Goal: Task Accomplishment & Management: Manage account settings

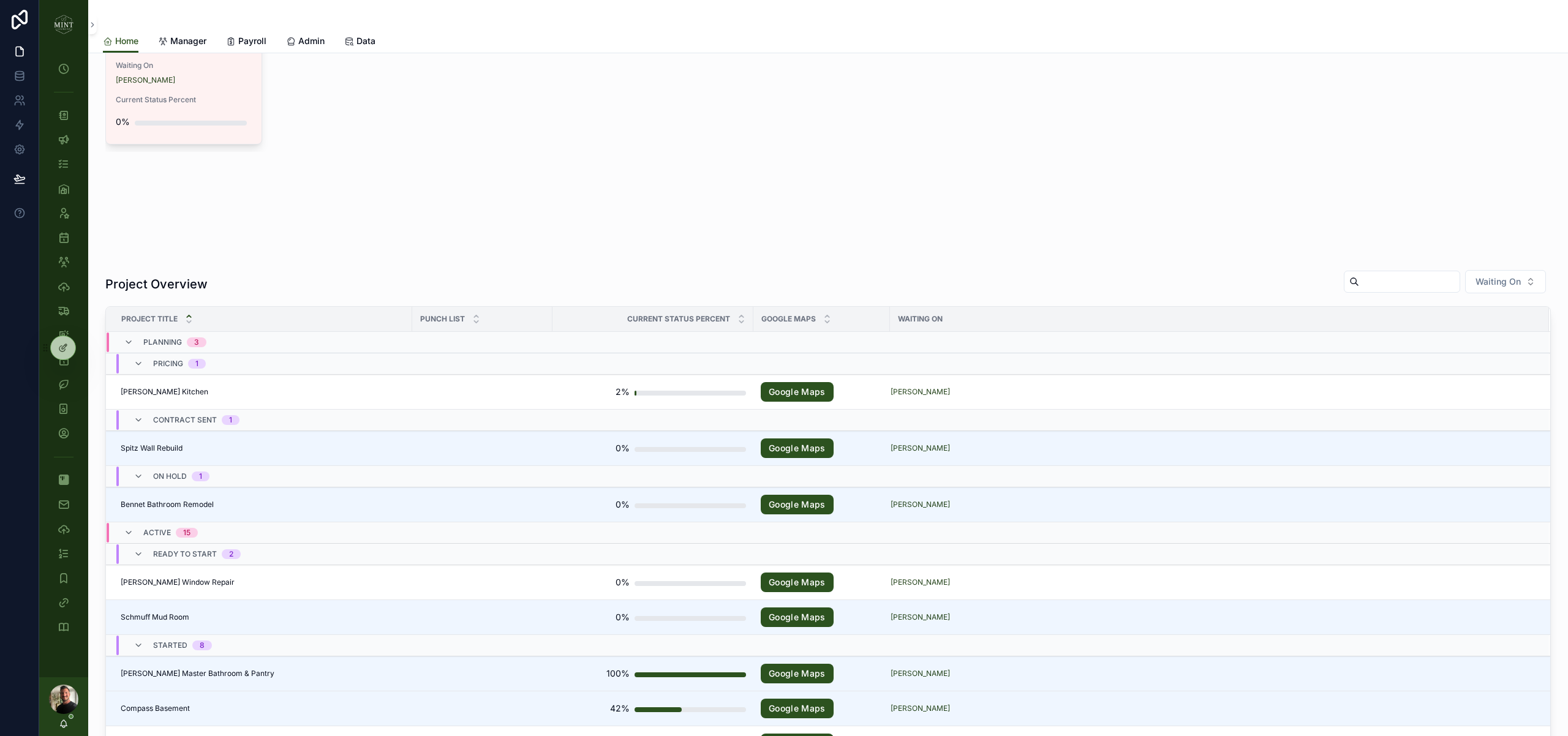
scroll to position [98, 0]
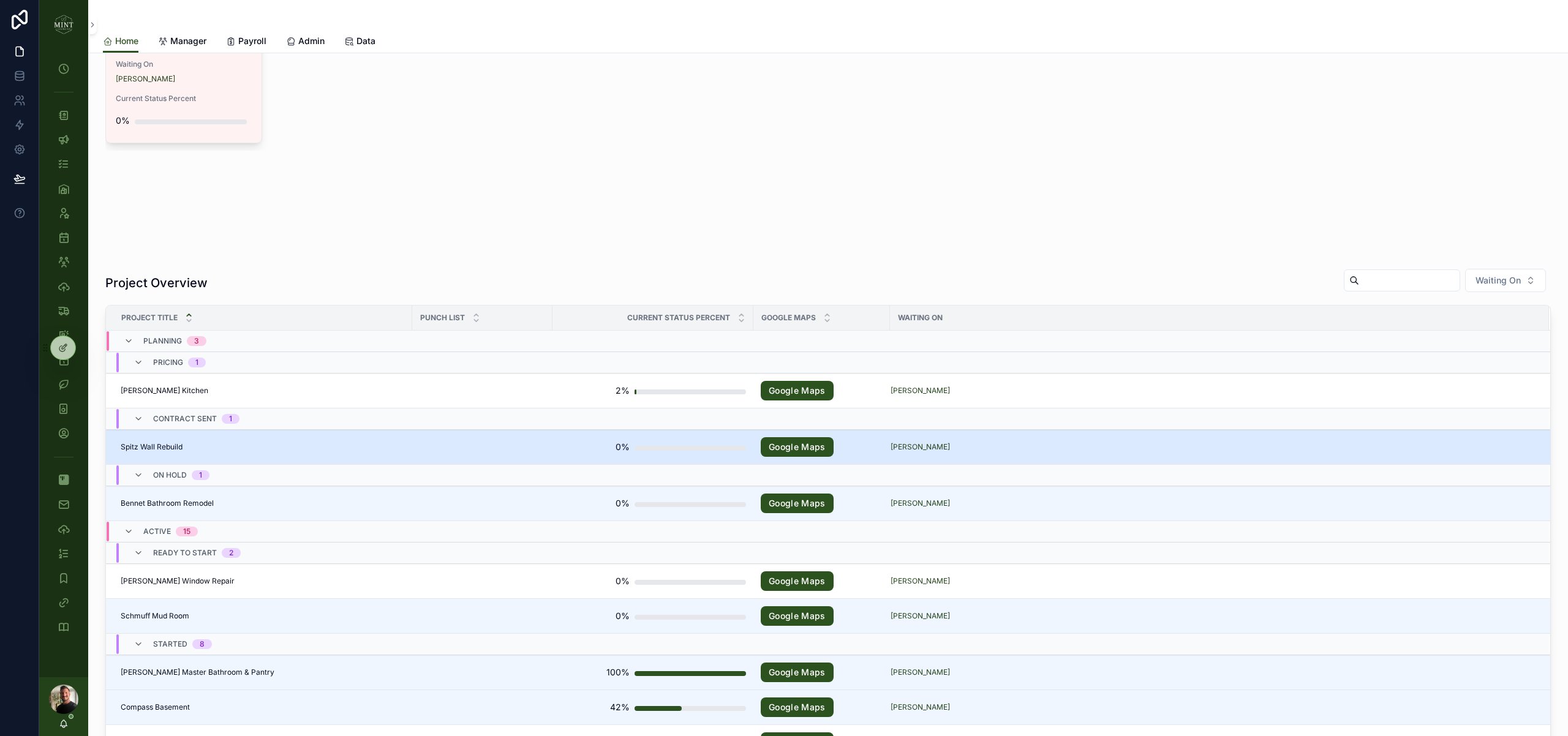
click at [164, 447] on span "Spitz Wall Rebuild" at bounding box center [151, 447] width 62 height 10
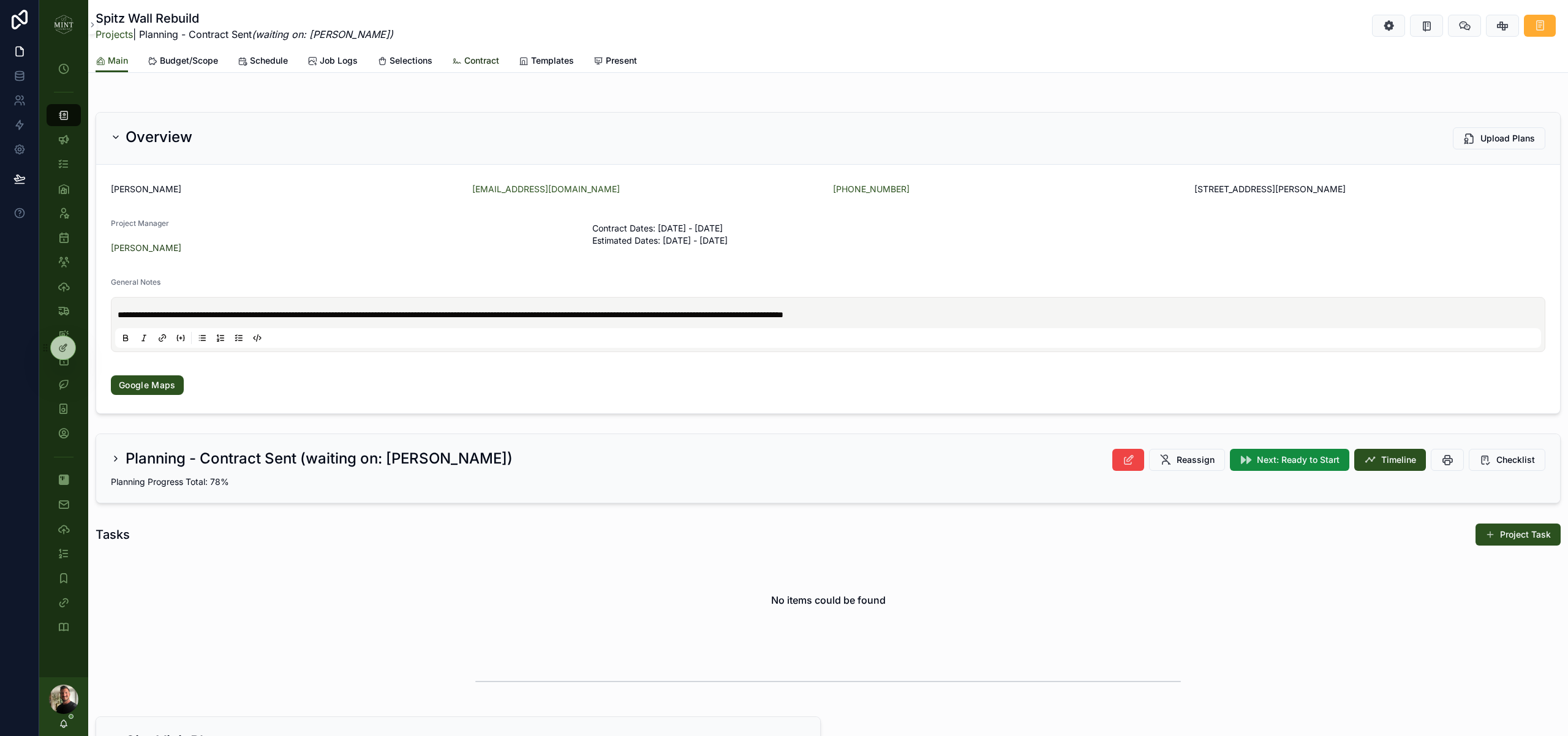
click at [495, 64] on span "Contract" at bounding box center [481, 61] width 34 height 12
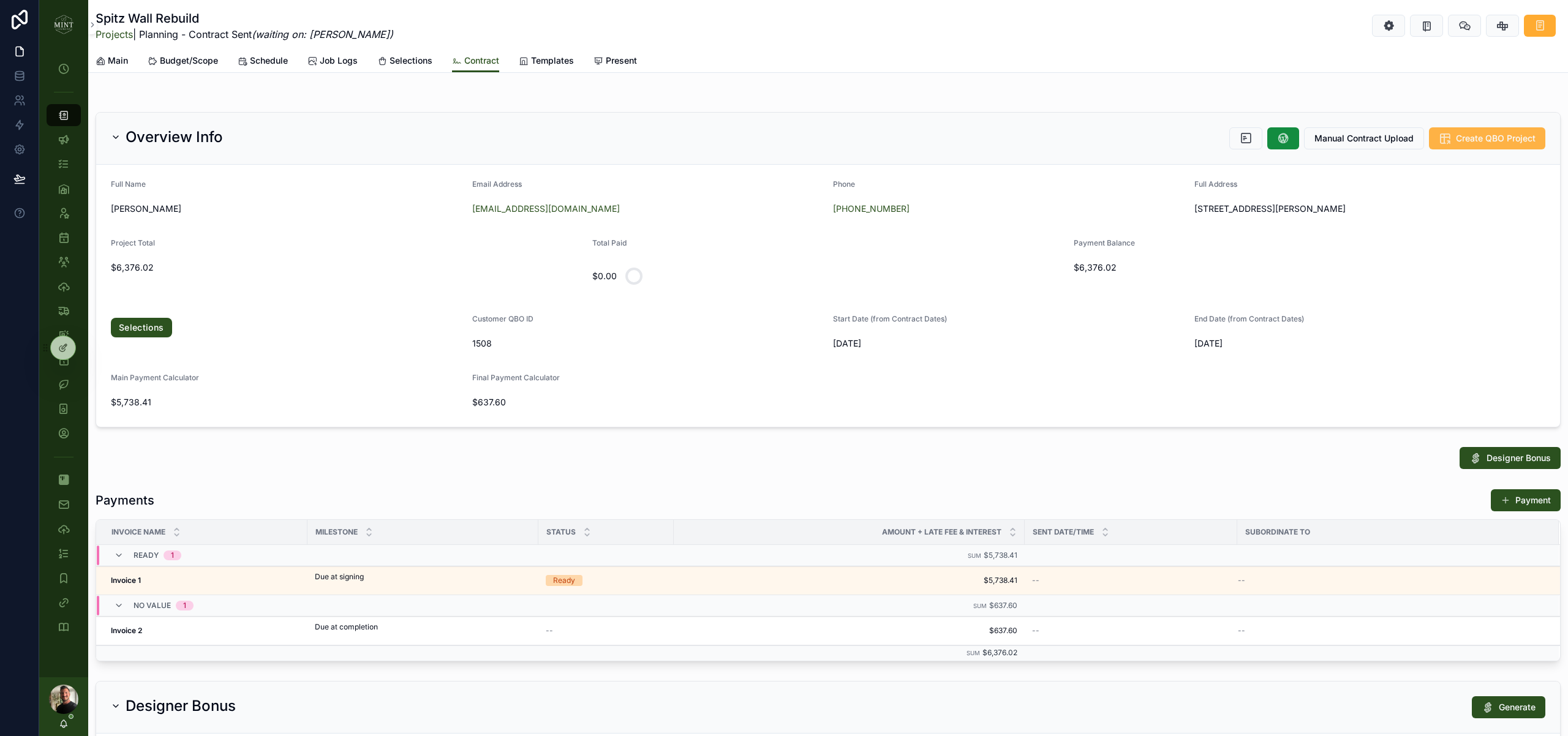
click at [1472, 142] on span "Create QBO Project" at bounding box center [1495, 139] width 80 height 12
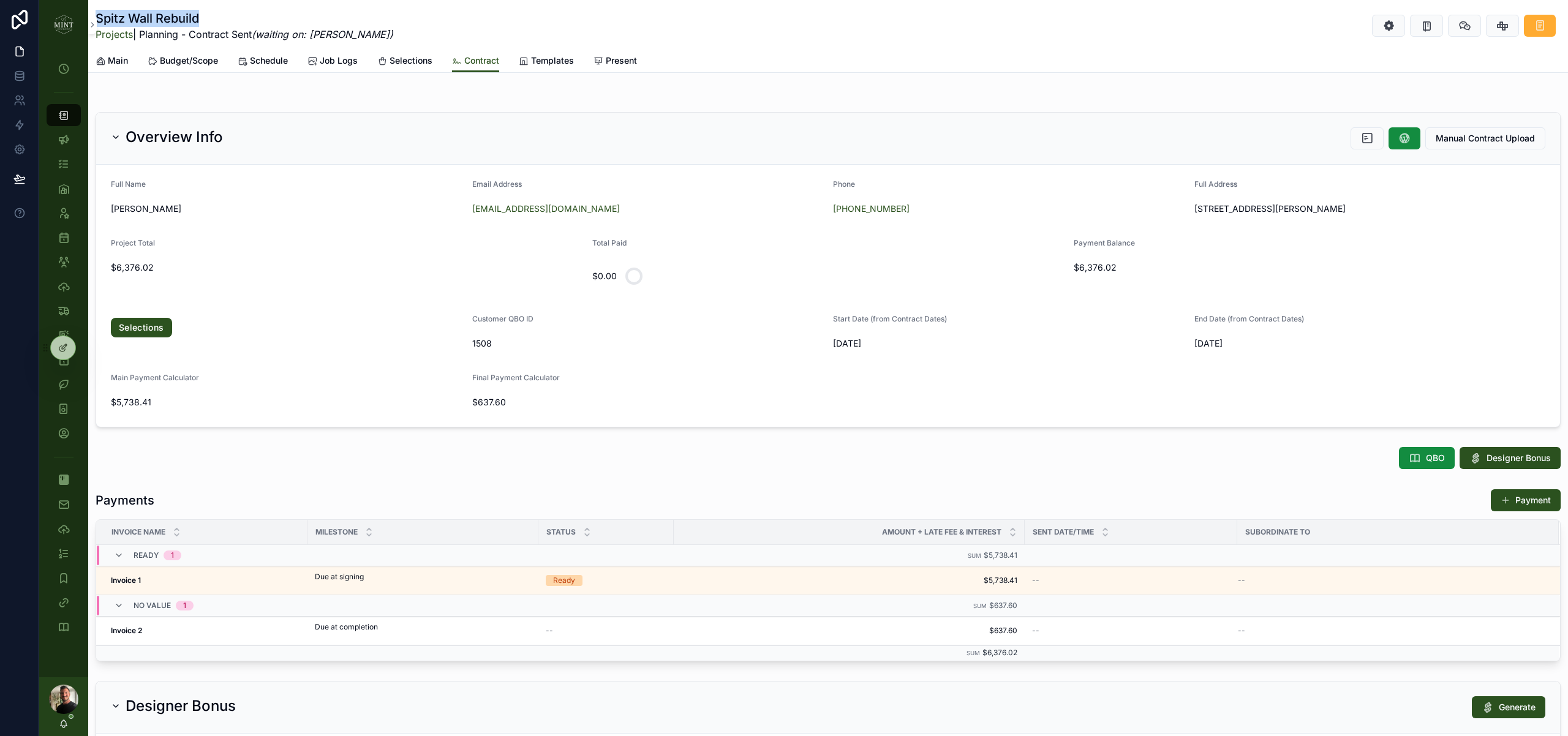
drag, startPoint x: 207, startPoint y: 20, endPoint x: 98, endPoint y: 15, distance: 109.1
click at [98, 15] on h1 "Spitz Wall Rebuild" at bounding box center [244, 18] width 298 height 17
copy h1 "Spitz Wall Rebuild"
click at [464, 208] on icon "scrollable content" at bounding box center [464, 209] width 10 height 10
click at [1146, 450] on div "QBO Designer Bonus" at bounding box center [828, 457] width 1465 height 22
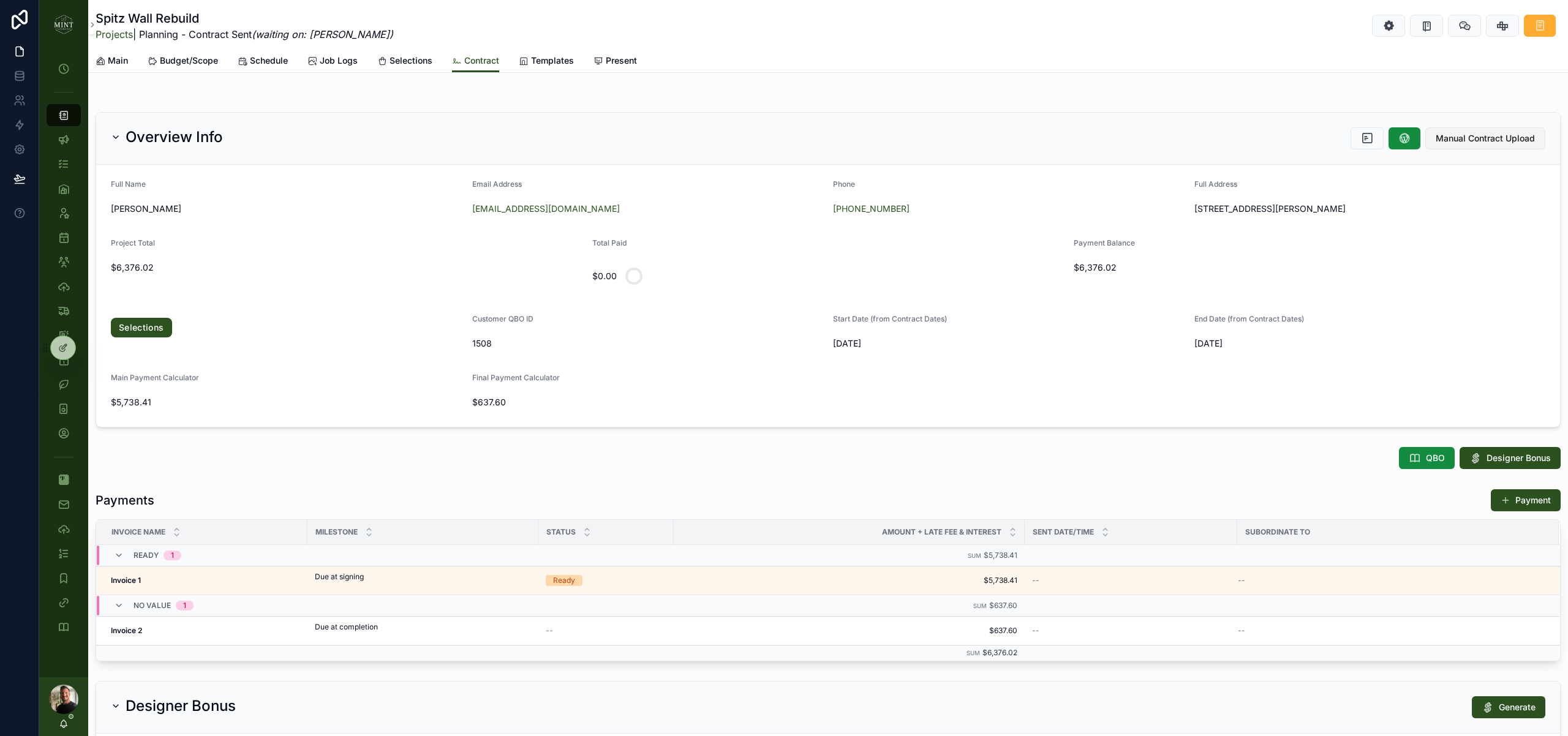
click at [1489, 132] on button "Manual Contract Upload" at bounding box center [1485, 138] width 120 height 22
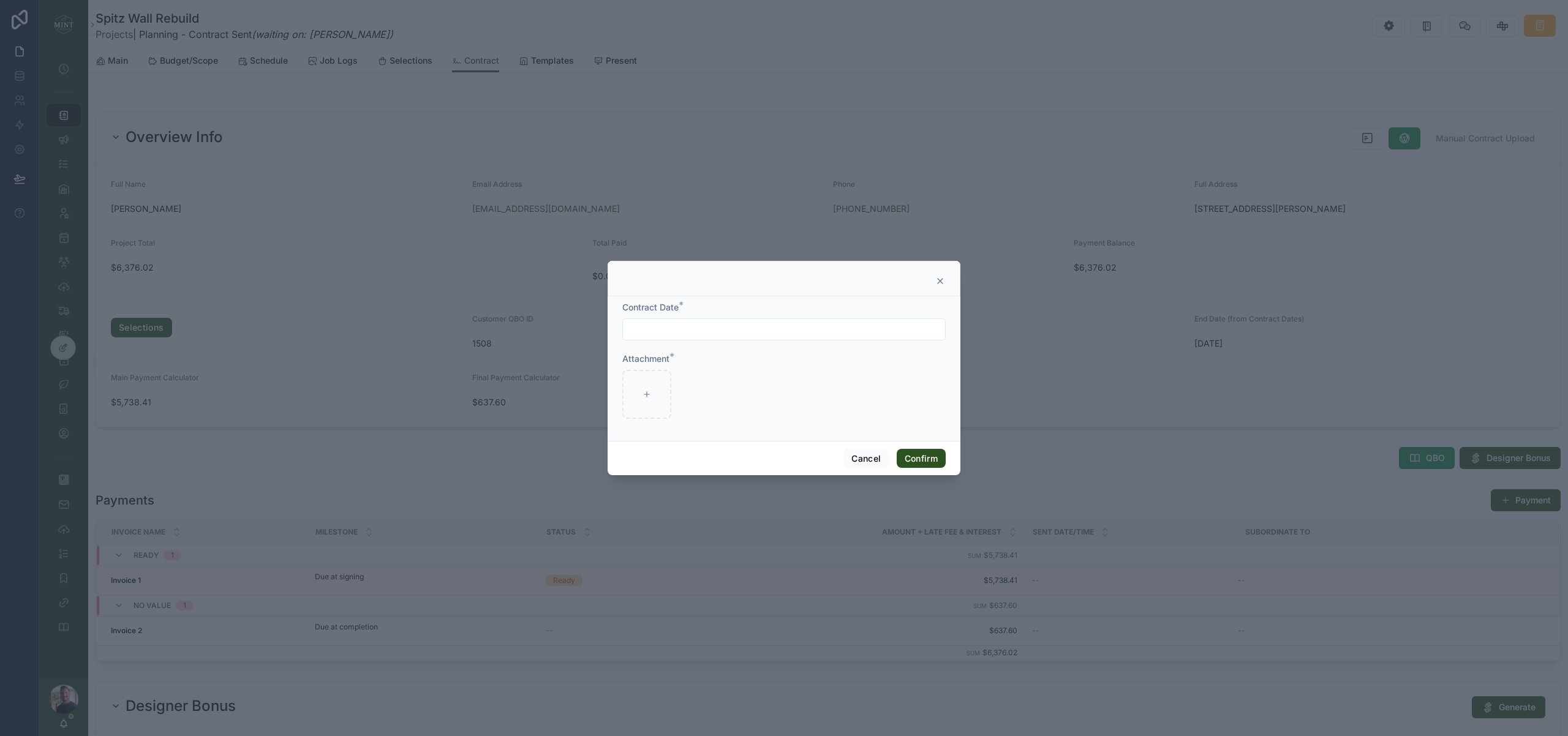
click at [743, 331] on input "text" at bounding box center [784, 329] width 322 height 17
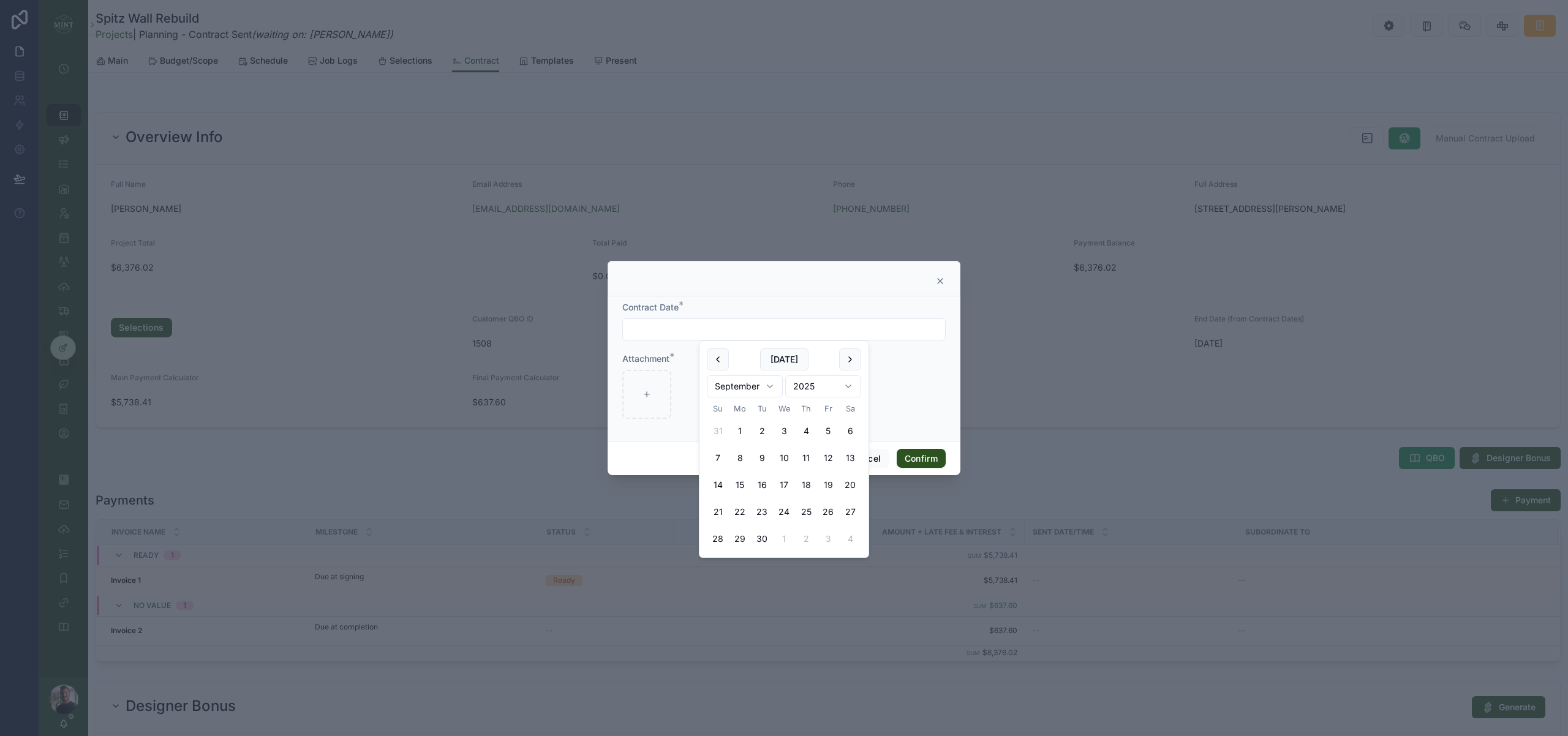
click at [827, 486] on button "19" at bounding box center [828, 485] width 22 height 22
click at [918, 392] on div at bounding box center [784, 394] width 324 height 49
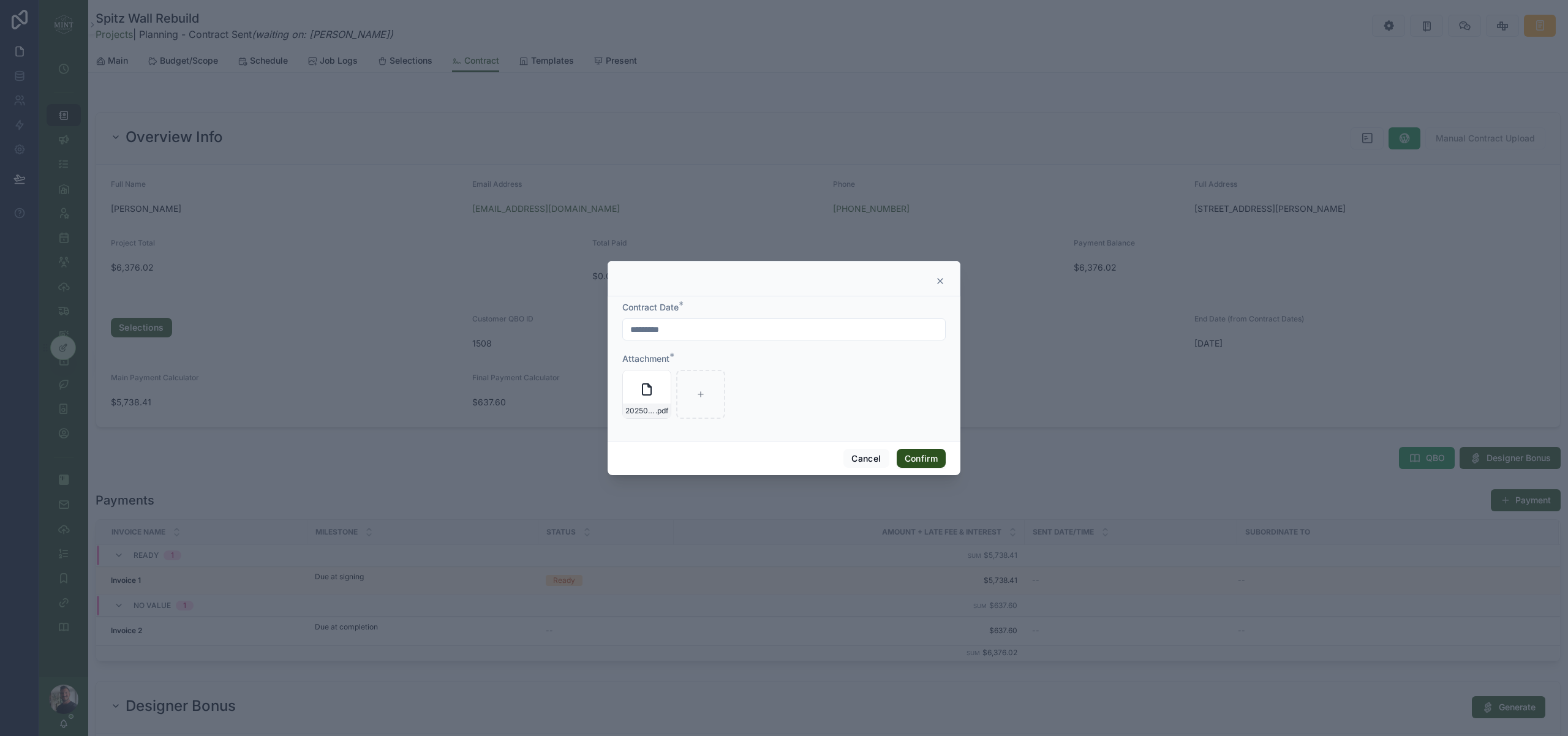
click at [663, 328] on input "*********" at bounding box center [784, 329] width 322 height 17
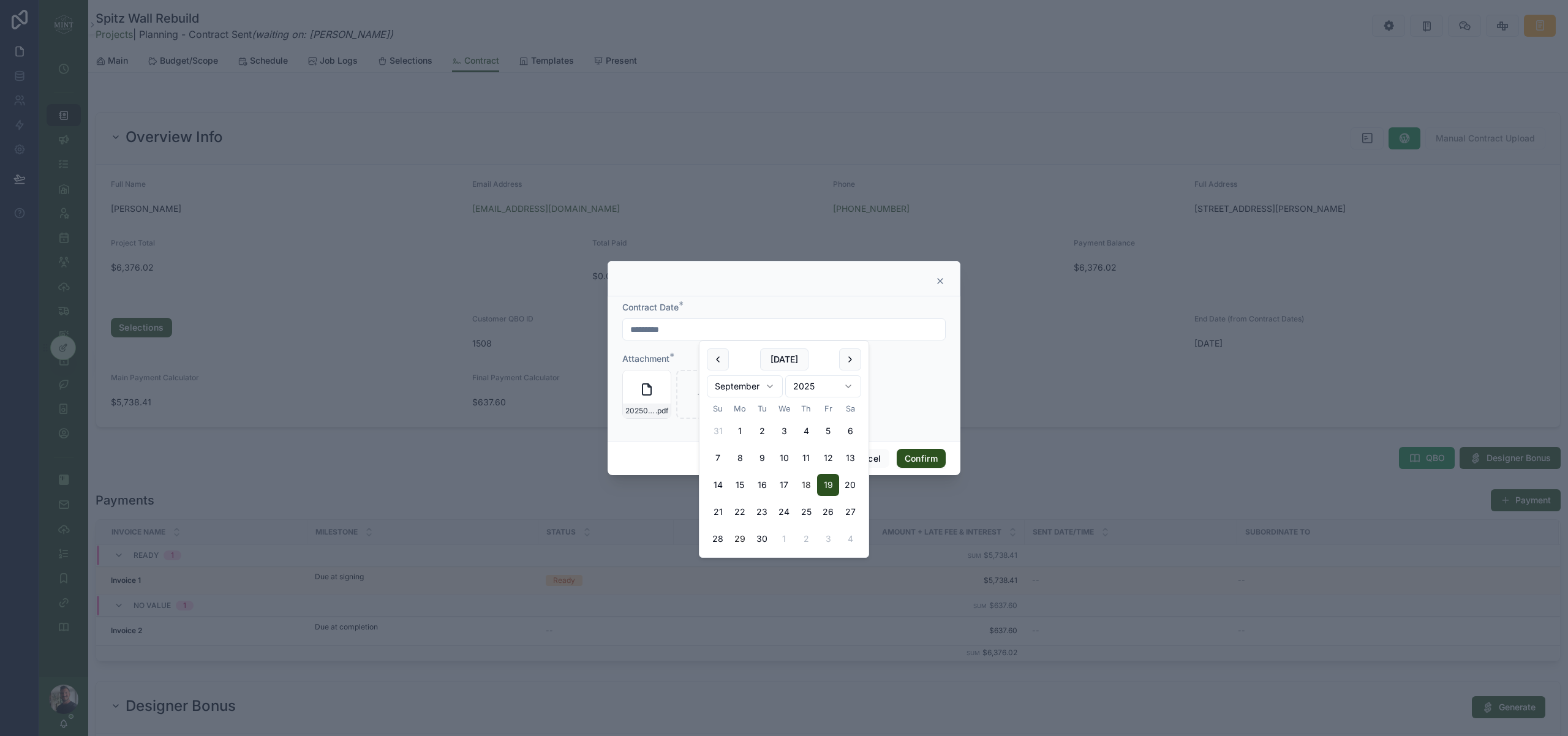
click at [809, 483] on button "18" at bounding box center [806, 485] width 22 height 22
type input "*********"
click at [683, 451] on div "Cancel Confirm" at bounding box center [784, 458] width 353 height 34
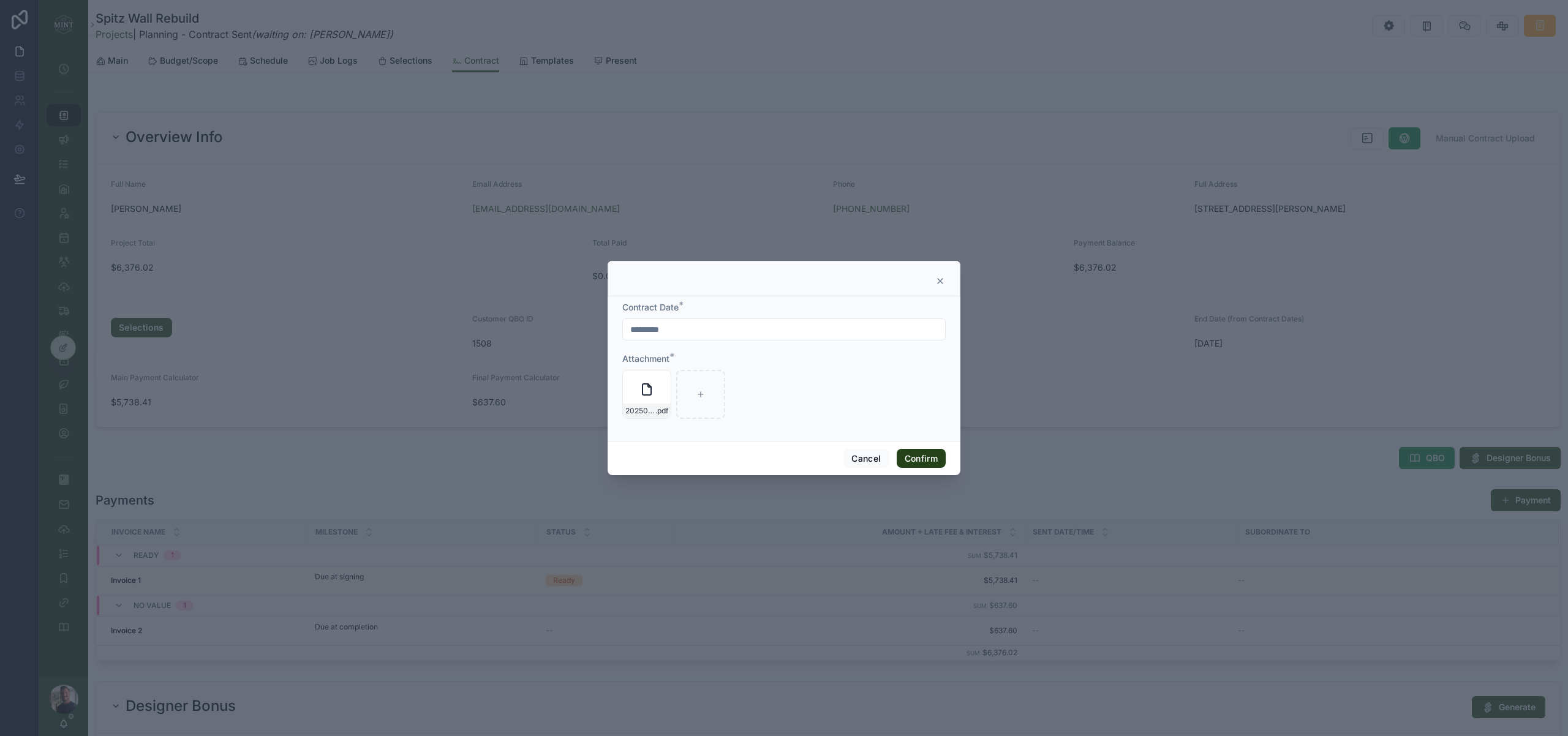
click at [921, 463] on button "Confirm" at bounding box center [921, 459] width 49 height 19
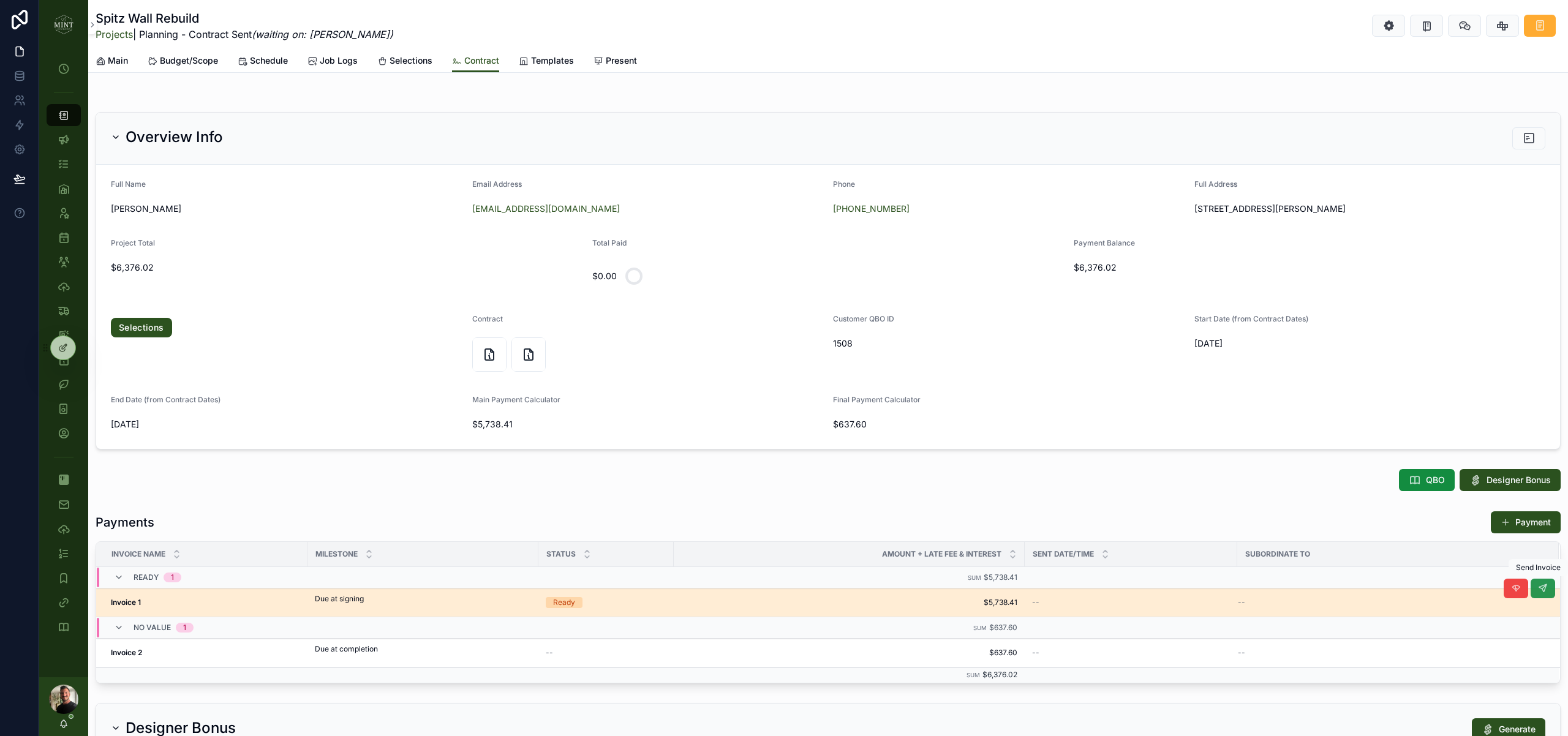
click at [1542, 593] on icon "scrollable content" at bounding box center [1542, 588] width 10 height 10
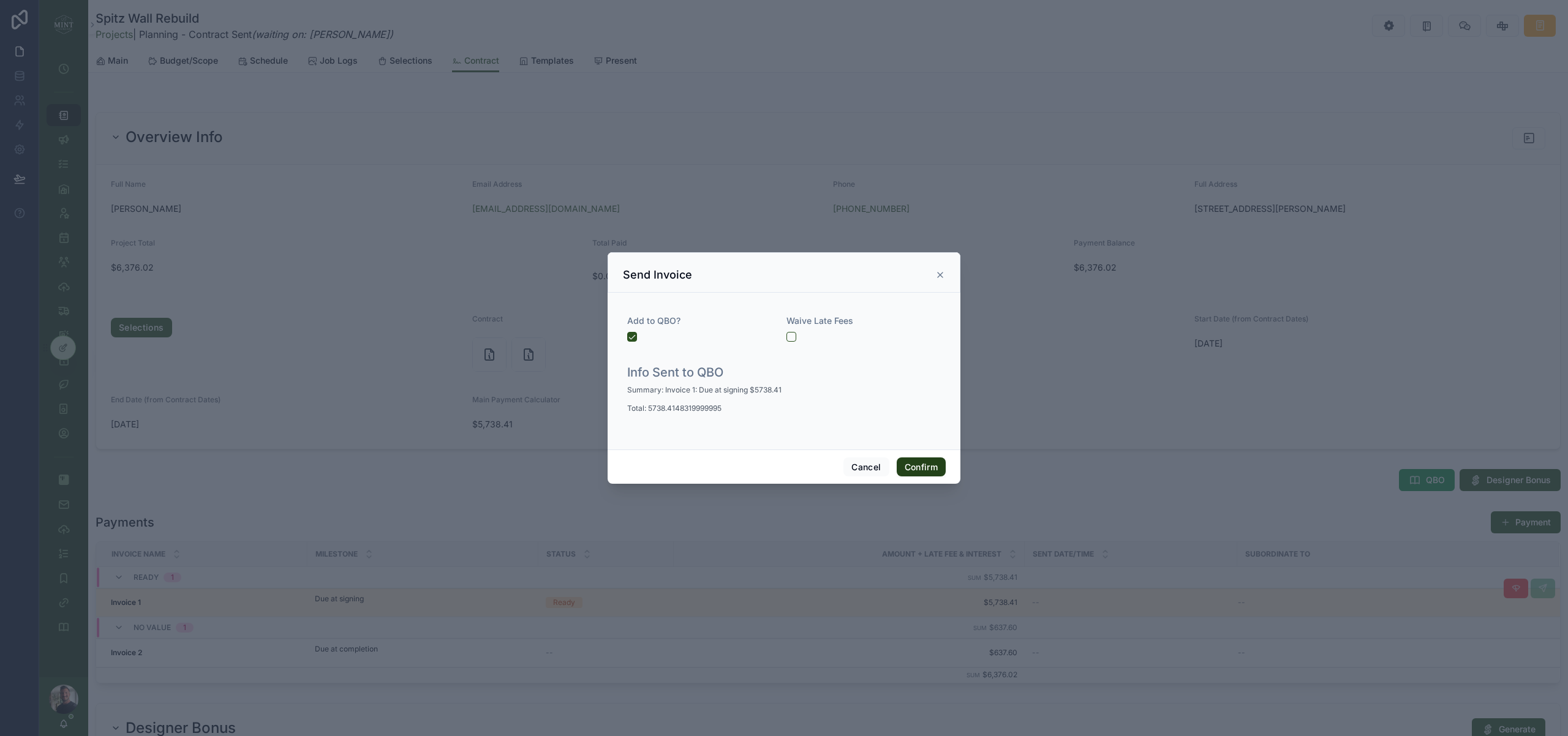
click at [919, 470] on button "Confirm" at bounding box center [921, 467] width 49 height 19
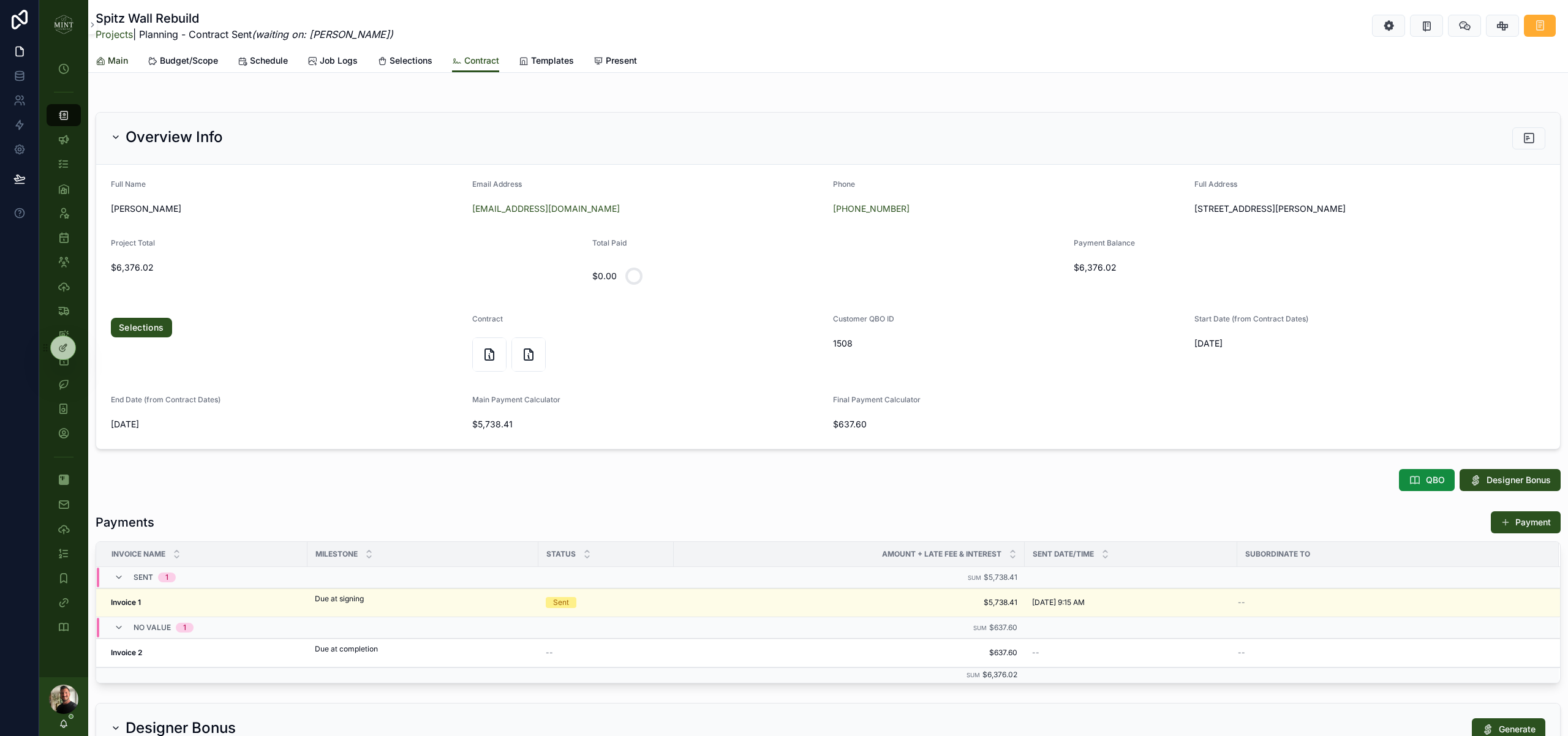
click at [111, 63] on span "Main" at bounding box center [118, 61] width 20 height 12
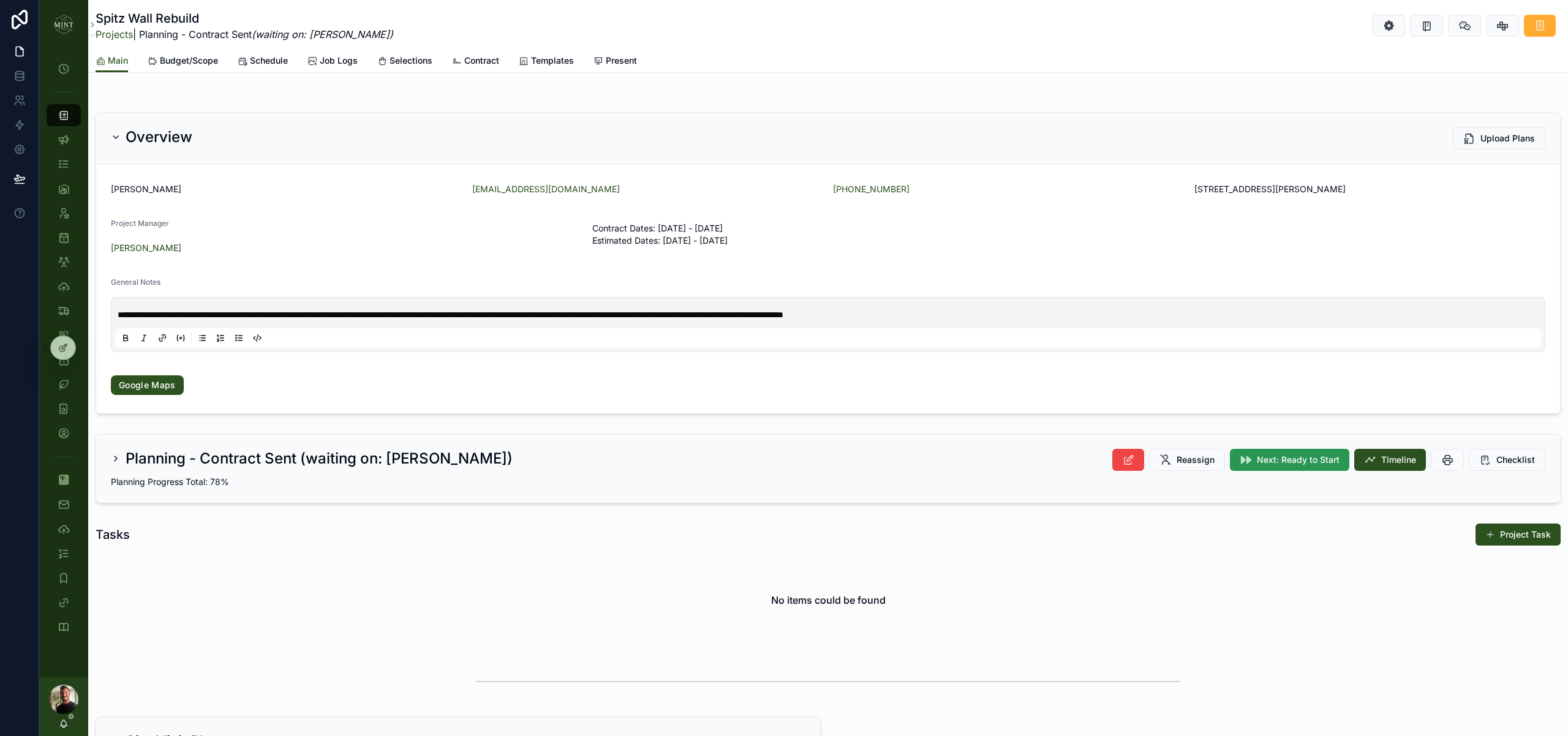
click at [1291, 465] on span "Next: Ready to Start" at bounding box center [1297, 460] width 82 height 12
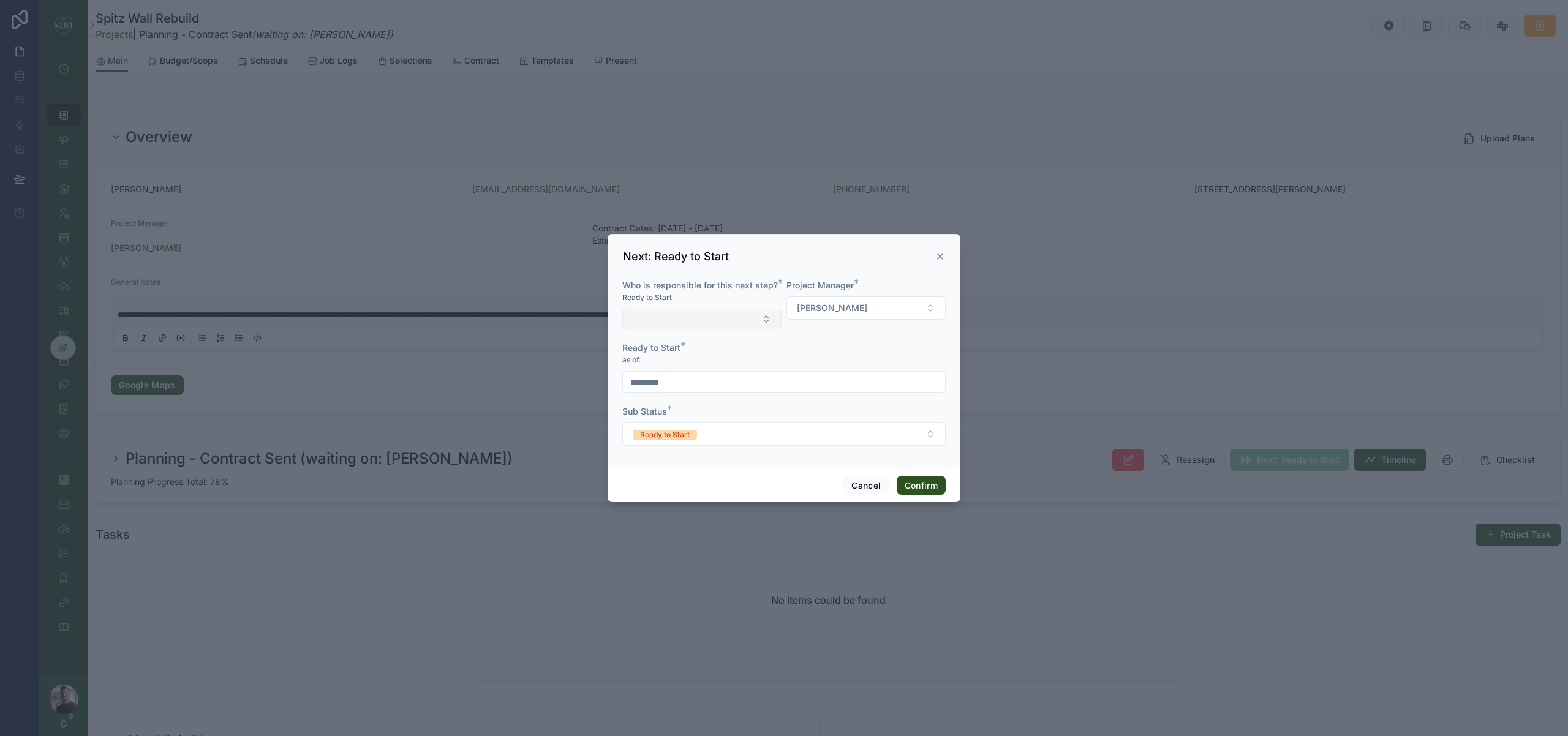
click at [700, 310] on button "Select Button" at bounding box center [701, 319] width 159 height 21
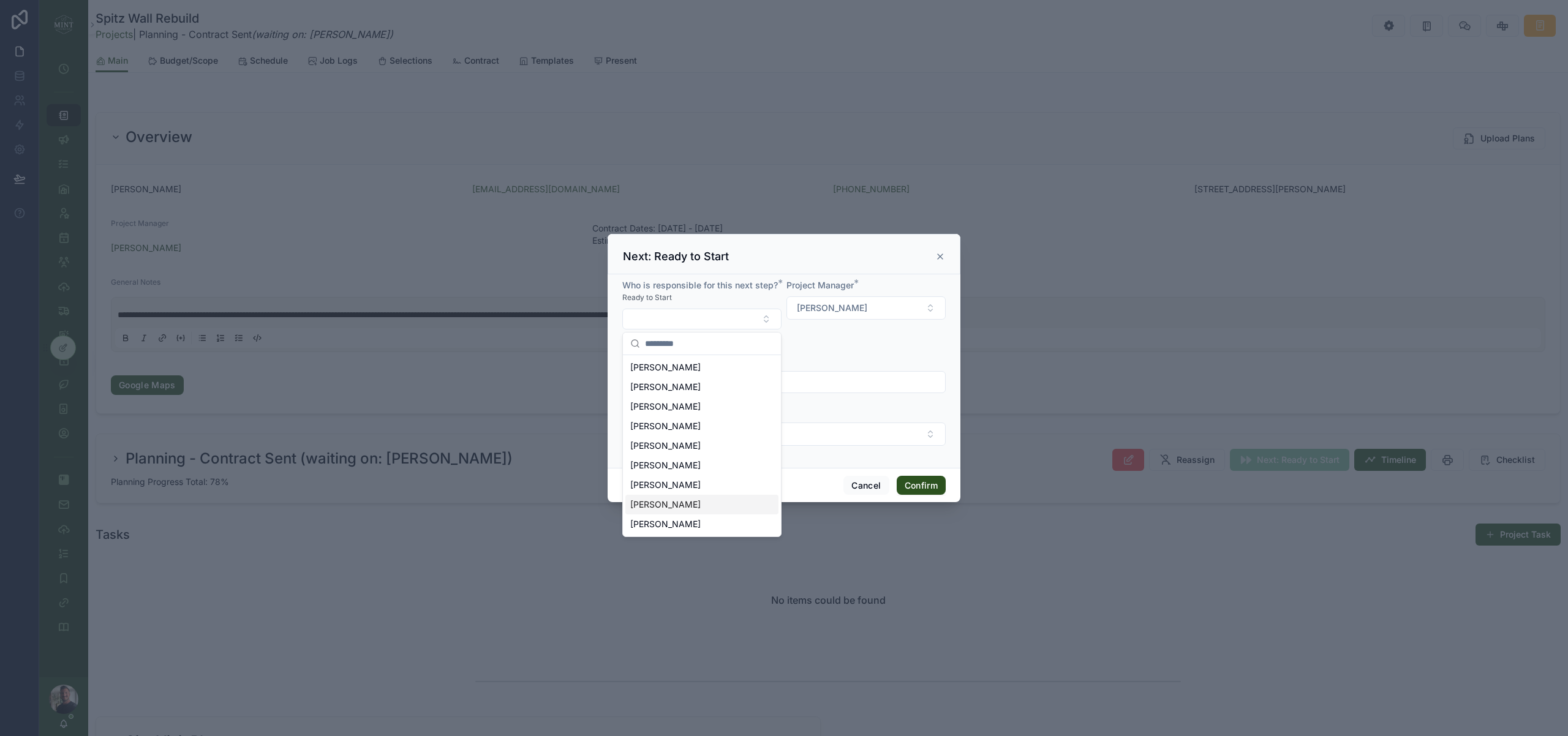
click at [700, 502] on div "[PERSON_NAME]" at bounding box center [701, 504] width 153 height 19
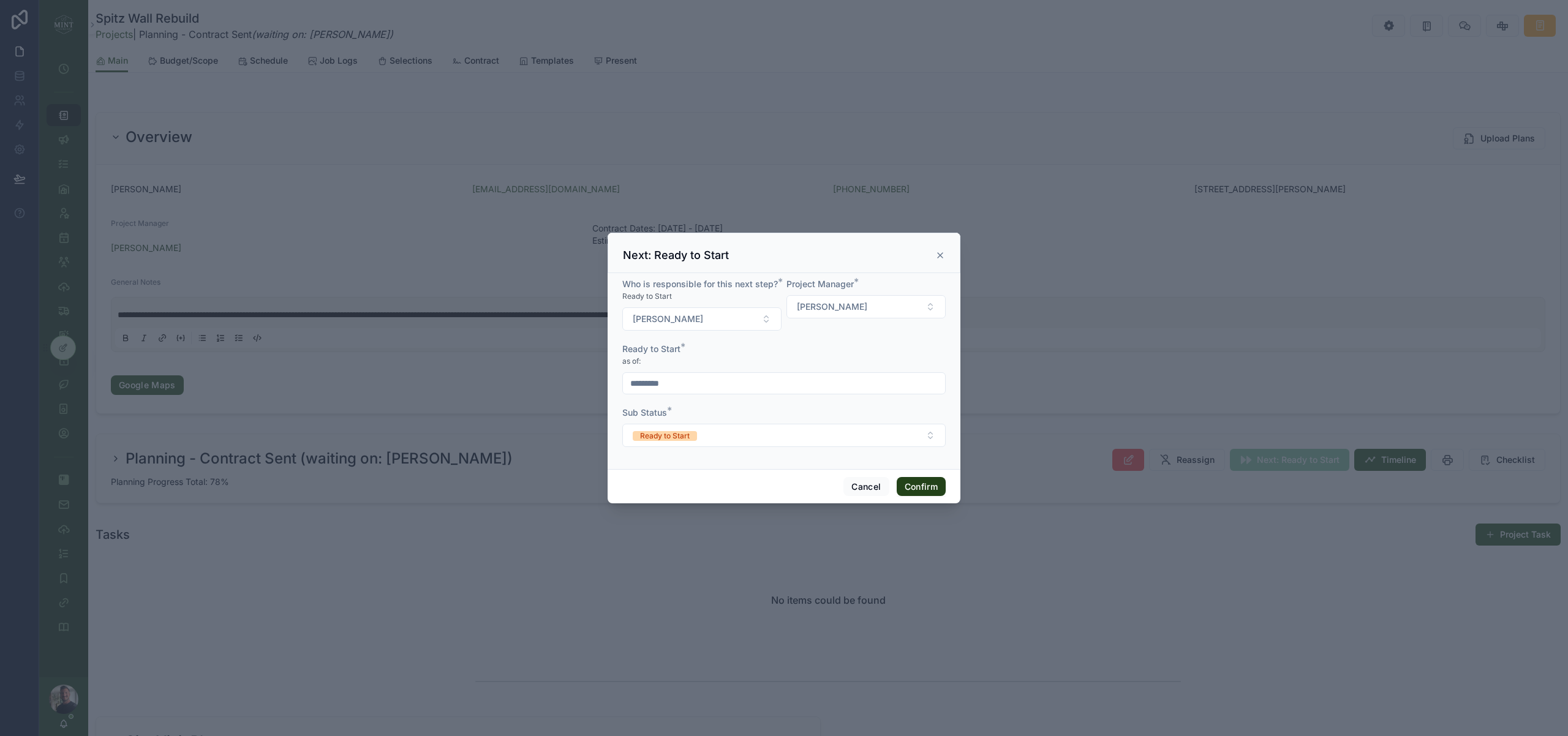
click at [939, 488] on button "Confirm" at bounding box center [921, 487] width 49 height 19
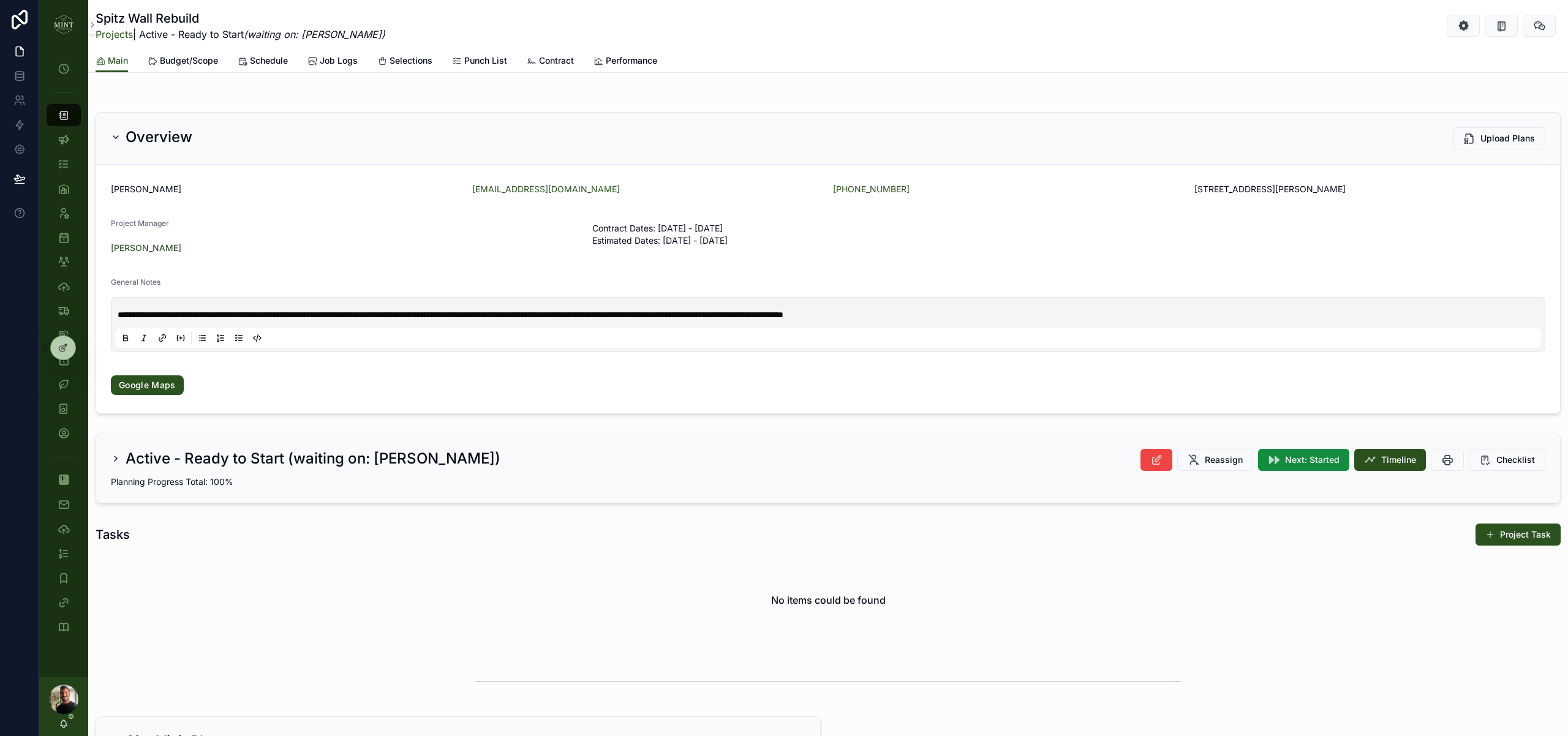
click at [70, 22] on img "scrollable content" at bounding box center [64, 25] width 19 height 19
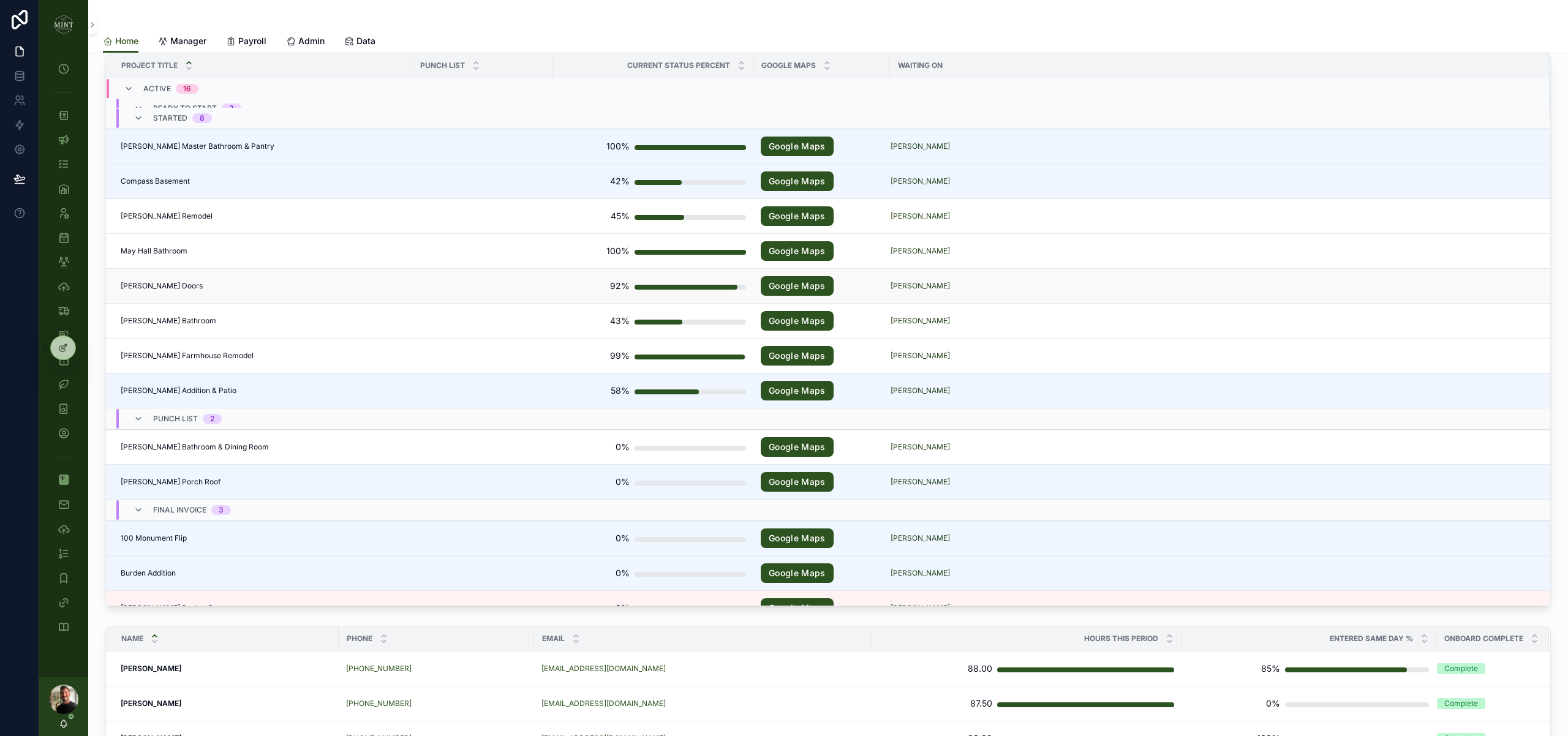
scroll to position [302, 0]
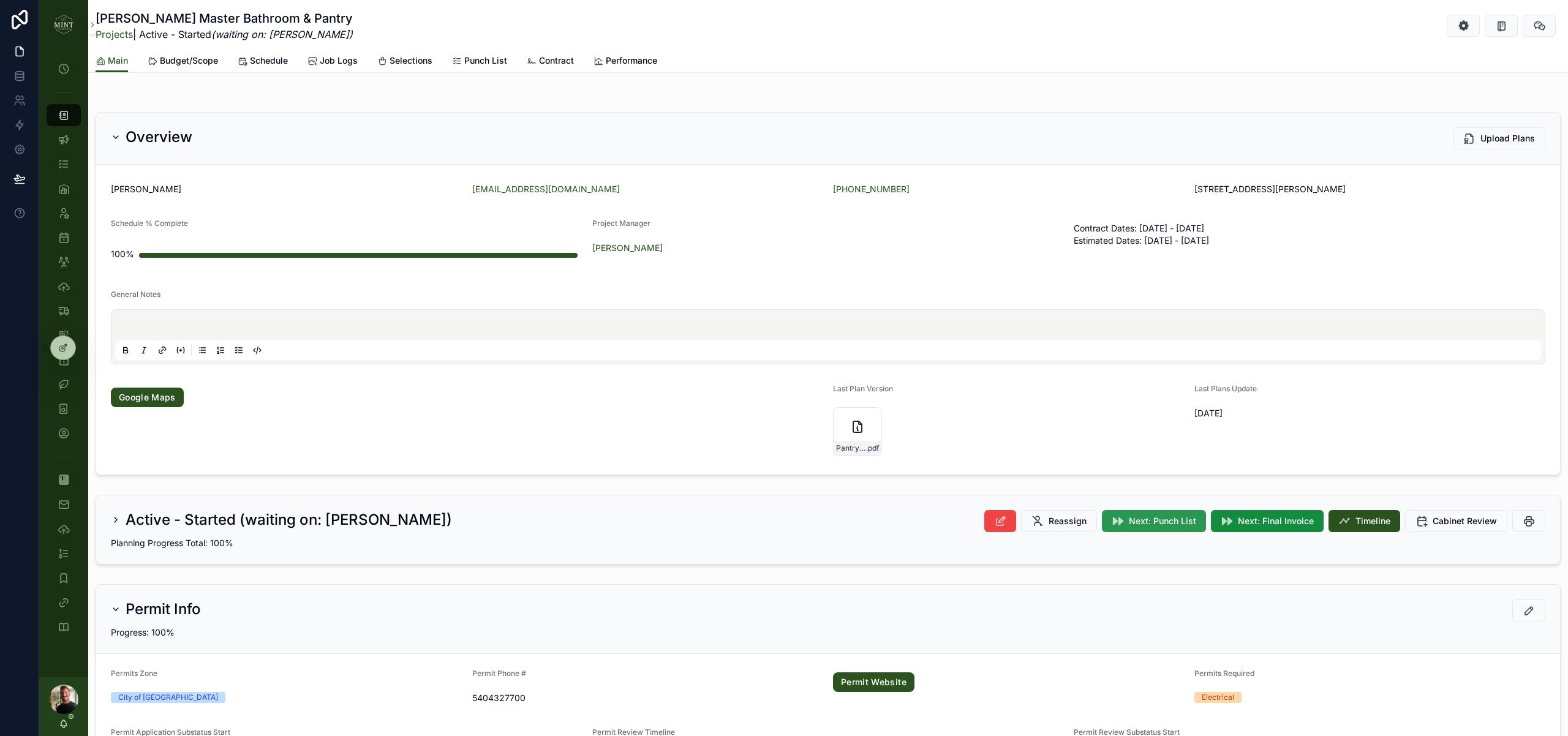
click at [1168, 526] on span "Next: Punch List" at bounding box center [1162, 521] width 67 height 12
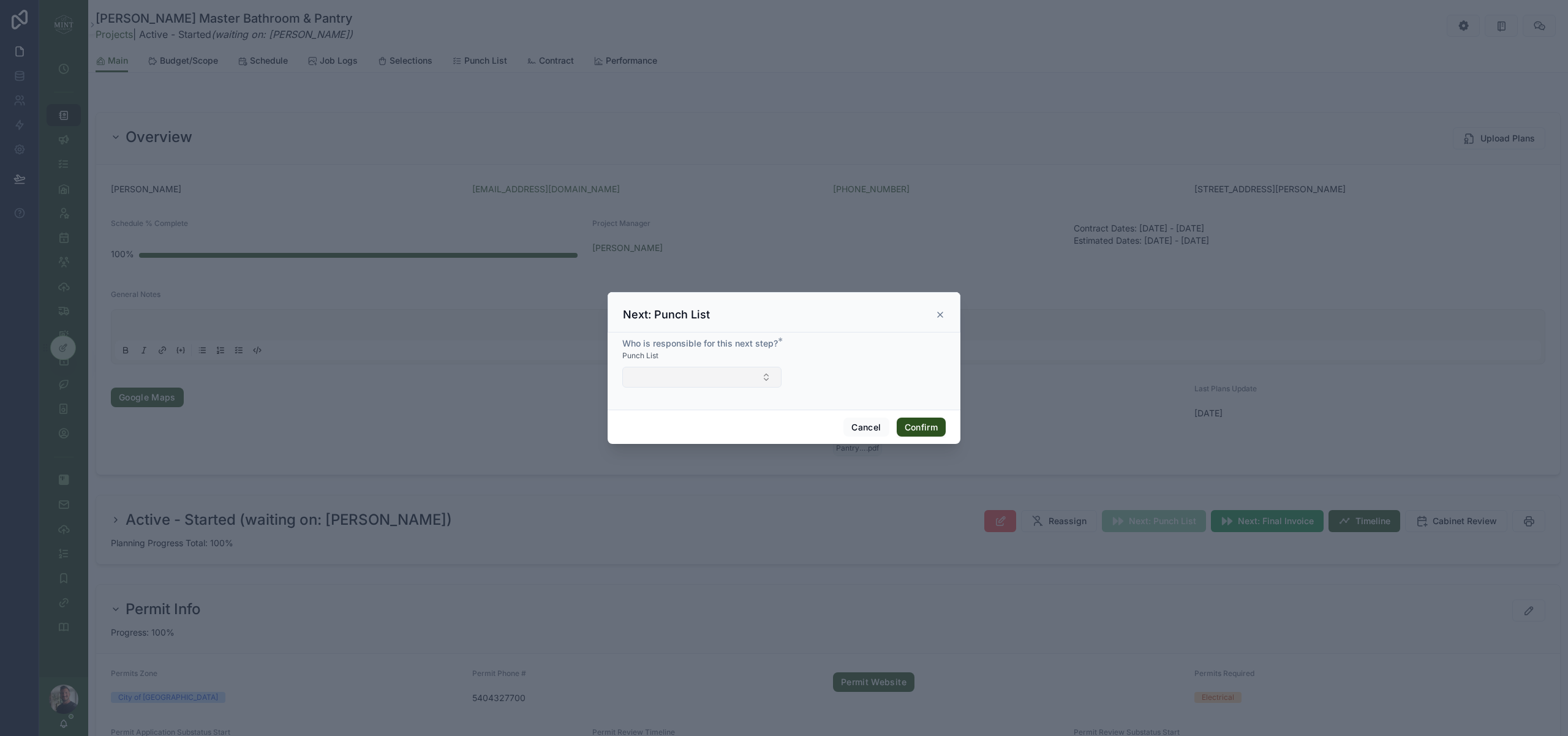
click at [757, 373] on button "Select Button" at bounding box center [701, 378] width 159 height 21
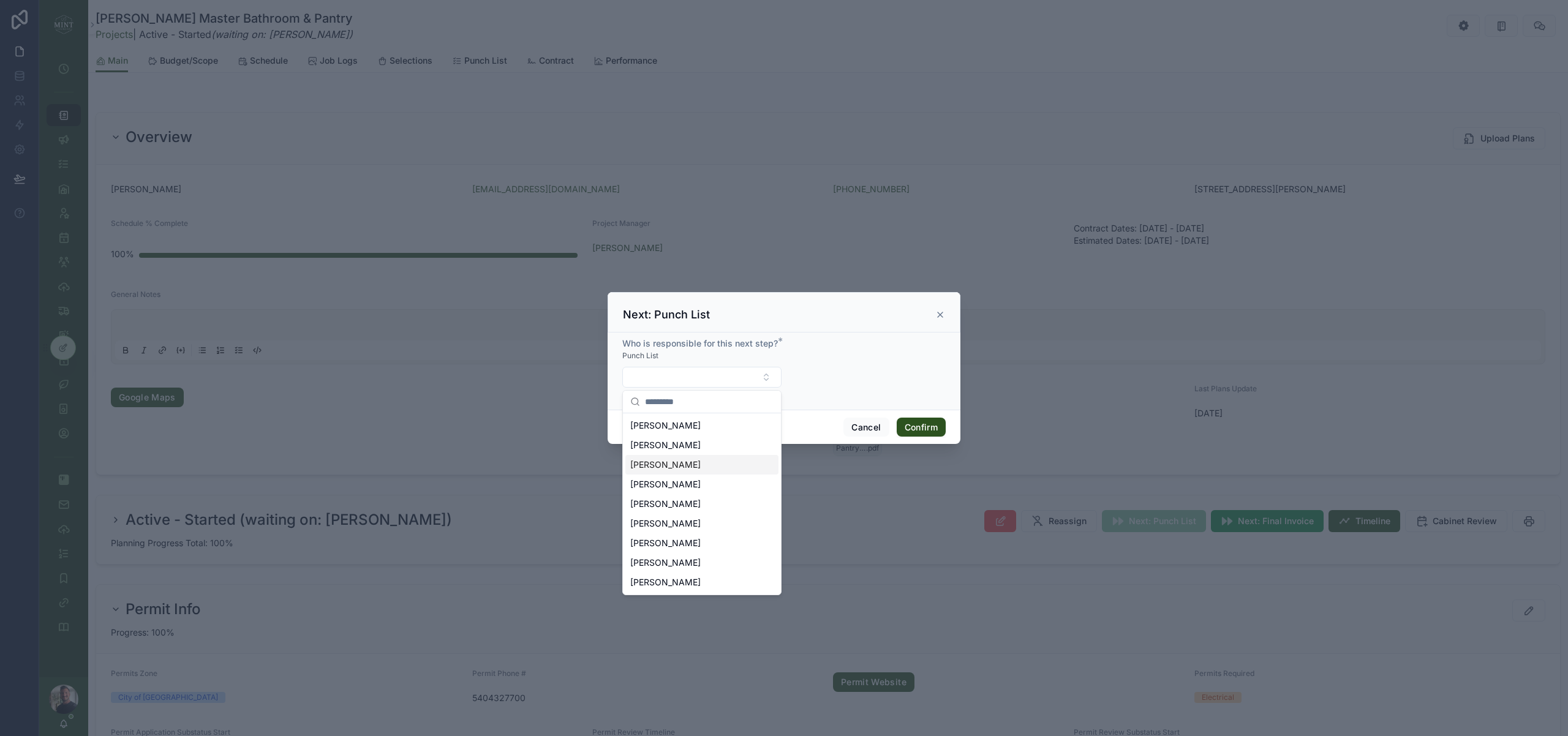
click at [725, 457] on div "Art Orchowski" at bounding box center [701, 464] width 153 height 19
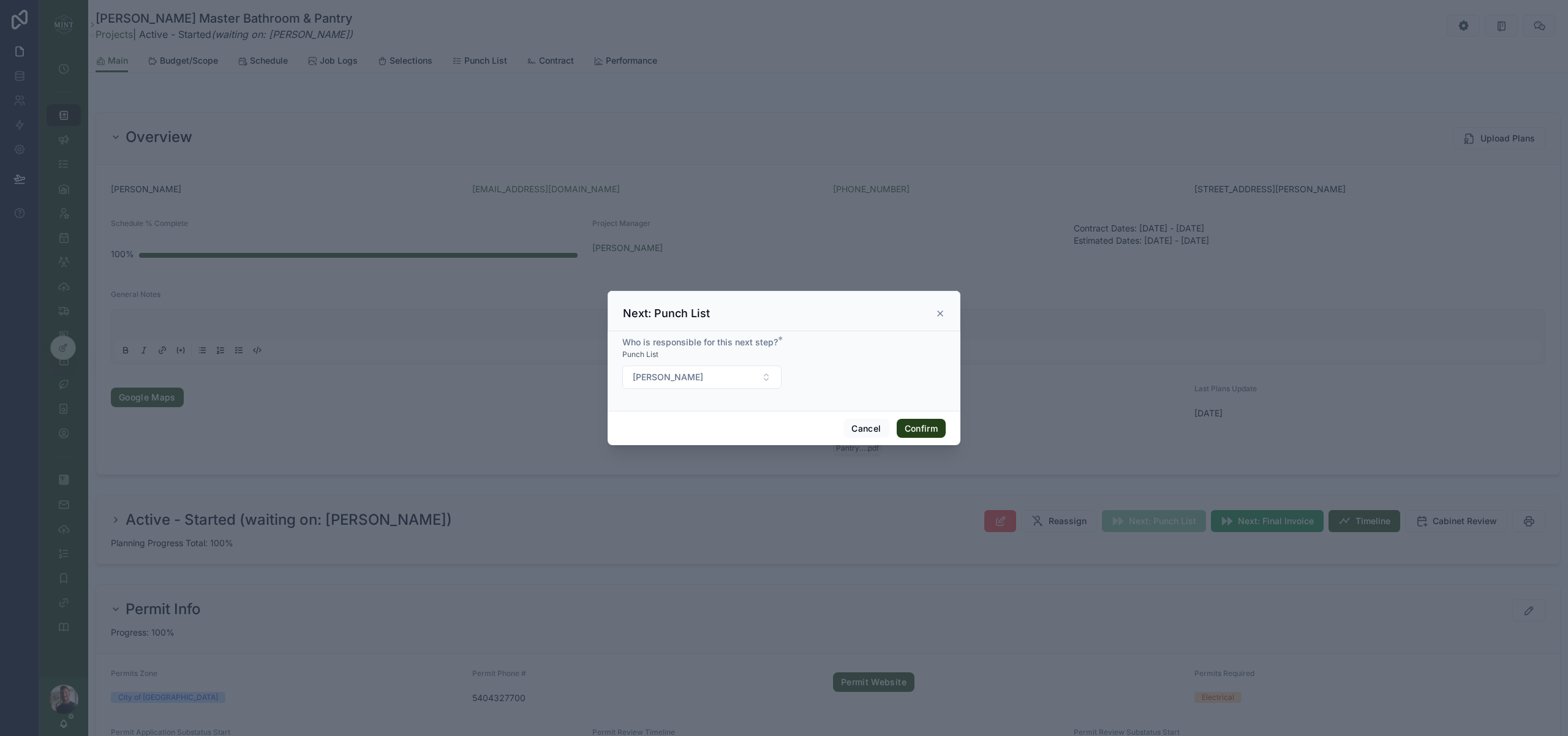
click at [926, 435] on button "Confirm" at bounding box center [921, 429] width 49 height 19
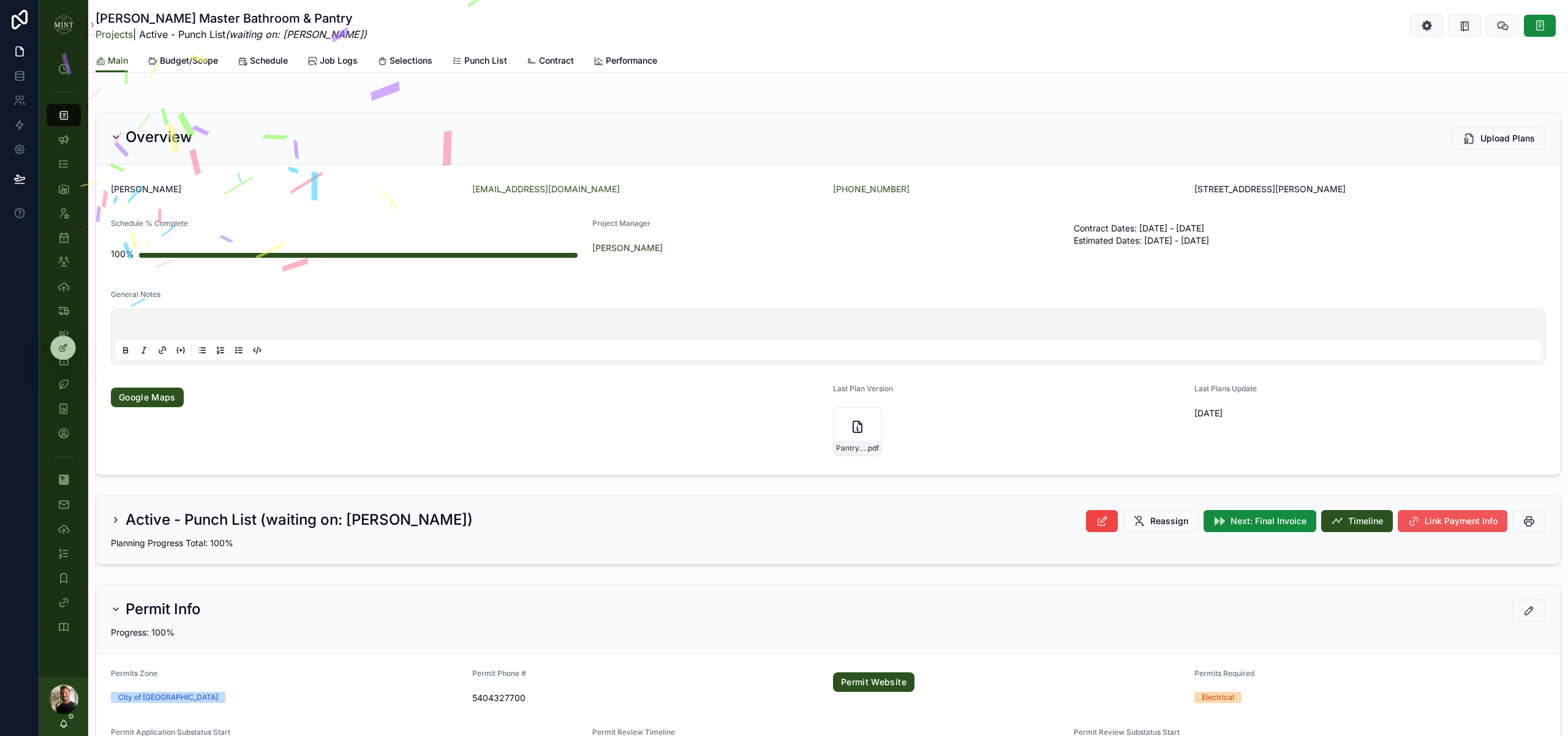
click at [1448, 523] on span "Link Payment Info" at bounding box center [1461, 521] width 73 height 12
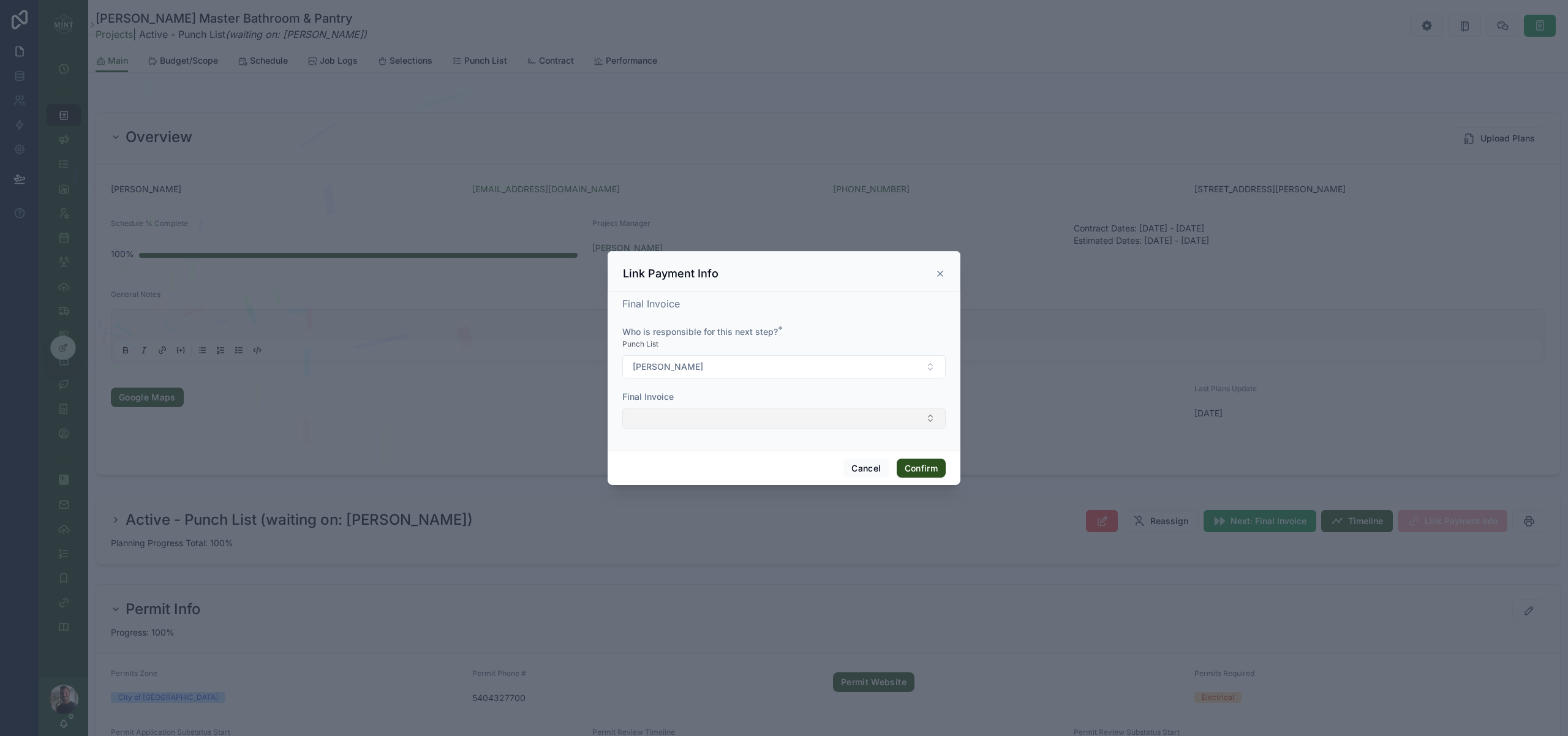
click at [849, 423] on button "Select Button" at bounding box center [784, 418] width 324 height 21
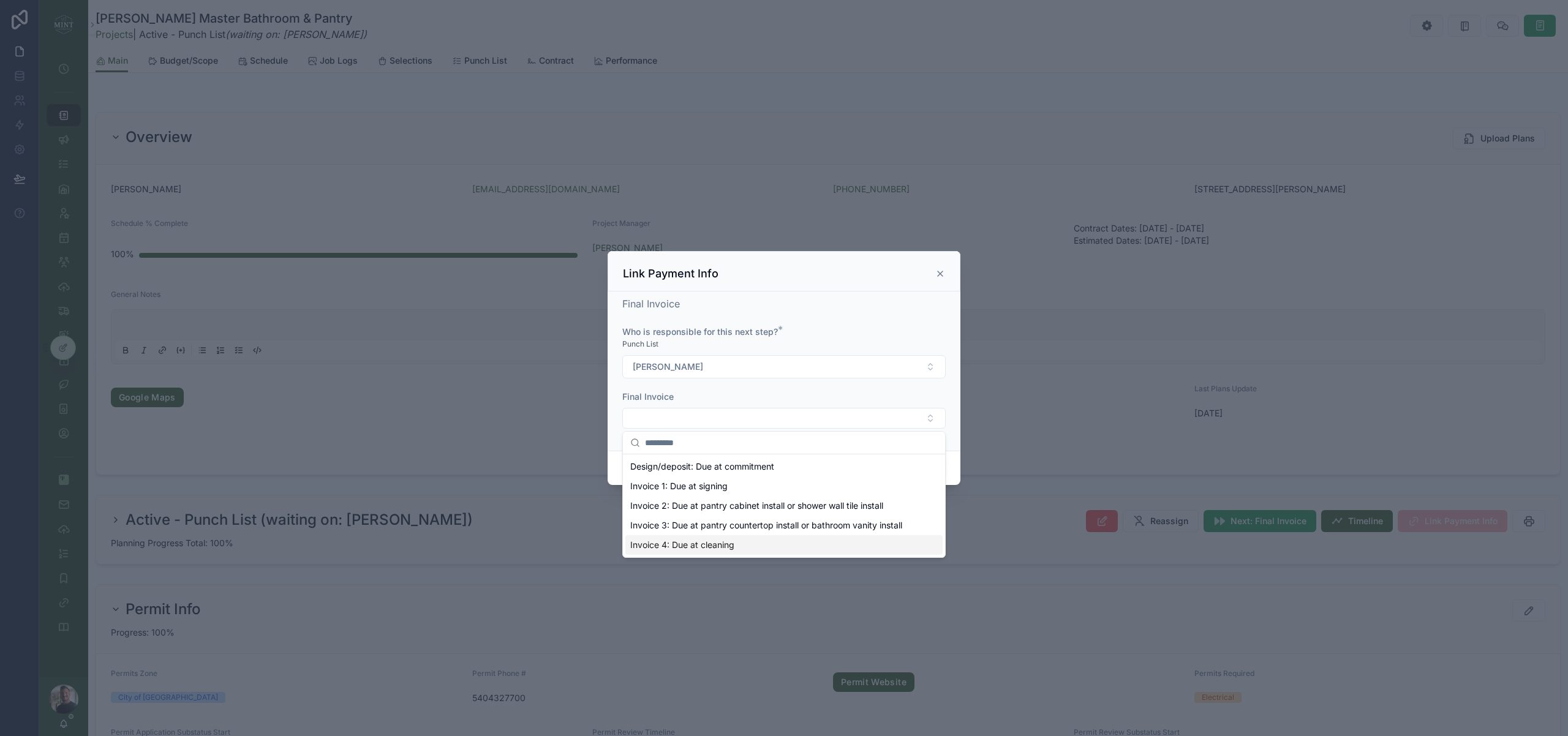
click at [746, 550] on div "Invoice 4: Due at cleaning" at bounding box center [784, 545] width 317 height 19
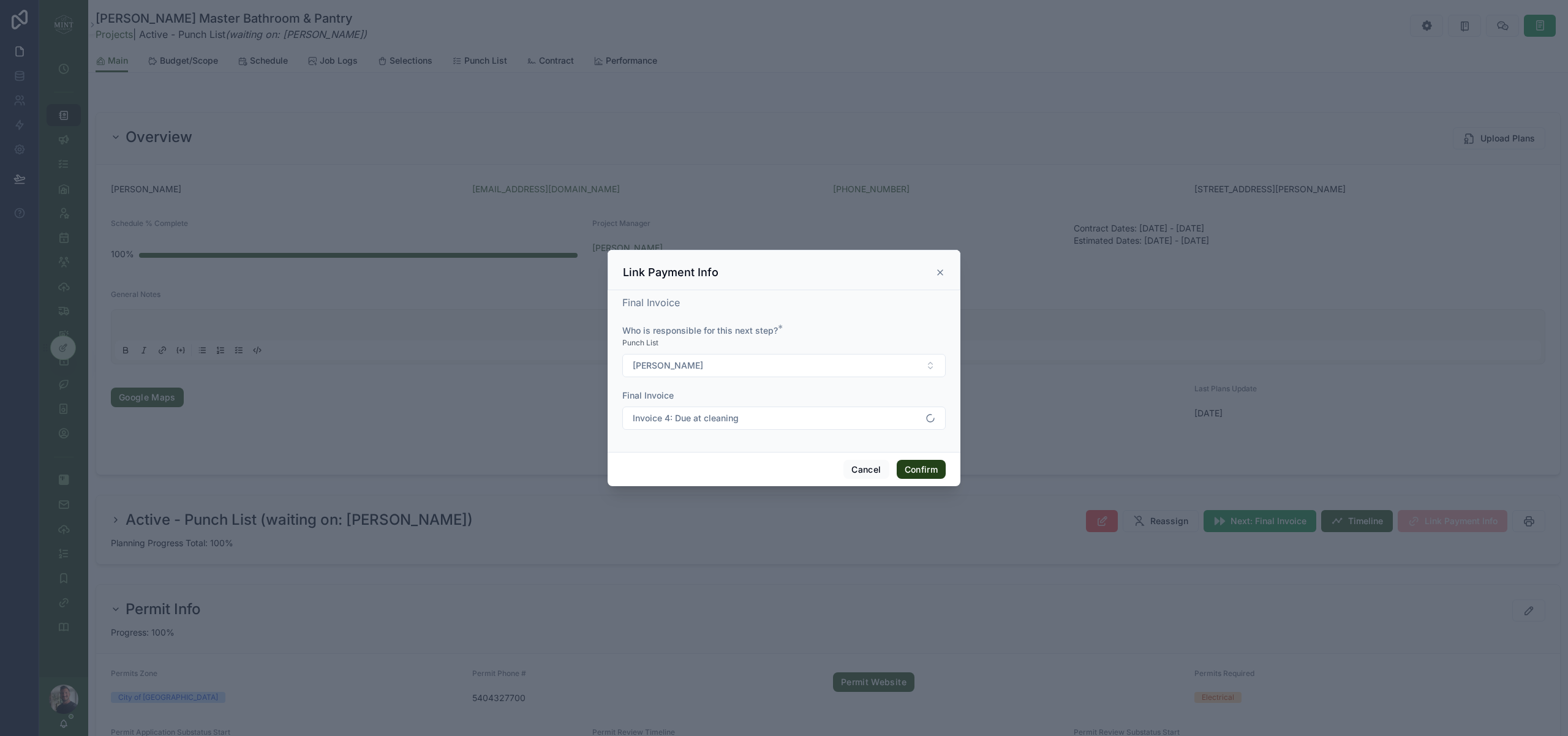
click at [924, 471] on button "Confirm" at bounding box center [921, 470] width 49 height 19
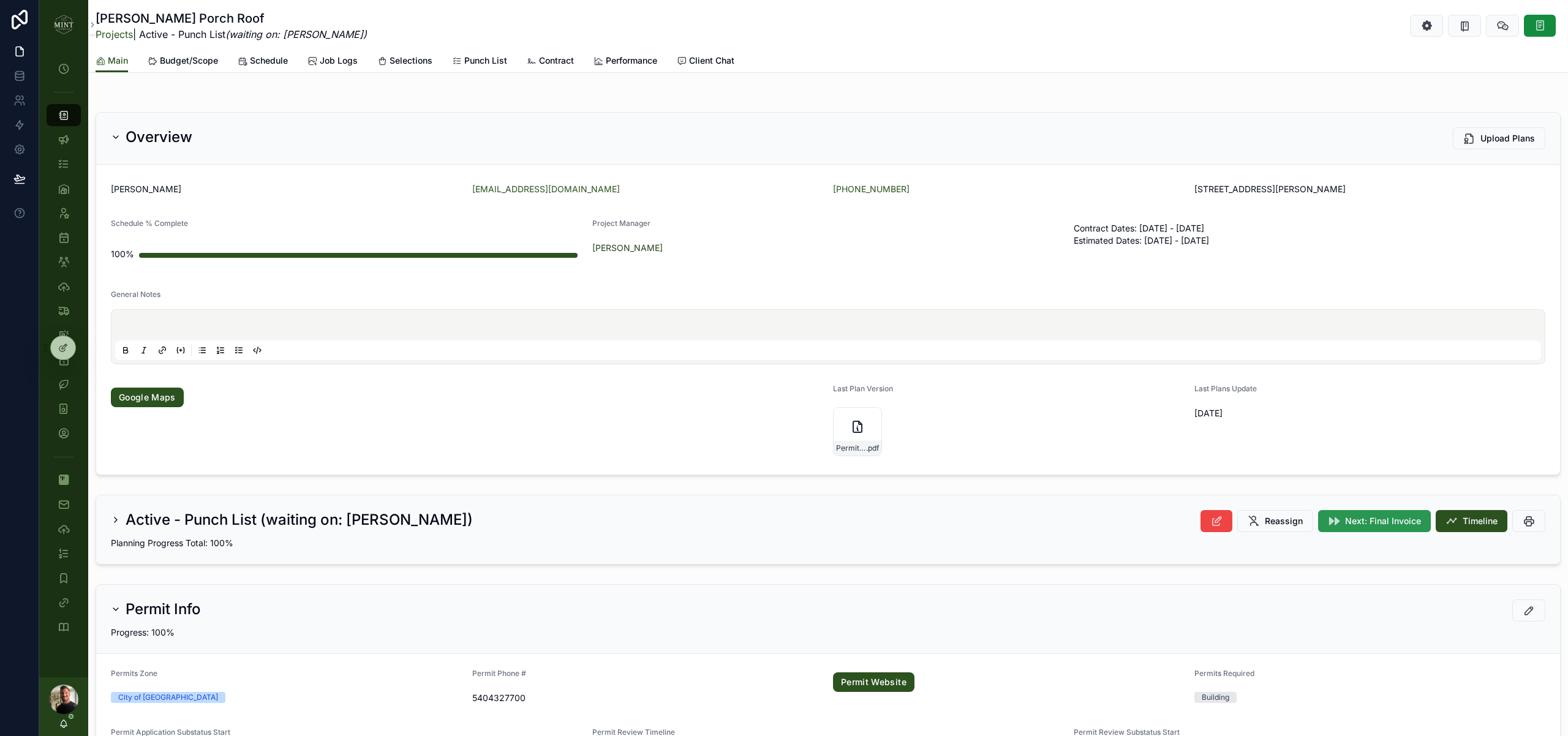
click at [1396, 526] on span "Next: Final Invoice" at bounding box center [1383, 521] width 76 height 12
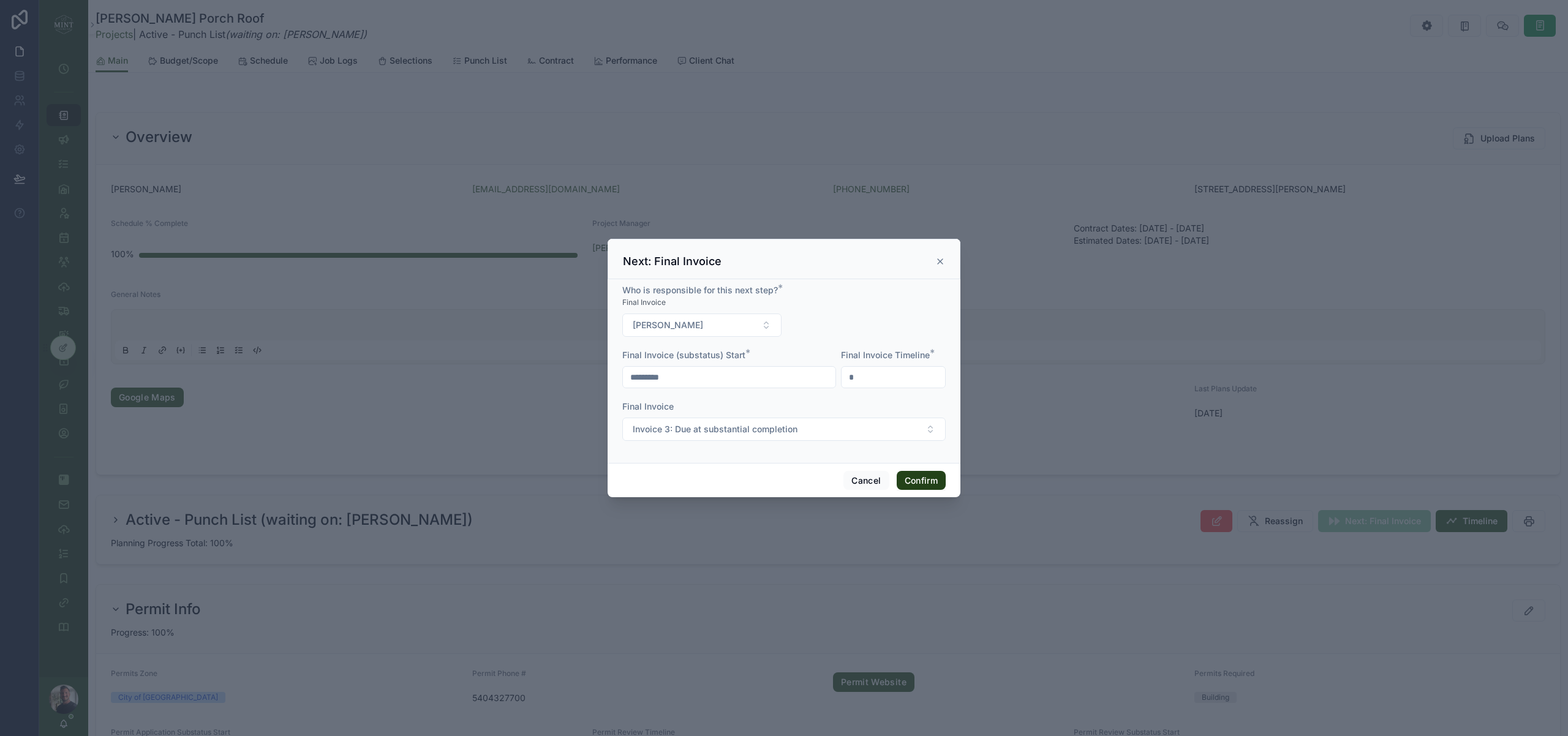
click at [921, 482] on button "Confirm" at bounding box center [921, 480] width 49 height 19
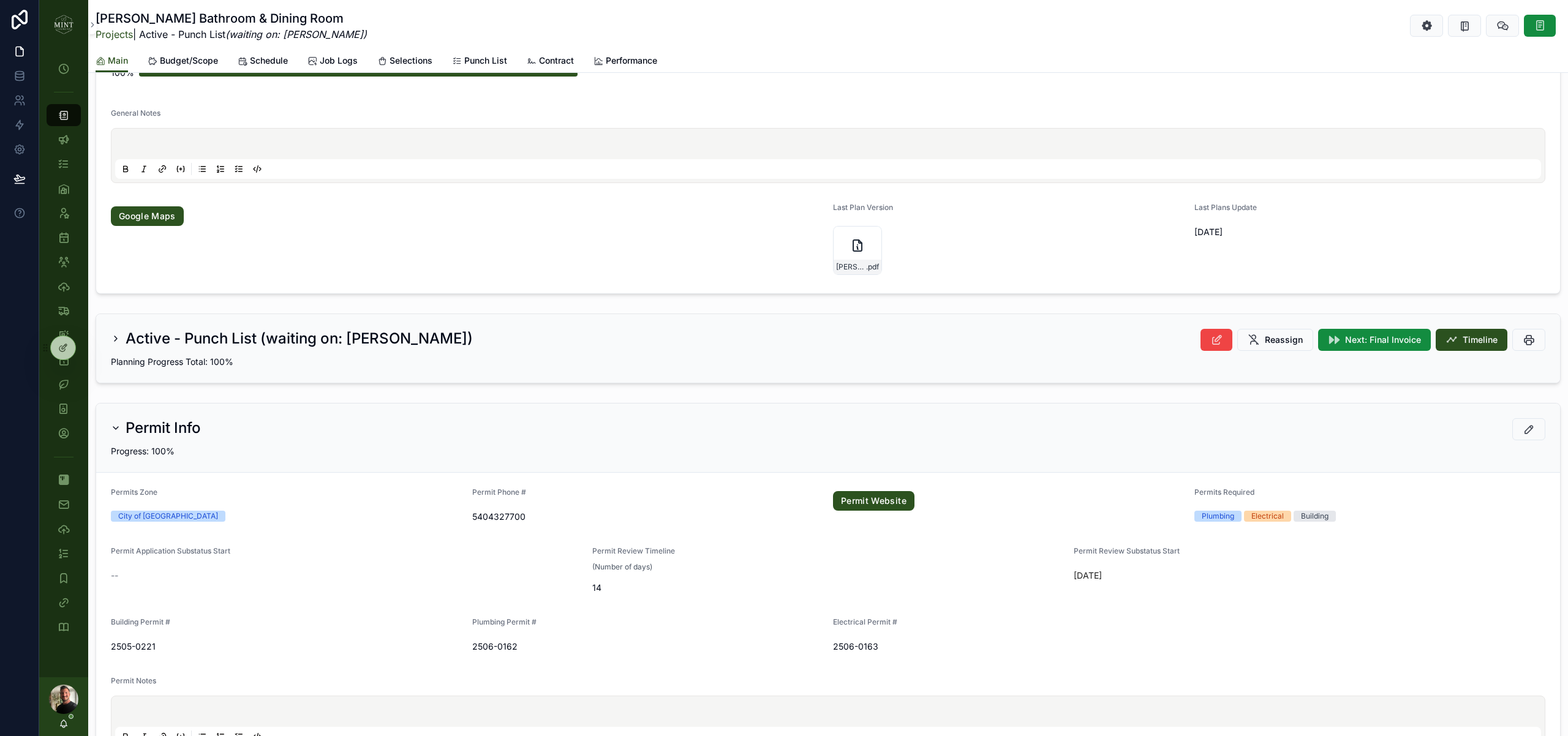
scroll to position [207, 0]
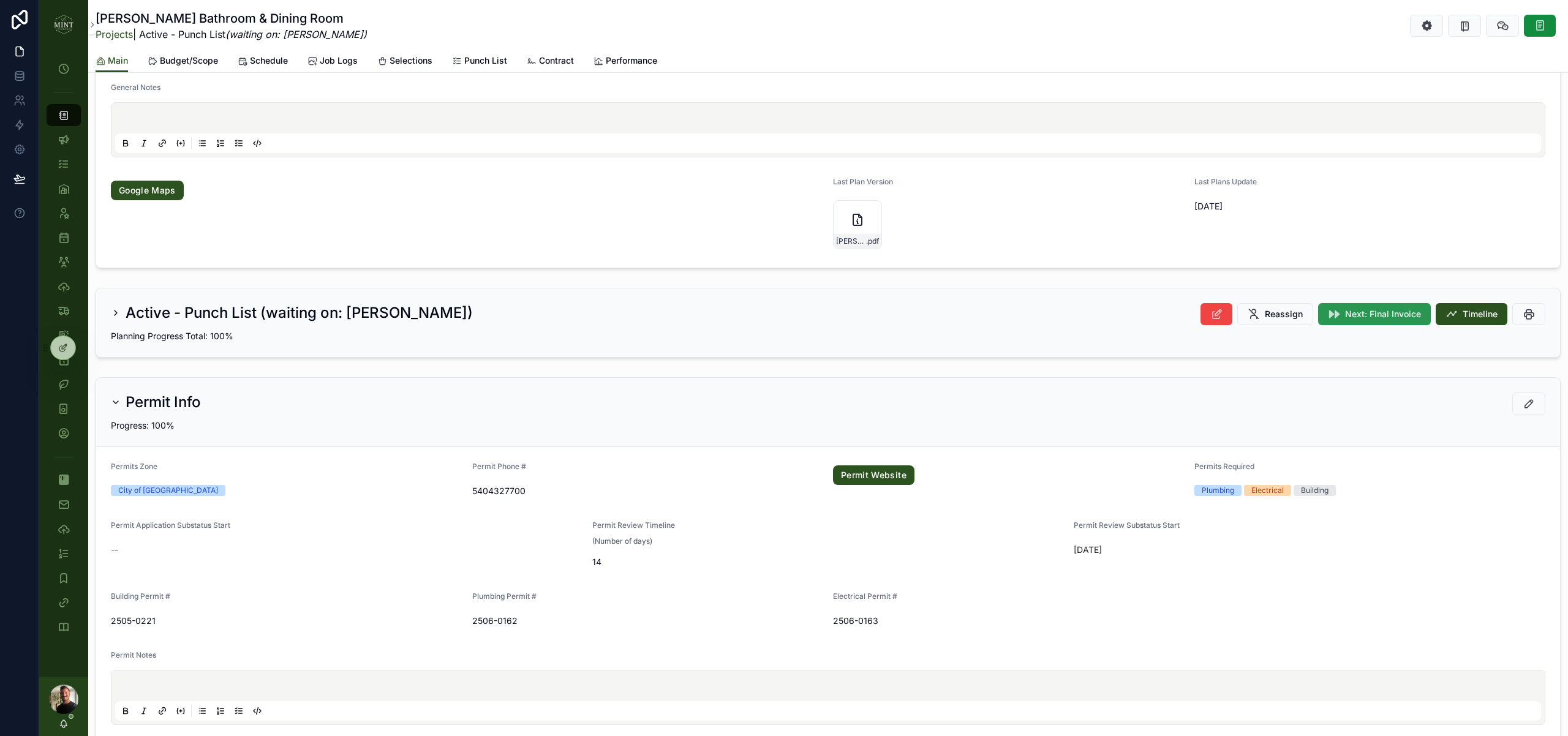
click at [1395, 316] on span "Next: Final Invoice" at bounding box center [1383, 314] width 76 height 12
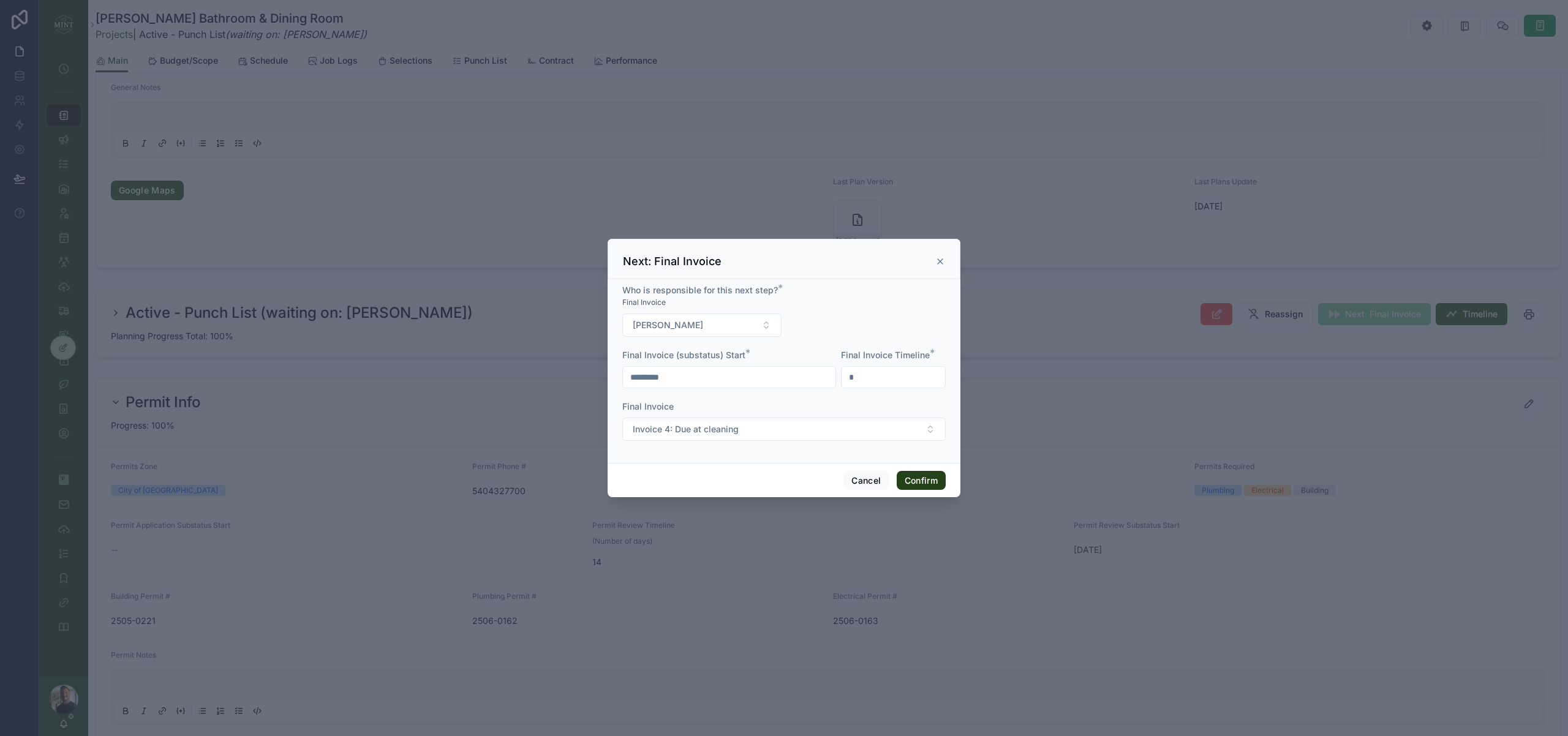
click at [922, 482] on button "Confirm" at bounding box center [921, 480] width 49 height 19
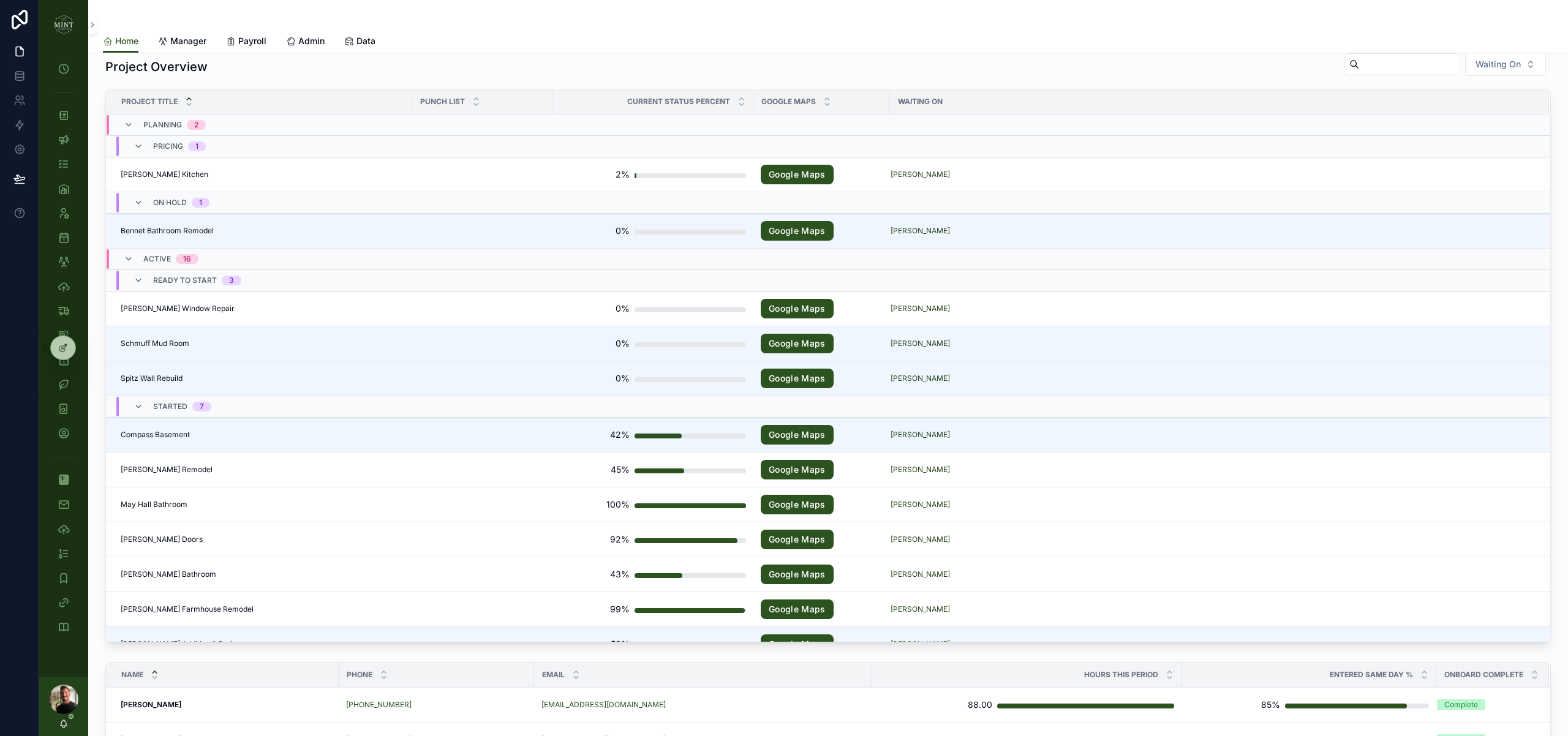
scroll to position [303, 0]
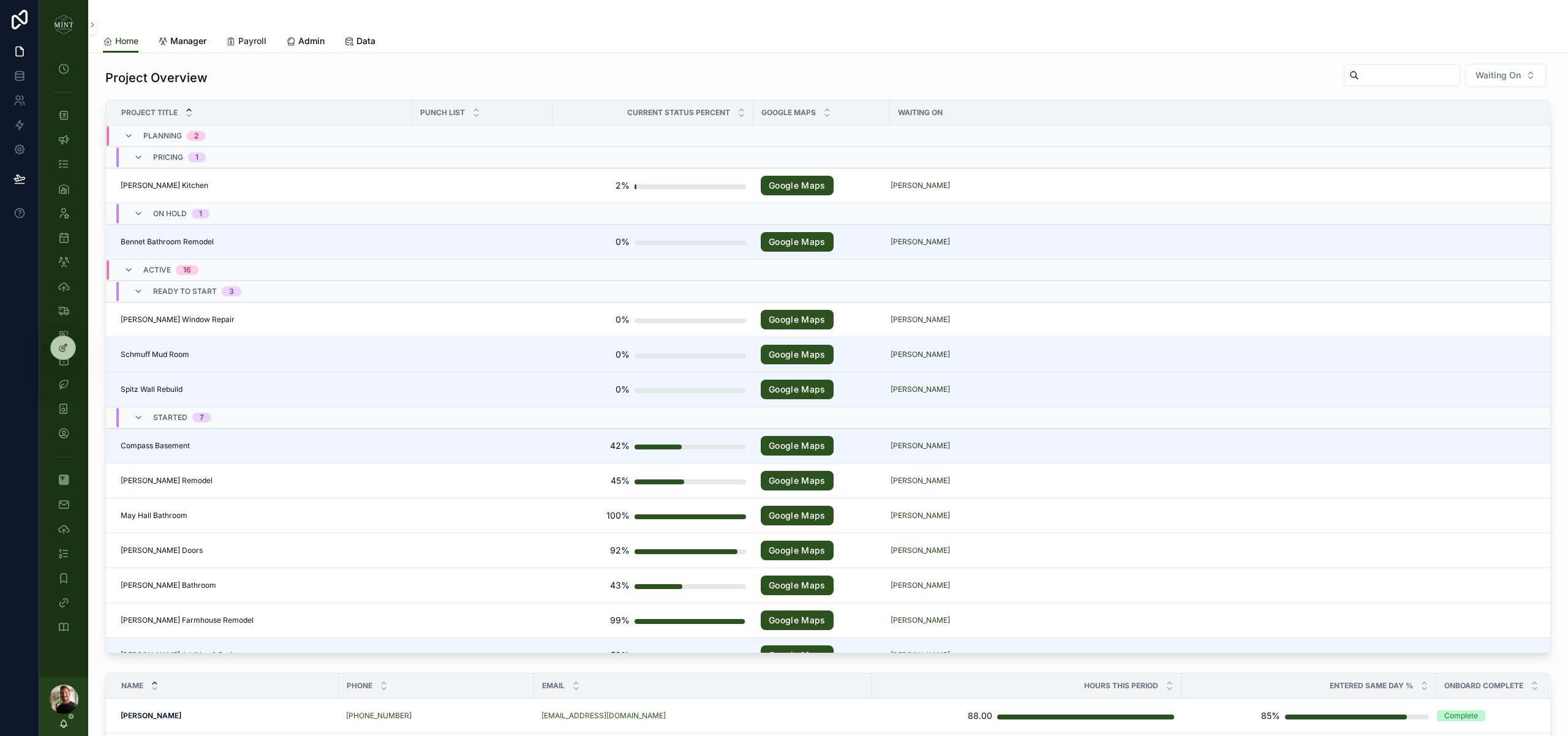
click at [244, 43] on span "Payroll" at bounding box center [252, 41] width 28 height 12
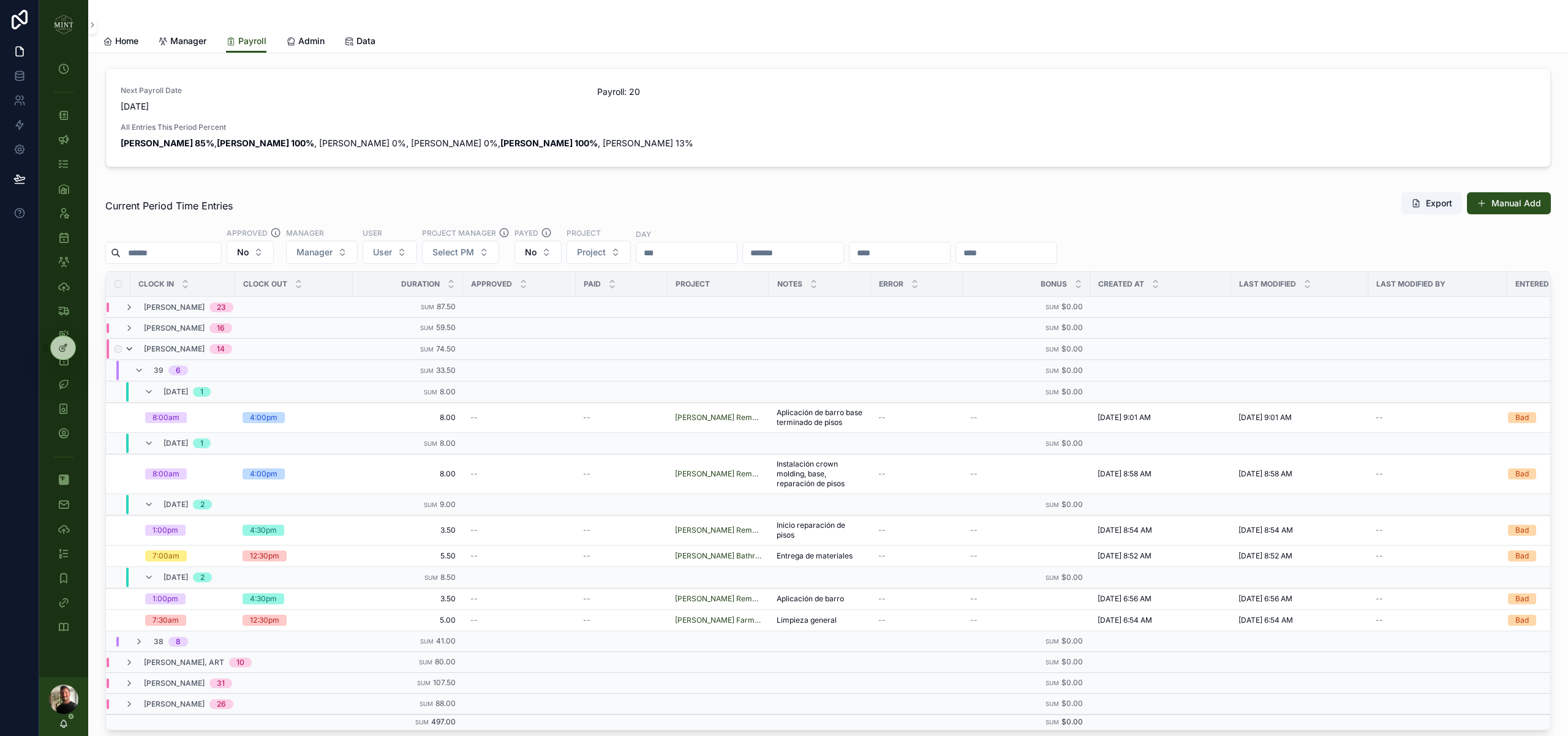
click at [130, 353] on icon "scrollable content" at bounding box center [129, 349] width 10 height 10
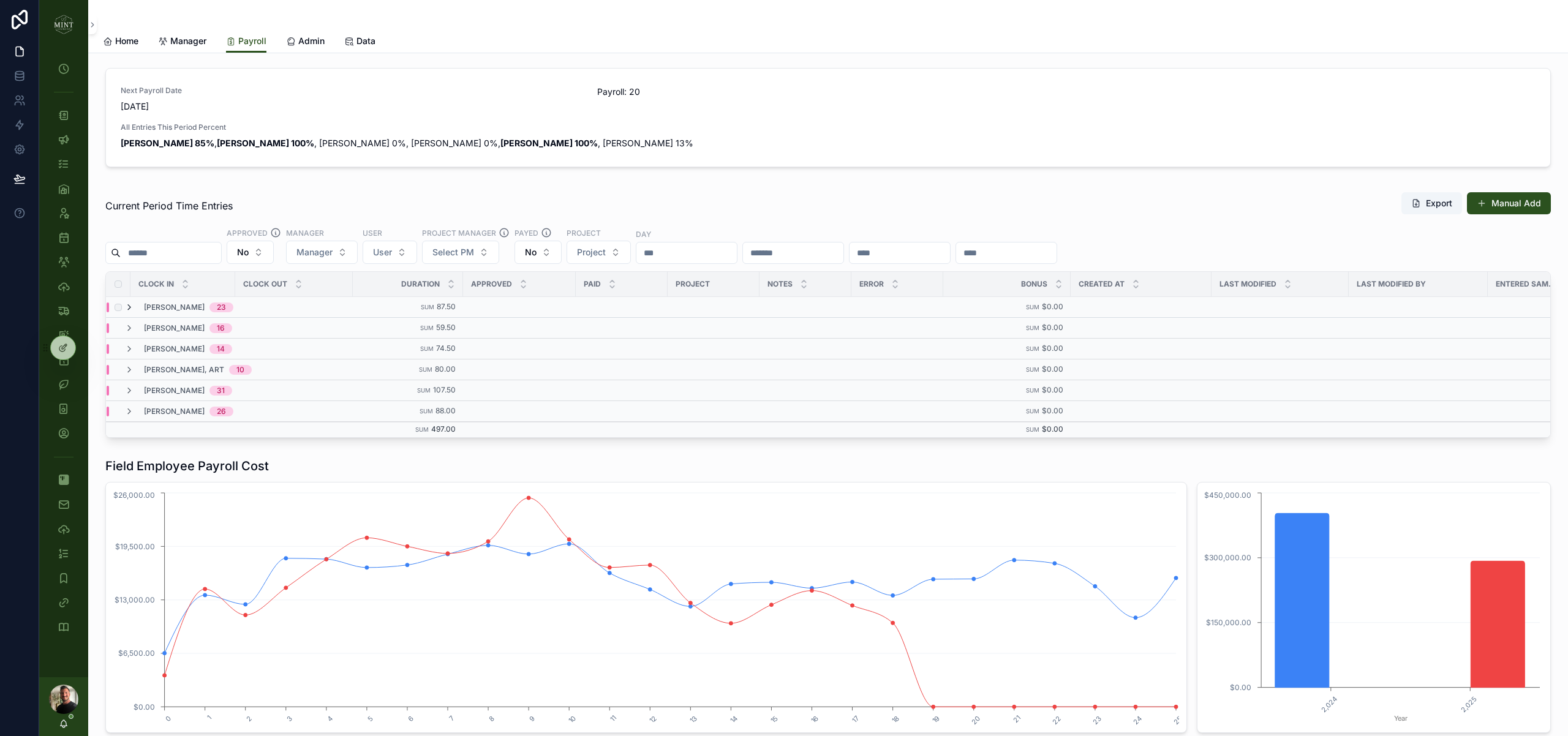
click at [133, 308] on icon "scrollable content" at bounding box center [129, 307] width 10 height 10
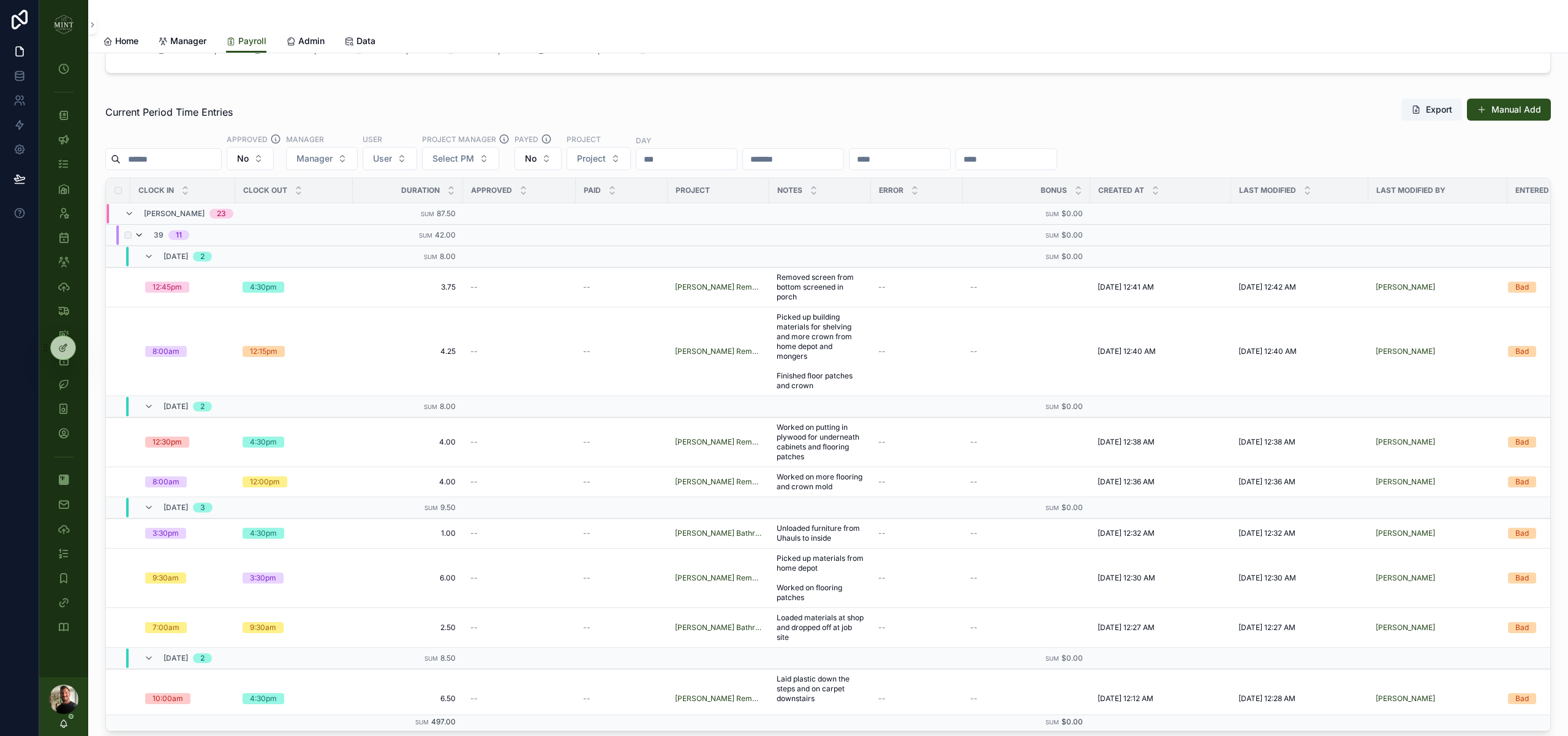
click at [141, 234] on icon "scrollable content" at bounding box center [139, 234] width 10 height 10
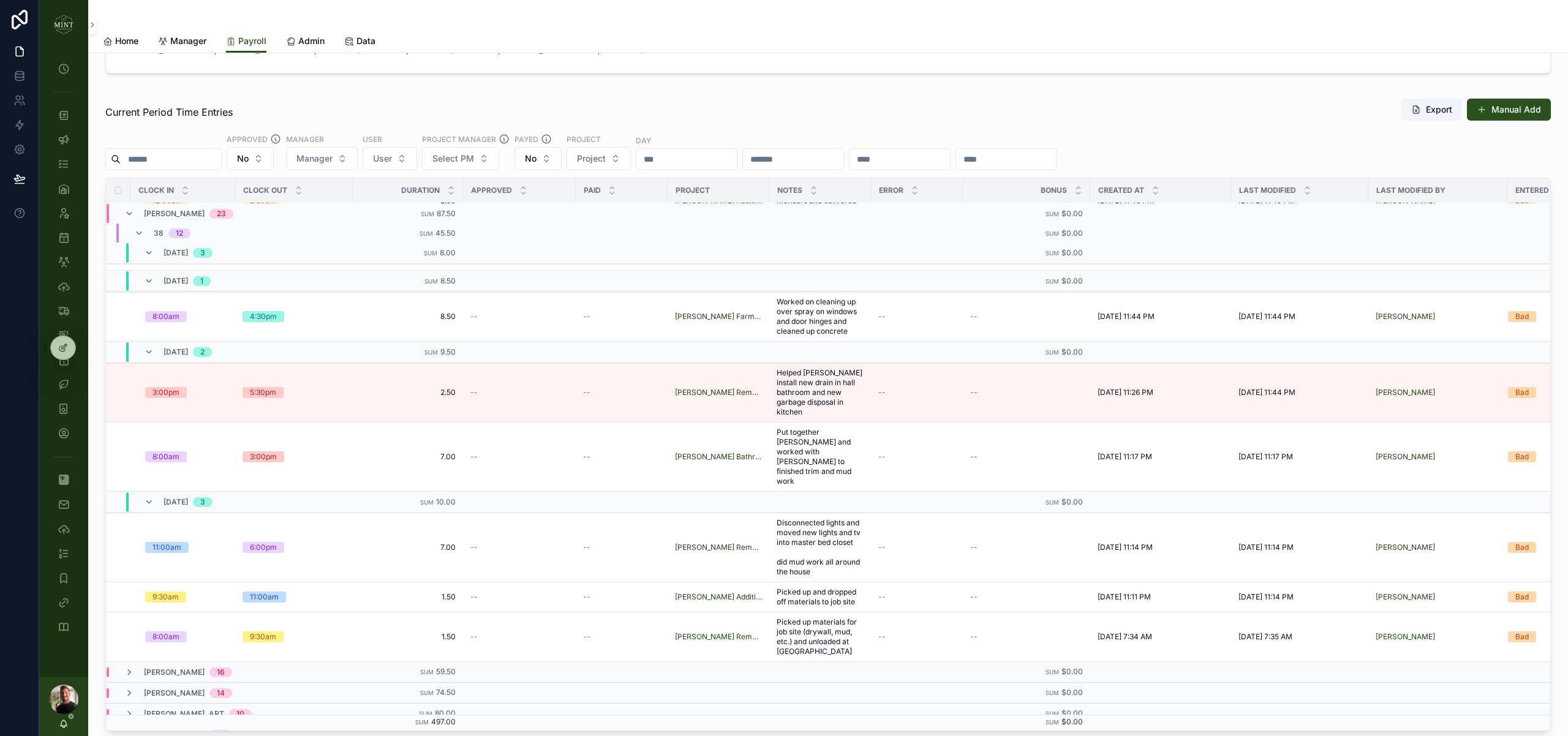
scroll to position [386, 0]
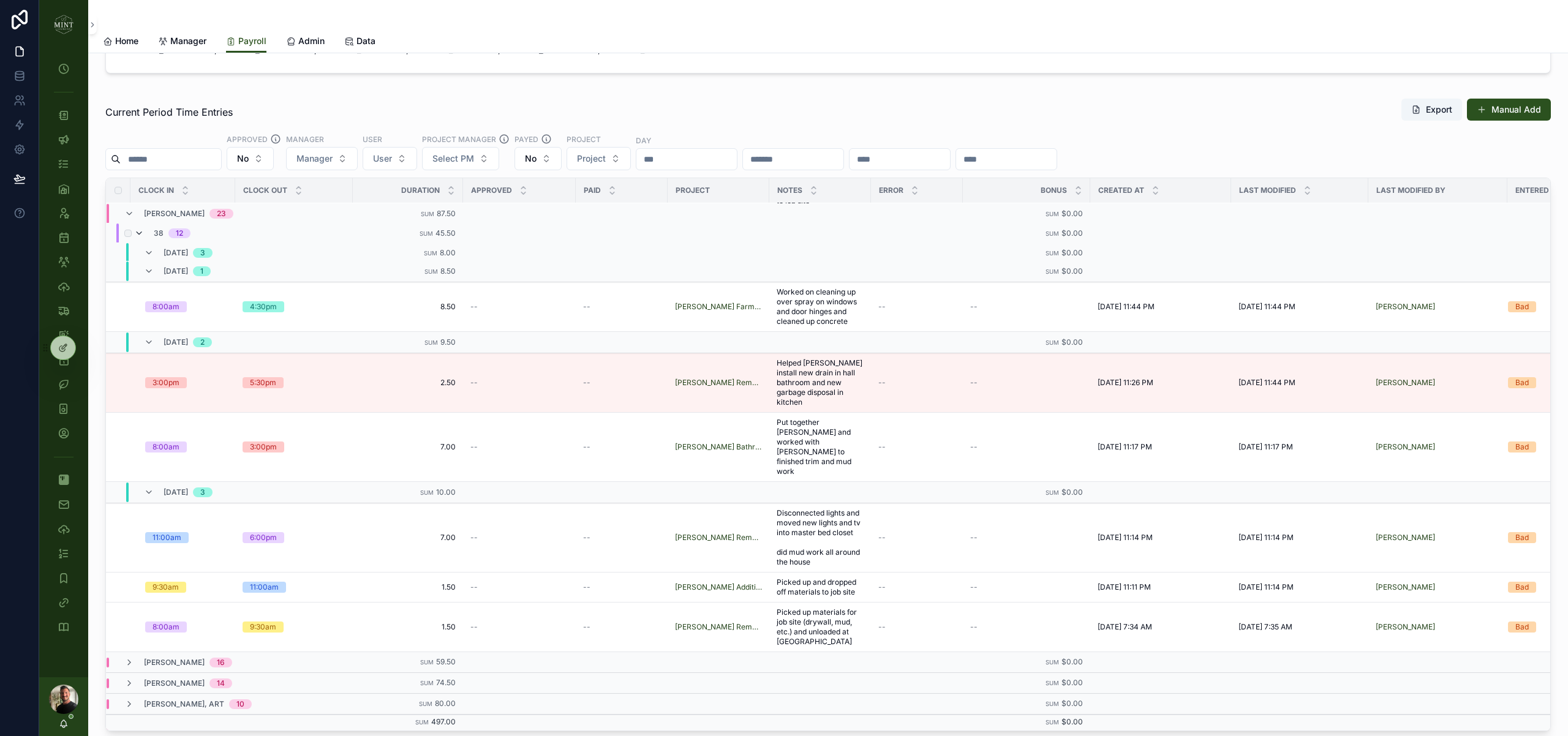
click at [140, 234] on icon "scrollable content" at bounding box center [139, 233] width 10 height 10
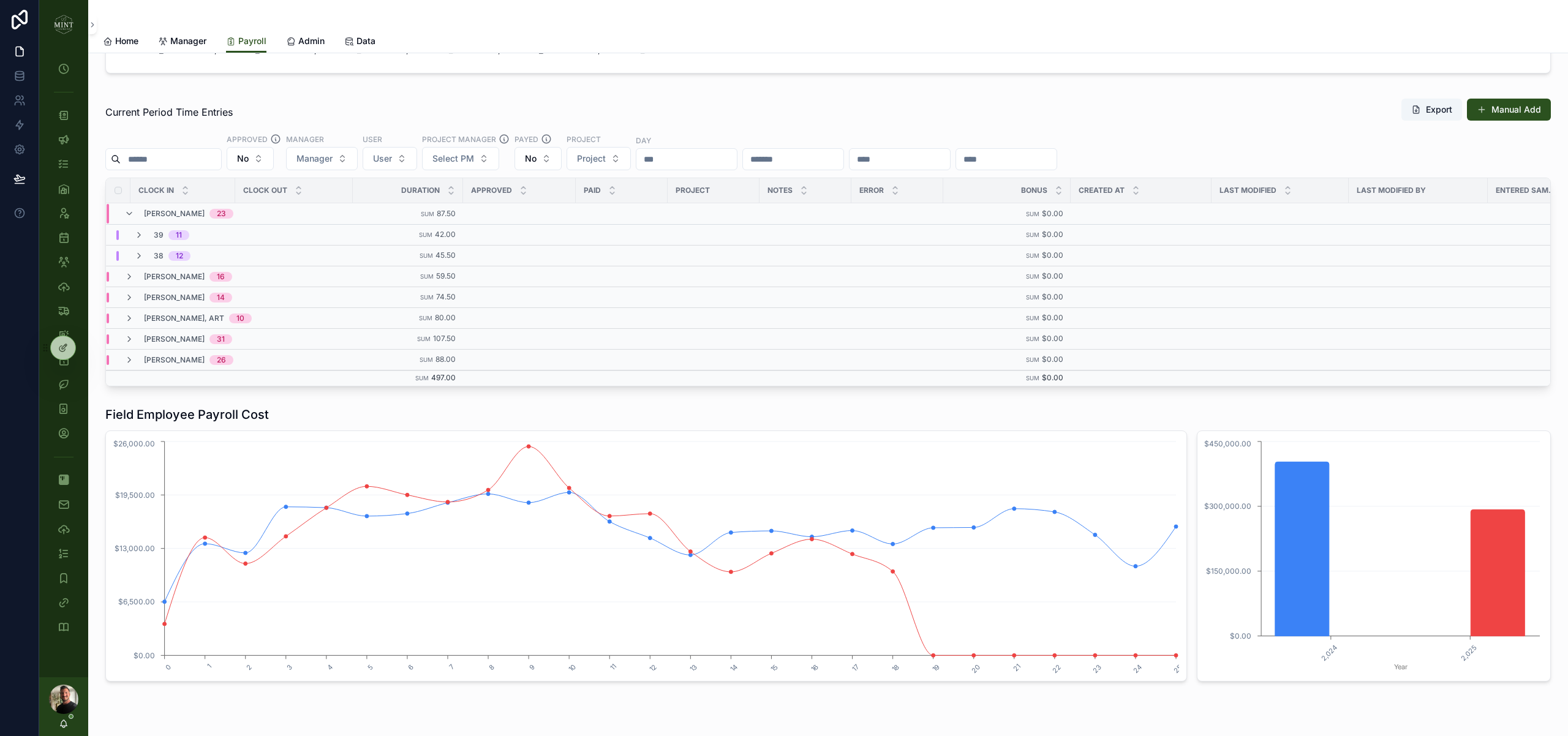
scroll to position [0, 0]
click at [128, 280] on icon "scrollable content" at bounding box center [129, 276] width 10 height 10
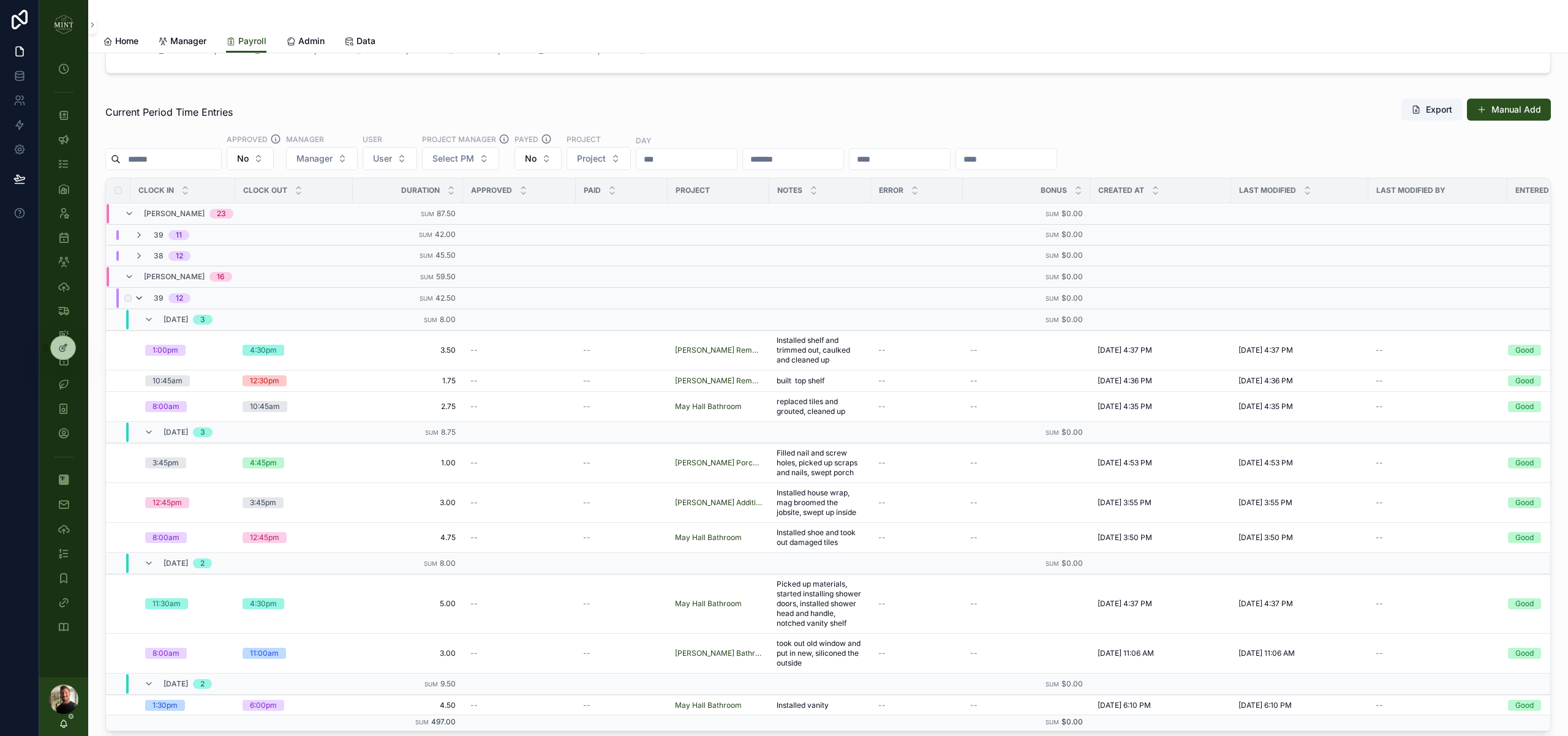
click at [138, 298] on icon "scrollable content" at bounding box center [139, 298] width 10 height 10
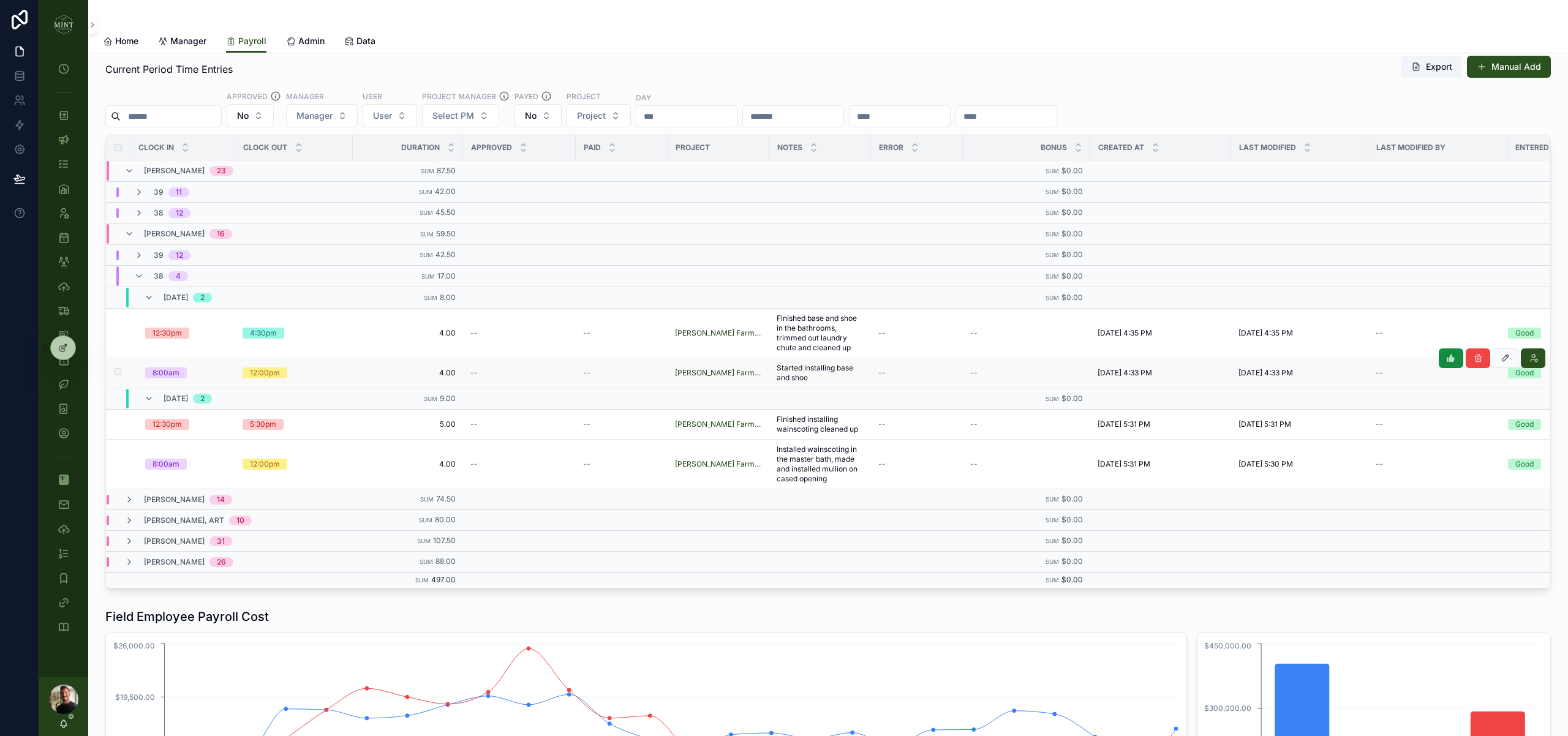
scroll to position [137, 0]
click at [142, 277] on icon "scrollable content" at bounding box center [139, 275] width 10 height 10
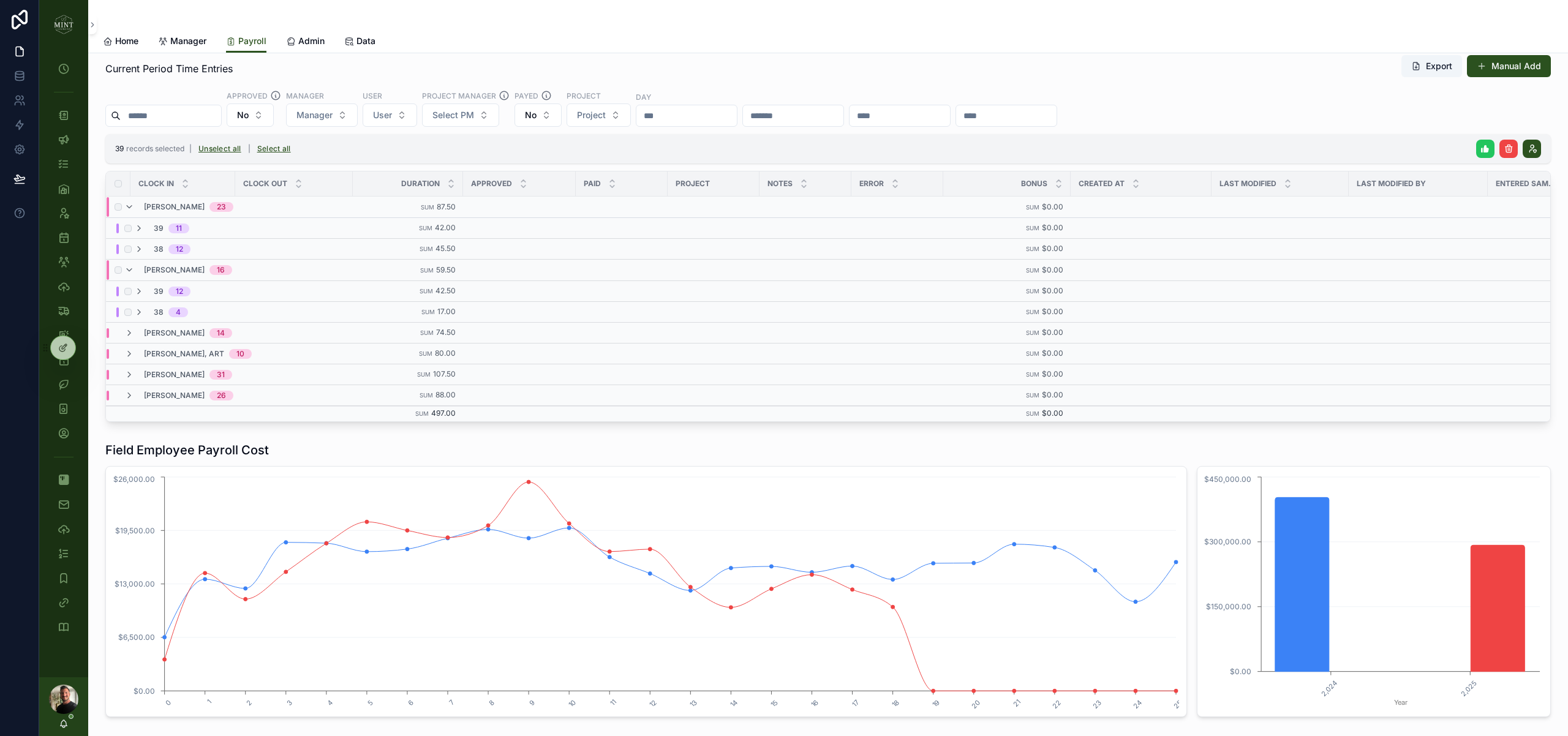
click at [1485, 149] on icon "scrollable content" at bounding box center [1485, 149] width 10 height 10
click at [1538, 125] on icon "scrollable content" at bounding box center [1537, 125] width 10 height 10
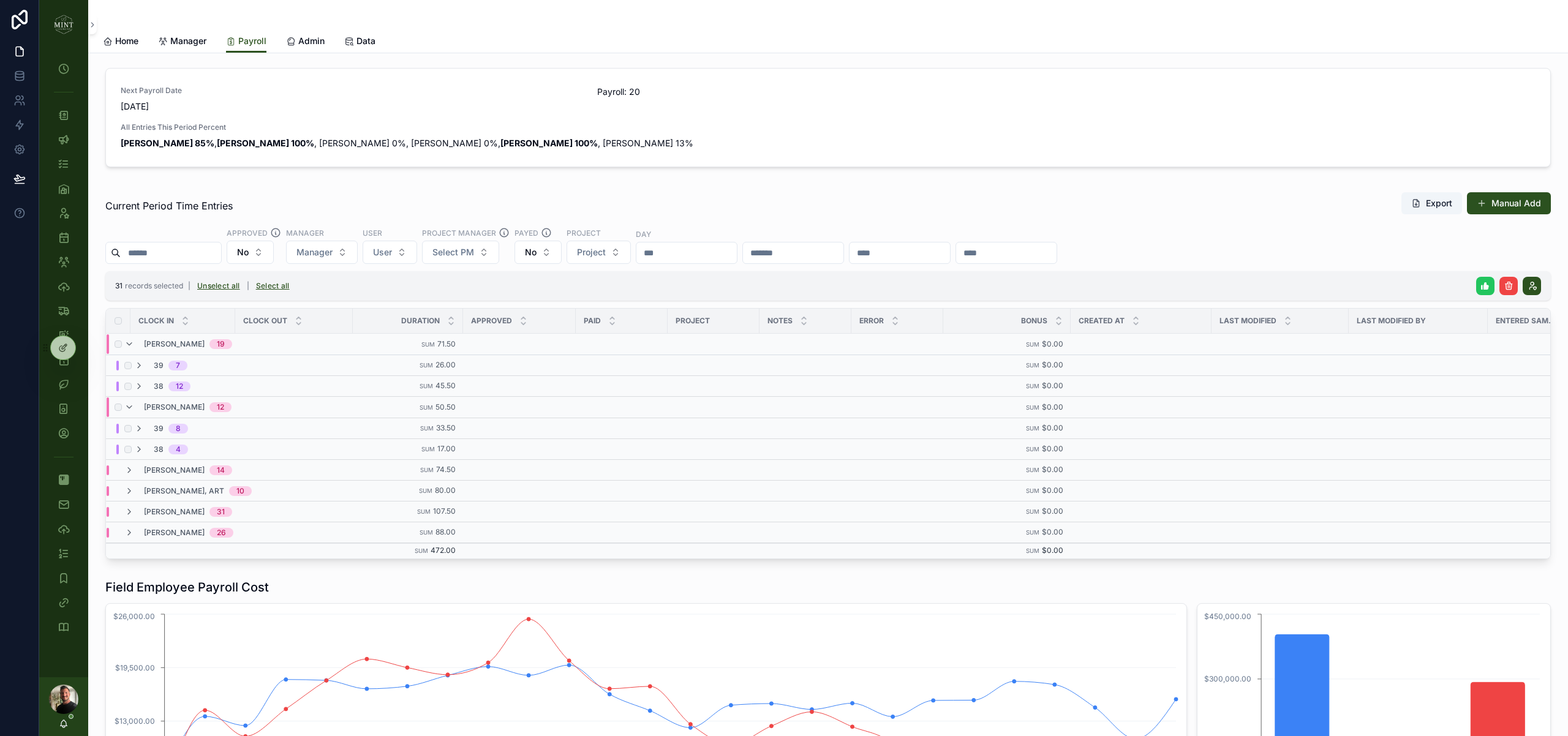
click at [1486, 286] on icon "scrollable content" at bounding box center [1485, 286] width 10 height 10
click at [1535, 264] on icon "scrollable content" at bounding box center [1537, 262] width 10 height 10
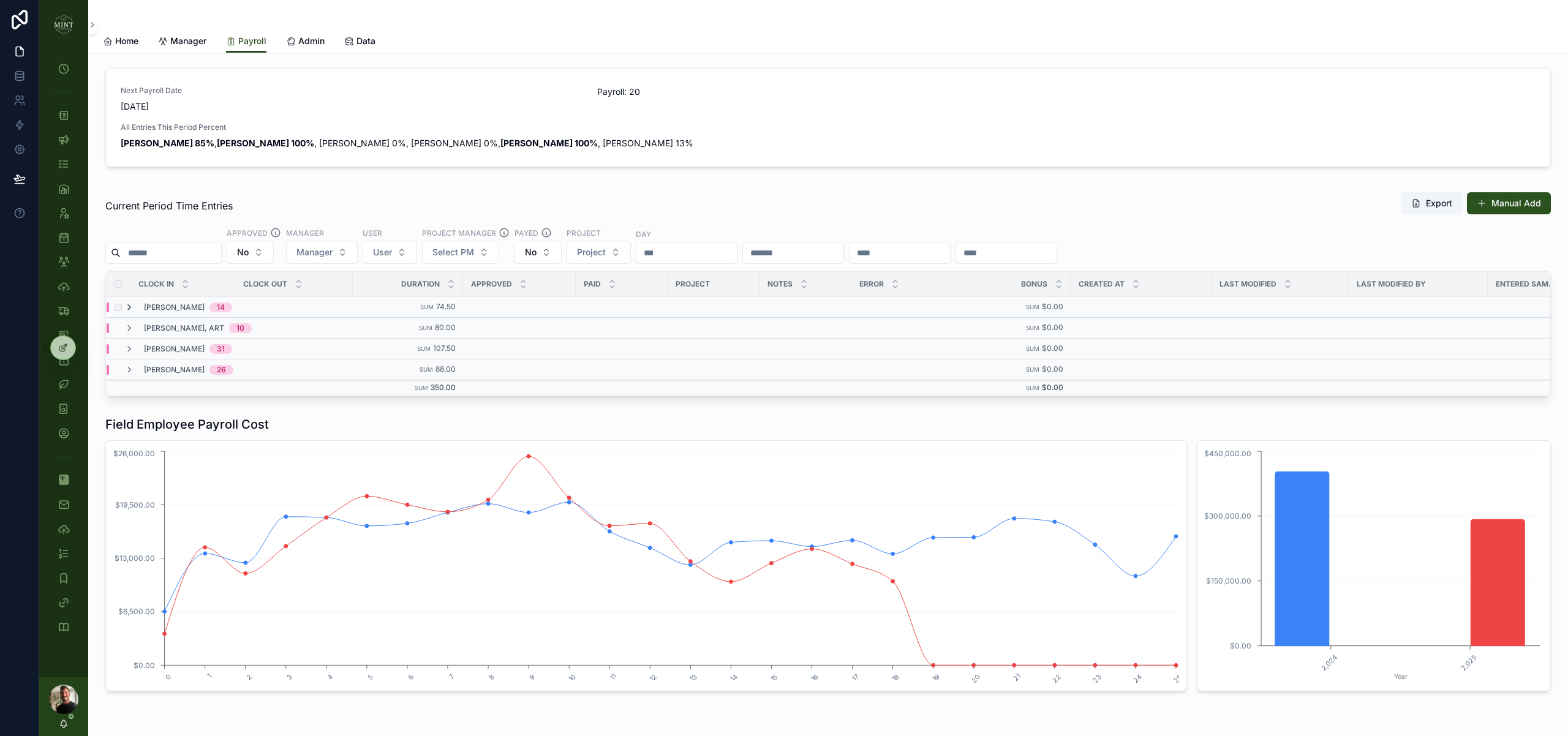
click at [129, 307] on icon "scrollable content" at bounding box center [129, 307] width 10 height 10
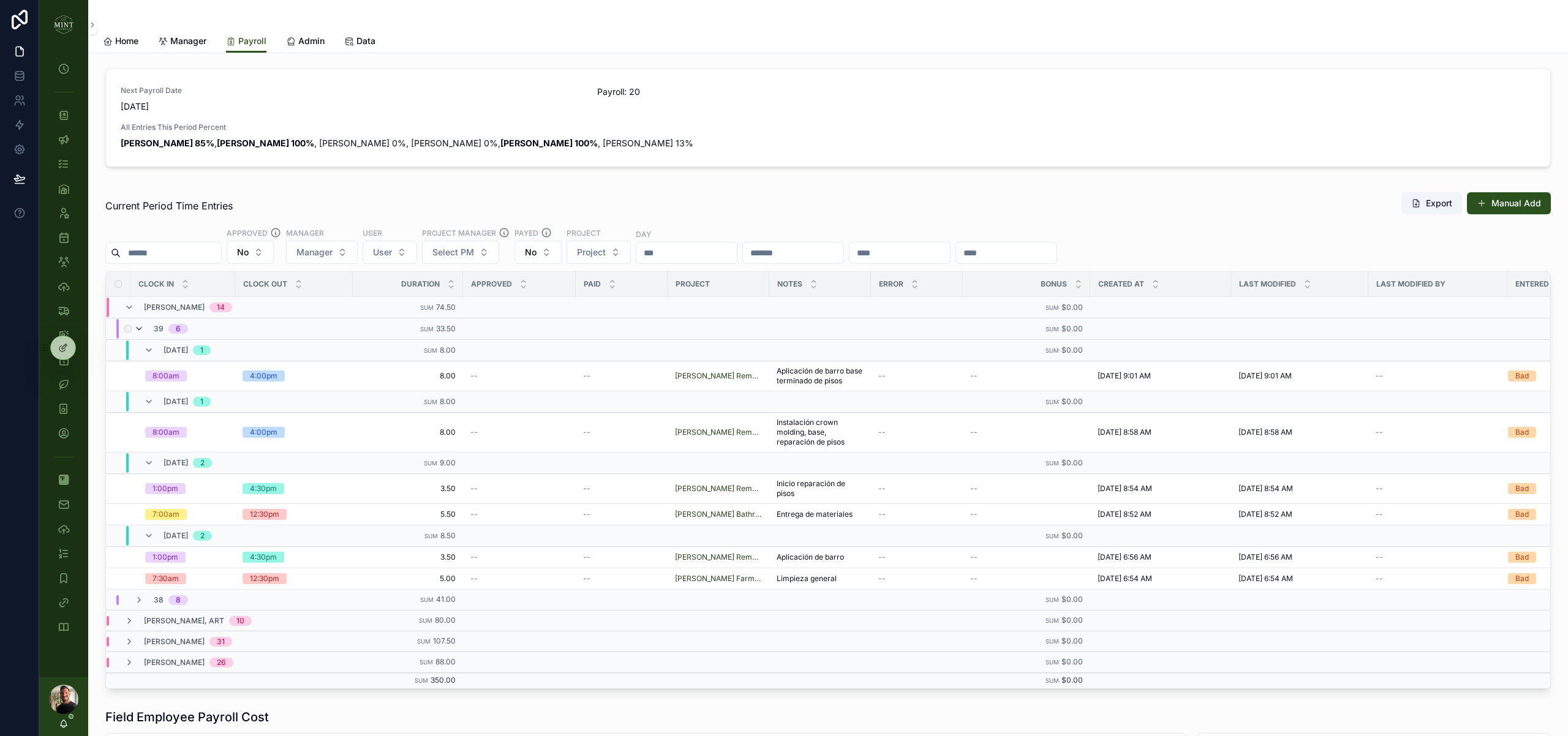
click at [141, 331] on icon "scrollable content" at bounding box center [139, 328] width 10 height 10
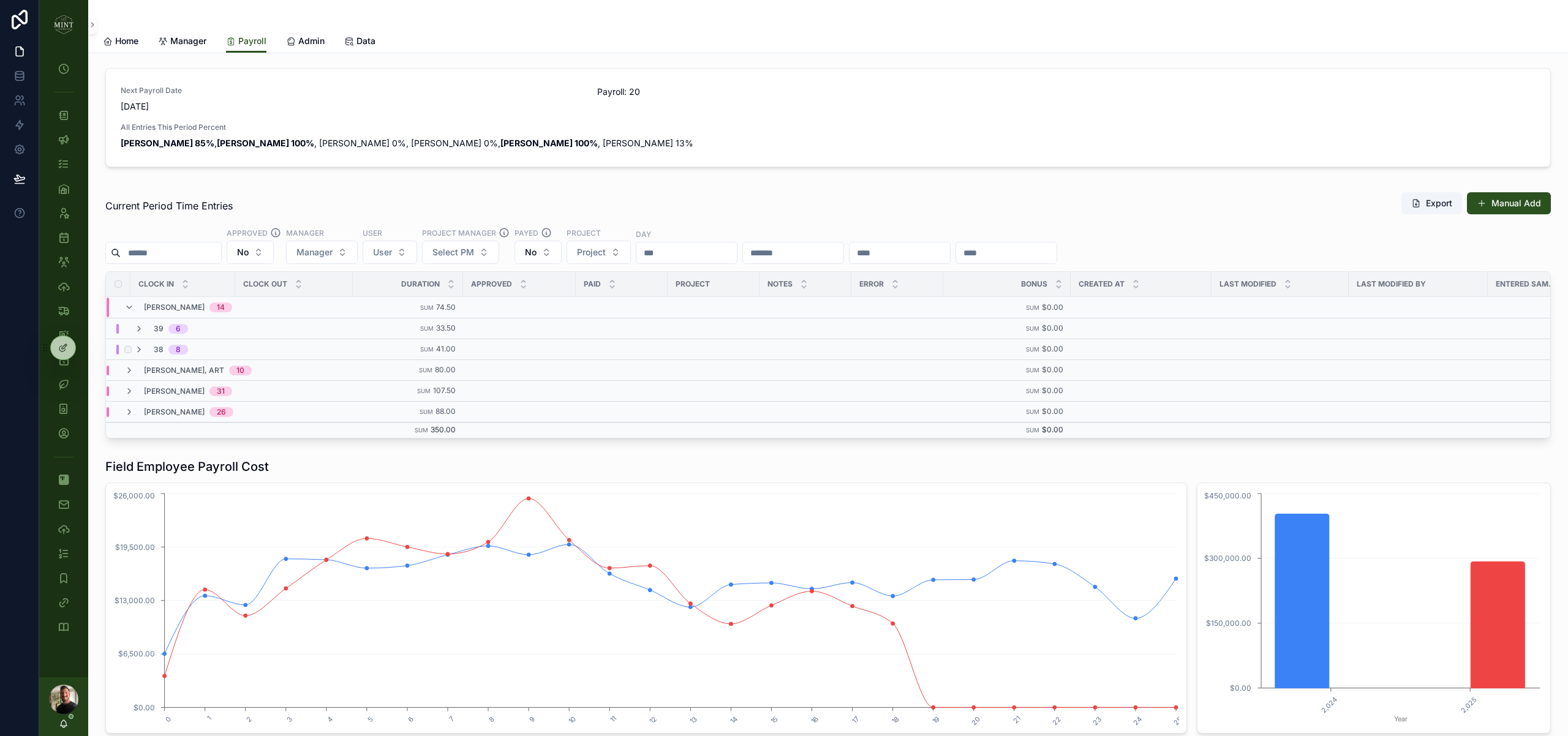
click at [144, 349] on div "38 8" at bounding box center [161, 349] width 54 height 10
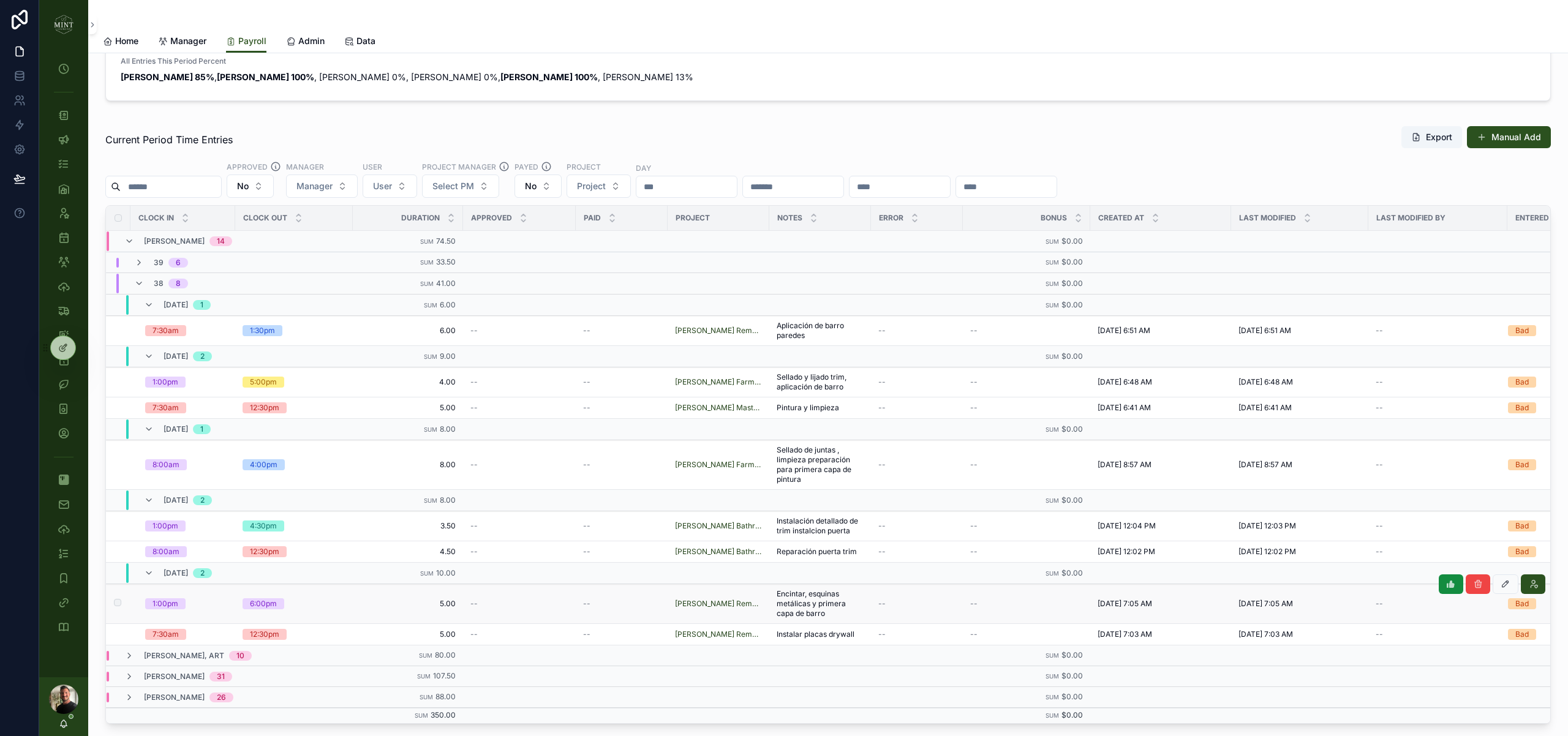
scroll to position [66, 0]
click at [138, 283] on icon "scrollable content" at bounding box center [139, 282] width 10 height 10
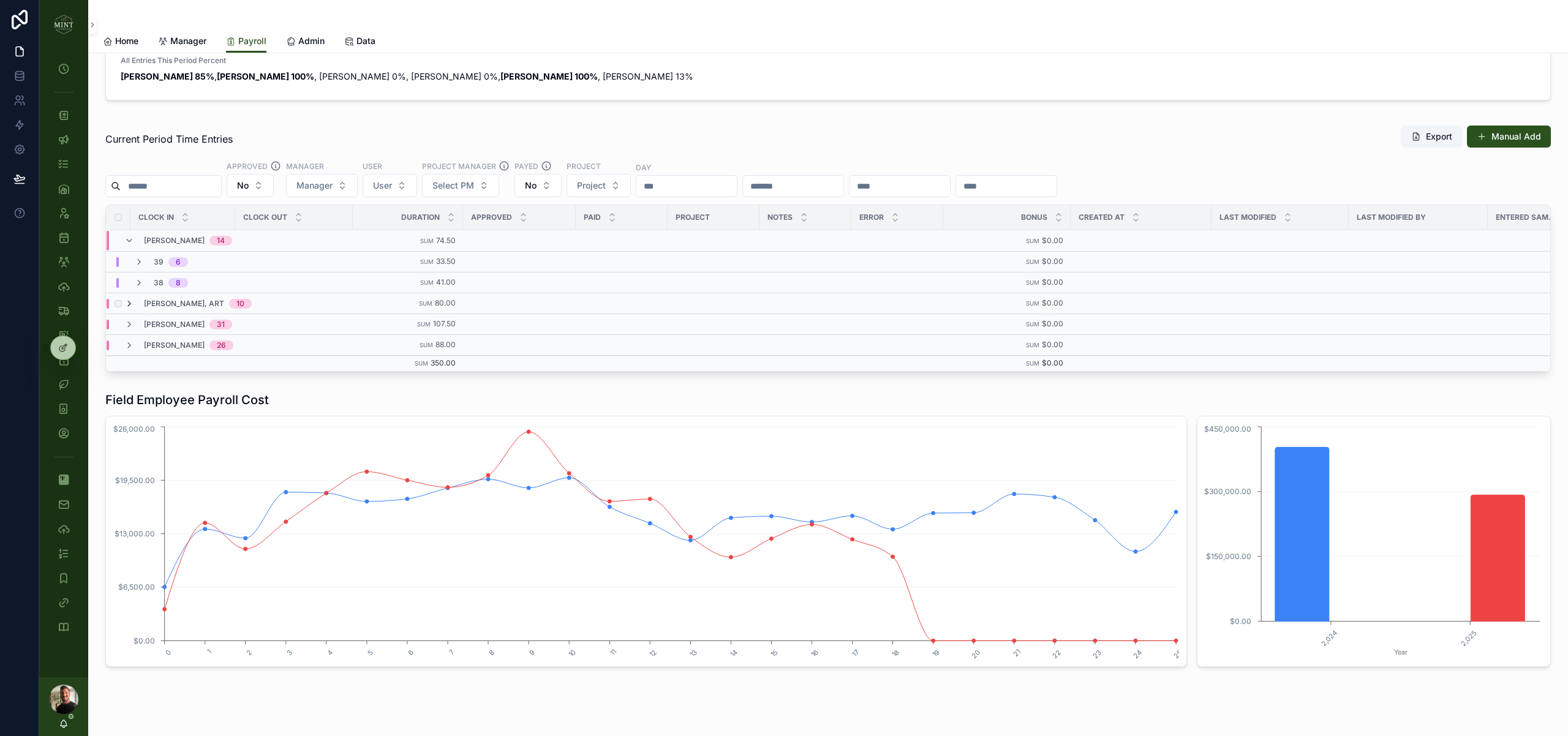
click at [133, 304] on icon "scrollable content" at bounding box center [129, 303] width 10 height 10
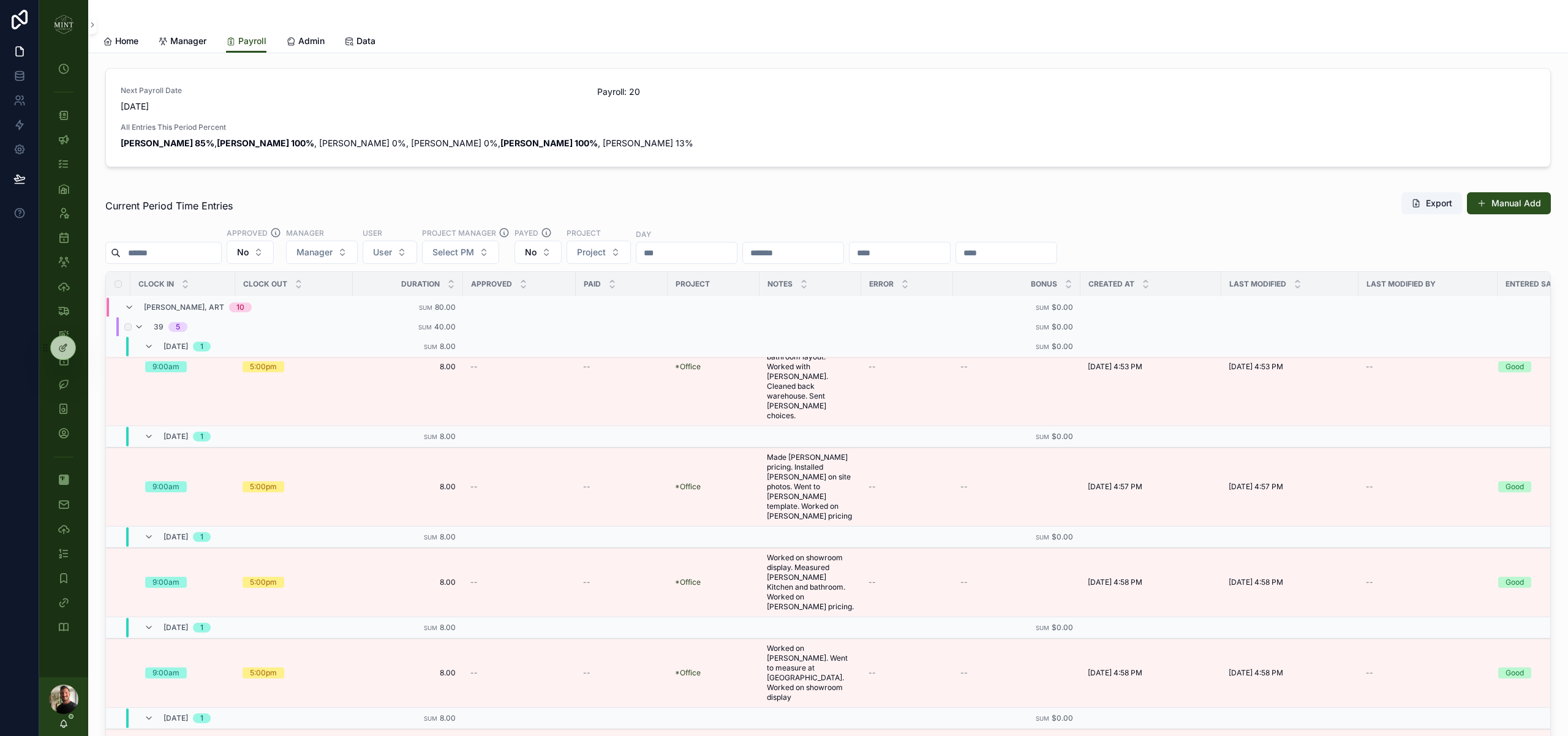
scroll to position [0, 0]
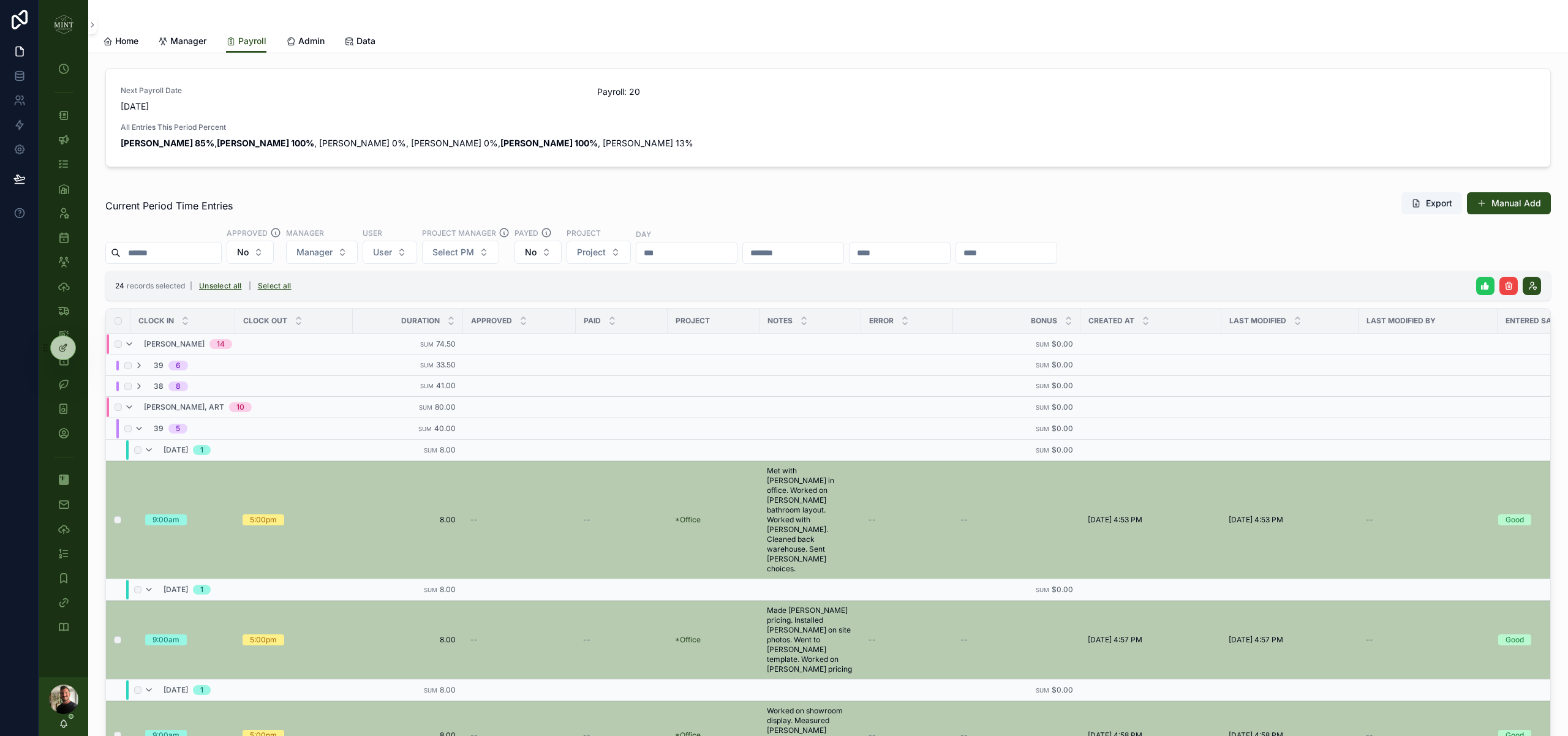
click at [1483, 282] on icon "scrollable content" at bounding box center [1485, 286] width 10 height 10
click at [1538, 262] on icon "scrollable content" at bounding box center [1537, 262] width 10 height 10
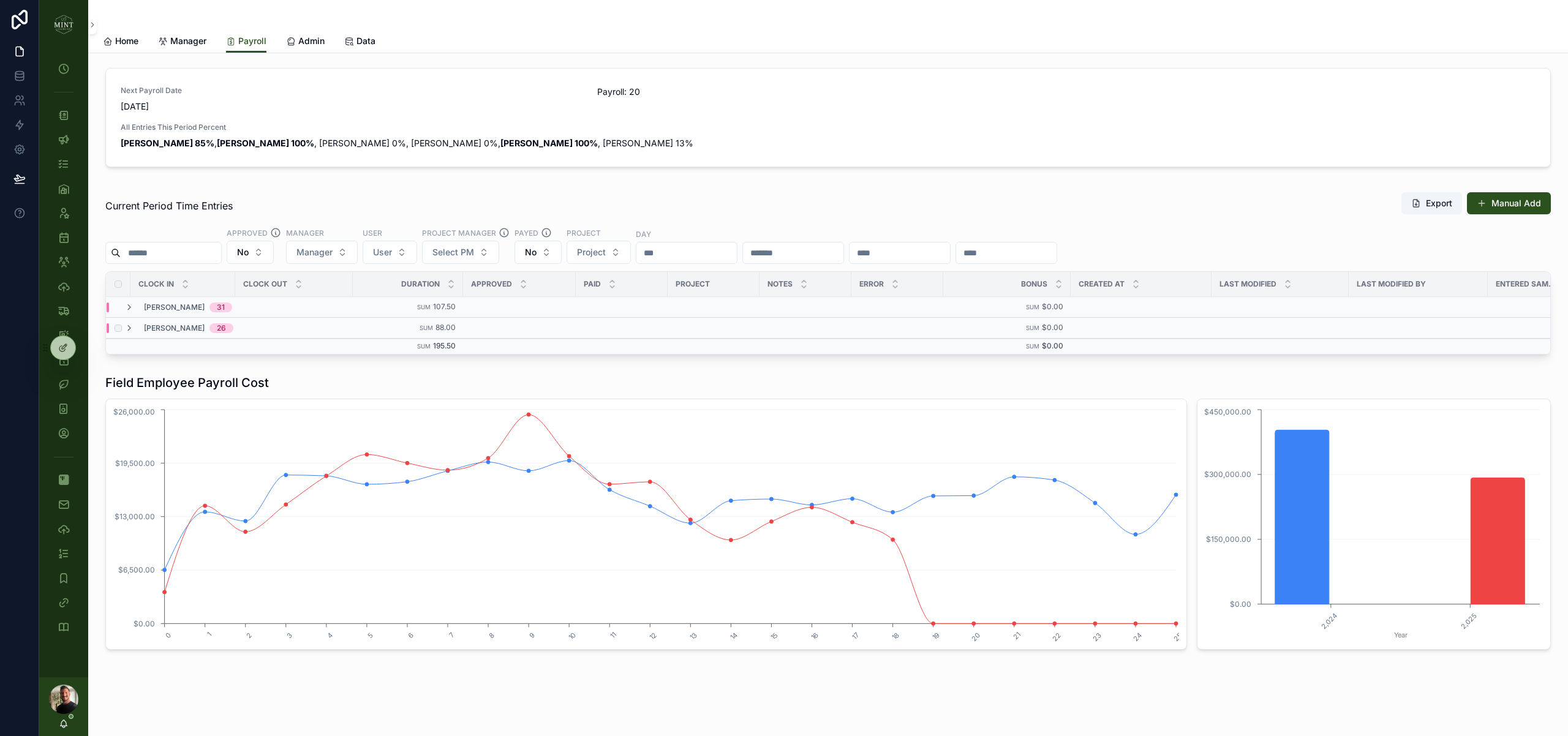
click at [136, 329] on div "[PERSON_NAME] 26" at bounding box center [179, 328] width 109 height 10
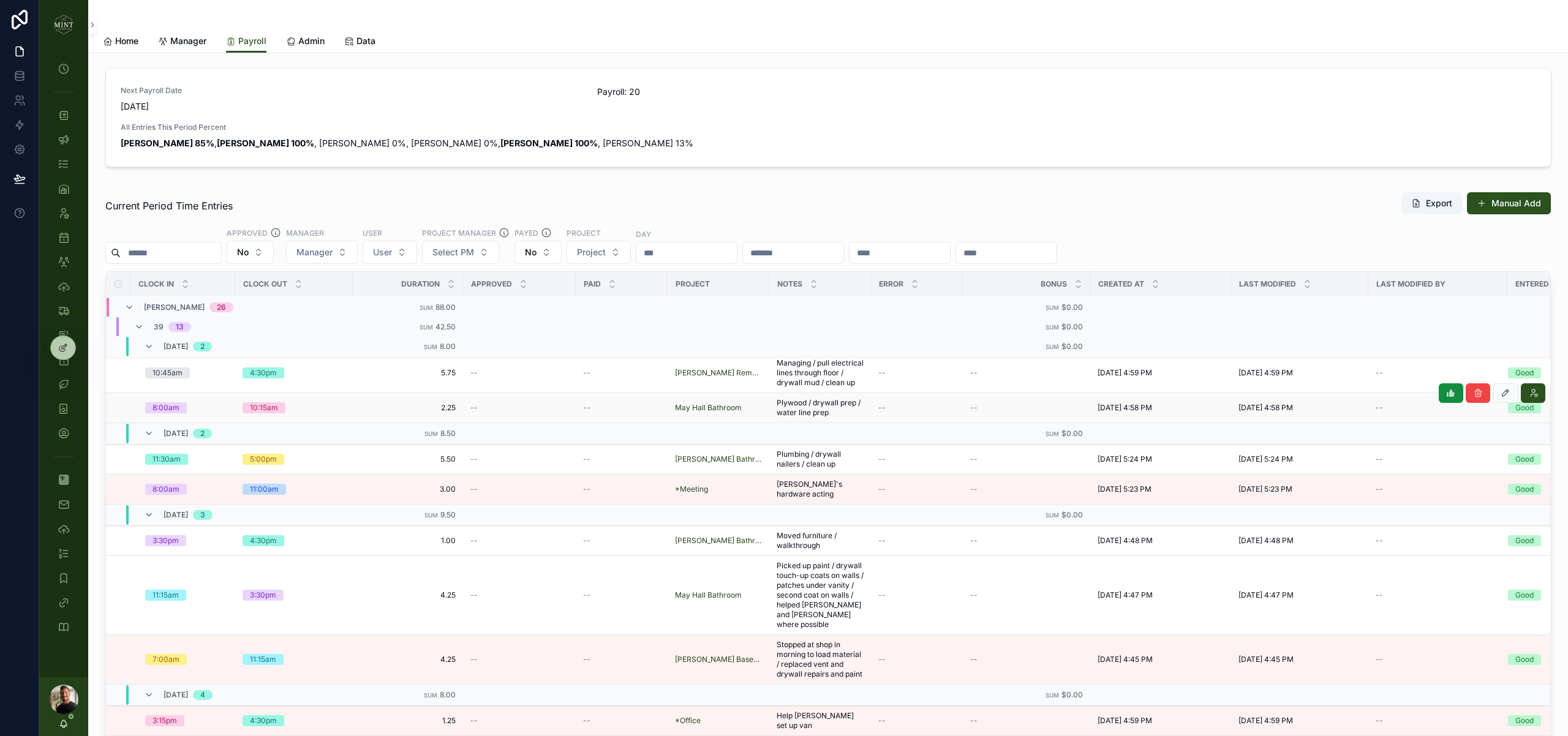
scroll to position [31, 0]
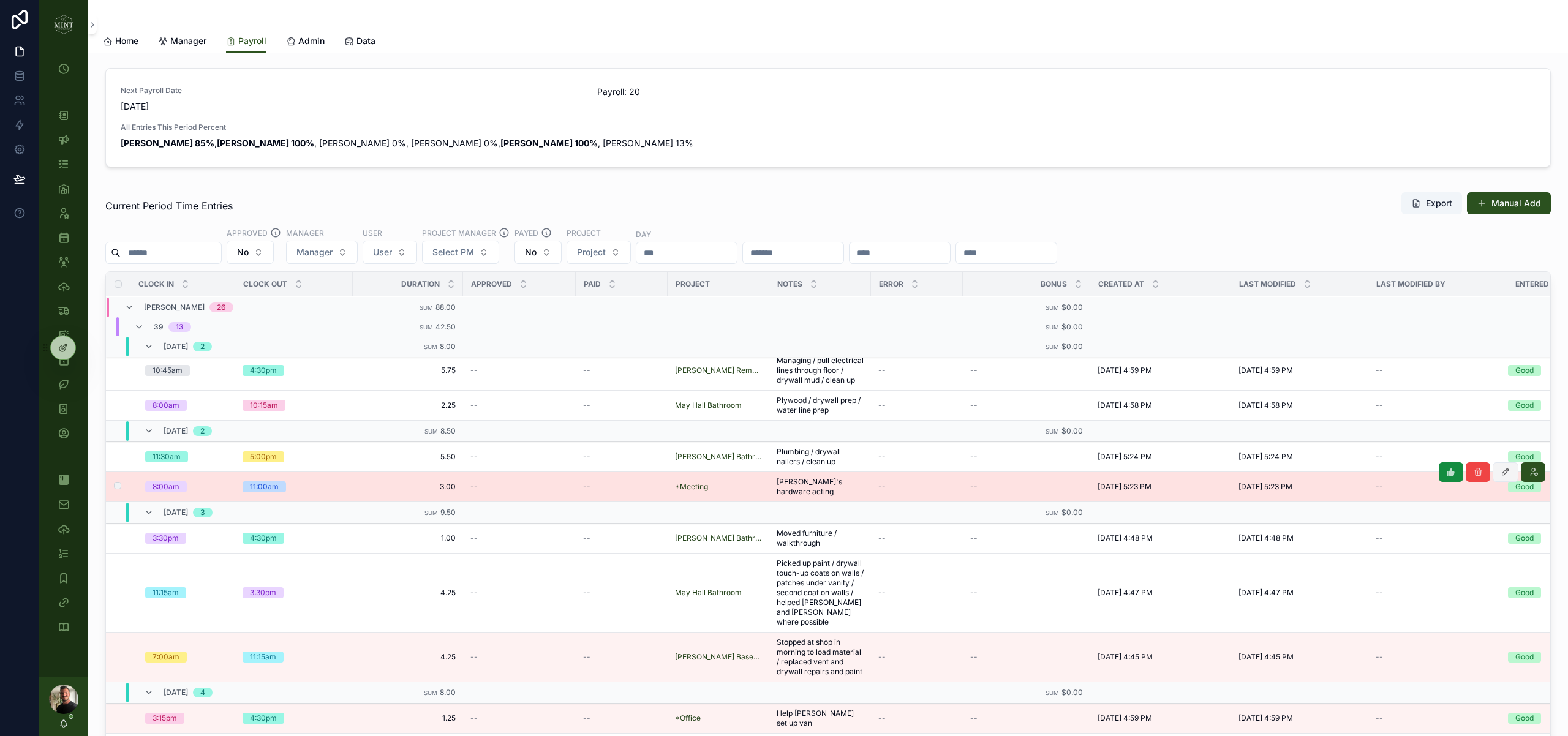
click at [1506, 477] on icon "scrollable content" at bounding box center [1504, 472] width 10 height 10
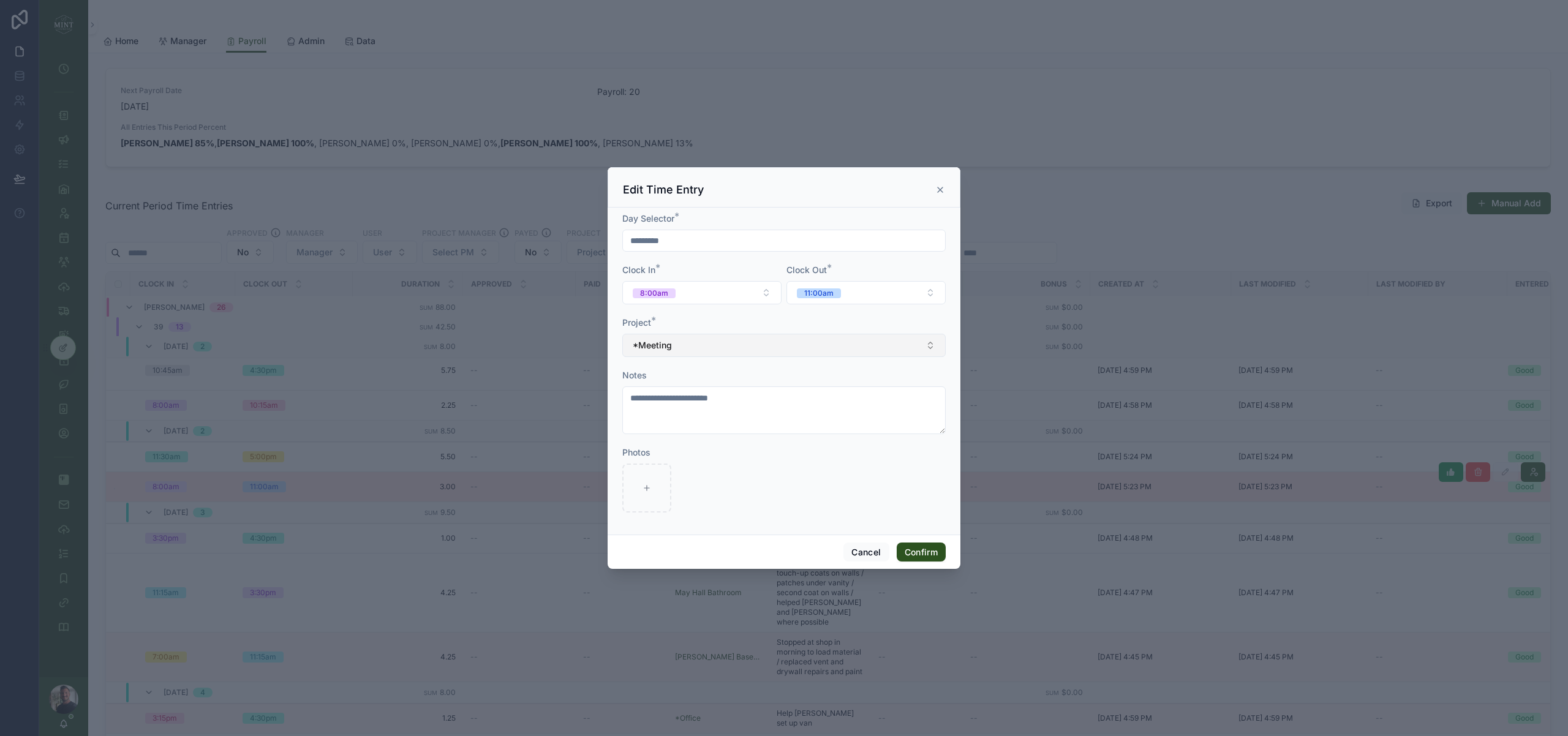
click at [819, 350] on button "*Meeting" at bounding box center [784, 345] width 324 height 23
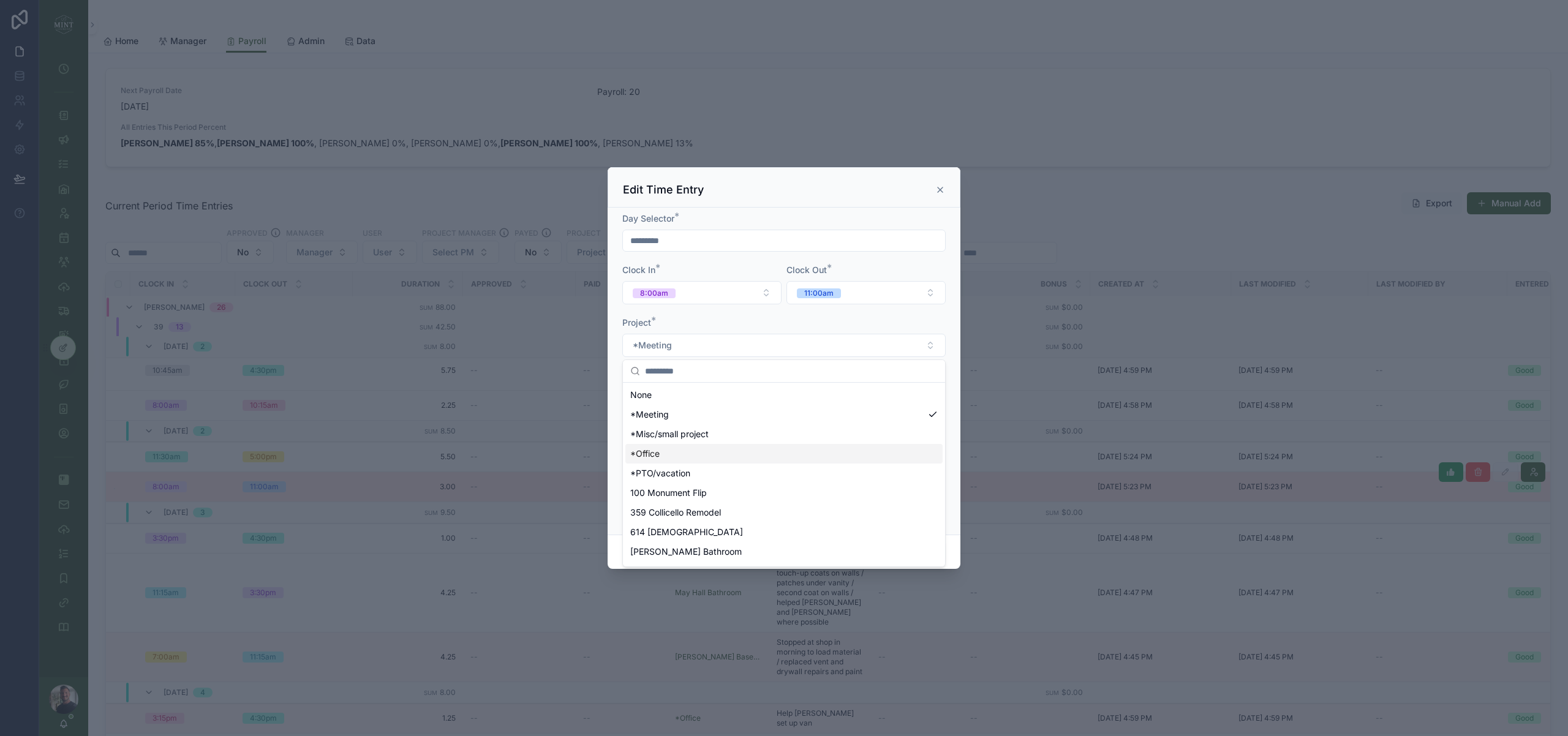
click at [698, 450] on div "*Office" at bounding box center [784, 454] width 317 height 19
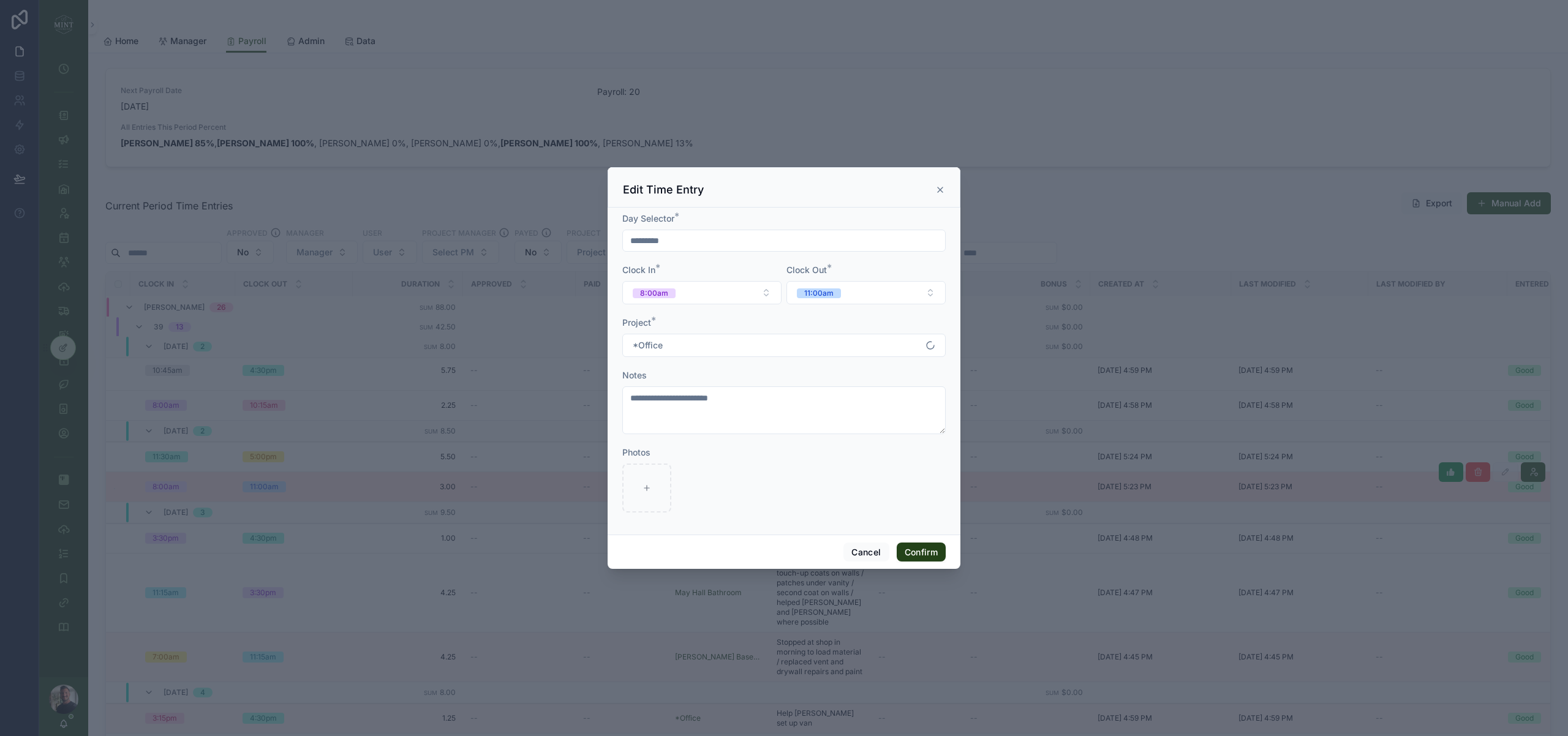
click at [913, 555] on button "Confirm" at bounding box center [921, 552] width 49 height 19
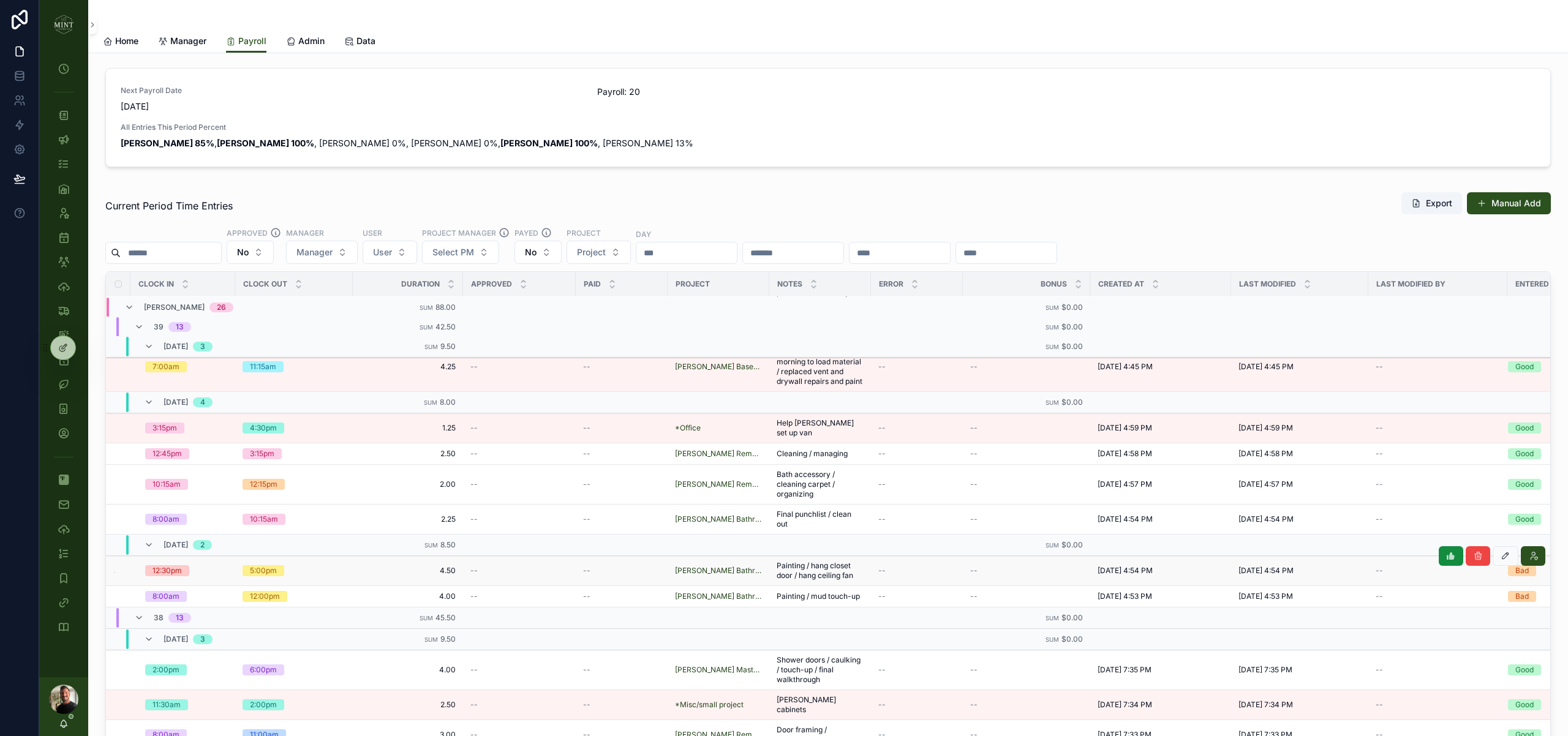
scroll to position [0, 0]
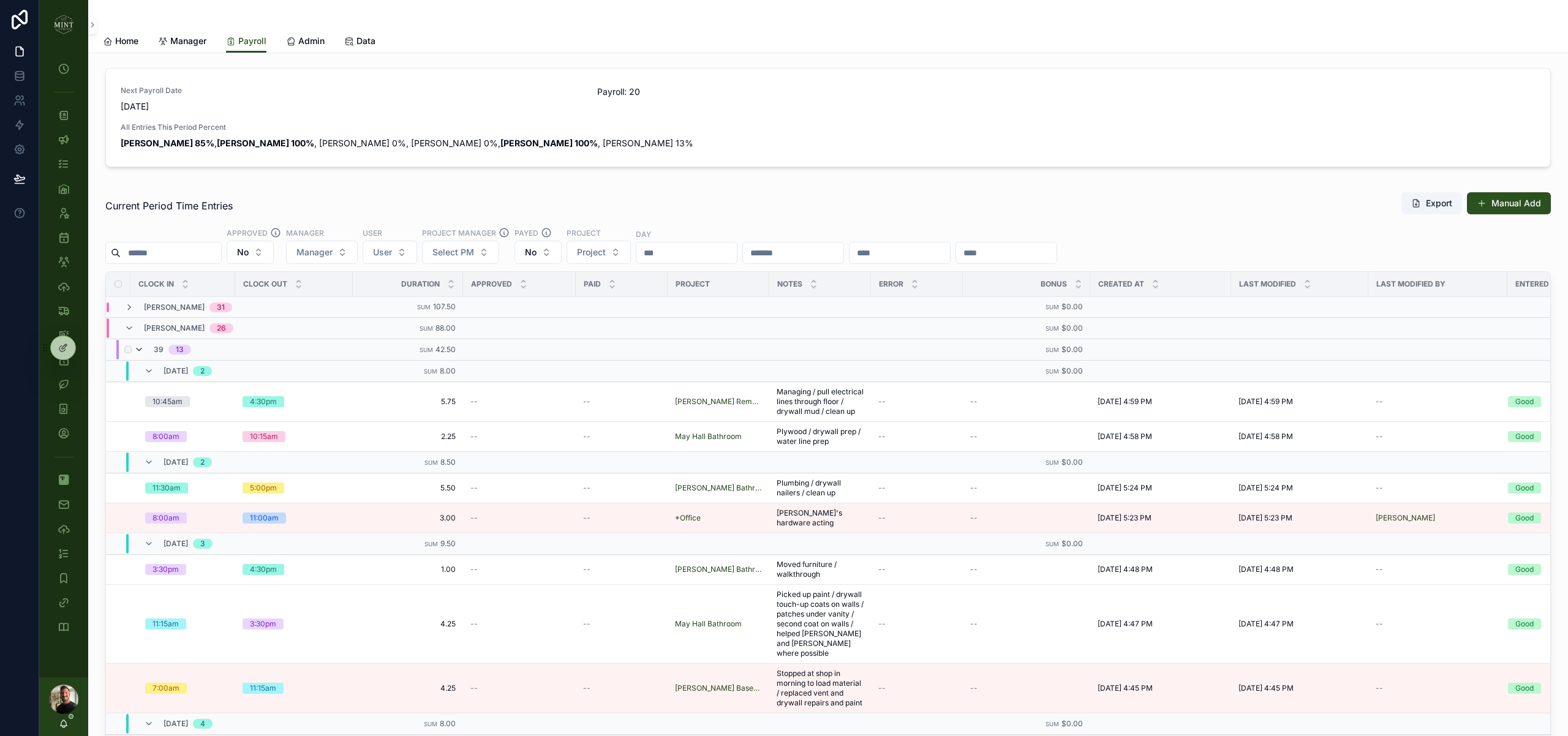
click at [141, 351] on icon "scrollable content" at bounding box center [139, 349] width 10 height 10
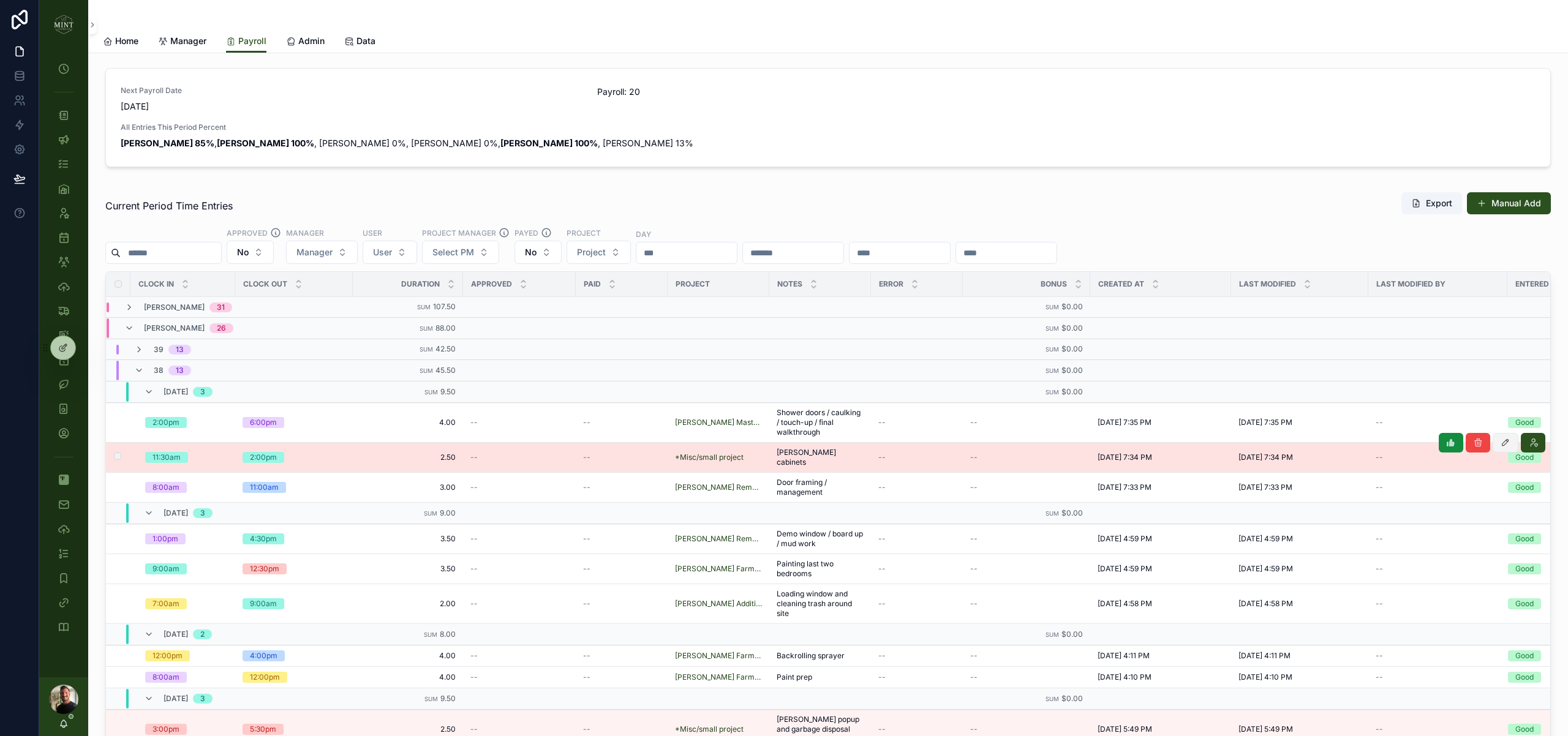
click at [1504, 448] on button "scrollable content" at bounding box center [1504, 443] width 26 height 19
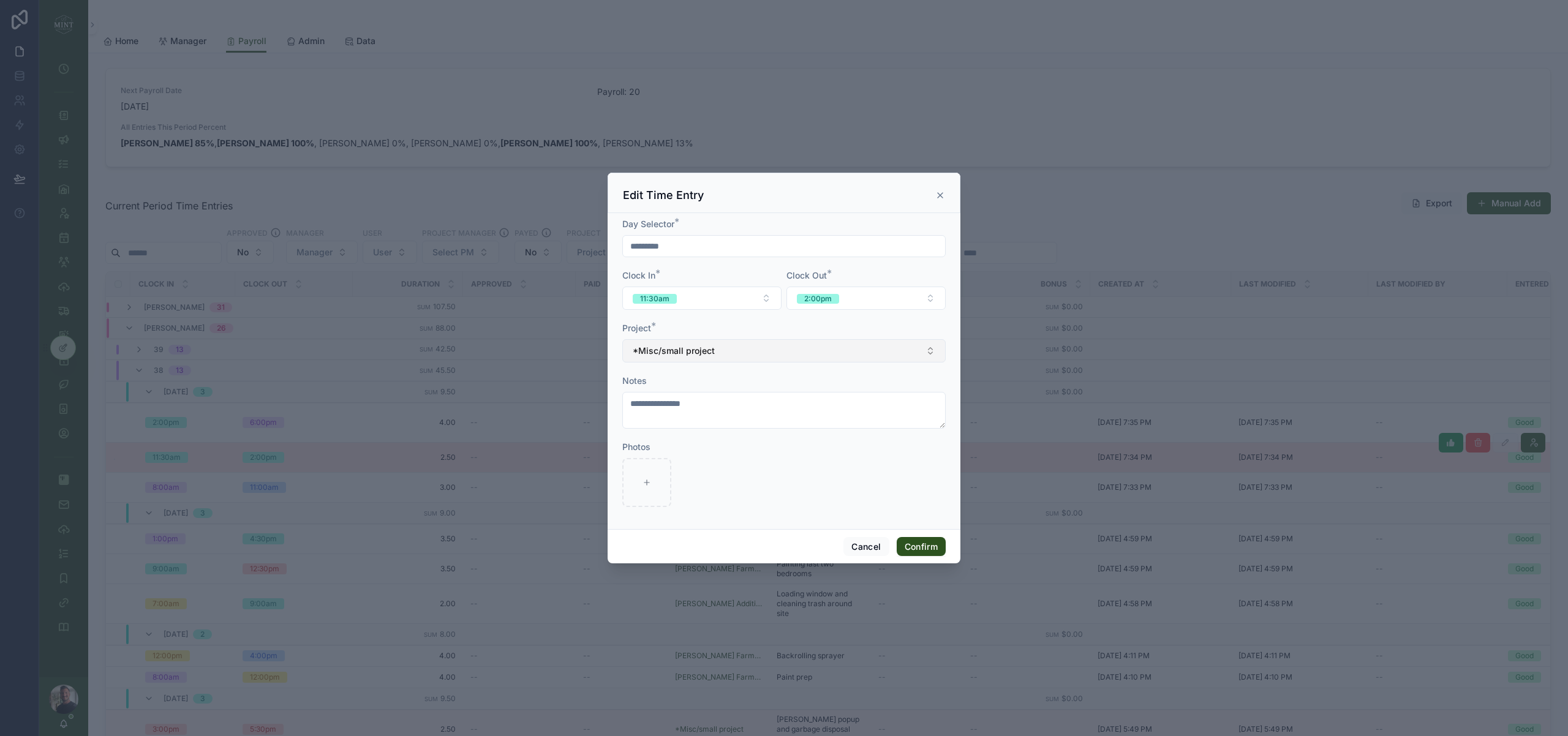
click at [759, 356] on button "*Misc/small project" at bounding box center [784, 351] width 324 height 23
type input "*****"
click at [712, 399] on div "Hewitt Remodel" at bounding box center [784, 401] width 317 height 19
drag, startPoint x: 935, startPoint y: 550, endPoint x: 776, endPoint y: 552, distance: 159.0
click at [934, 550] on button "Confirm" at bounding box center [921, 547] width 49 height 19
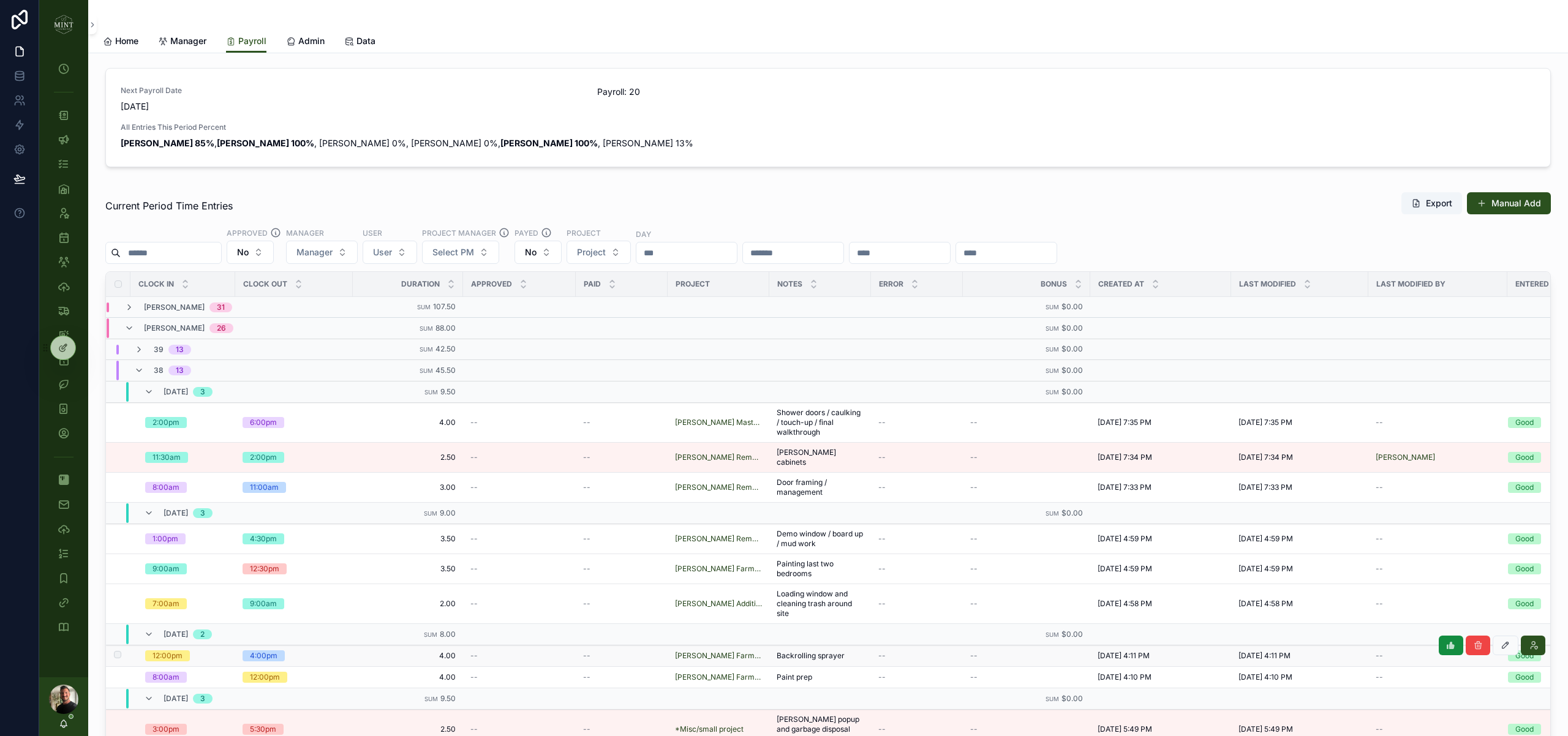
scroll to position [104, 0]
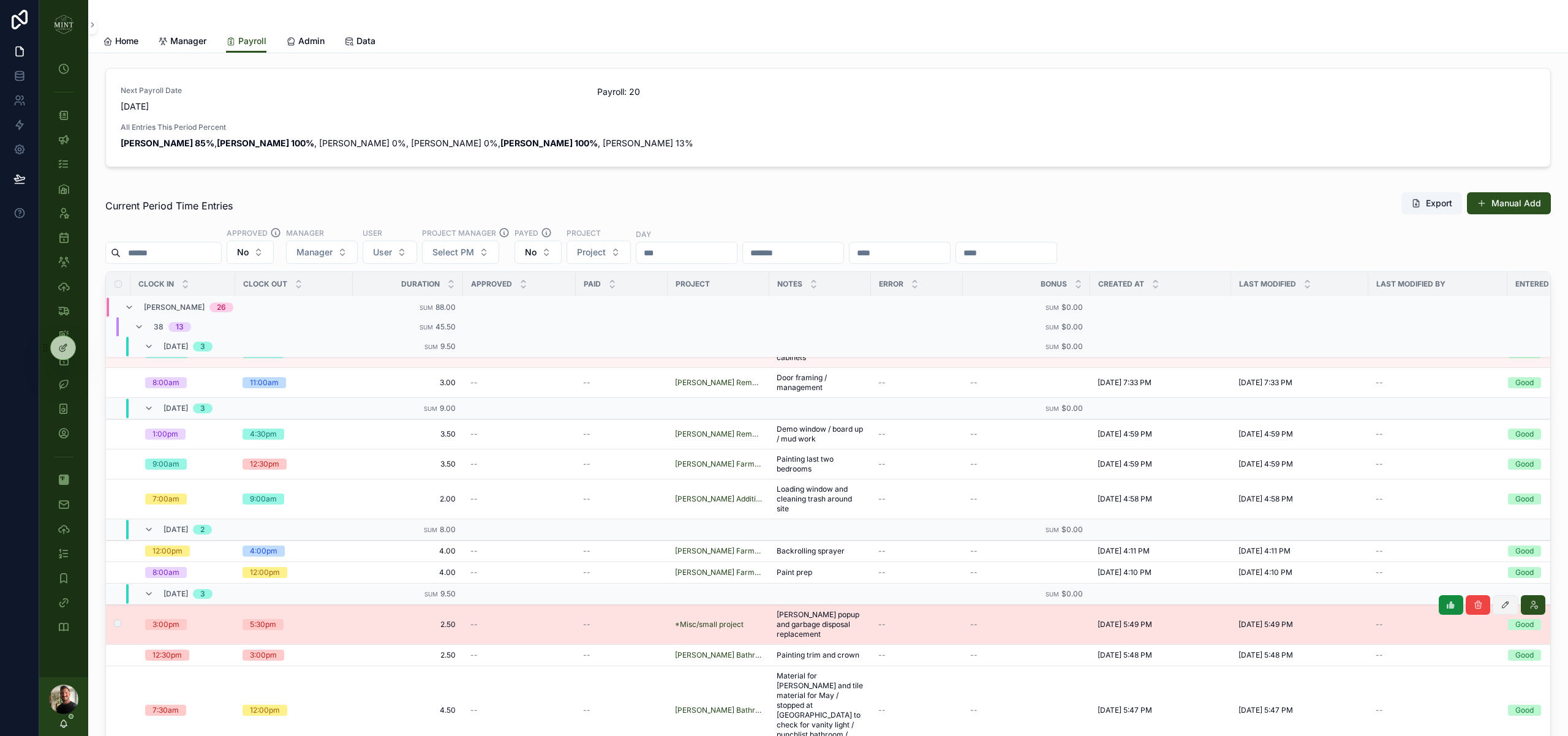
click at [1511, 600] on button "scrollable content" at bounding box center [1504, 605] width 26 height 19
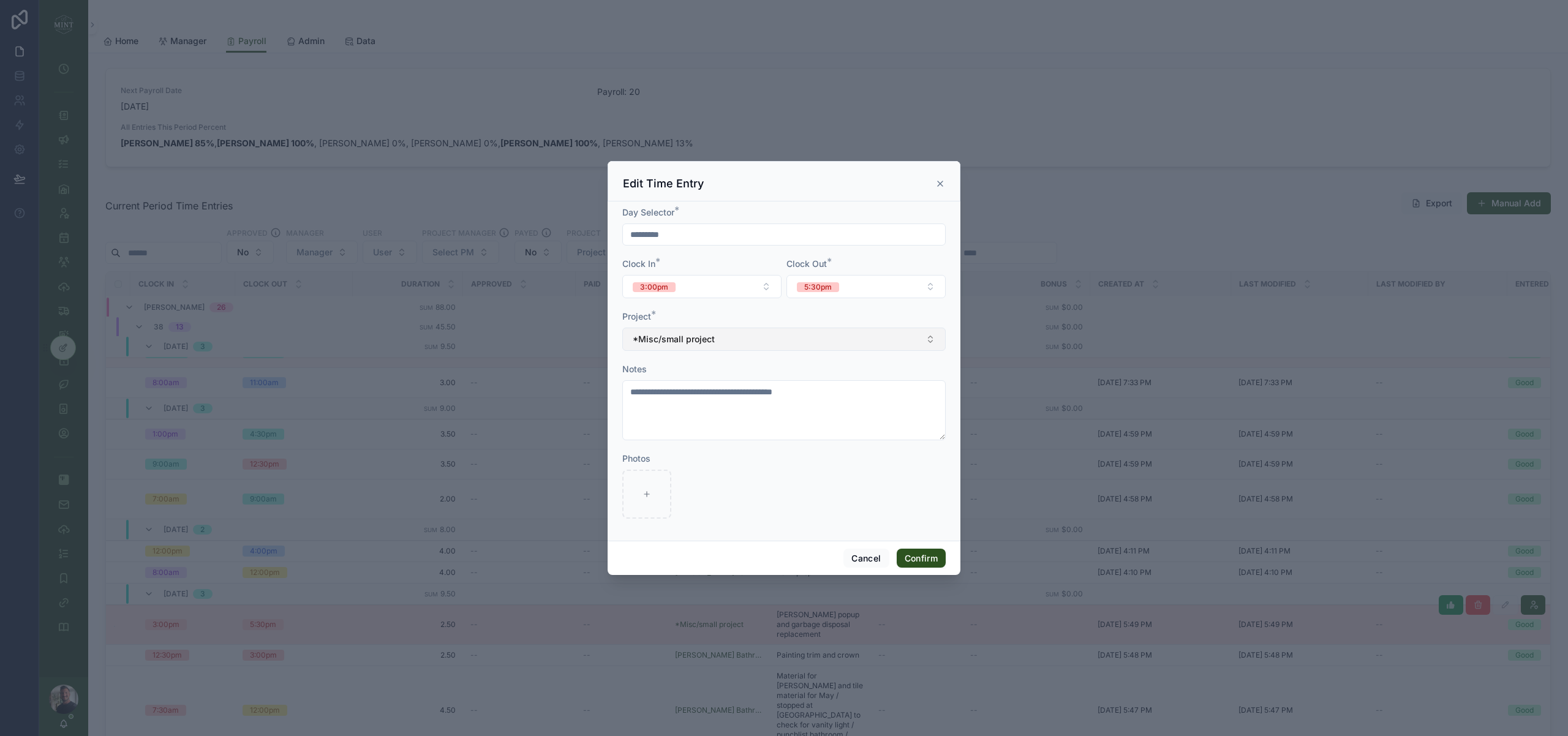
click at [821, 333] on button "*Misc/small project" at bounding box center [784, 339] width 324 height 23
type input "*****"
click at [710, 391] on div "Bowen Remodel" at bounding box center [784, 389] width 317 height 19
drag, startPoint x: 938, startPoint y: 563, endPoint x: 931, endPoint y: 560, distance: 7.6
click at [938, 563] on button "Confirm" at bounding box center [921, 558] width 49 height 19
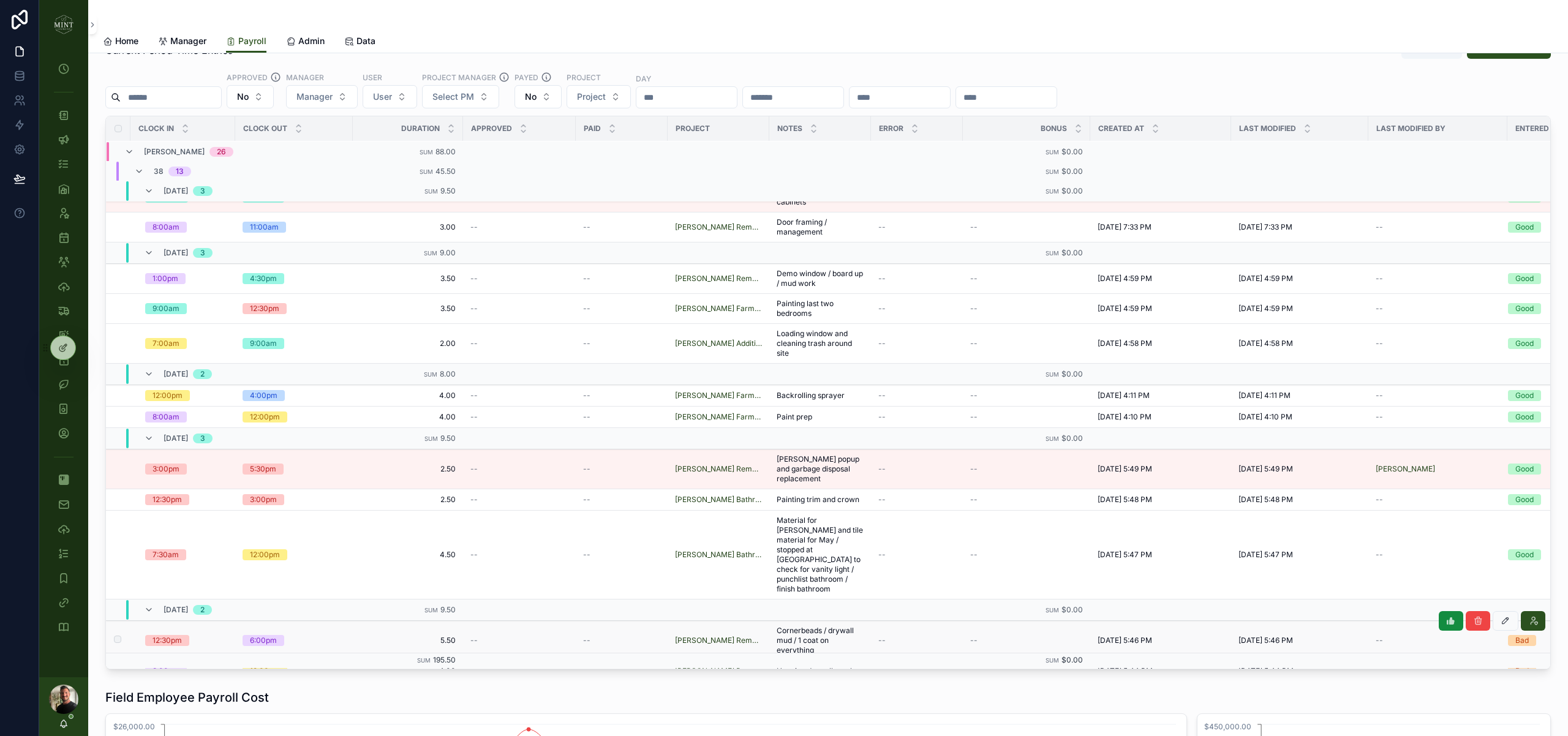
scroll to position [0, 0]
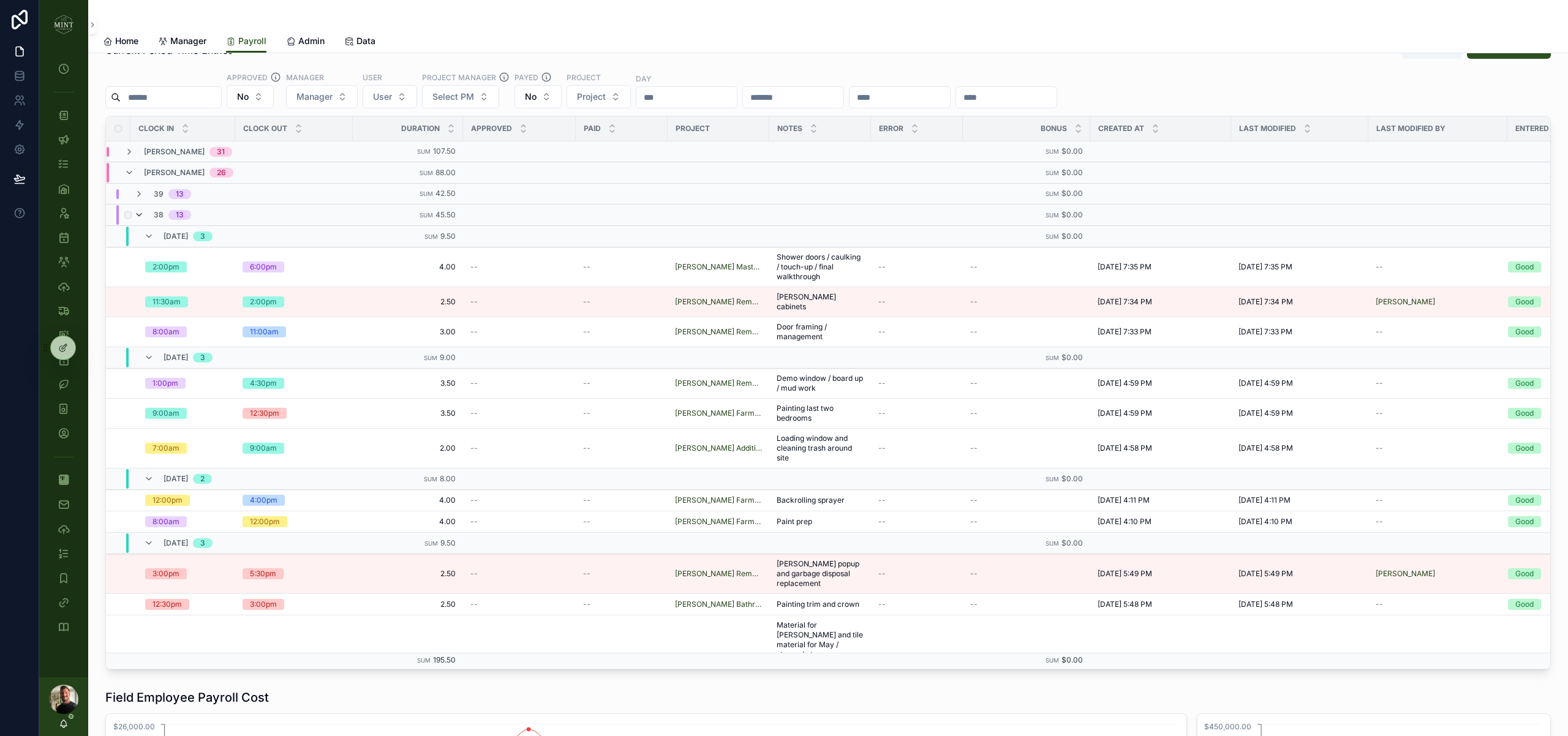
click at [138, 212] on icon "scrollable content" at bounding box center [139, 214] width 10 height 10
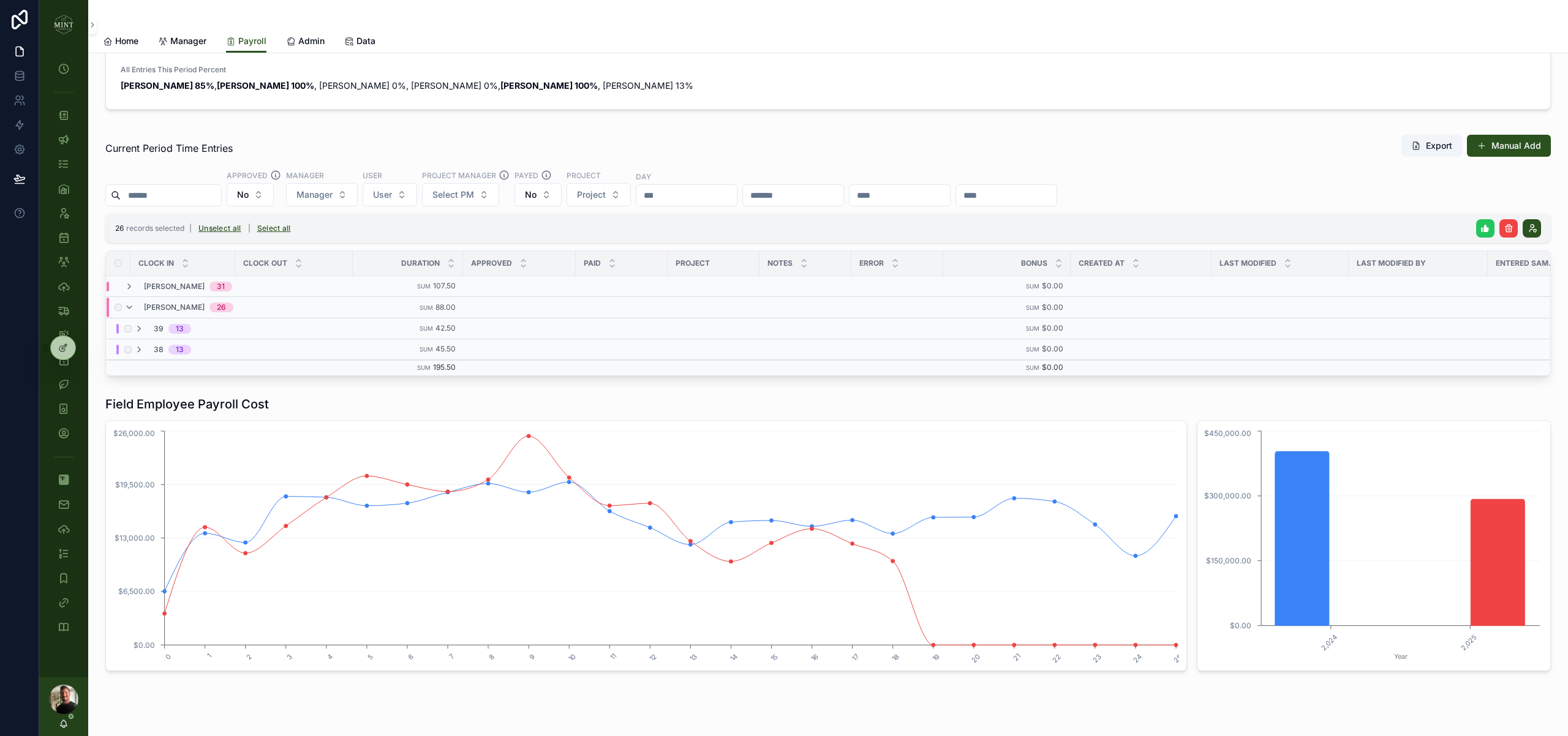
click at [1481, 232] on icon "scrollable content" at bounding box center [1485, 228] width 10 height 10
click at [1534, 204] on icon "scrollable content" at bounding box center [1537, 204] width 10 height 10
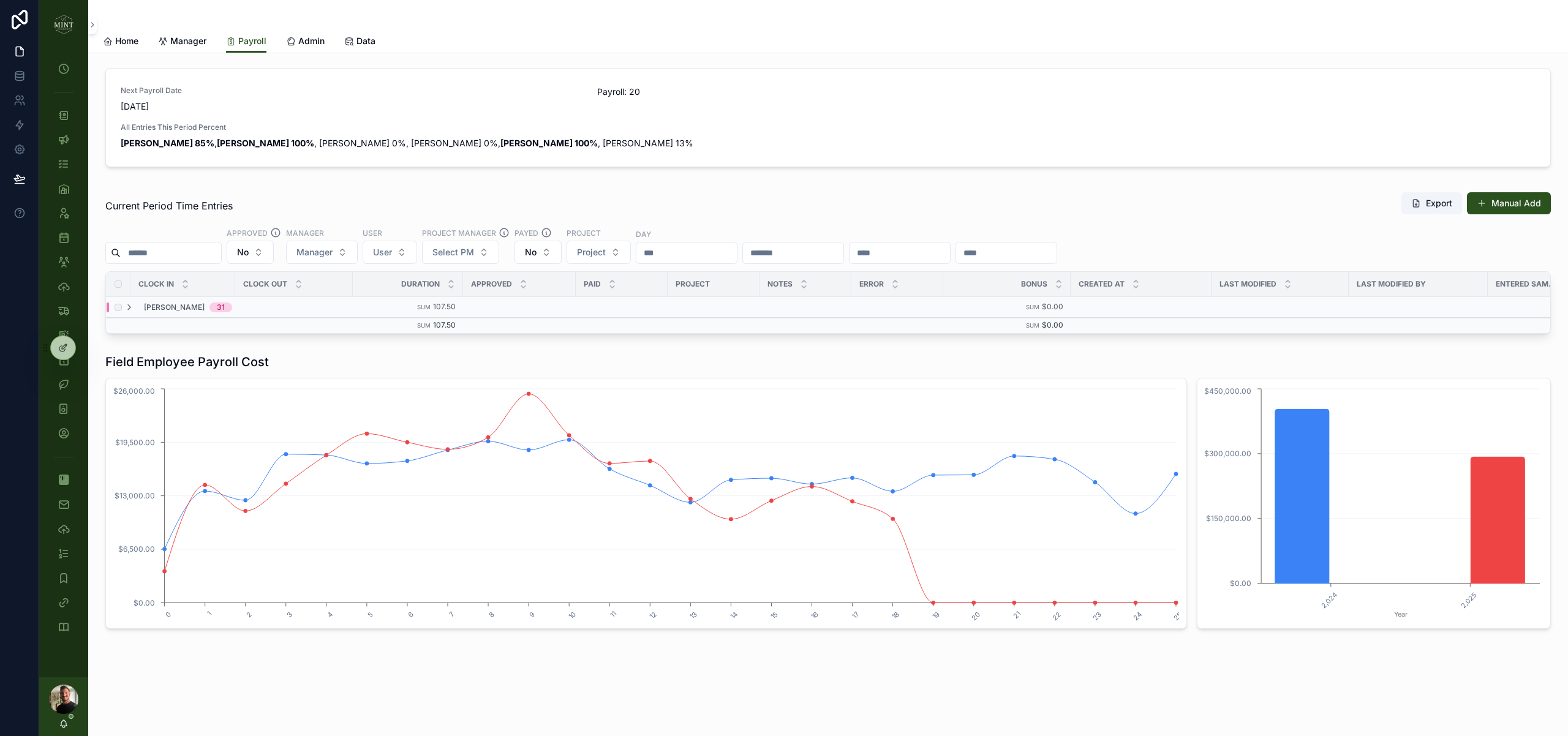
click at [136, 310] on div "[PERSON_NAME] 31" at bounding box center [179, 307] width 108 height 10
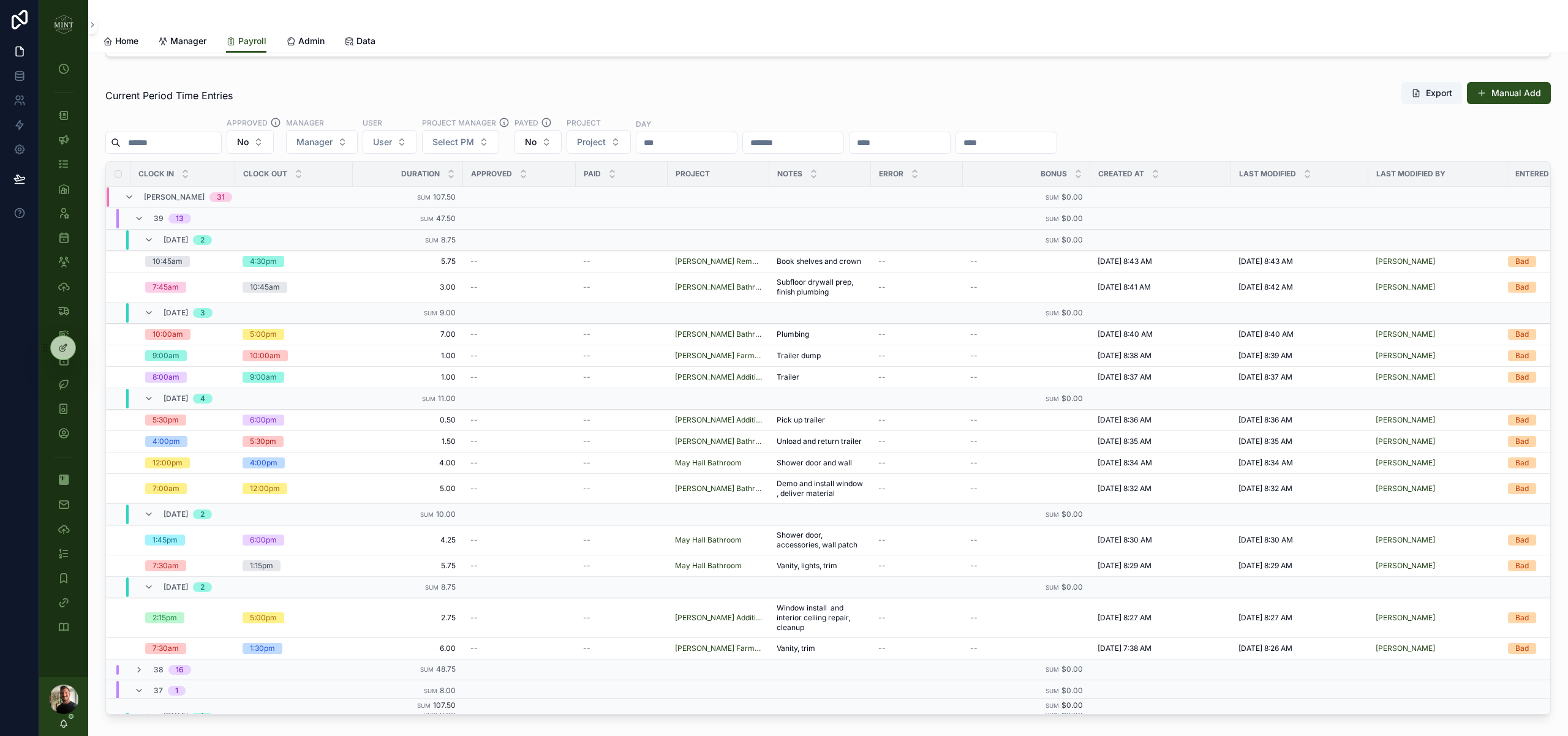
scroll to position [124, 0]
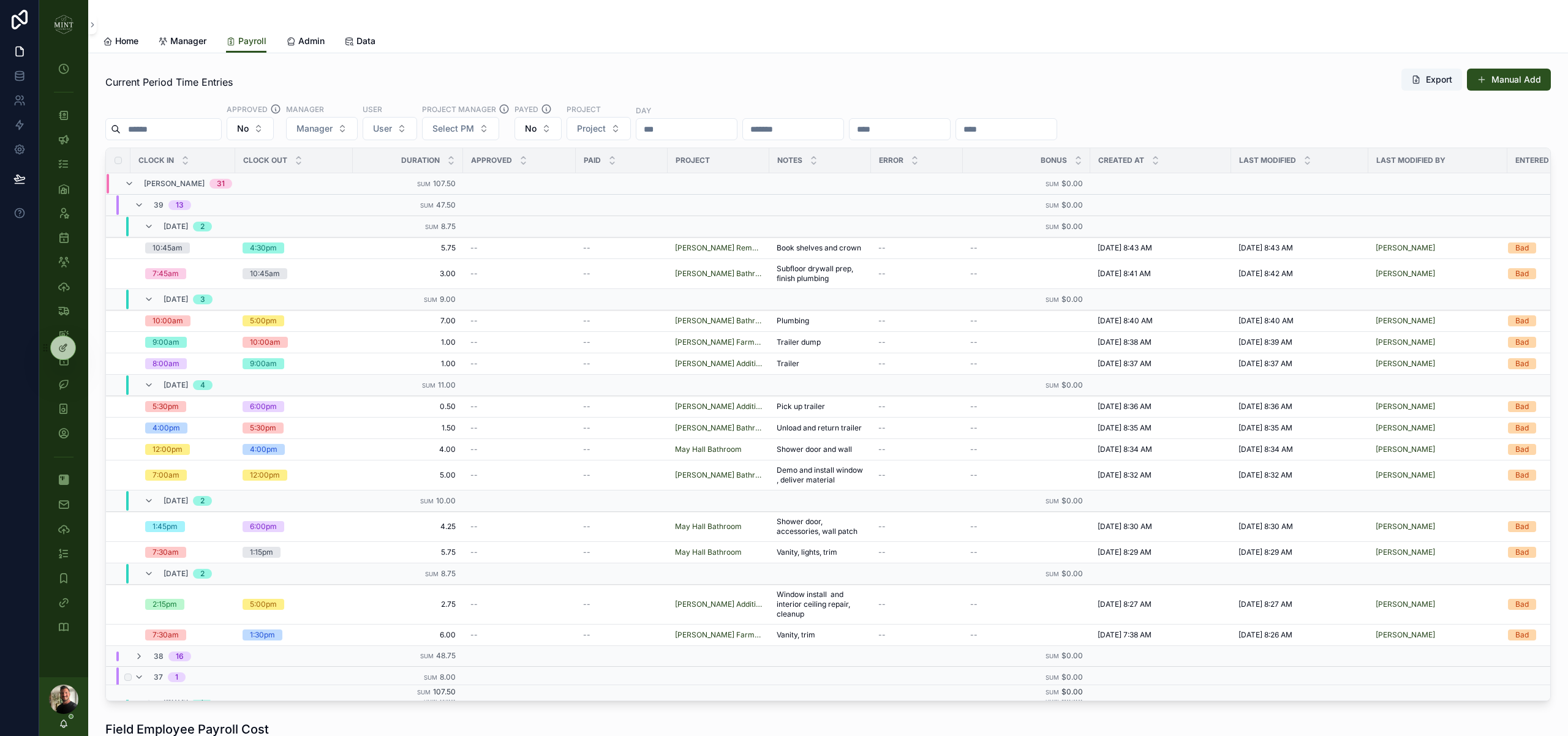
click at [144, 678] on div "37 1" at bounding box center [160, 678] width 51 height 19
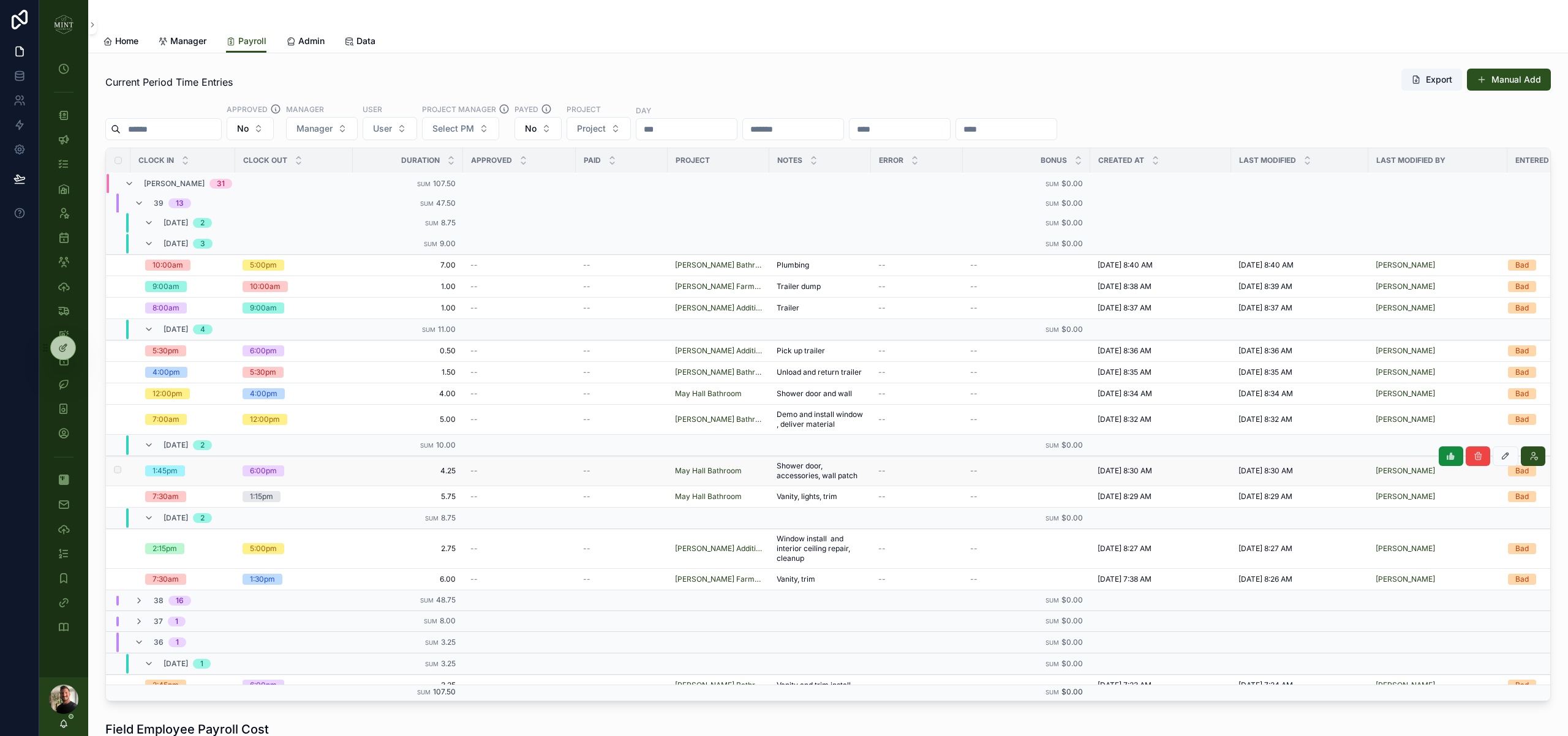
scroll to position [66, 0]
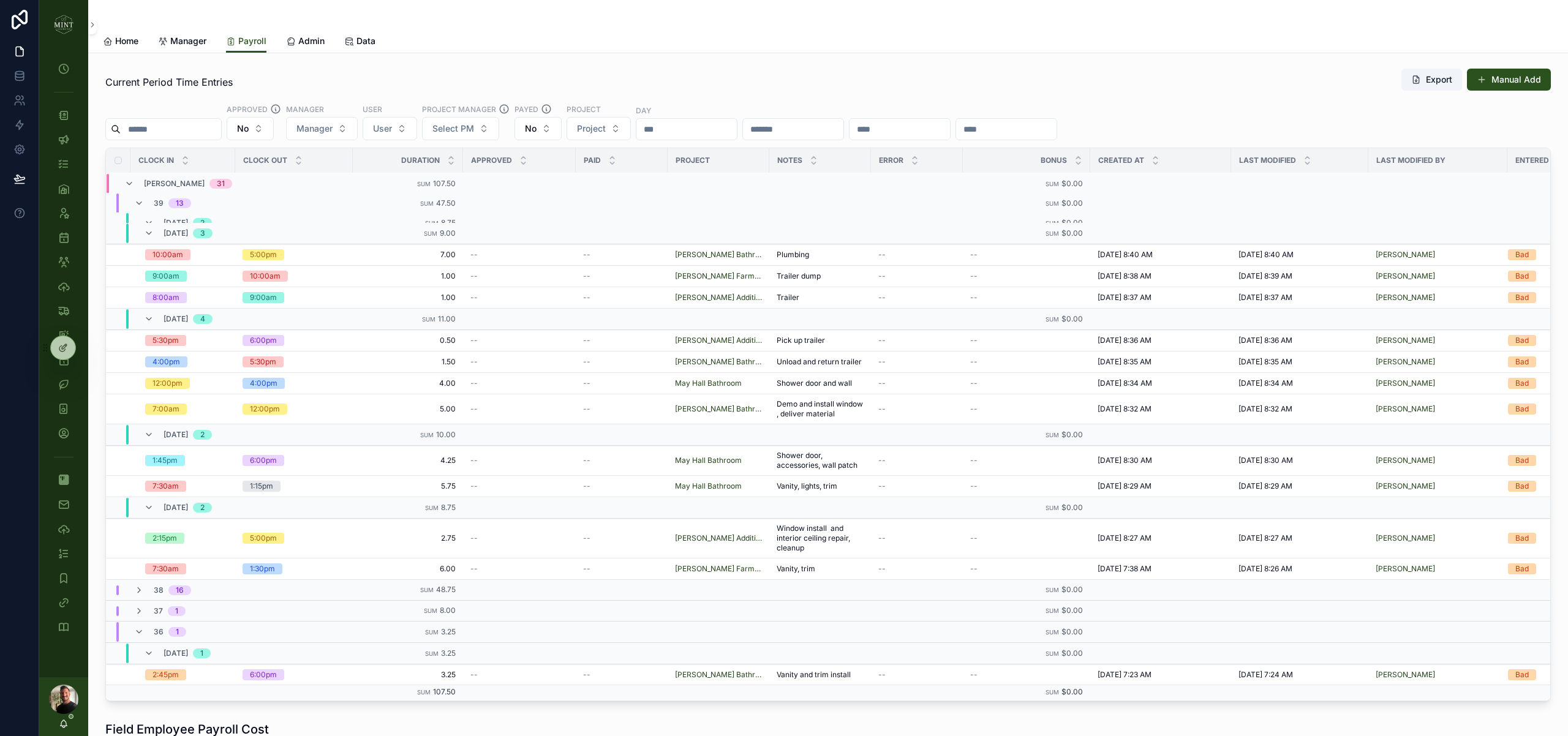
click at [804, 125] on input "scrollable content" at bounding box center [793, 128] width 101 height 17
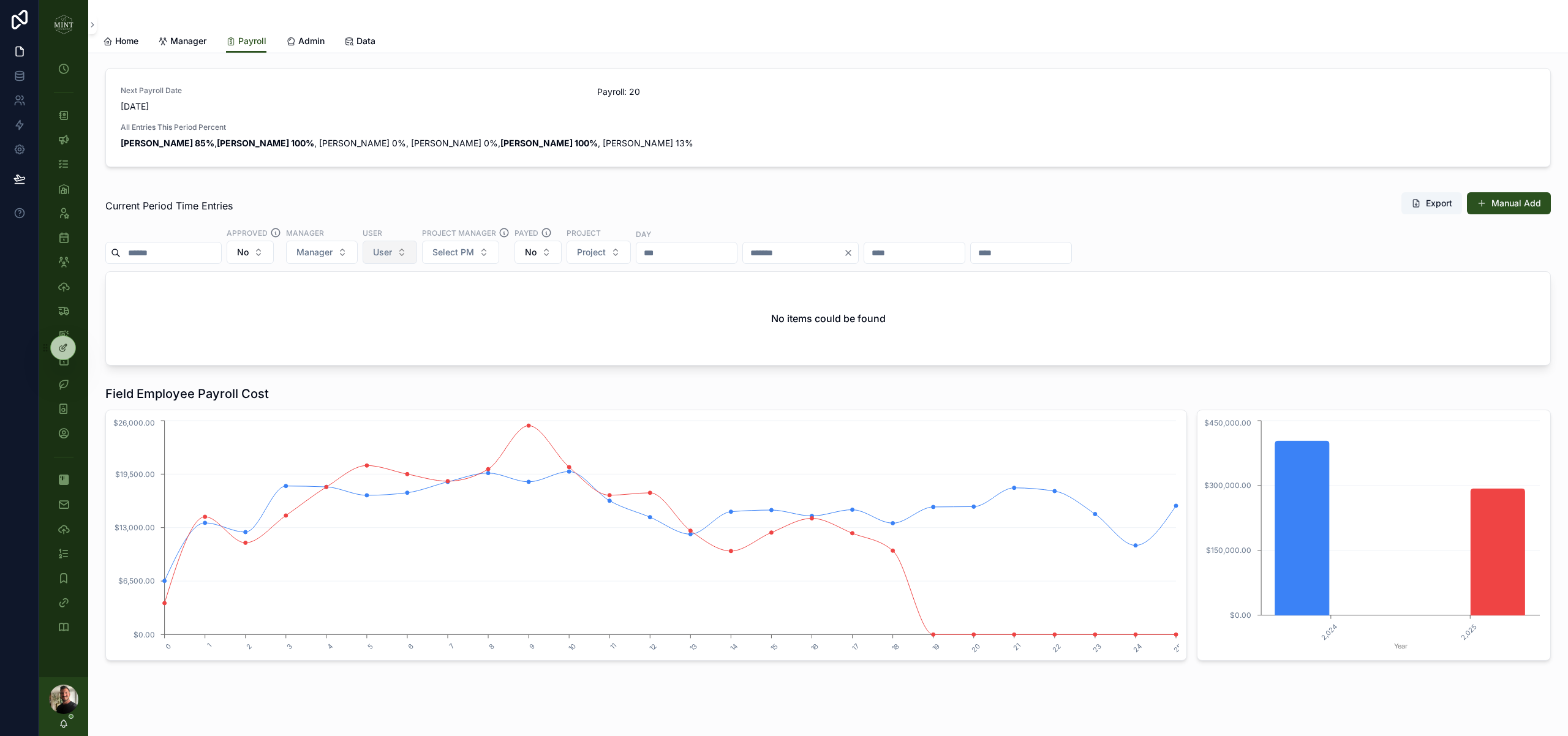
type input "**"
click at [403, 248] on button "User" at bounding box center [390, 252] width 55 height 23
type input "*****"
click at [388, 300] on div "[PERSON_NAME]" at bounding box center [401, 302] width 147 height 19
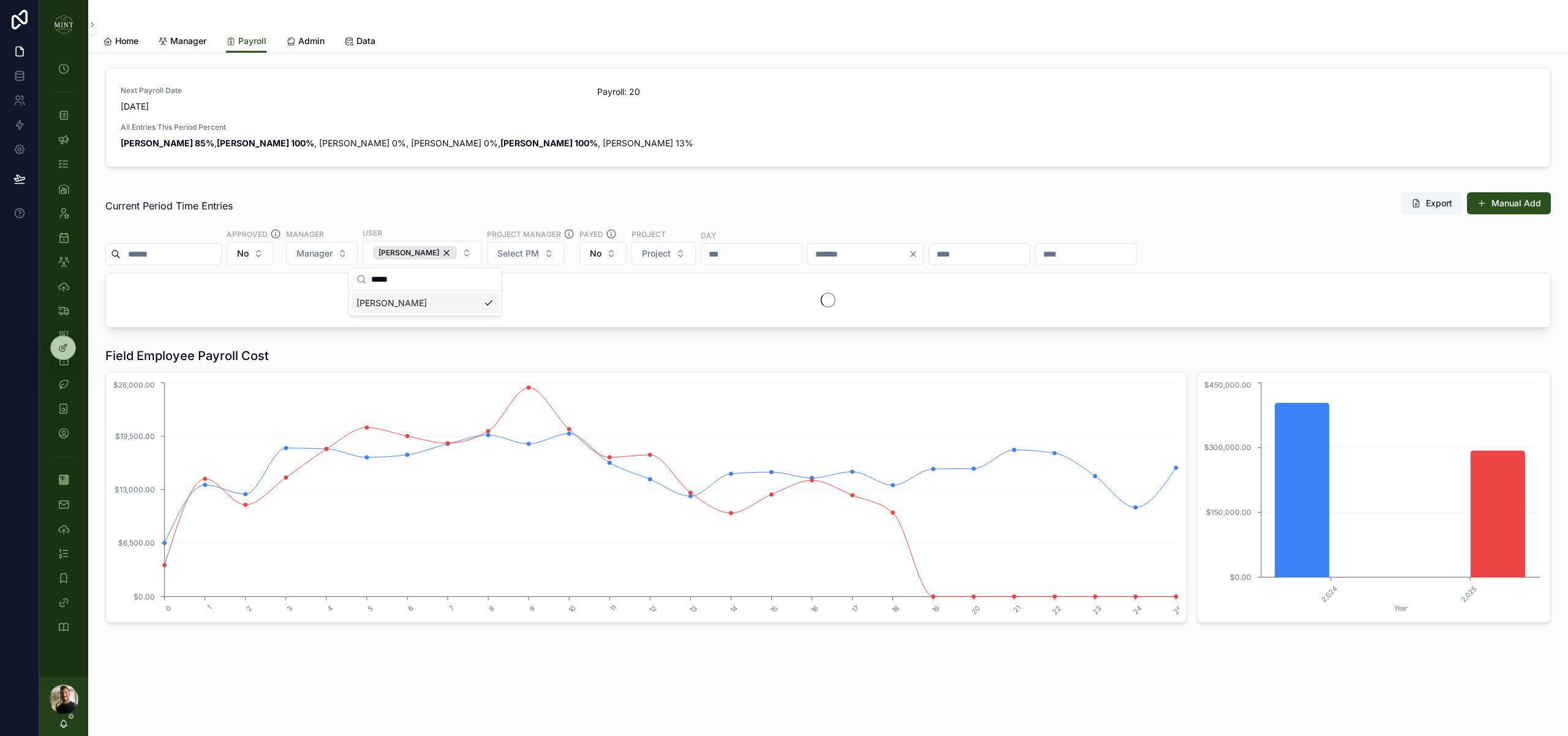
click at [349, 208] on div "Current Period Time Entries Export Manual Add" at bounding box center [828, 206] width 1445 height 28
click at [611, 254] on button "No" at bounding box center [602, 254] width 47 height 23
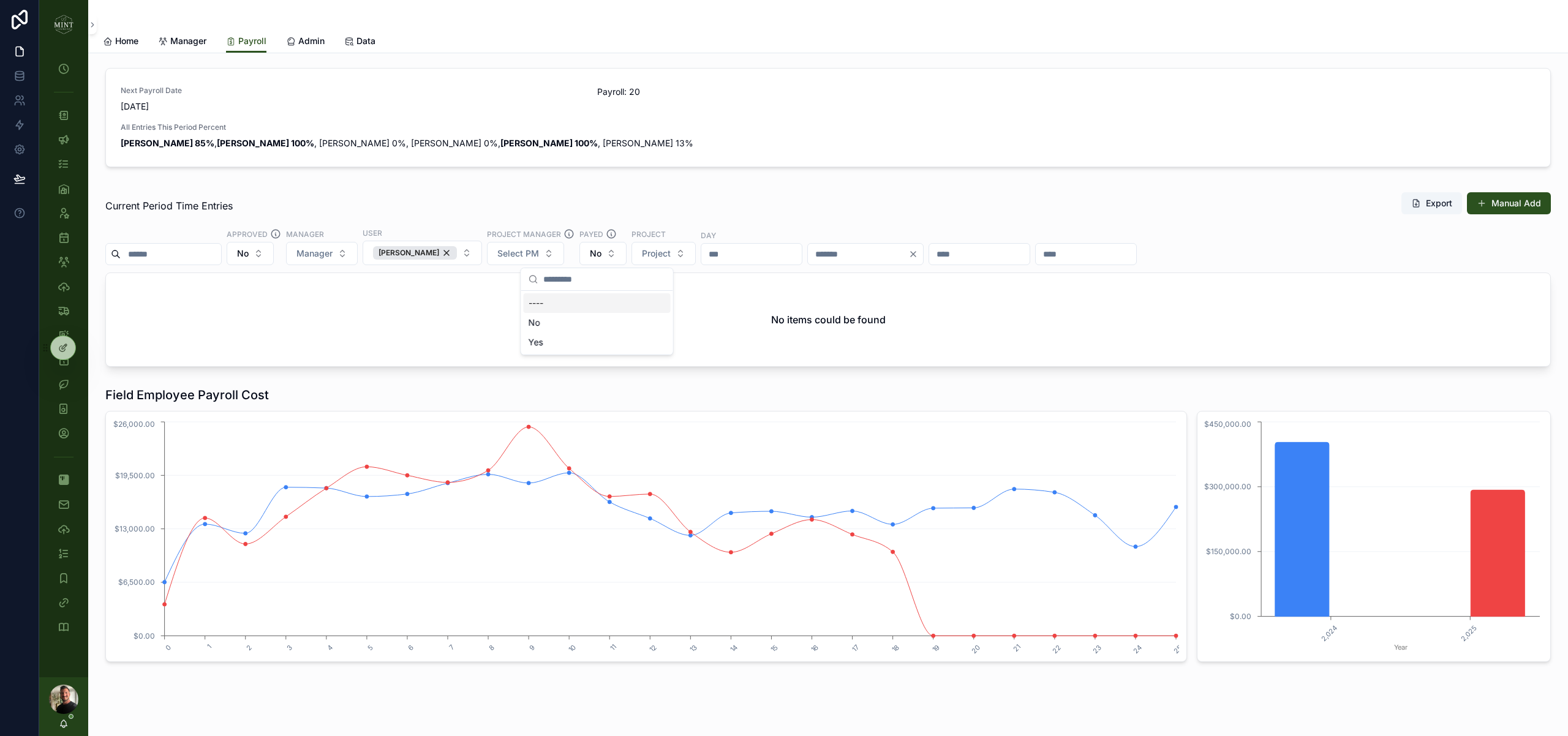
click at [597, 300] on div "----" at bounding box center [597, 303] width 147 height 19
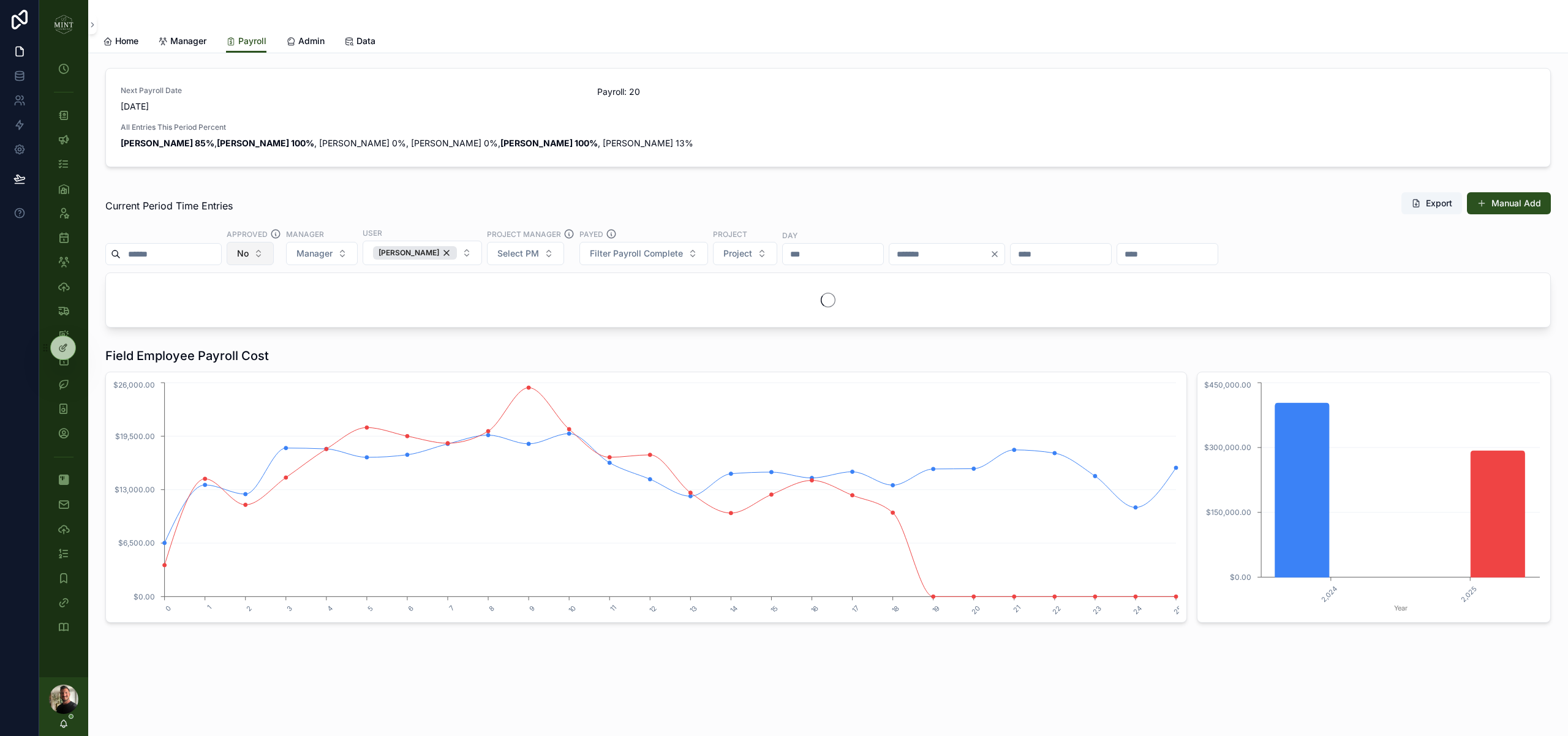
click at [270, 253] on button "No" at bounding box center [249, 254] width 47 height 23
click at [279, 305] on div "----" at bounding box center [262, 303] width 147 height 19
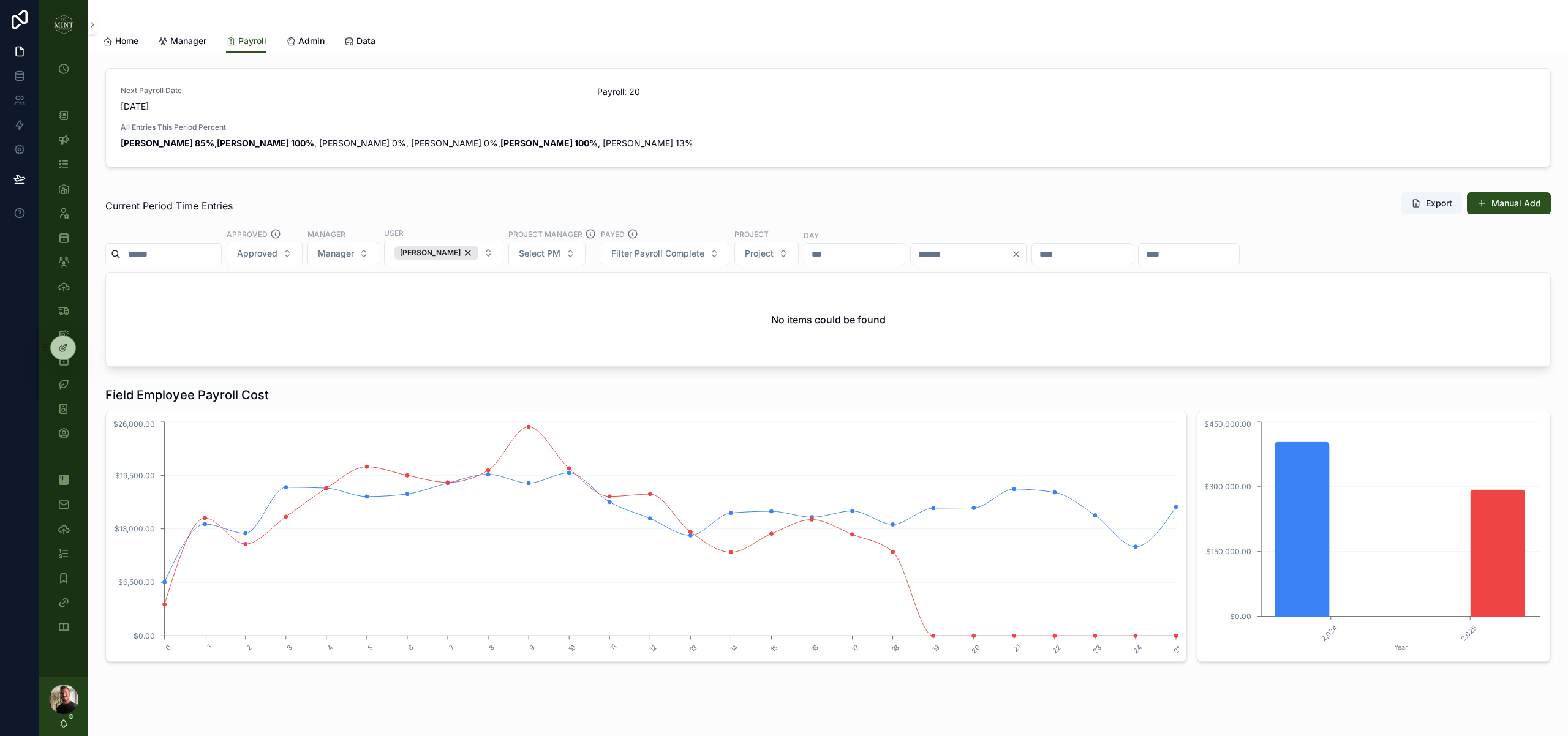
click at [1021, 253] on icon "Clear" at bounding box center [1015, 254] width 10 height 10
click at [1051, 255] on input "scrollable content" at bounding box center [1067, 254] width 101 height 17
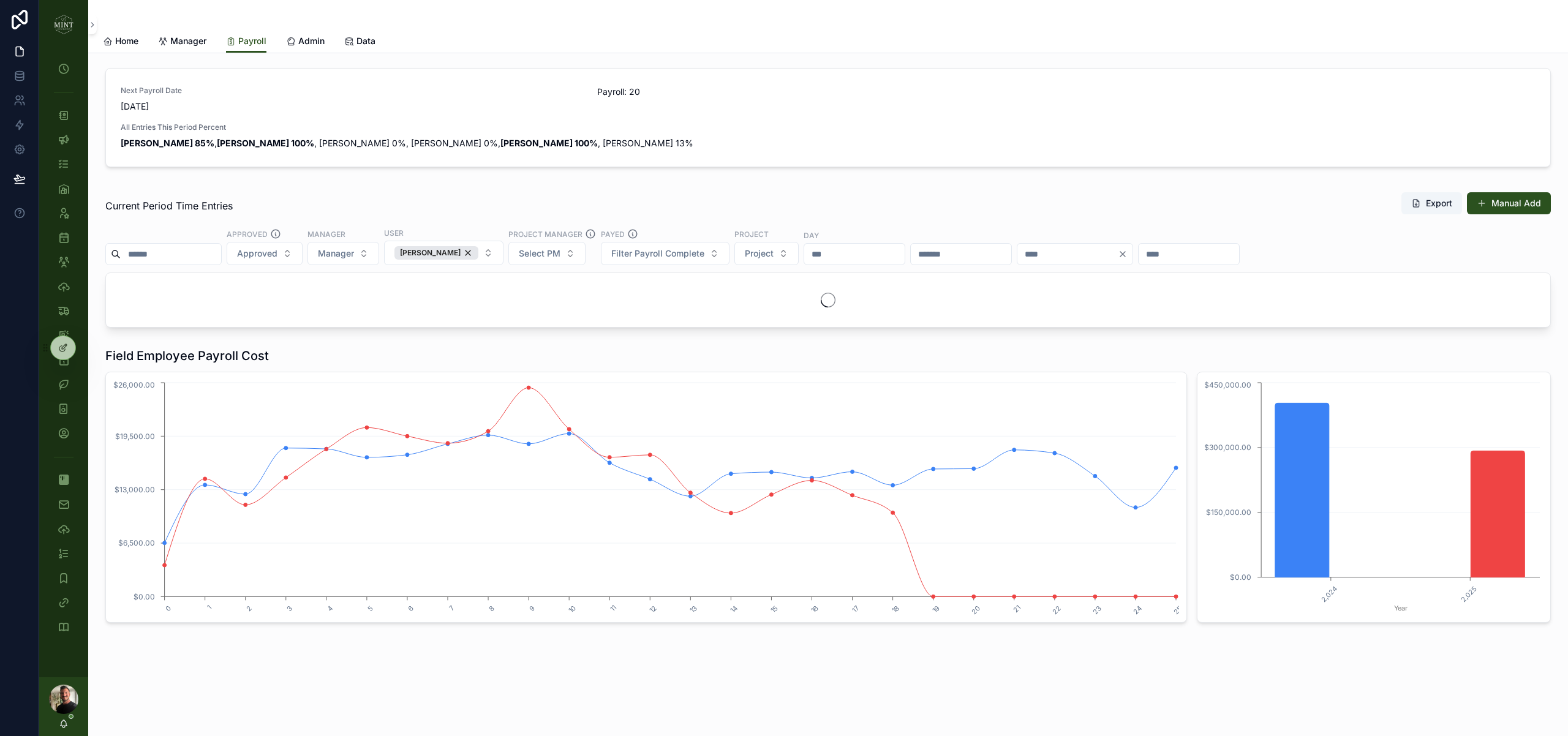
type input "**"
click at [885, 204] on div "Current Period Time Entries Export Manual Add" at bounding box center [828, 206] width 1445 height 28
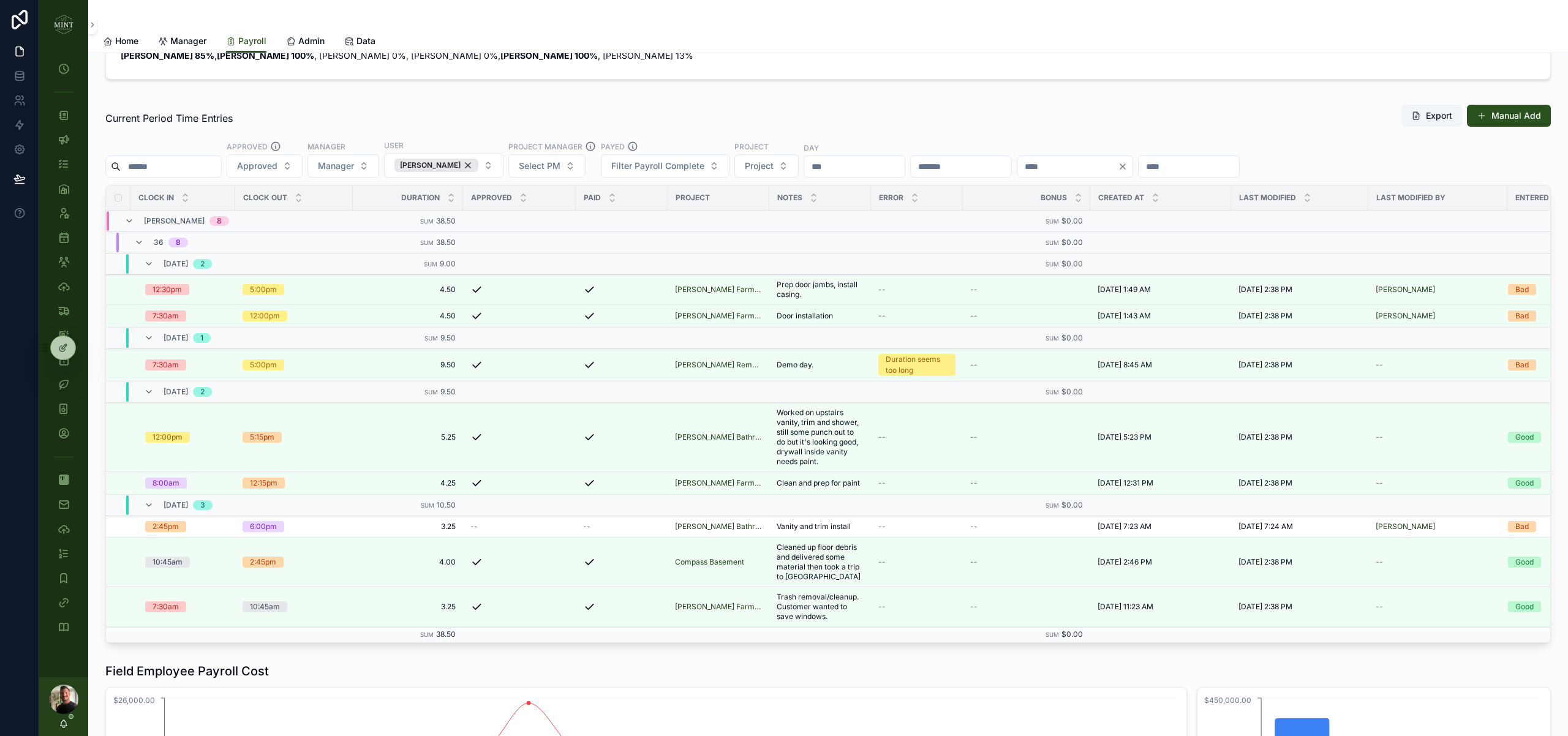
scroll to position [85, 0]
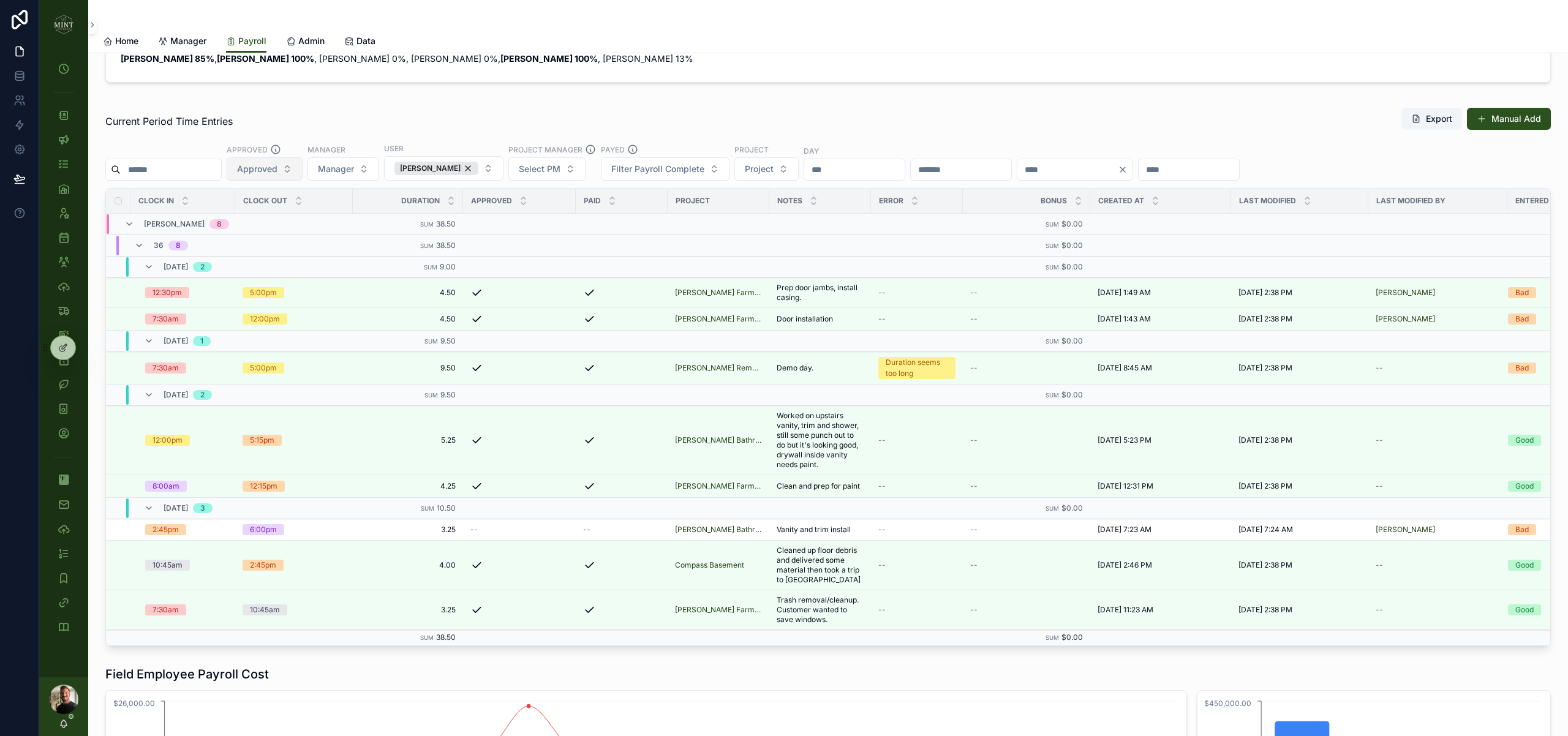
click at [298, 174] on button "Approved" at bounding box center [264, 169] width 76 height 23
click at [290, 241] on div "No" at bounding box center [276, 238] width 147 height 19
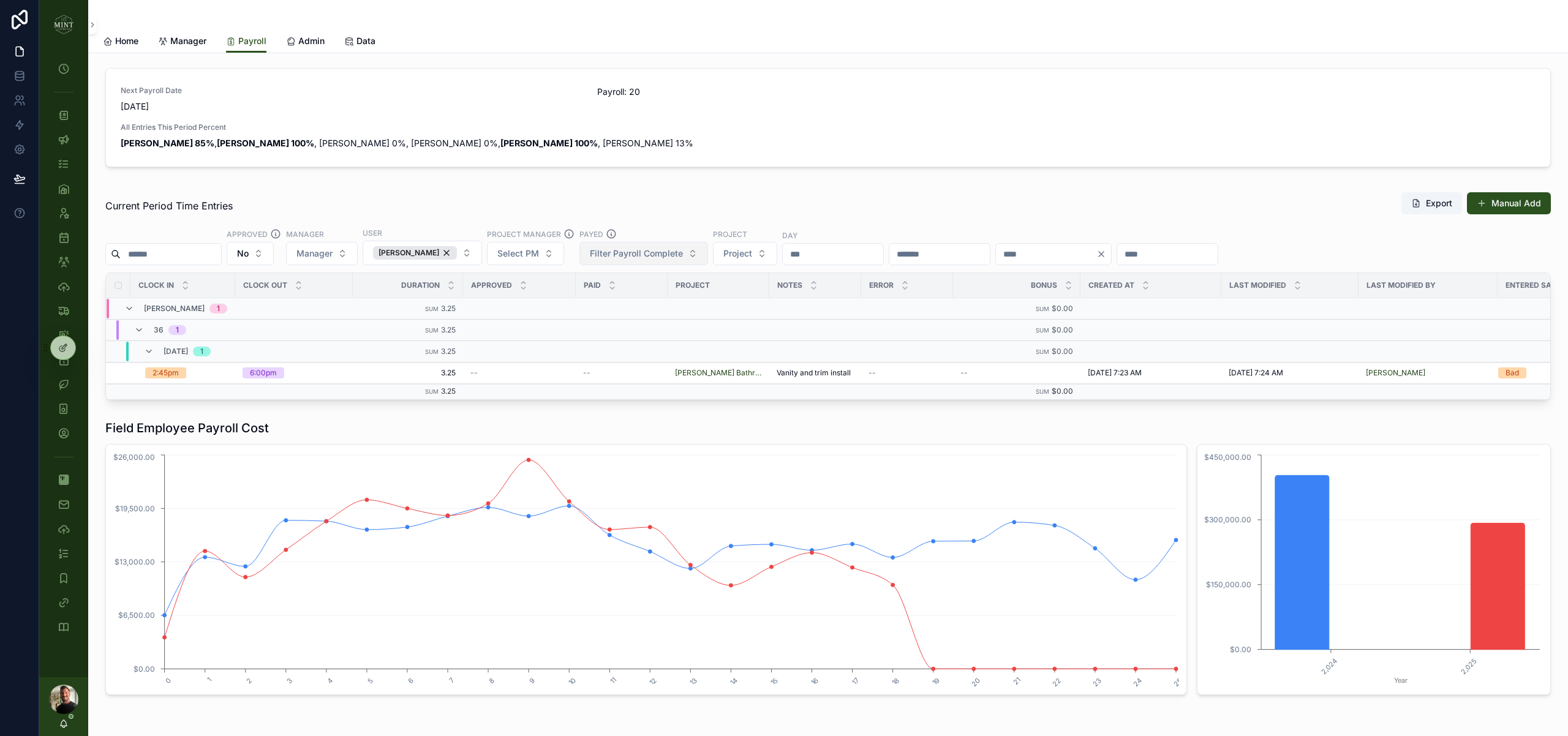
click at [673, 248] on span "Filter Payroll Complete" at bounding box center [636, 254] width 93 height 12
click at [636, 319] on div "No" at bounding box center [638, 323] width 147 height 19
click at [1024, 254] on icon "Clear" at bounding box center [1019, 254] width 10 height 10
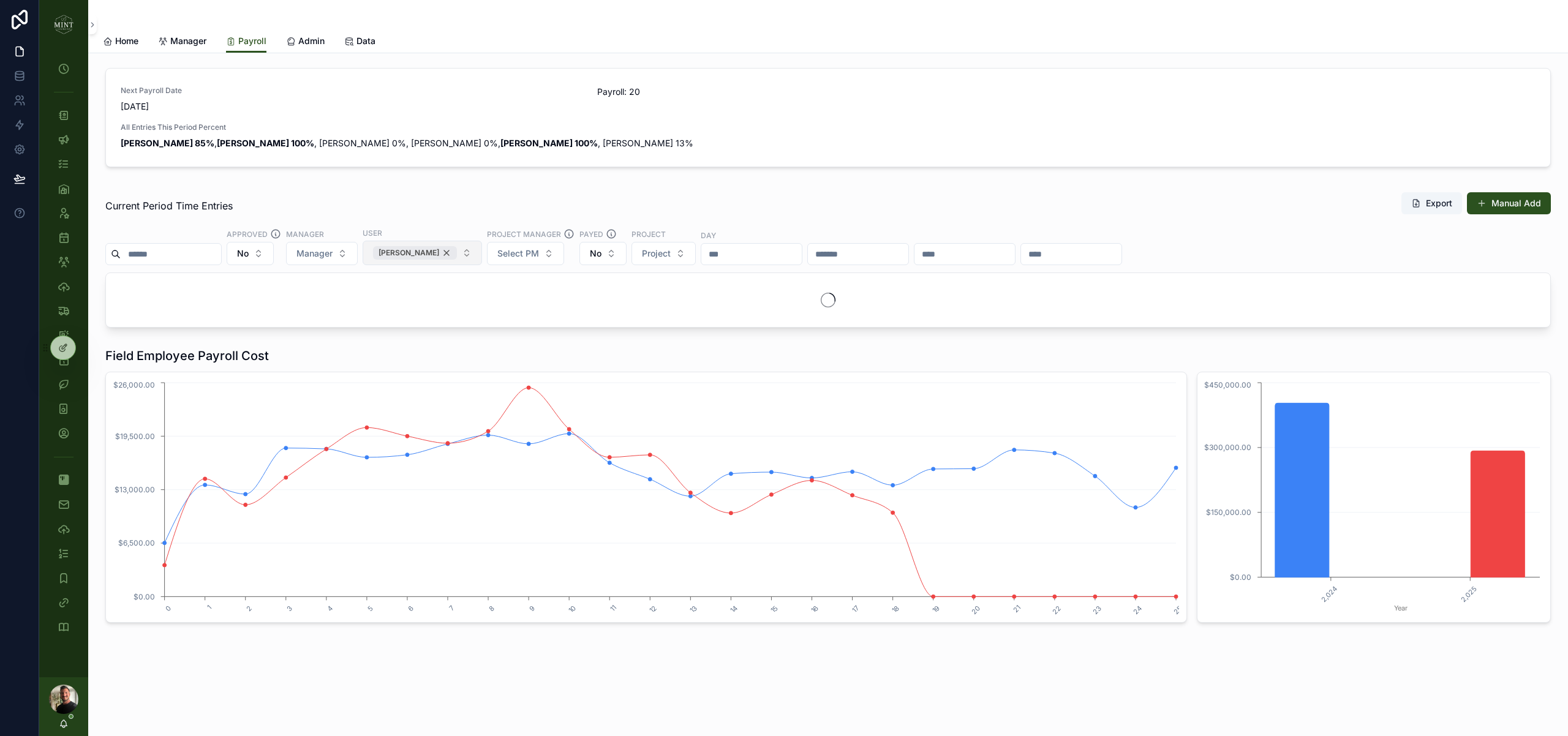
click at [440, 252] on div "Clint Schultz" at bounding box center [415, 252] width 84 height 13
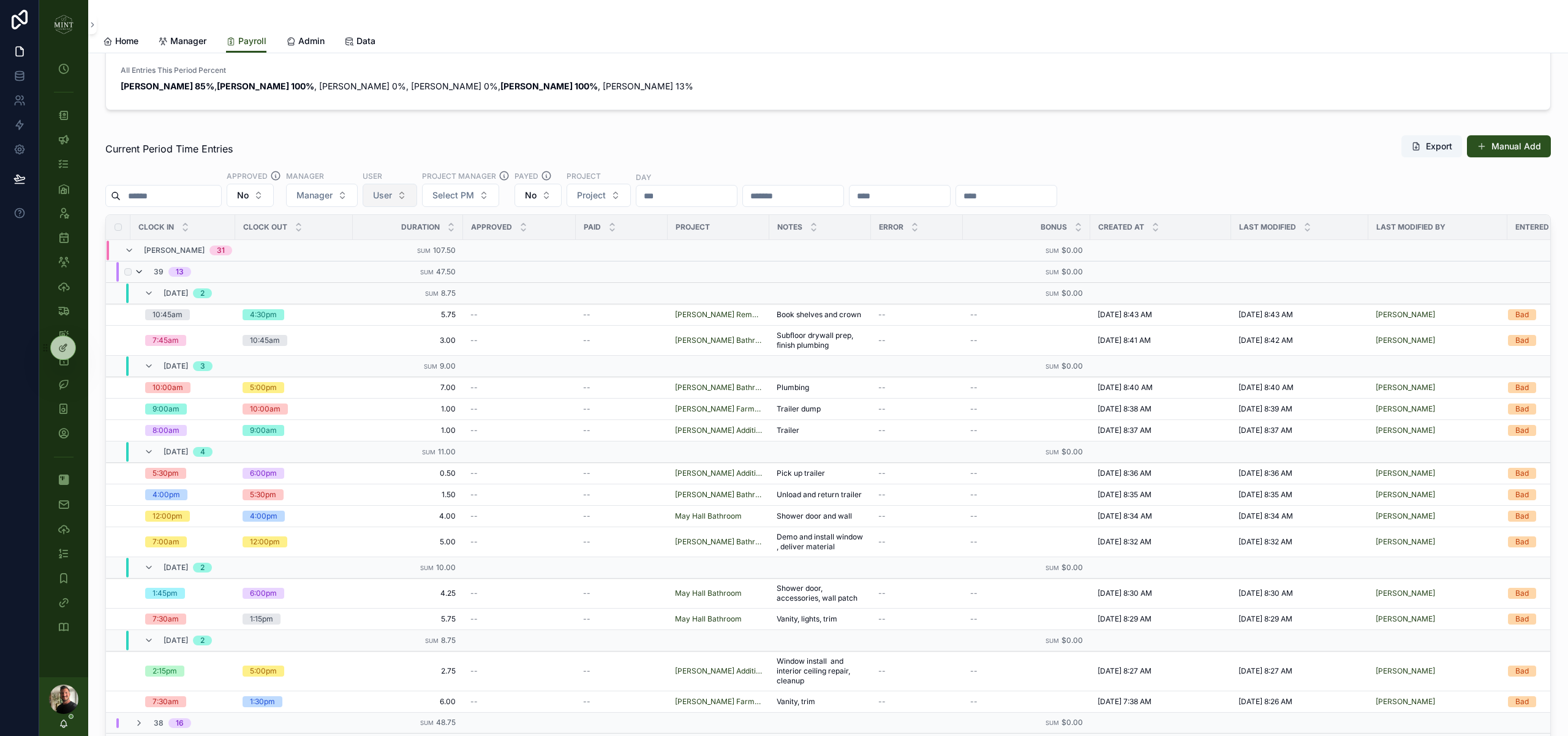
click at [141, 272] on icon "scrollable content" at bounding box center [139, 272] width 10 height 10
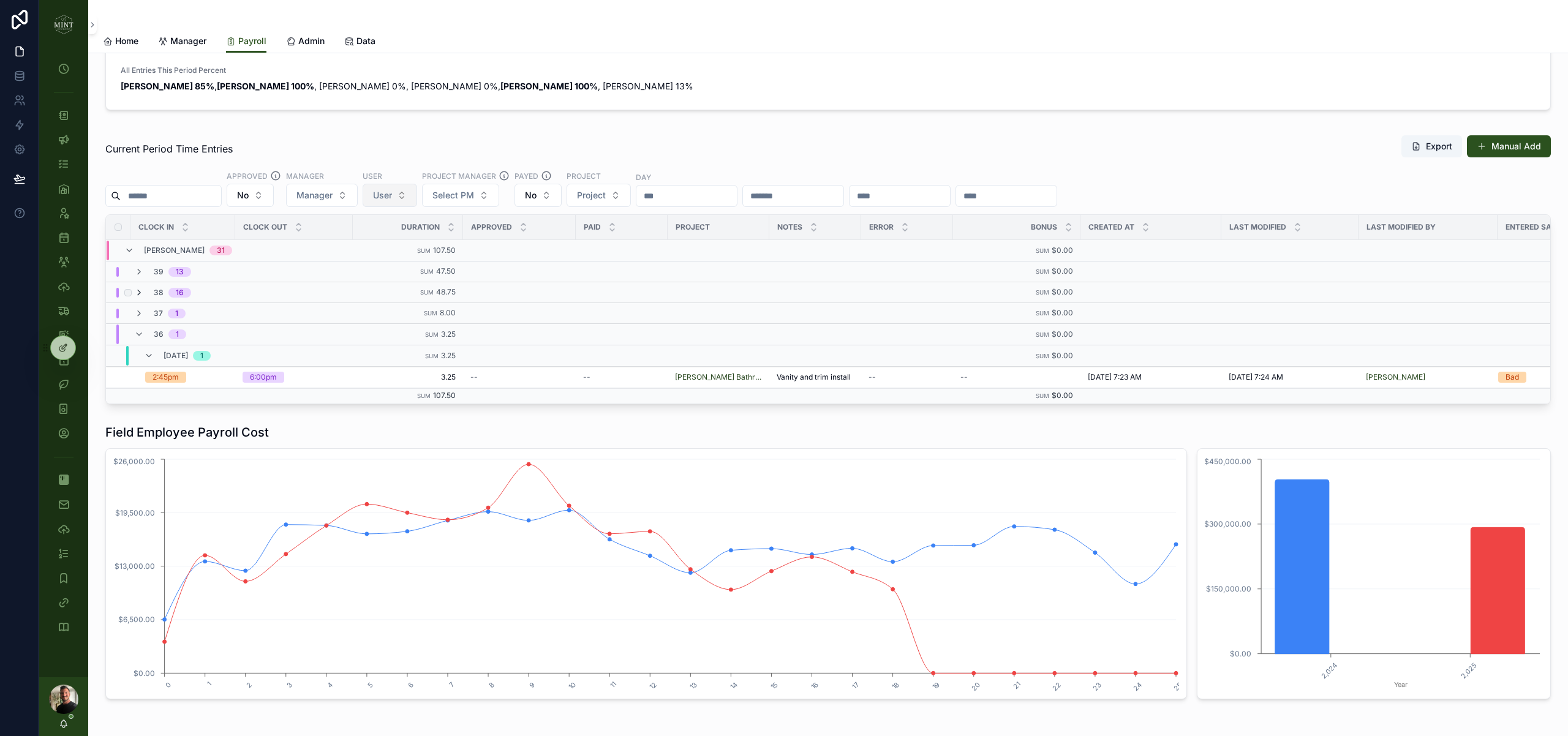
click at [134, 294] on icon "scrollable content" at bounding box center [139, 292] width 10 height 10
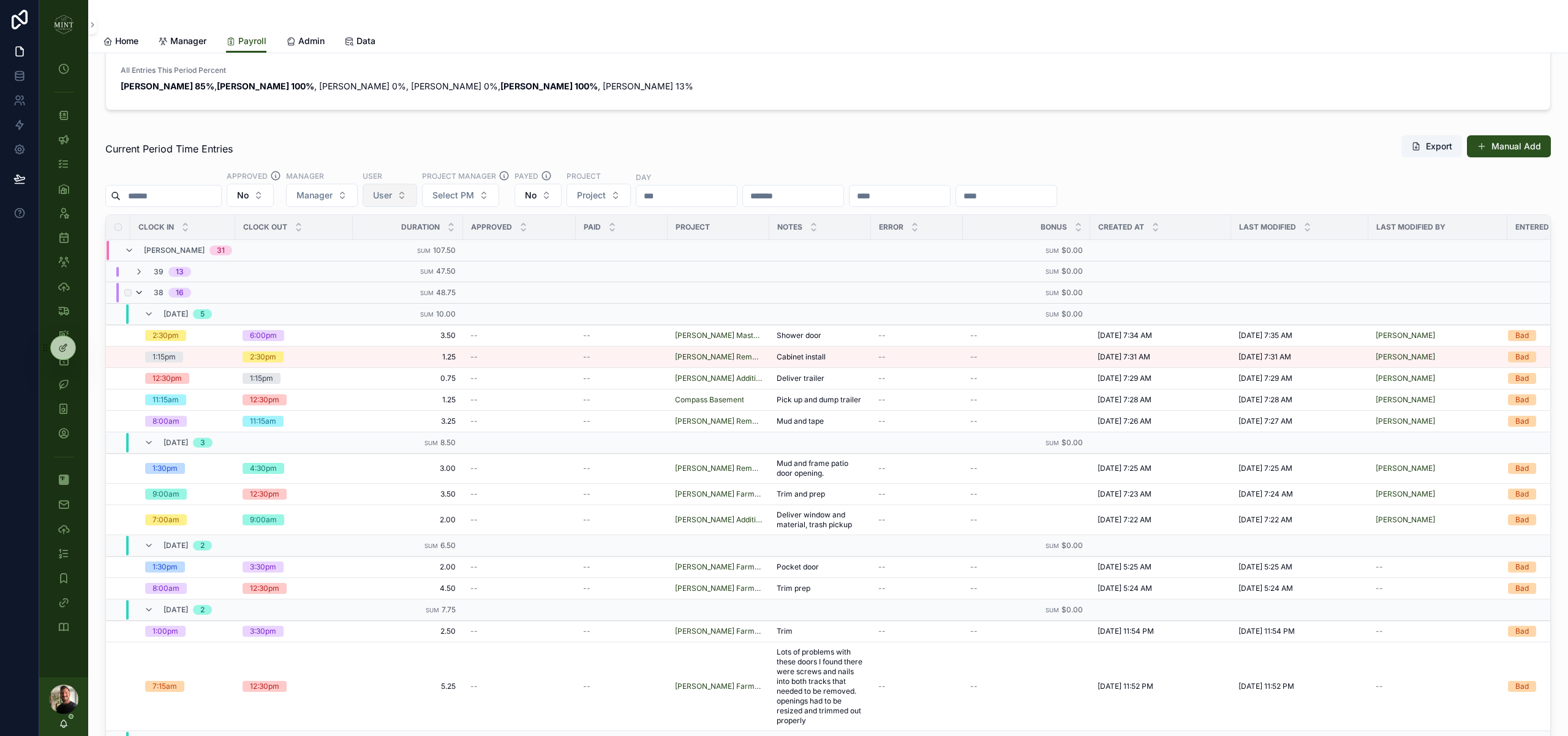
click at [141, 294] on icon "scrollable content" at bounding box center [139, 292] width 10 height 10
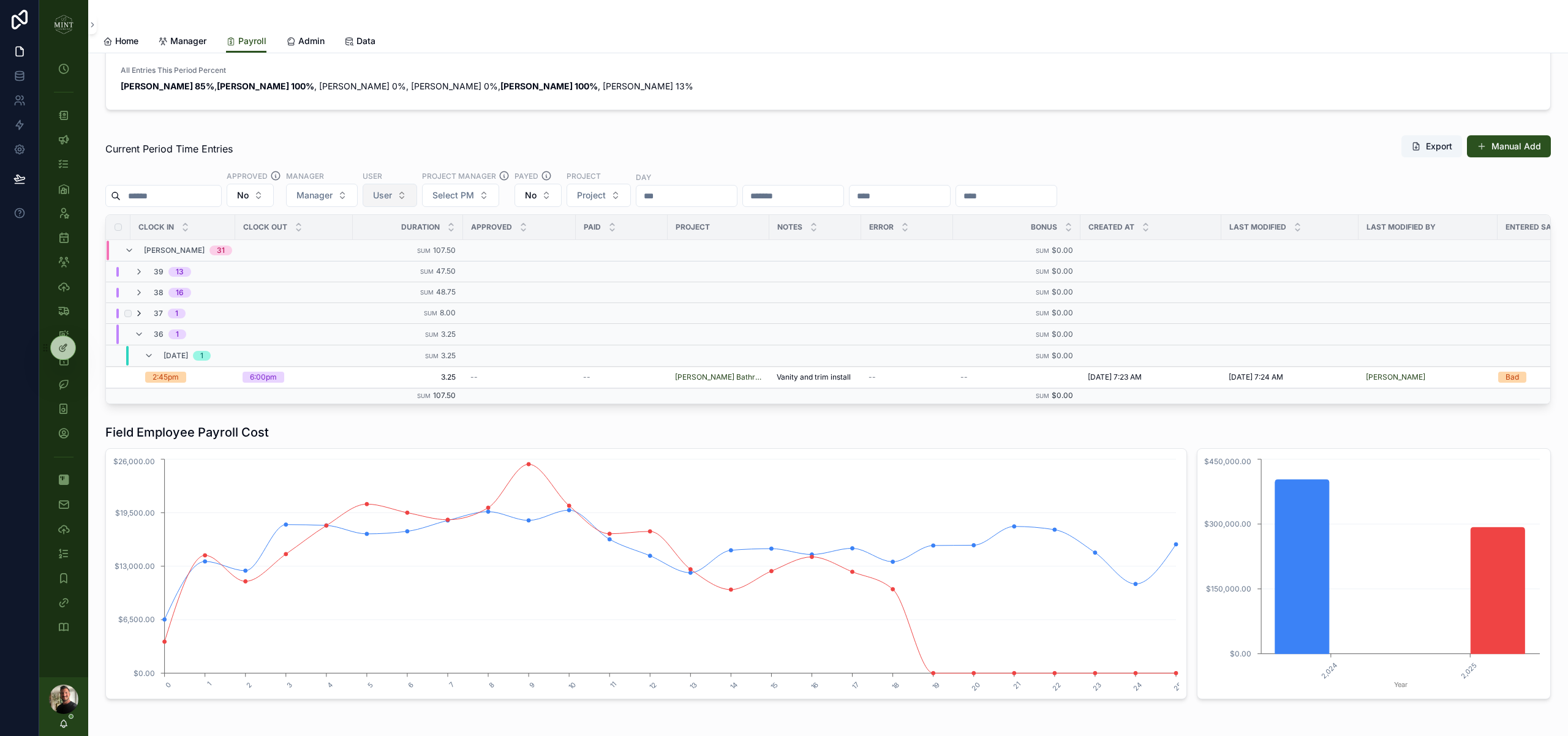
click at [141, 314] on icon "scrollable content" at bounding box center [139, 313] width 10 height 10
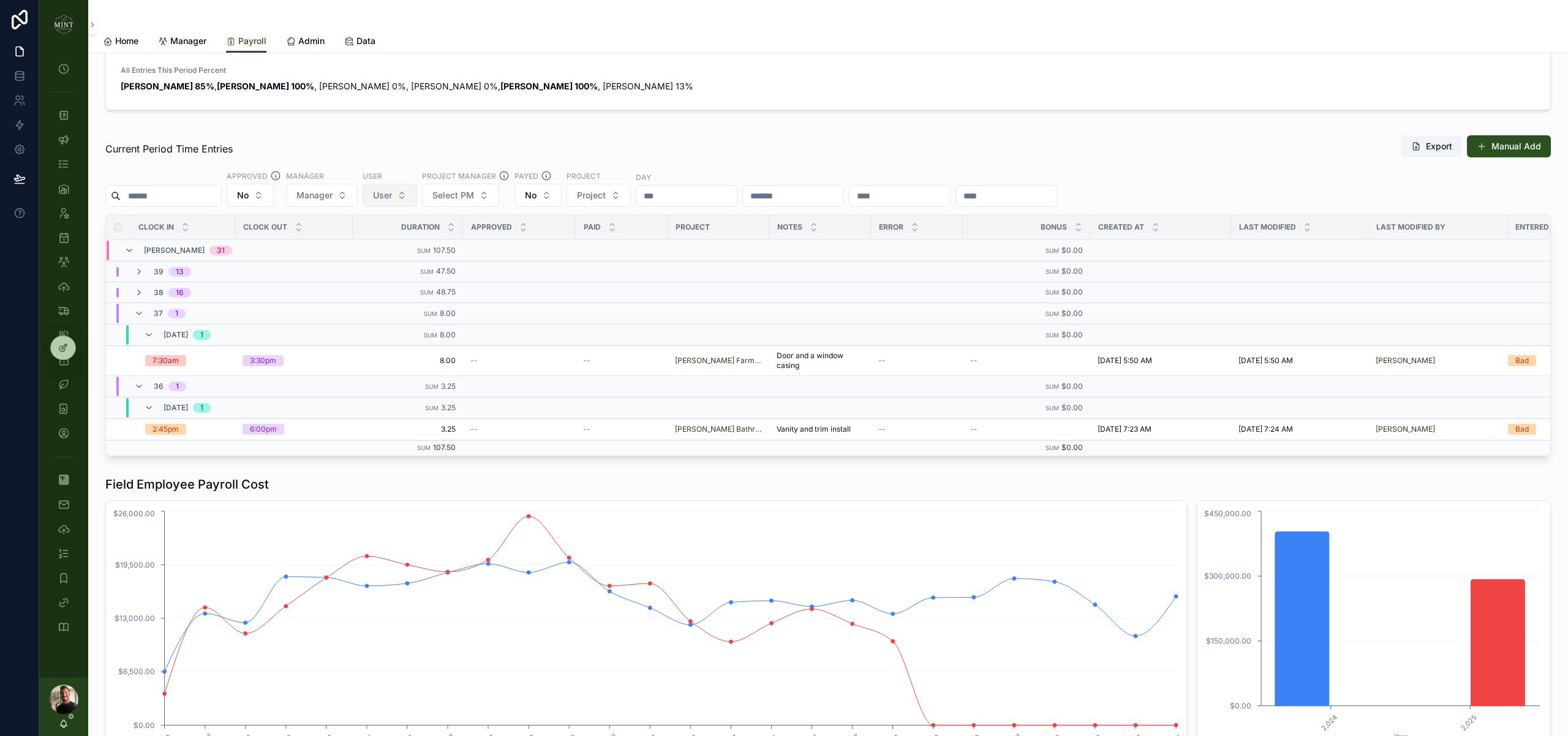
click at [141, 314] on icon "scrollable content" at bounding box center [139, 313] width 10 height 10
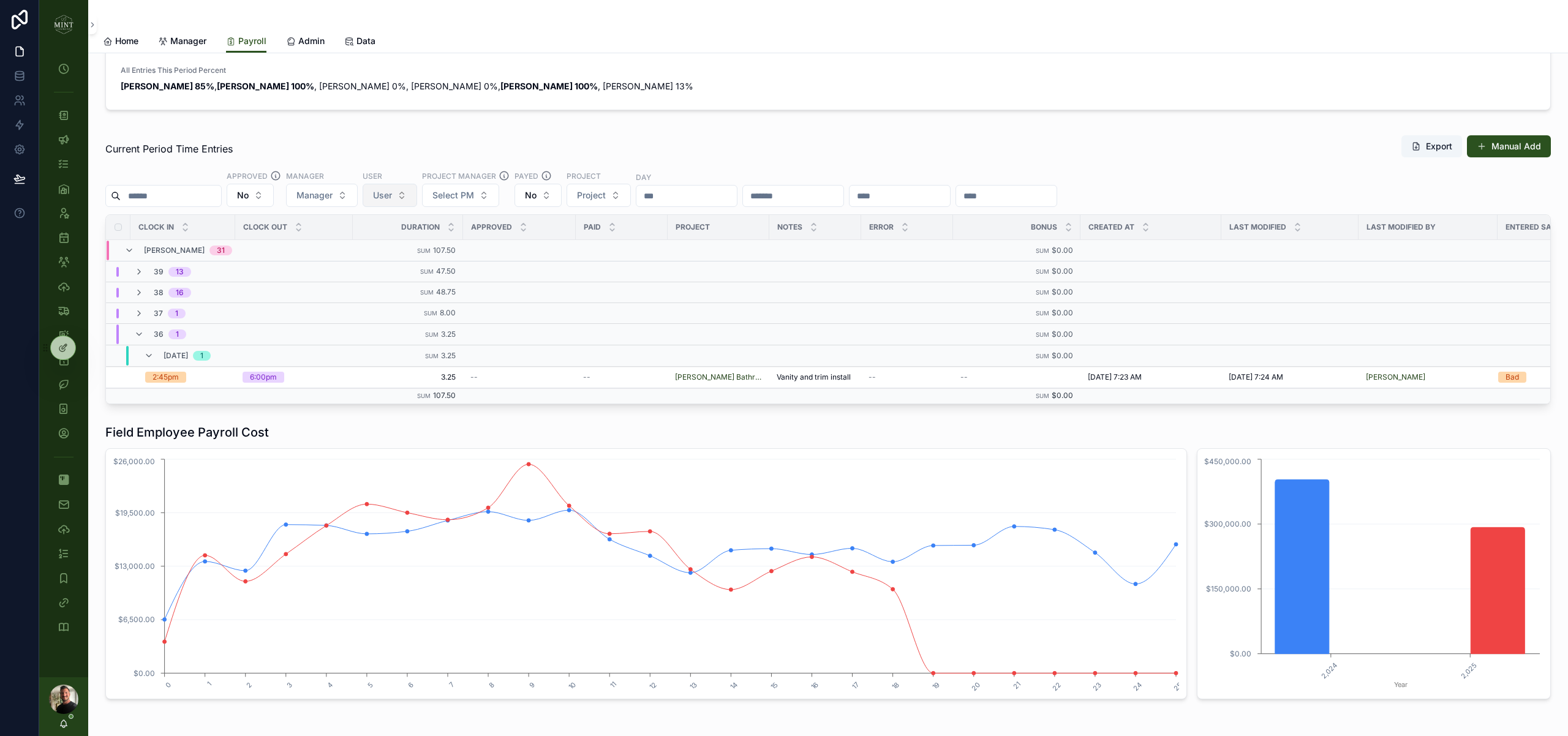
click at [141, 314] on icon "scrollable content" at bounding box center [139, 313] width 10 height 10
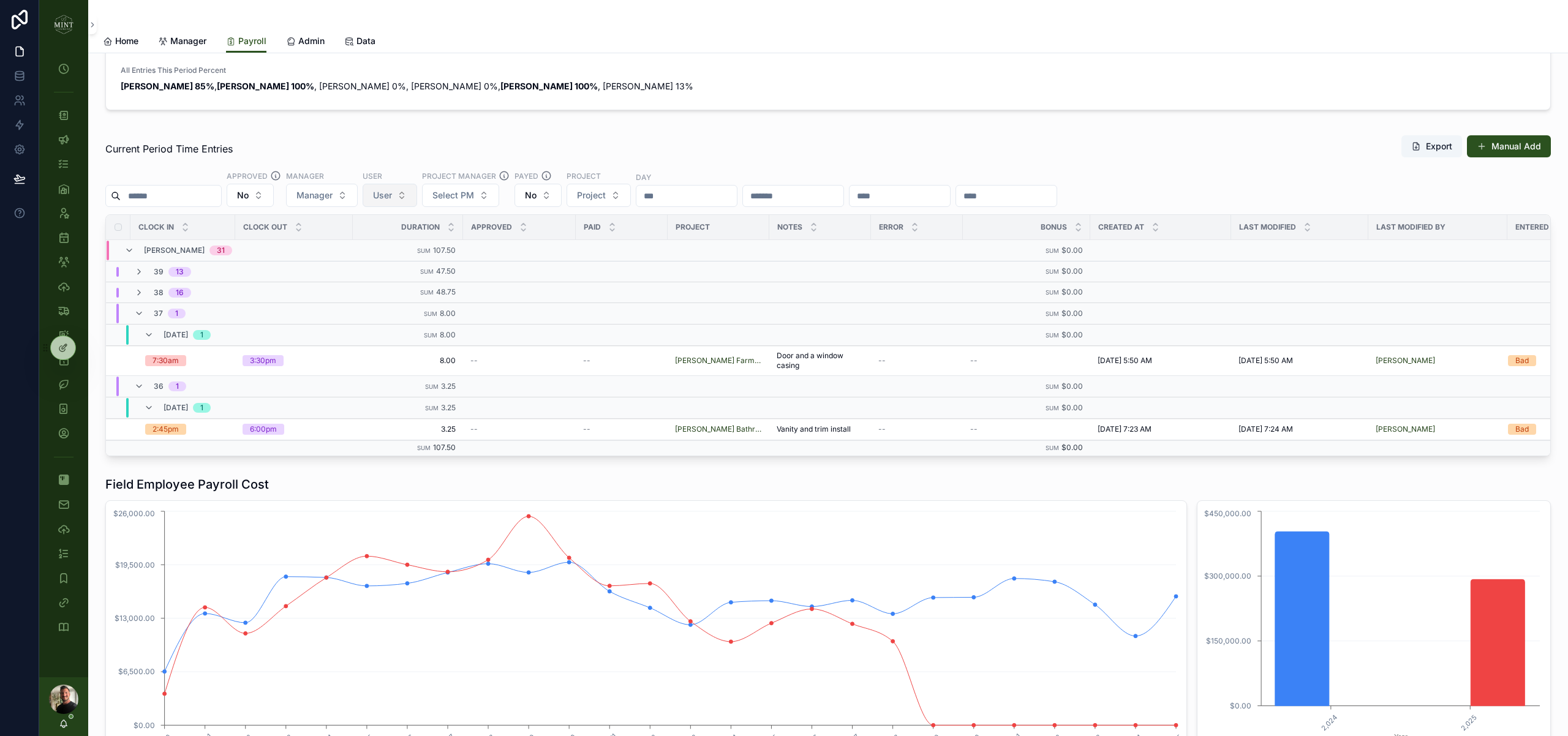
click at [141, 314] on icon "scrollable content" at bounding box center [139, 313] width 10 height 10
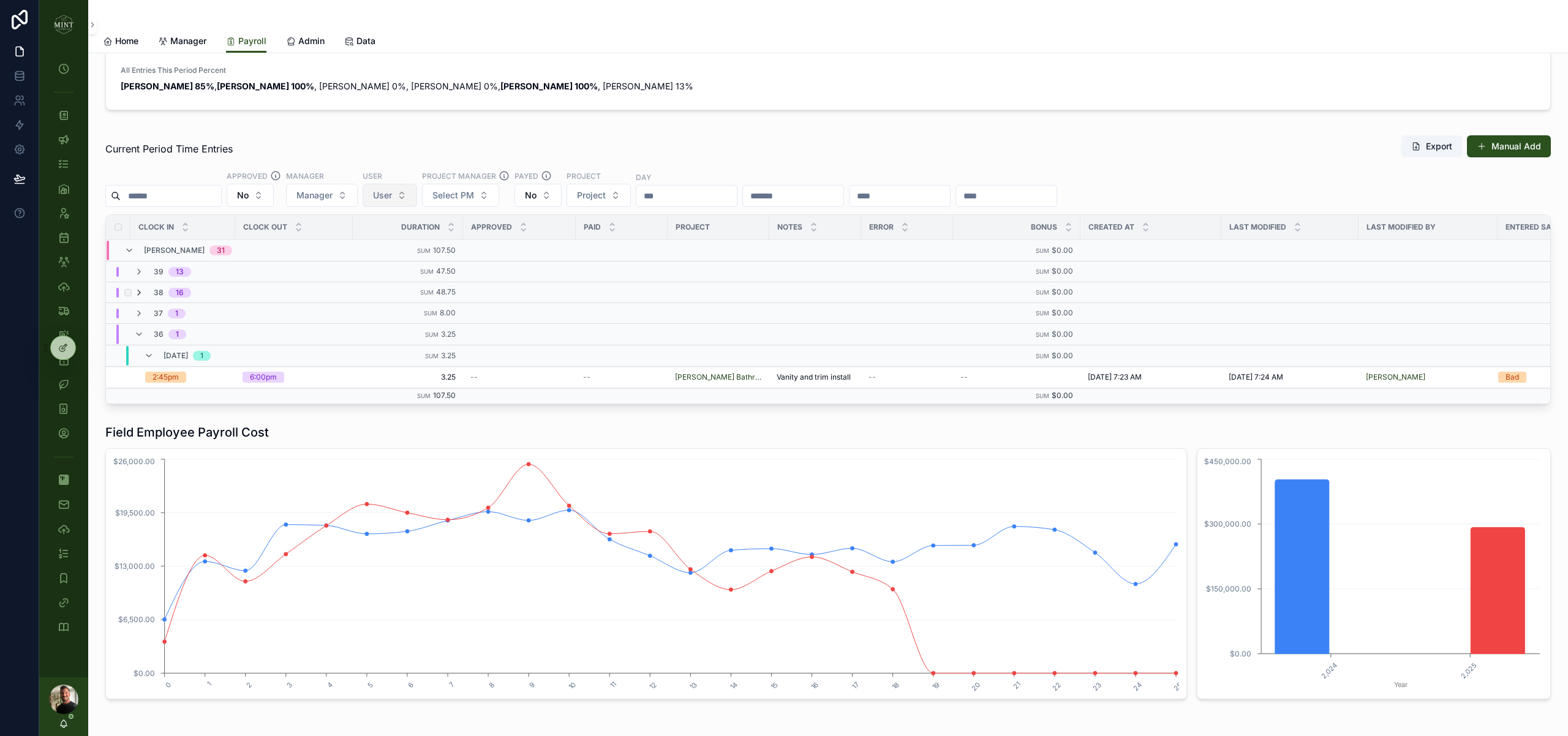
click at [141, 292] on icon "scrollable content" at bounding box center [139, 292] width 10 height 10
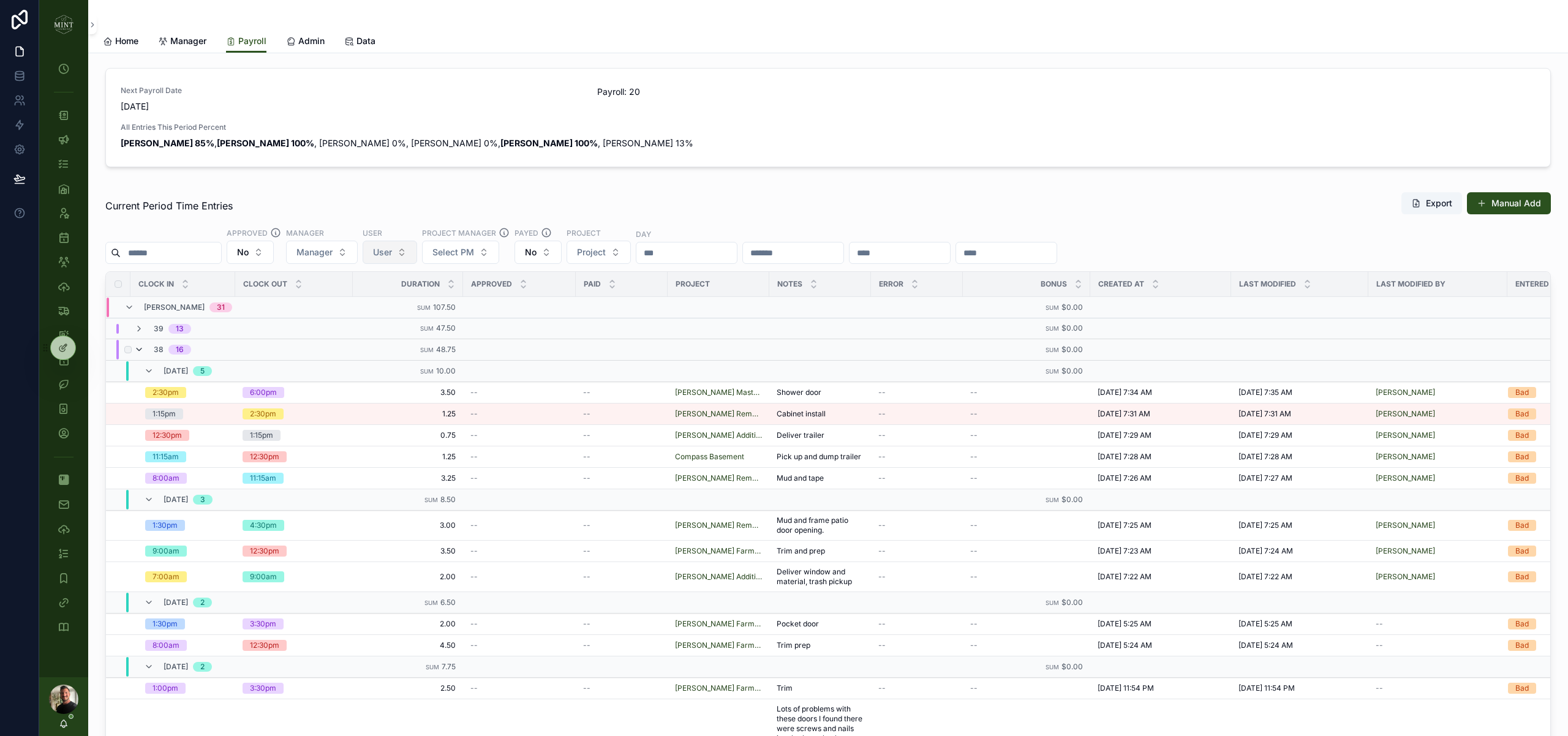
click at [136, 348] on icon "scrollable content" at bounding box center [139, 349] width 10 height 10
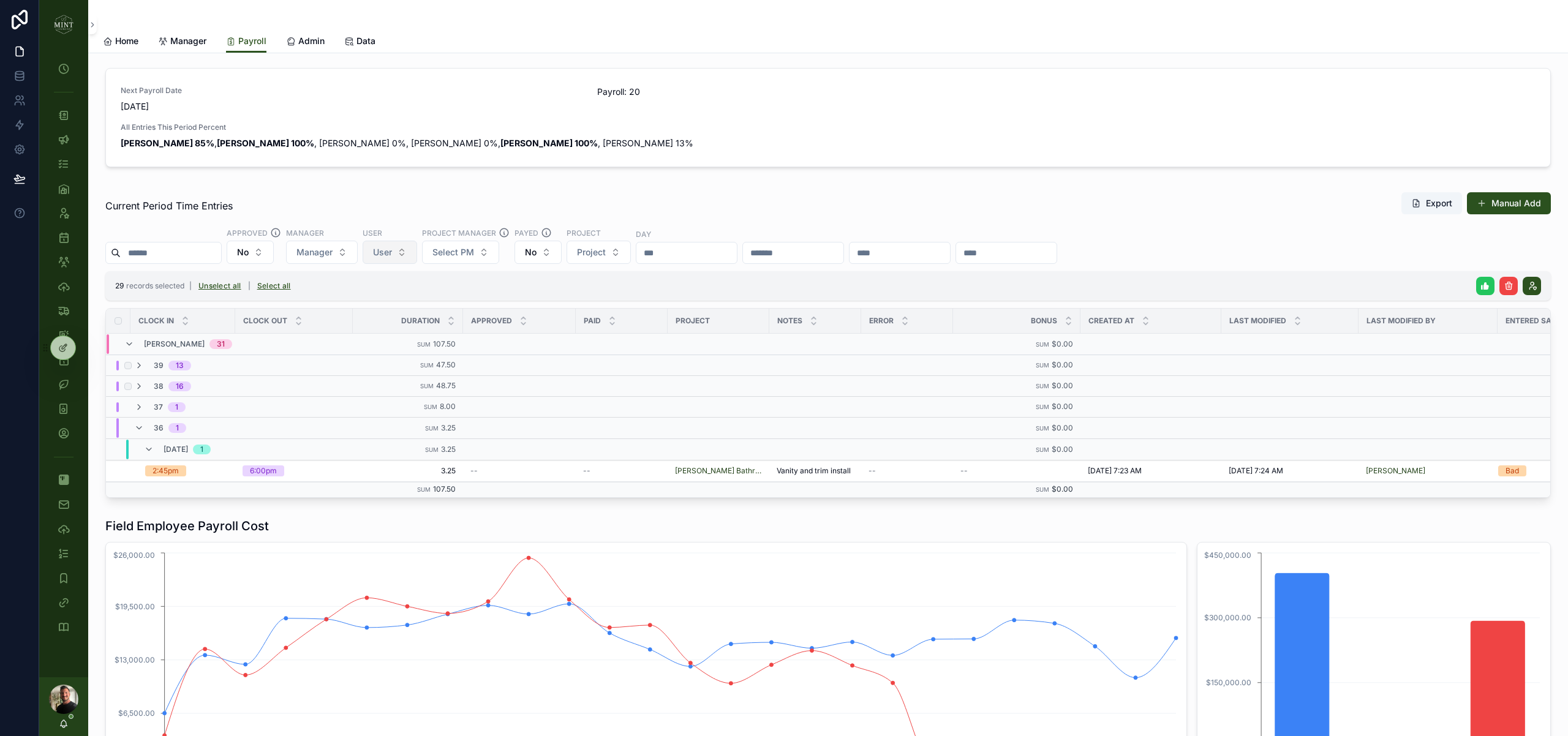
click at [1482, 283] on icon "scrollable content" at bounding box center [1485, 286] width 10 height 10
click at [1537, 260] on icon "scrollable content" at bounding box center [1537, 262] width 10 height 10
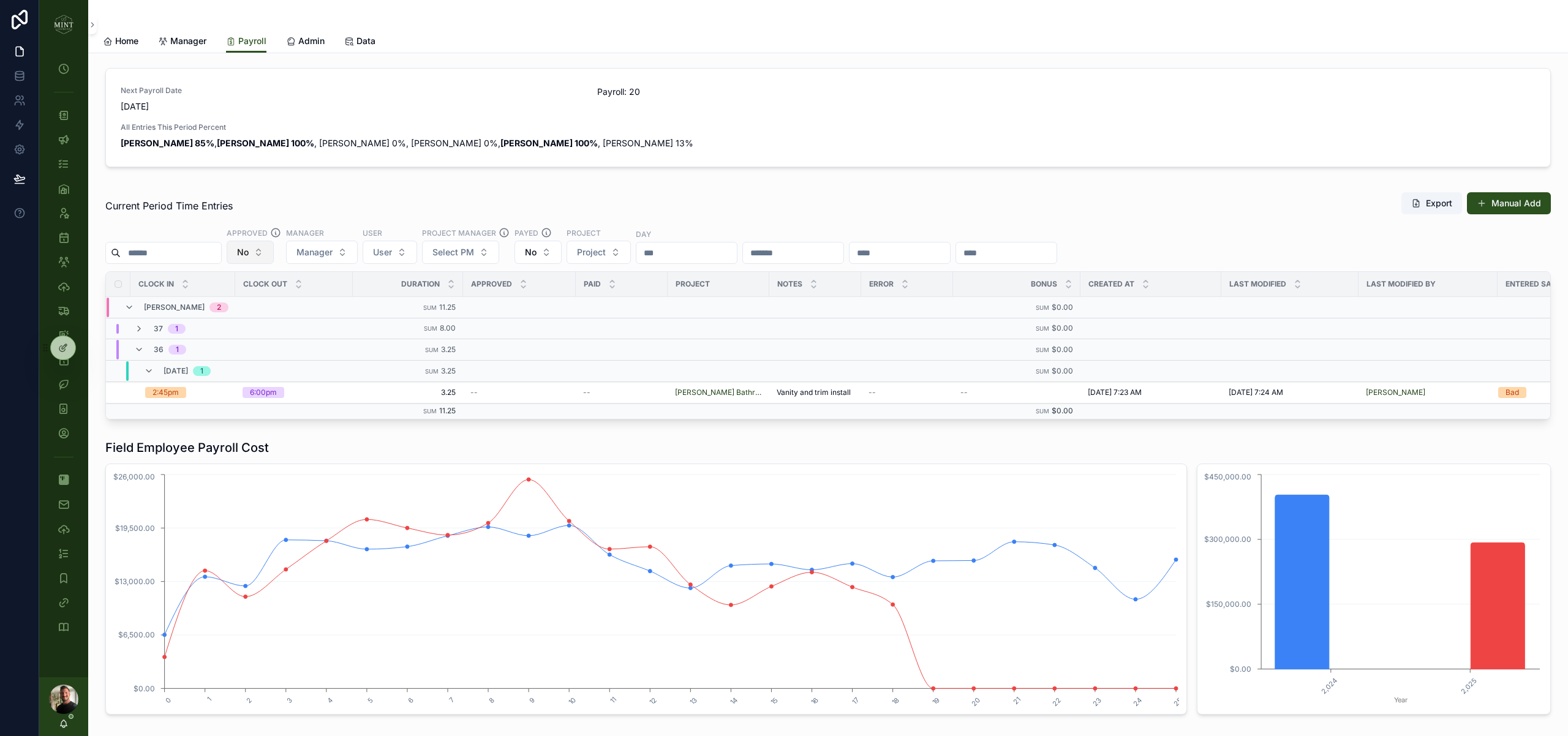
click at [264, 255] on button "No" at bounding box center [249, 252] width 47 height 23
drag, startPoint x: 270, startPoint y: 344, endPoint x: 475, endPoint y: 168, distance: 270.2
click at [270, 344] on div "Yes" at bounding box center [262, 341] width 147 height 19
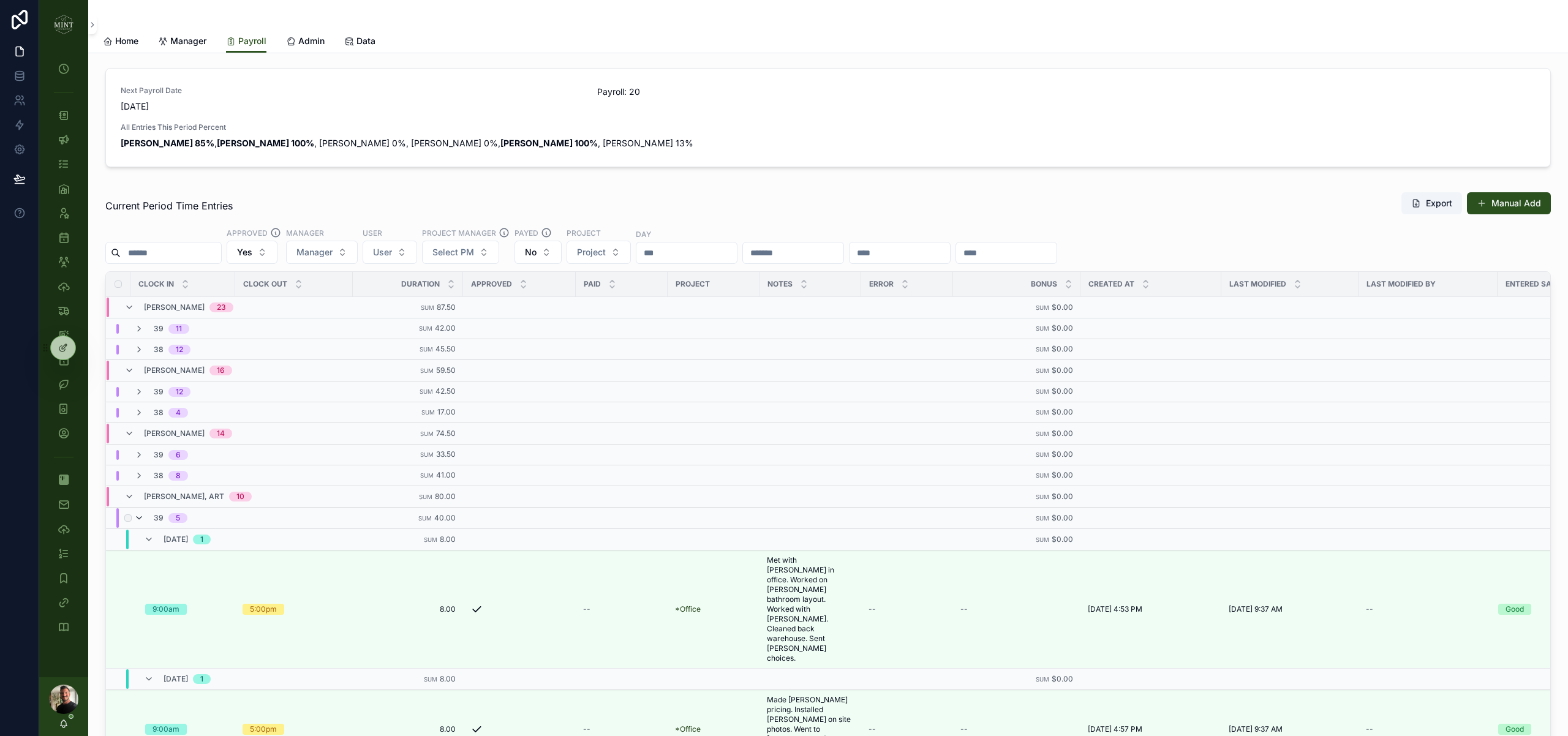
click at [141, 516] on icon "scrollable content" at bounding box center [139, 518] width 10 height 10
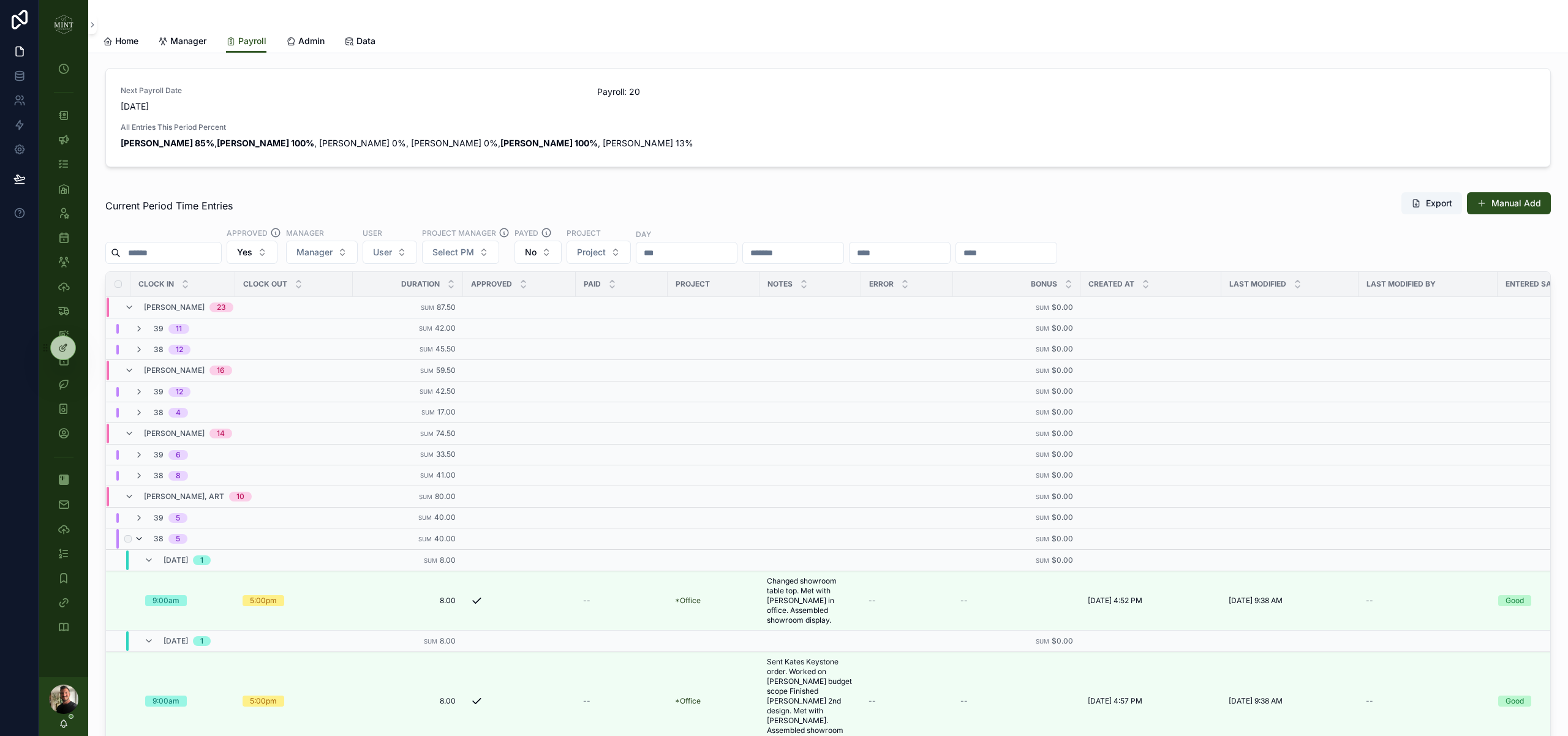
click at [142, 537] on icon "scrollable content" at bounding box center [139, 539] width 10 height 10
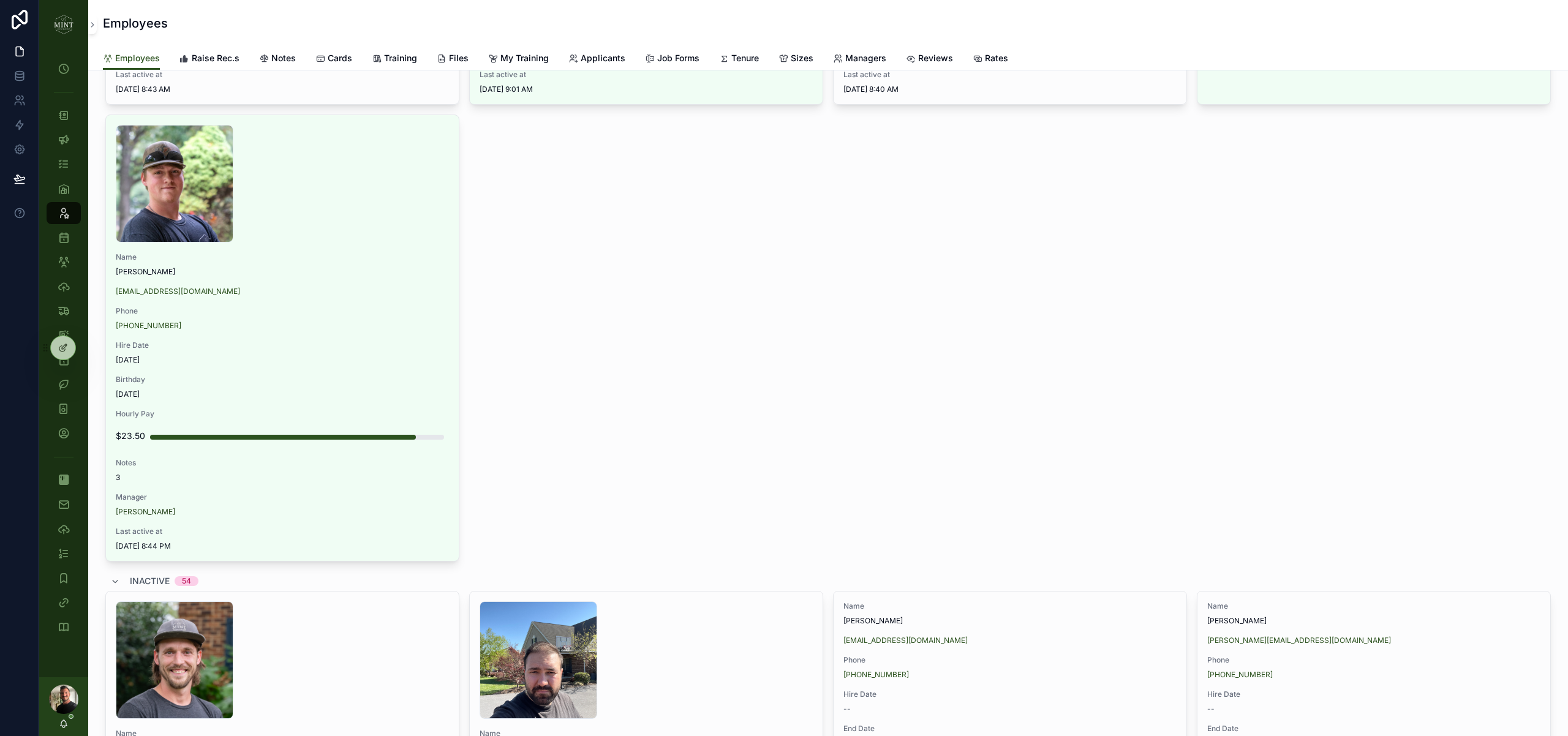
scroll to position [895, 0]
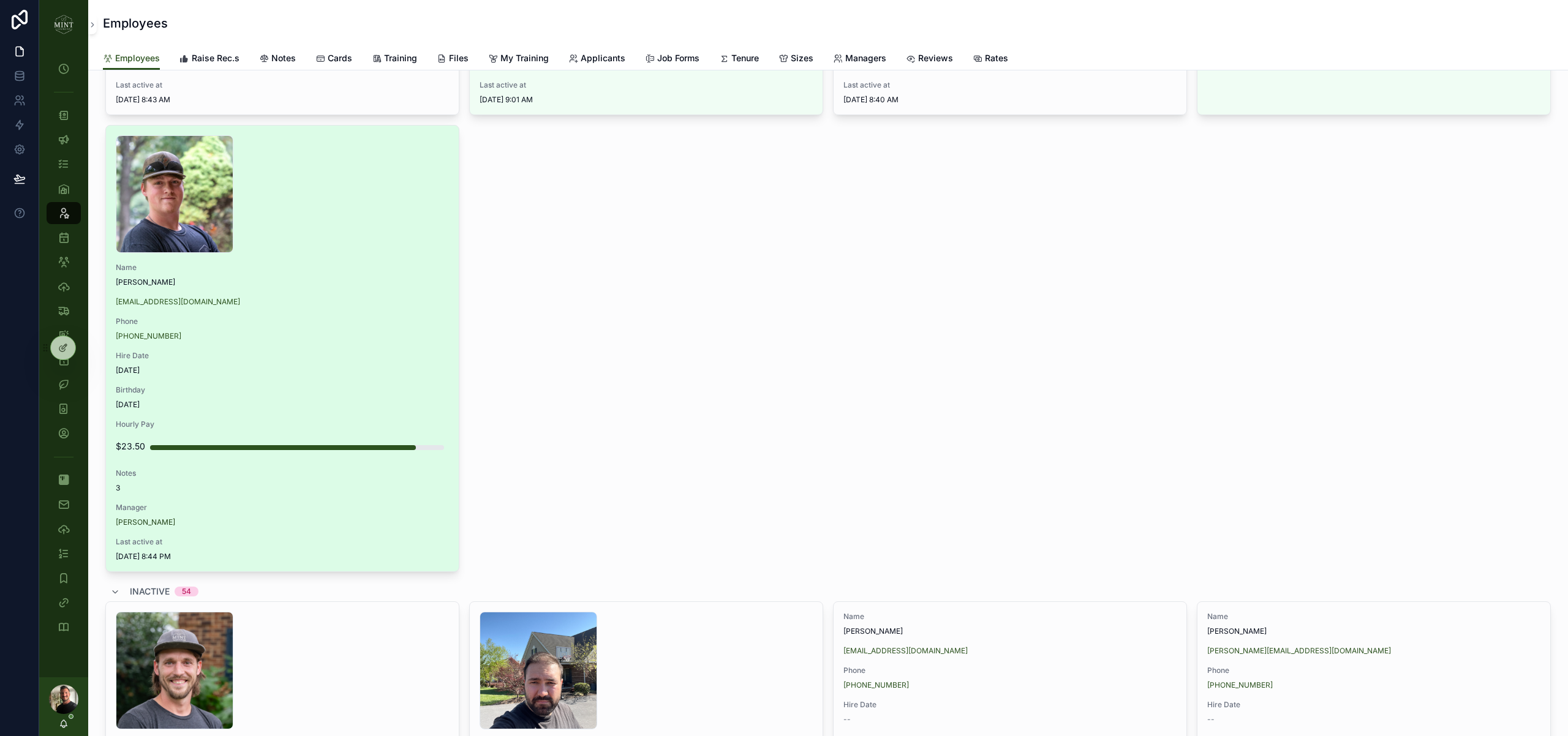
click at [312, 351] on span "Hire Date" at bounding box center [282, 356] width 333 height 10
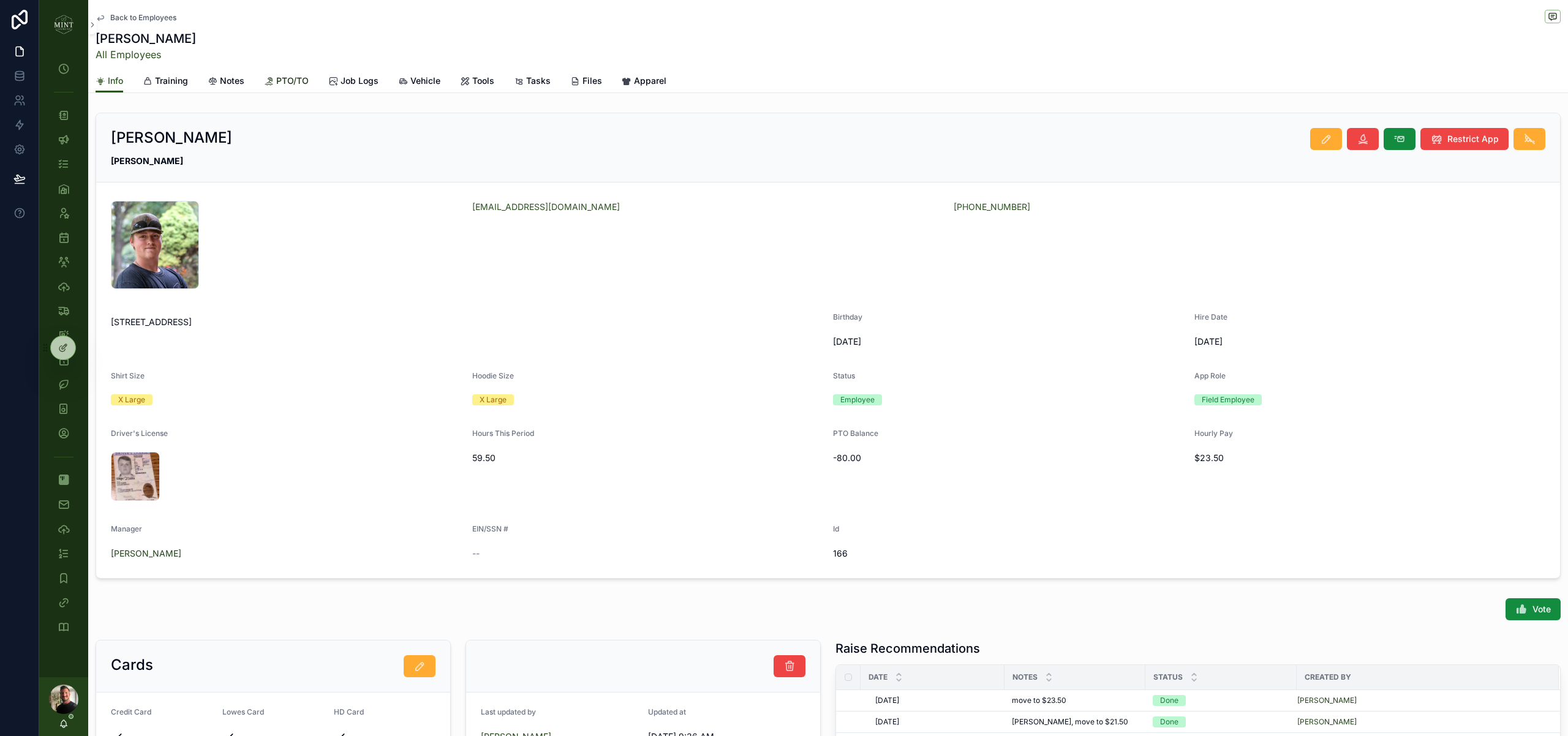
click at [298, 82] on span "PTO/TO" at bounding box center [292, 80] width 33 height 12
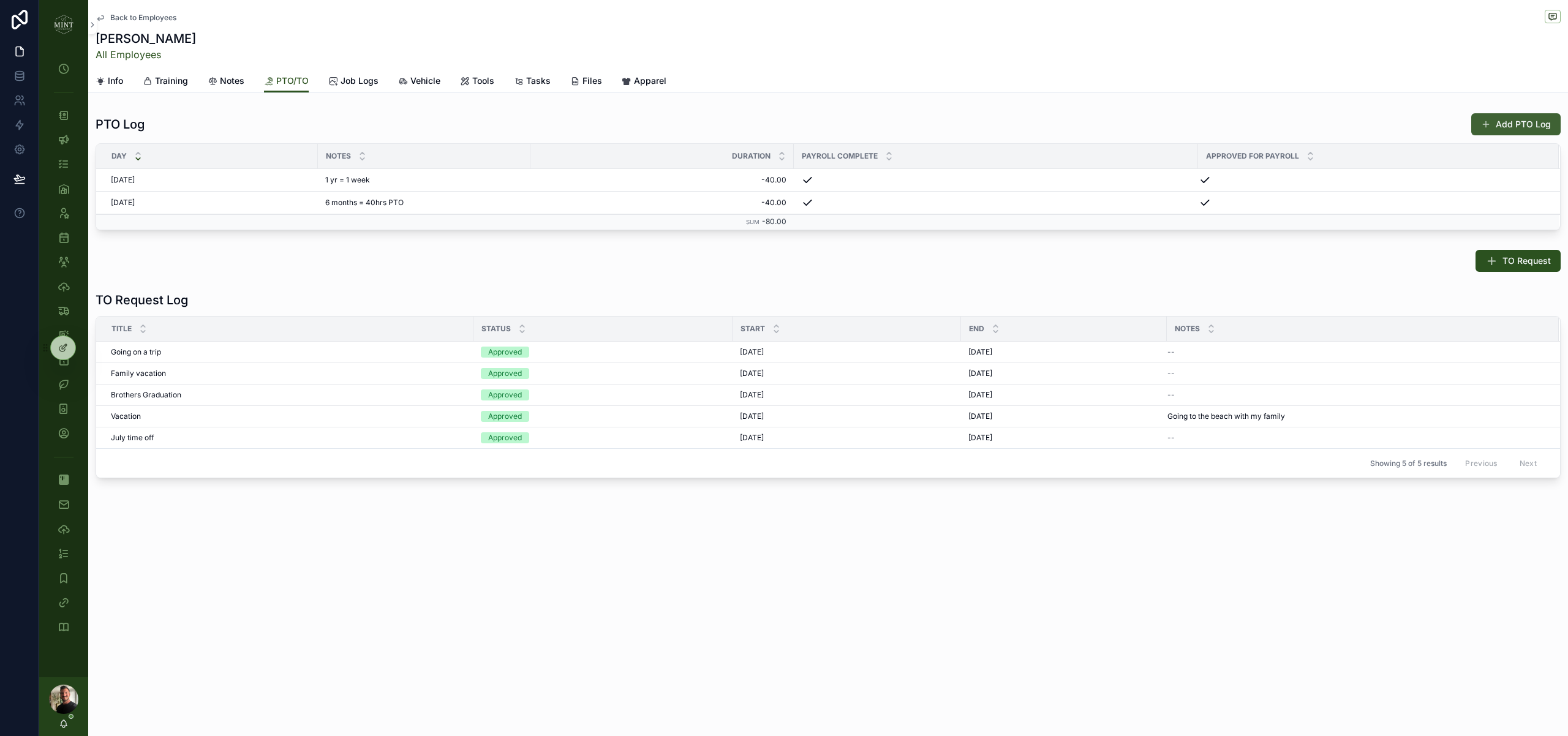
click at [1498, 125] on button "Add PTO Log" at bounding box center [1515, 124] width 89 height 22
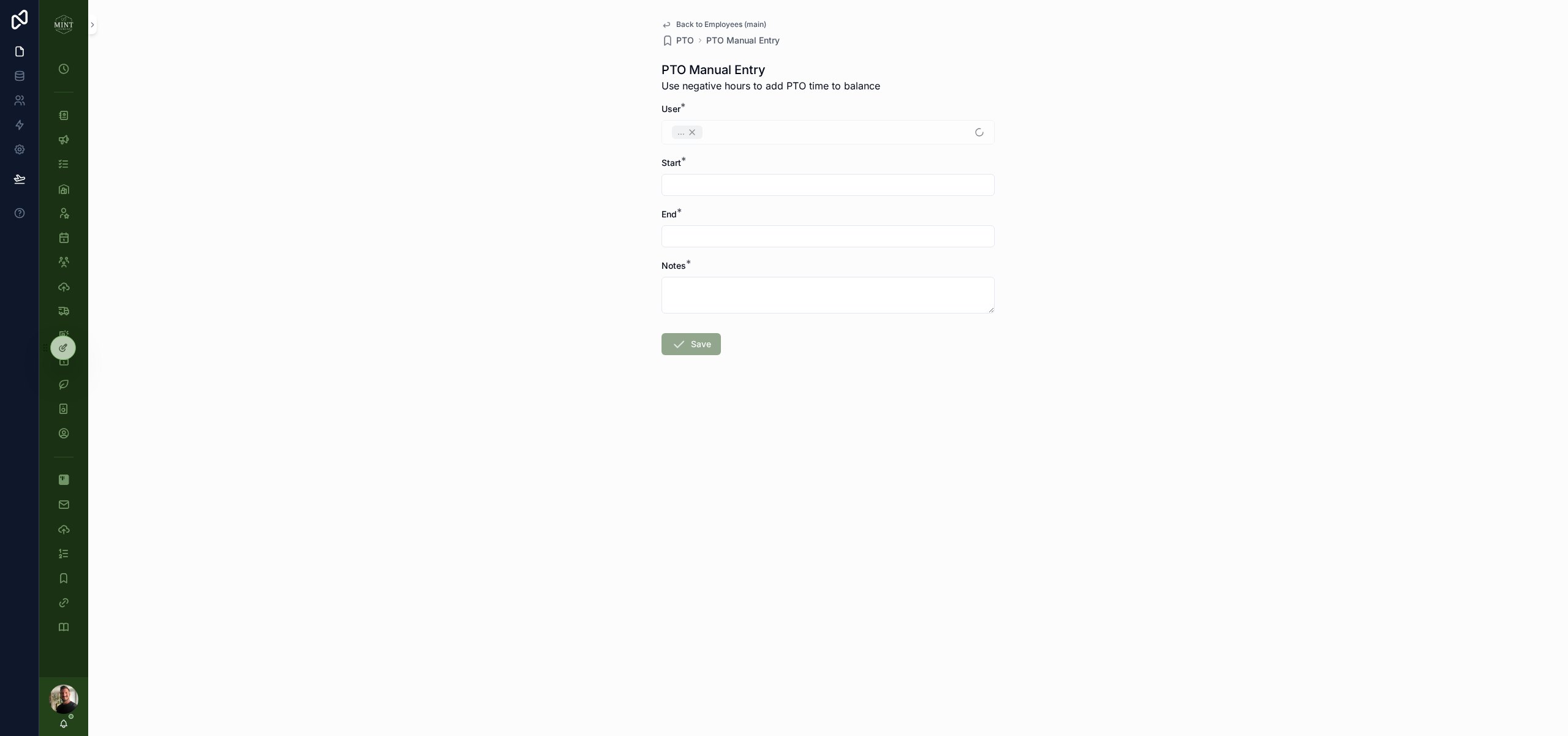
click at [678, 188] on input "scrollable content" at bounding box center [828, 184] width 332 height 17
click at [832, 343] on button "17" at bounding box center [828, 341] width 22 height 22
type input "**********"
click at [706, 242] on input "scrollable content" at bounding box center [828, 236] width 332 height 17
click at [825, 391] on button "17" at bounding box center [828, 392] width 22 height 22
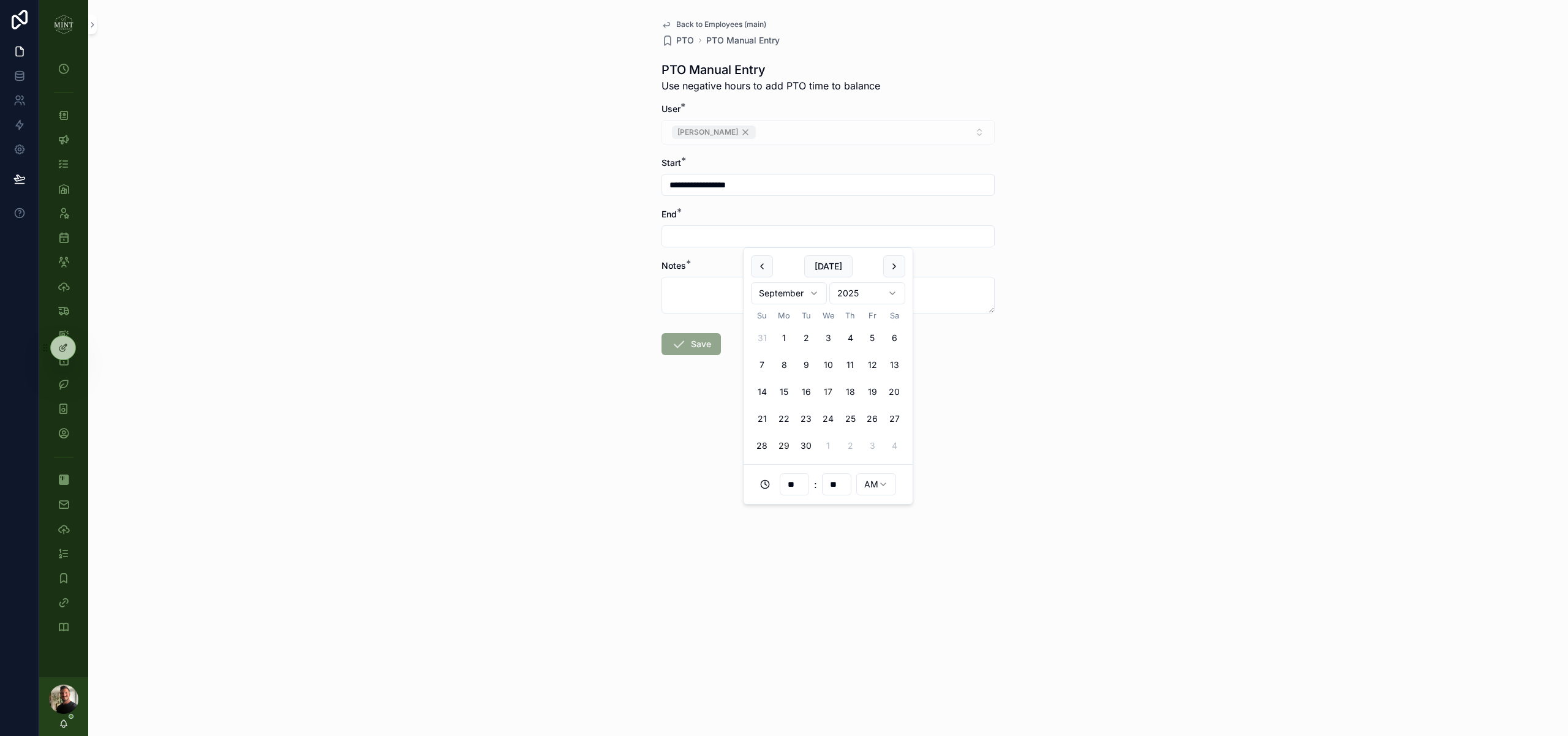
type input "**********"
click at [734, 187] on input "**********" at bounding box center [828, 184] width 332 height 17
click at [796, 436] on input "**" at bounding box center [794, 433] width 28 height 17
click at [791, 586] on div "08" at bounding box center [794, 594] width 55 height 19
type input "**********"
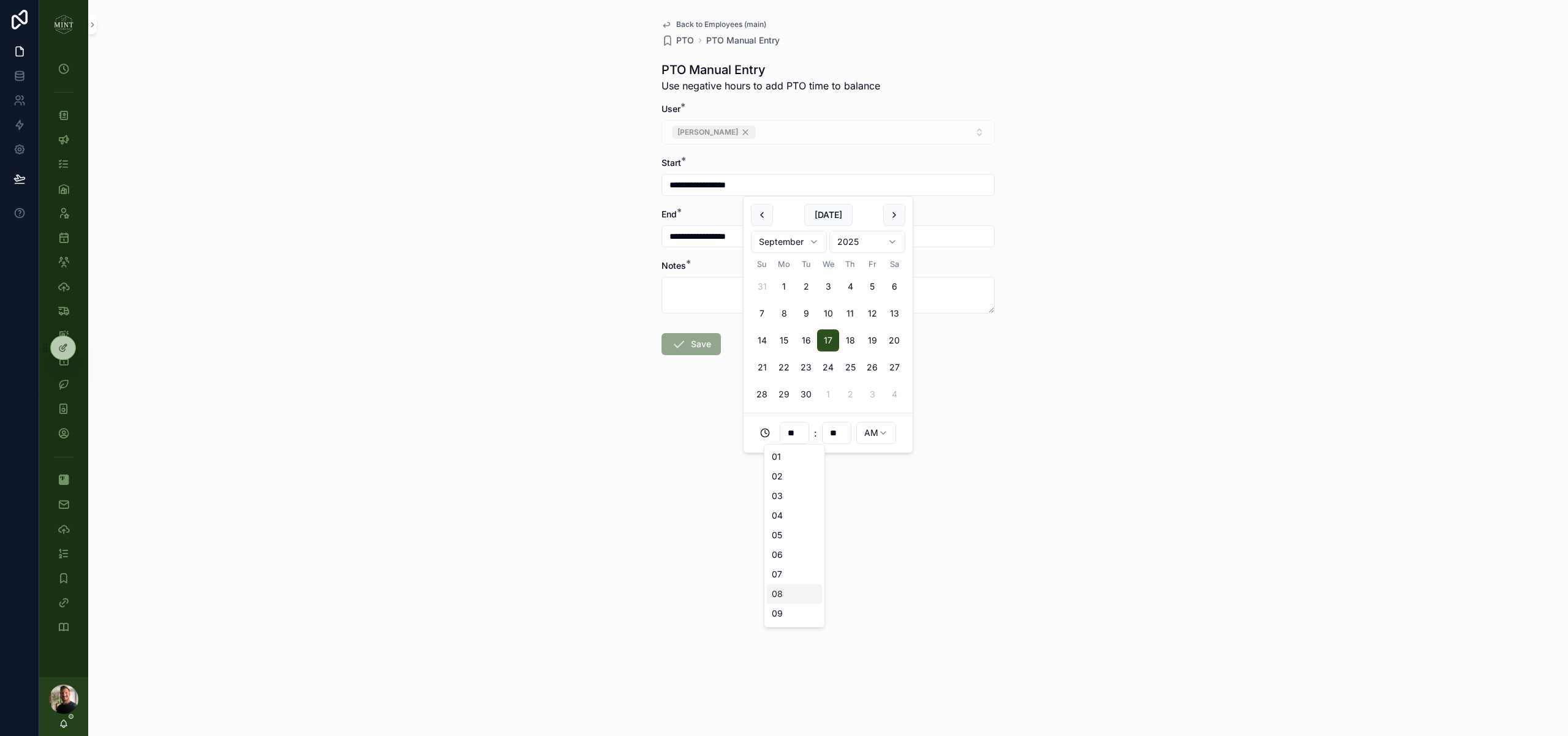
type input "**"
click at [719, 236] on input "**********" at bounding box center [828, 236] width 332 height 17
drag, startPoint x: 798, startPoint y: 497, endPoint x: 798, endPoint y: 486, distance: 11.0
click at [798, 496] on div "** : ** AM" at bounding box center [828, 484] width 169 height 40
click at [797, 486] on input "**" at bounding box center [794, 484] width 28 height 17
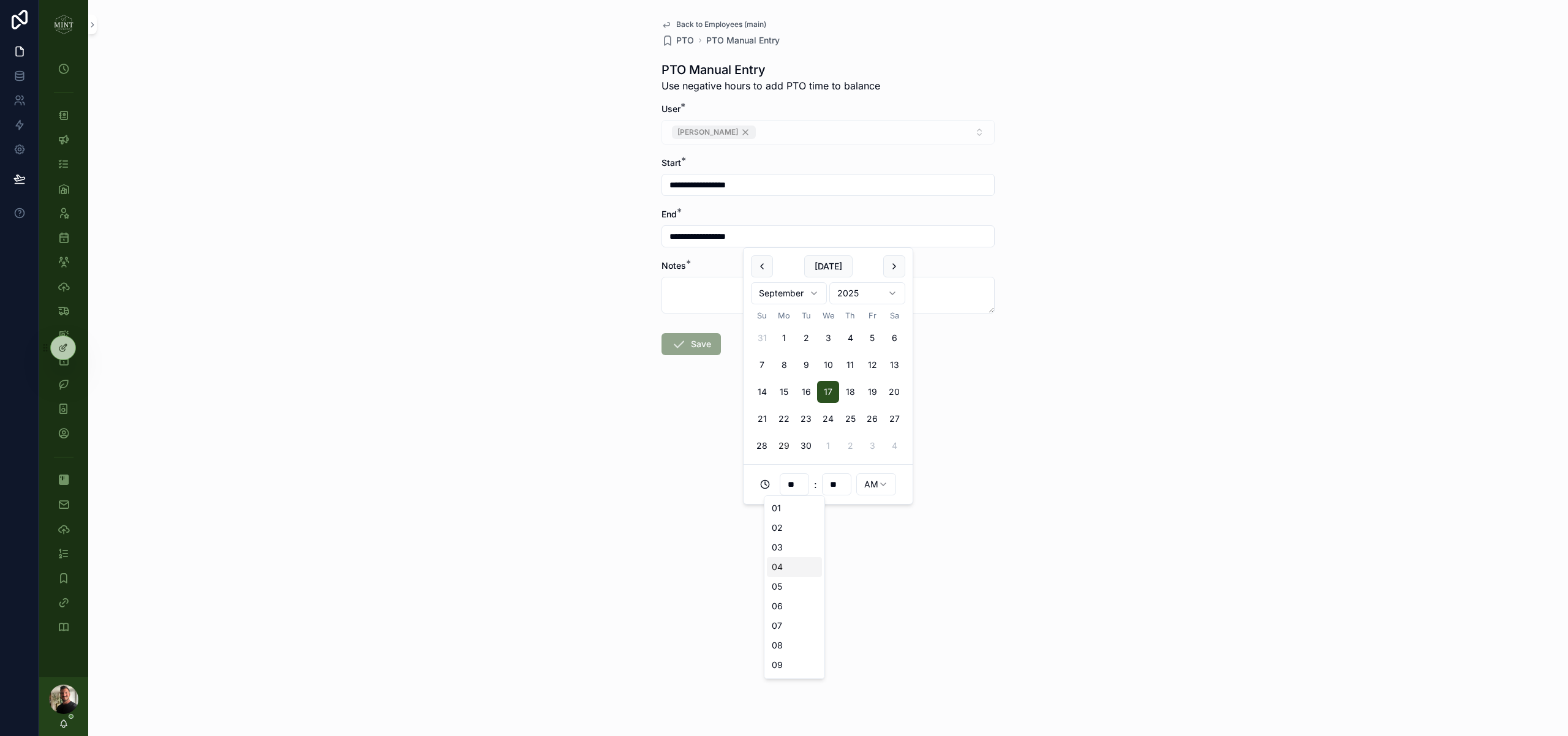
drag, startPoint x: 800, startPoint y: 568, endPoint x: 841, endPoint y: 548, distance: 45.6
click at [801, 568] on div "04" at bounding box center [794, 567] width 55 height 19
type input "**********"
type input "**"
click at [886, 480] on html "**********" at bounding box center [784, 368] width 1568 height 736
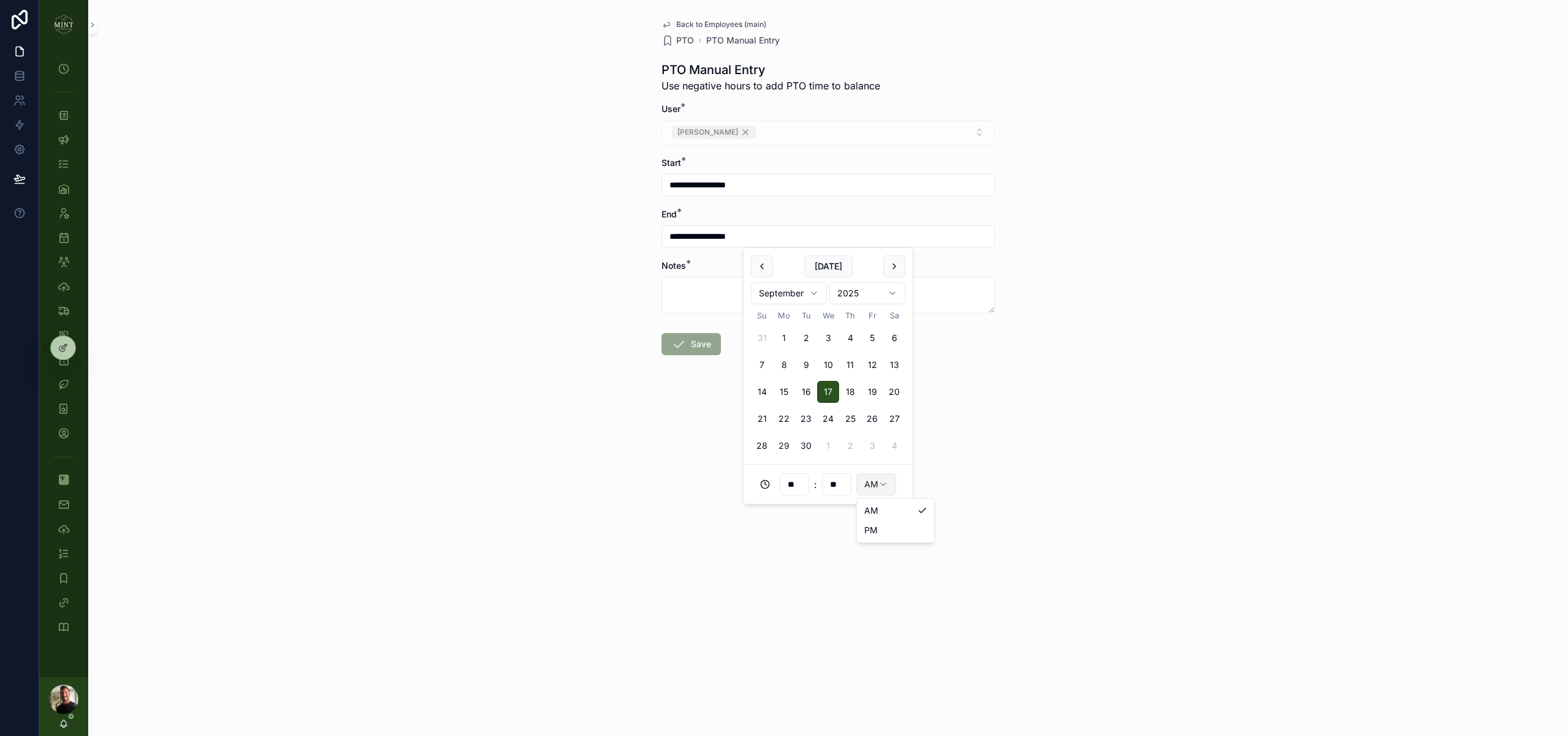
type input "**********"
click at [688, 540] on div "**********" at bounding box center [828, 368] width 1480 height 736
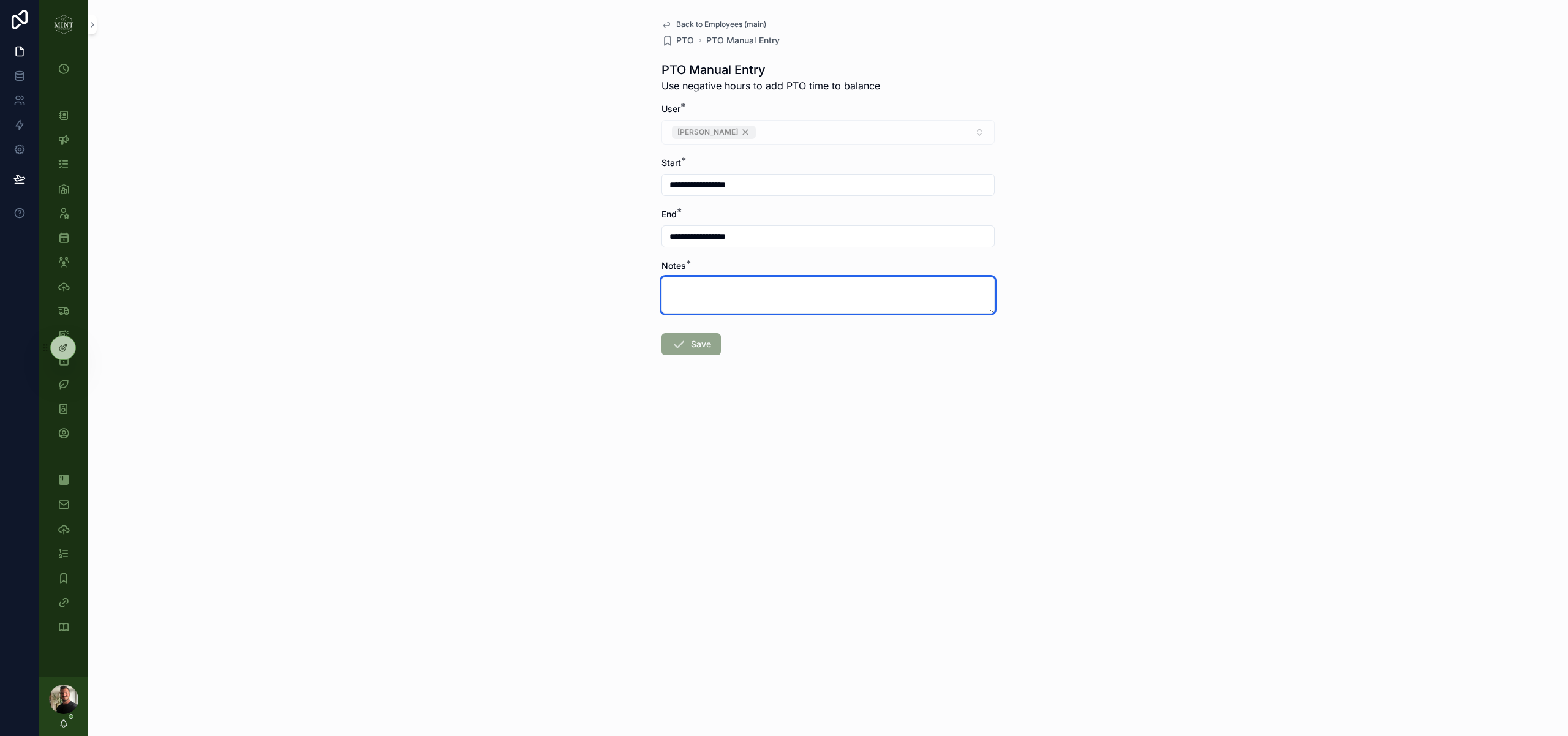
click at [755, 286] on textarea "scrollable content" at bounding box center [828, 295] width 333 height 37
click at [728, 291] on textarea "********" at bounding box center [828, 295] width 333 height 37
type textarea "********"
click at [813, 564] on div "**********" at bounding box center [828, 368] width 1480 height 736
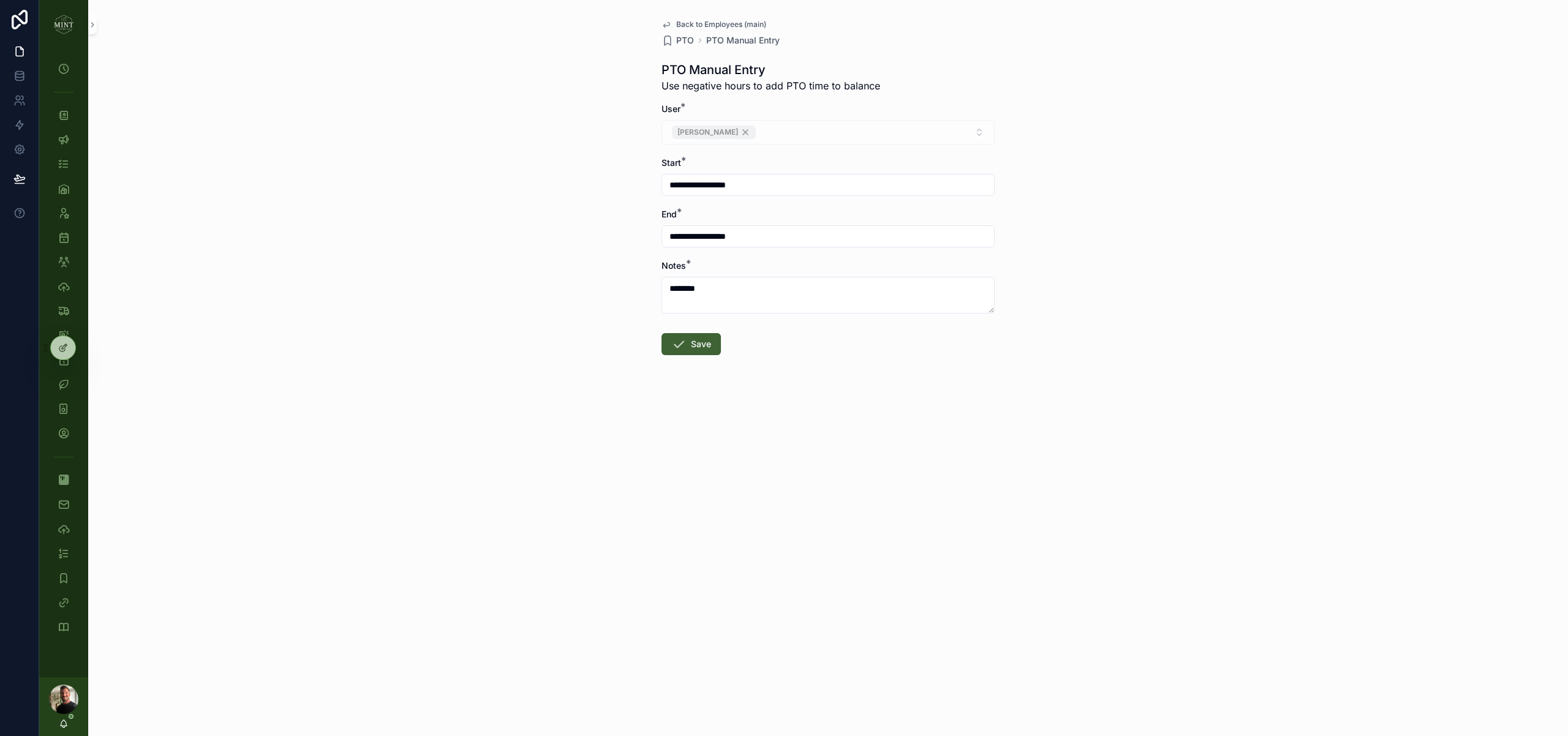
click at [698, 349] on button "Save" at bounding box center [691, 344] width 59 height 22
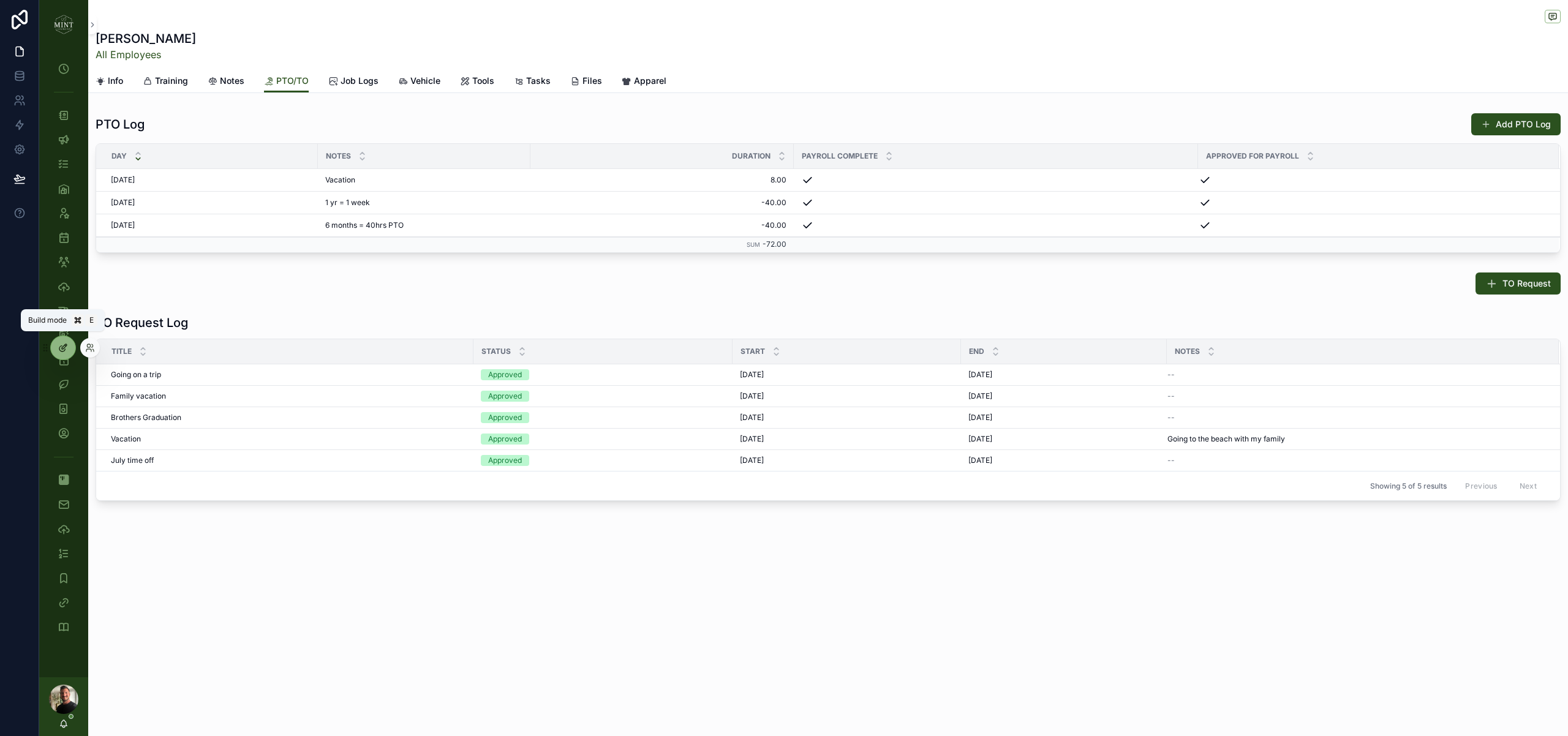
click at [69, 348] on div at bounding box center [63, 348] width 25 height 23
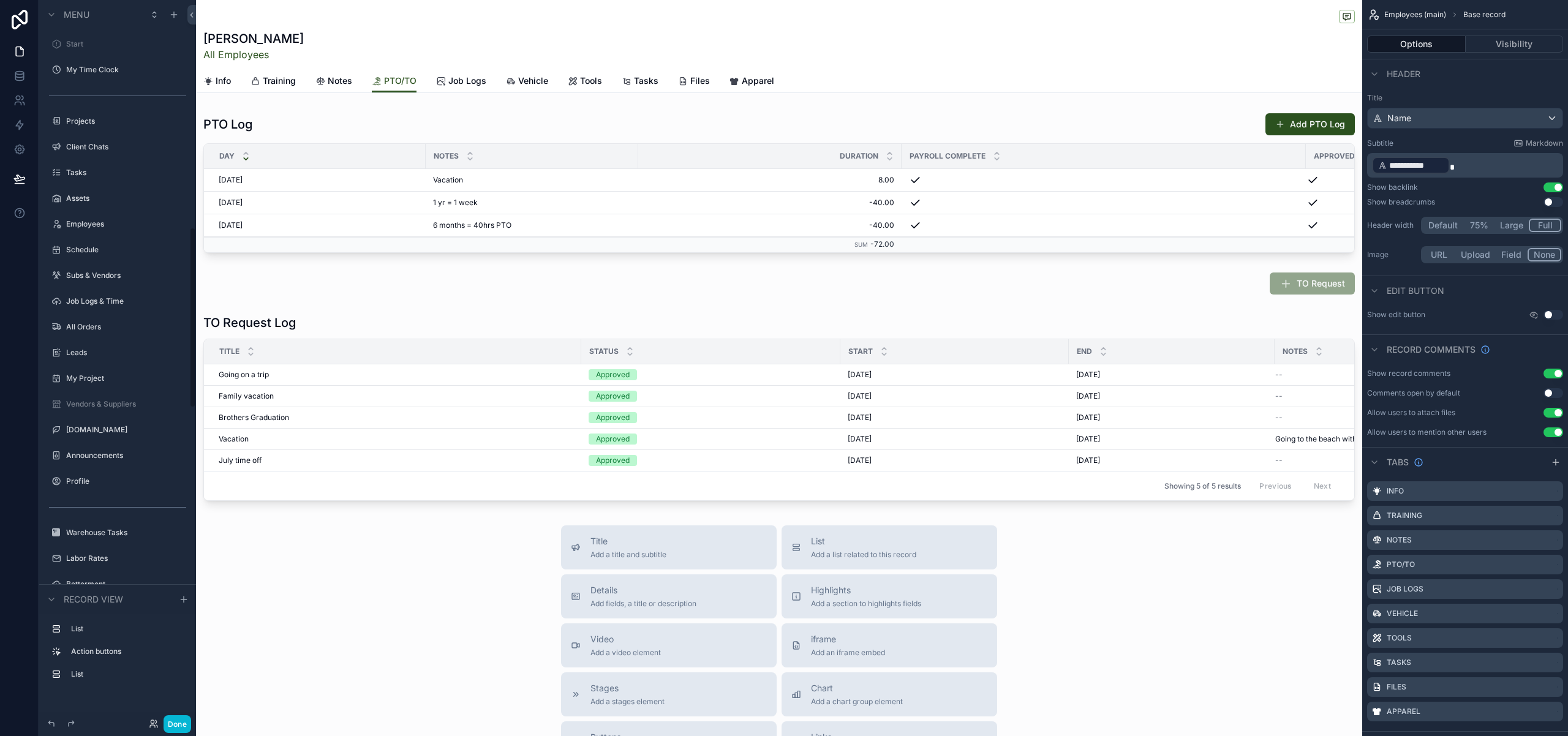
click at [1224, 123] on div "scrollable content" at bounding box center [779, 183] width 1166 height 150
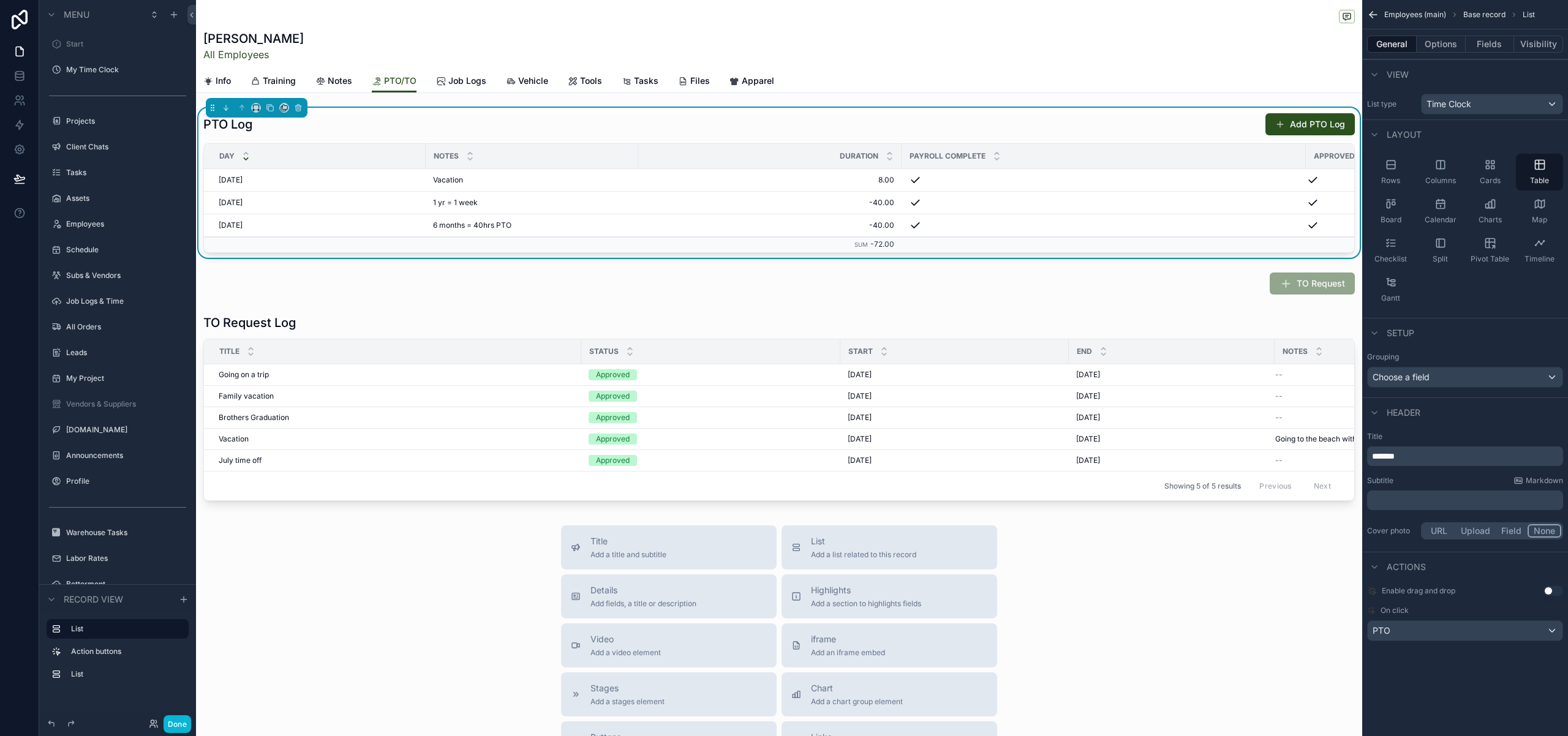
scroll to position [908, 0]
click at [1550, 631] on div "PTO" at bounding box center [1465, 631] width 195 height 19
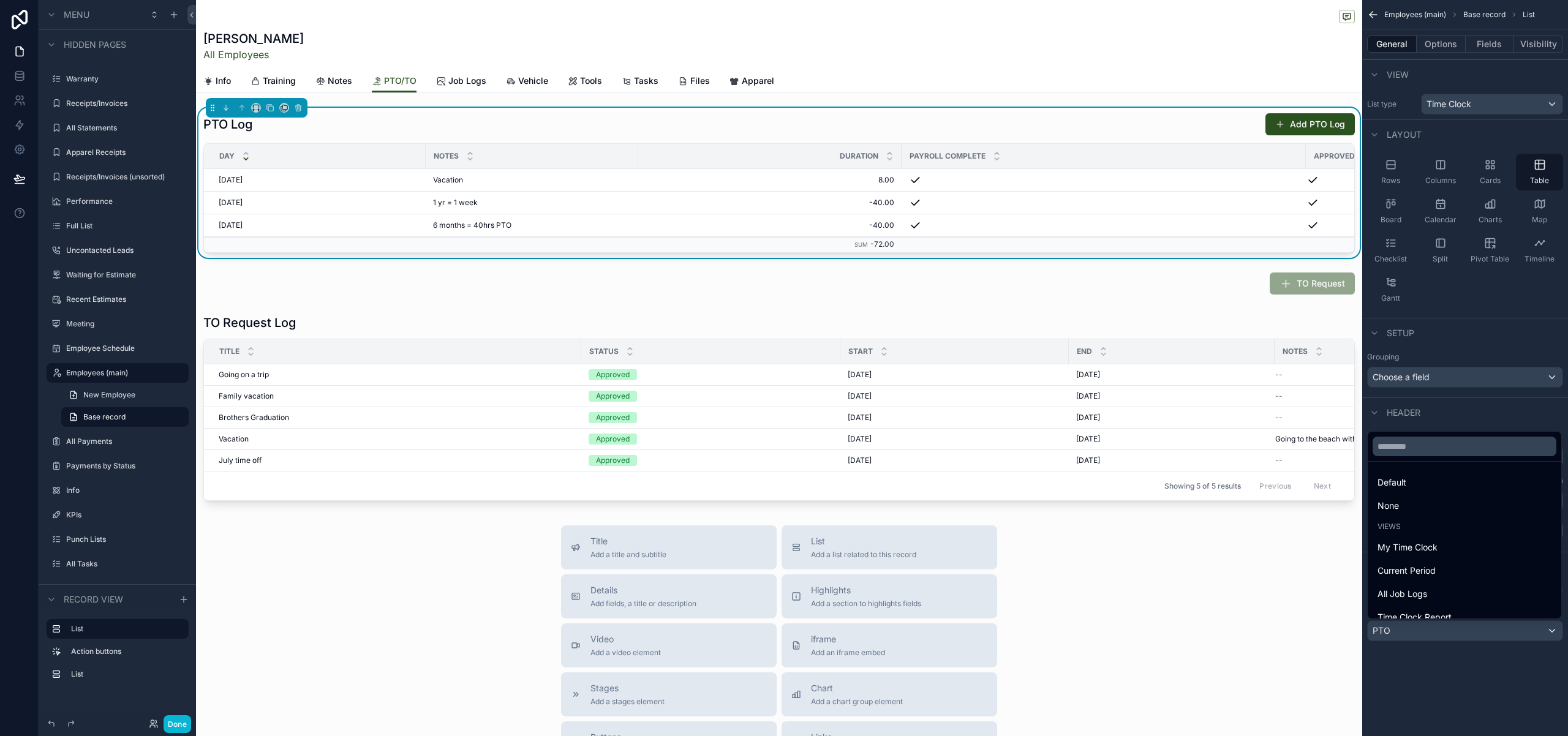
click at [1086, 618] on div "Title Add a title and subtitle List Add a list related to this record Details A…" at bounding box center [779, 743] width 1166 height 436
click at [1495, 395] on div "scrollable content" at bounding box center [784, 368] width 1568 height 736
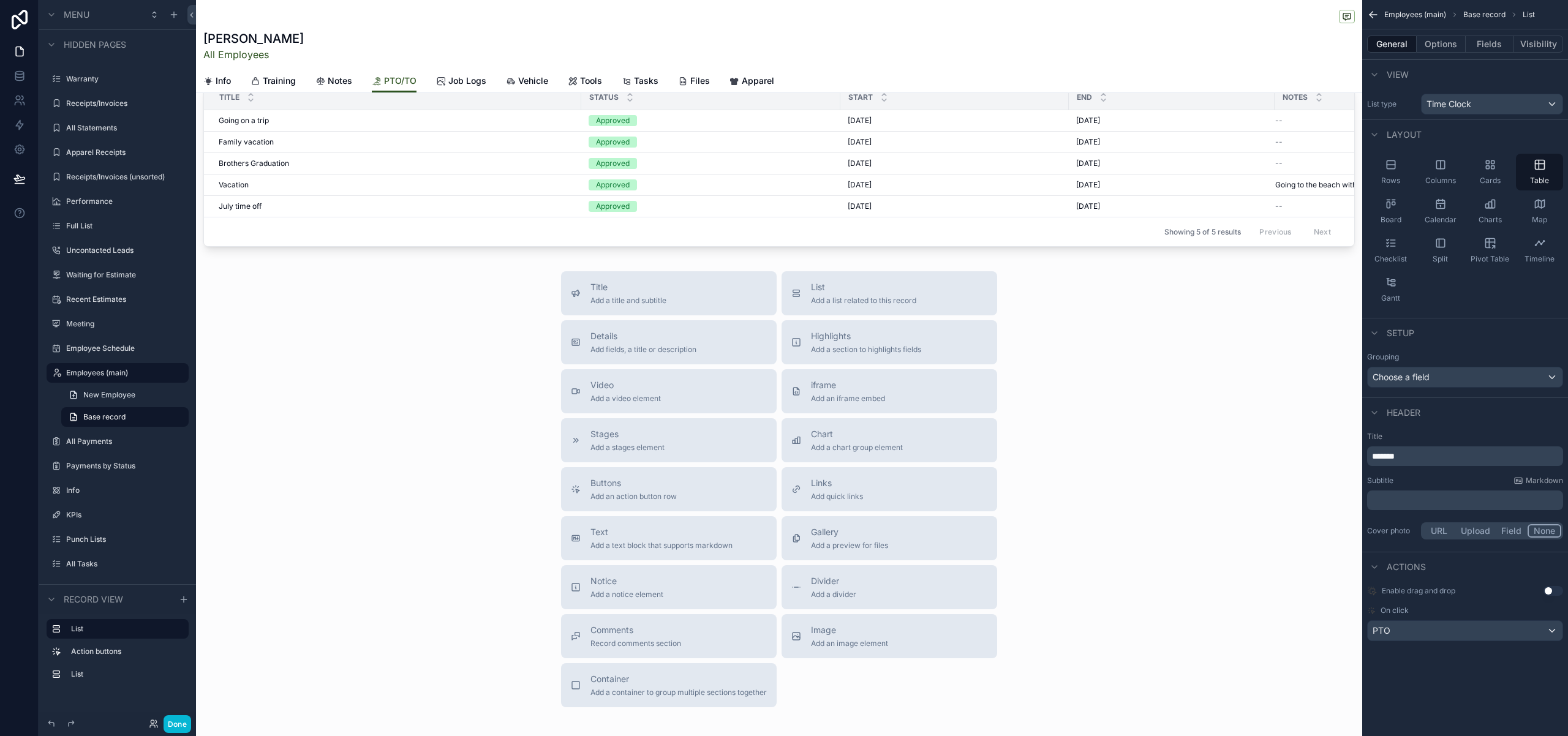
scroll to position [258, 0]
click at [665, 481] on span "Buttons" at bounding box center [633, 479] width 87 height 12
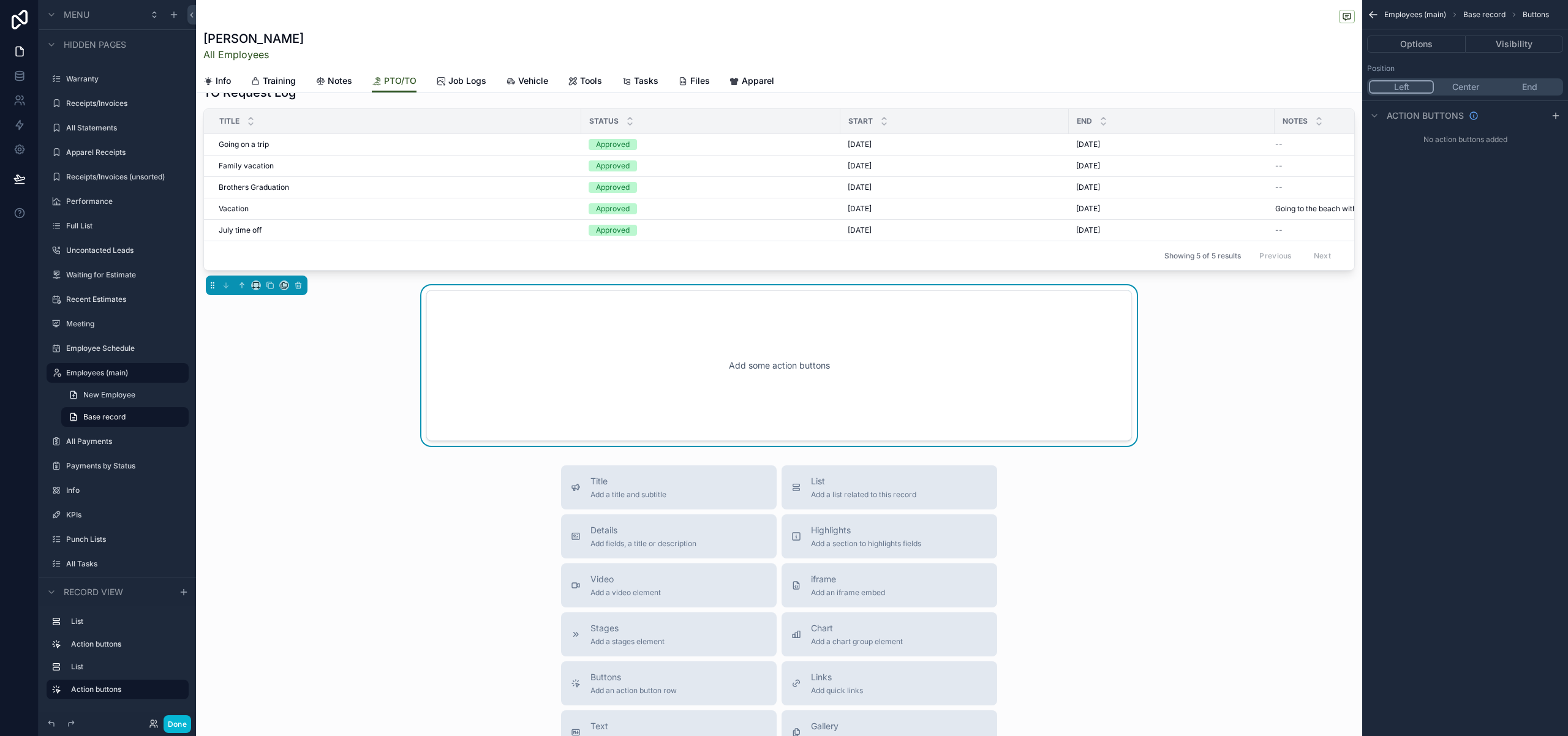
scroll to position [228, 0]
click at [1541, 80] on button "End" at bounding box center [1529, 87] width 64 height 13
click at [258, 288] on icon "scrollable content" at bounding box center [256, 286] width 5 height 3
click at [279, 446] on span "Full width" at bounding box center [280, 450] width 38 height 15
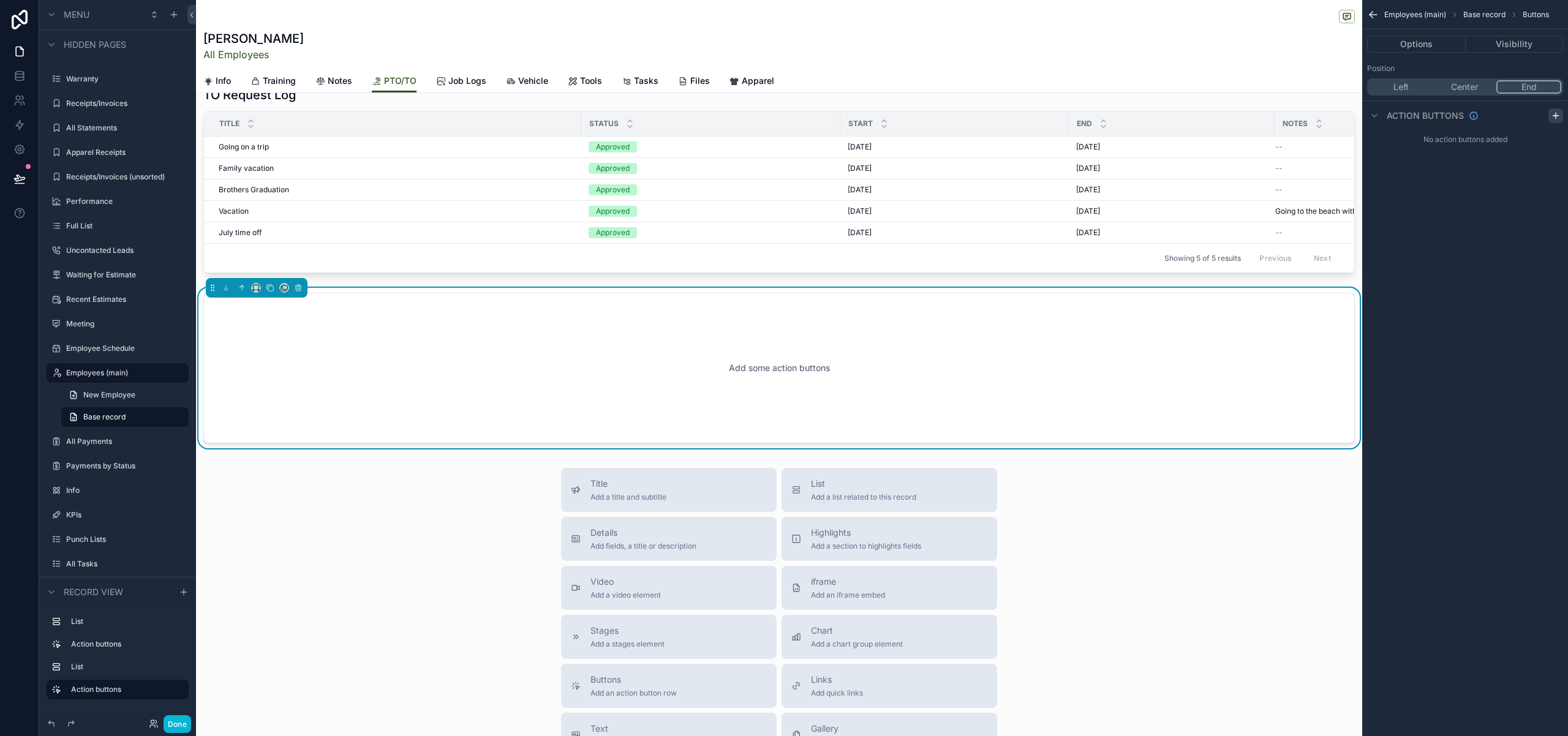
click at [1556, 114] on icon "scrollable content" at bounding box center [1556, 115] width 0 height 5
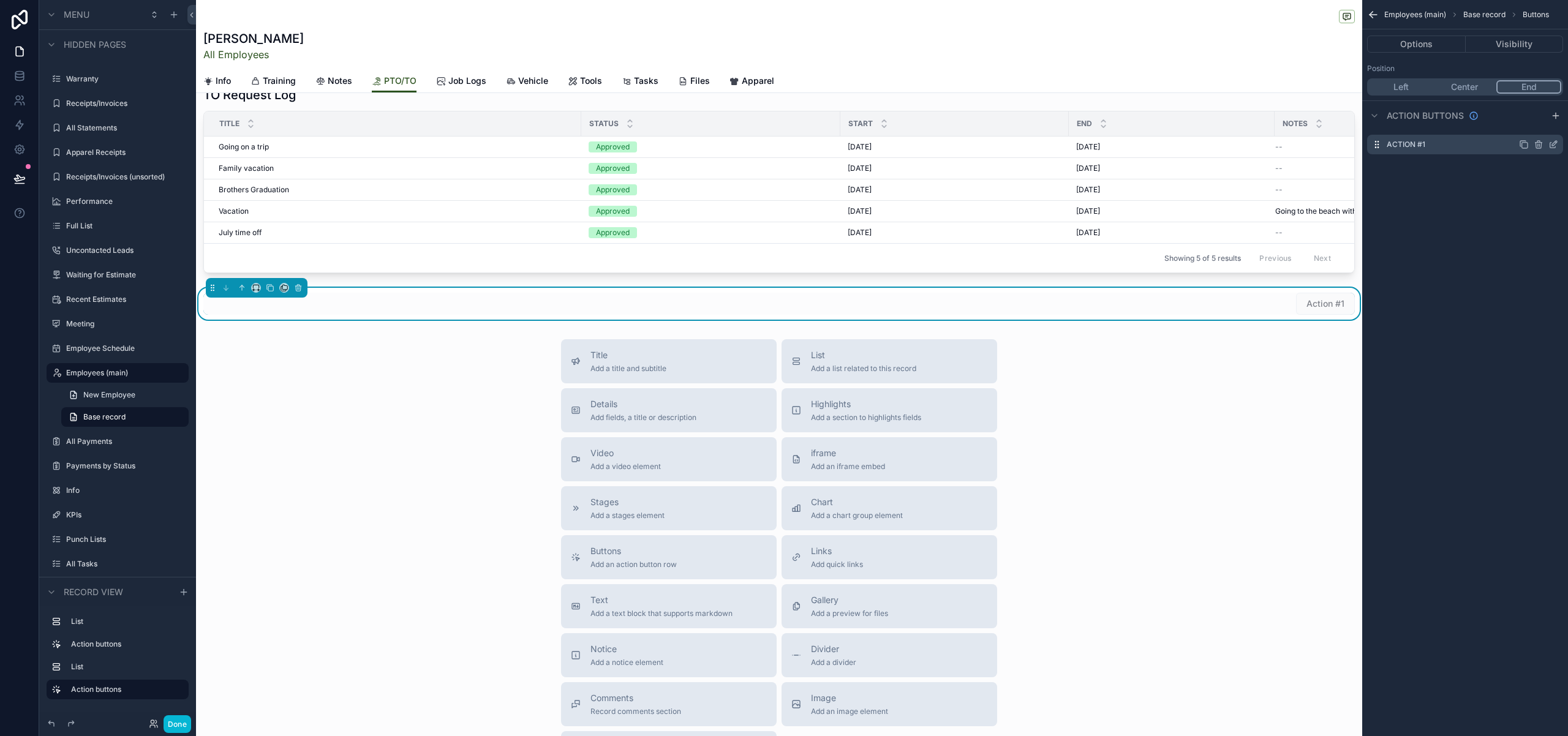
click at [1554, 147] on icon "scrollable content" at bounding box center [1553, 145] width 5 height 5
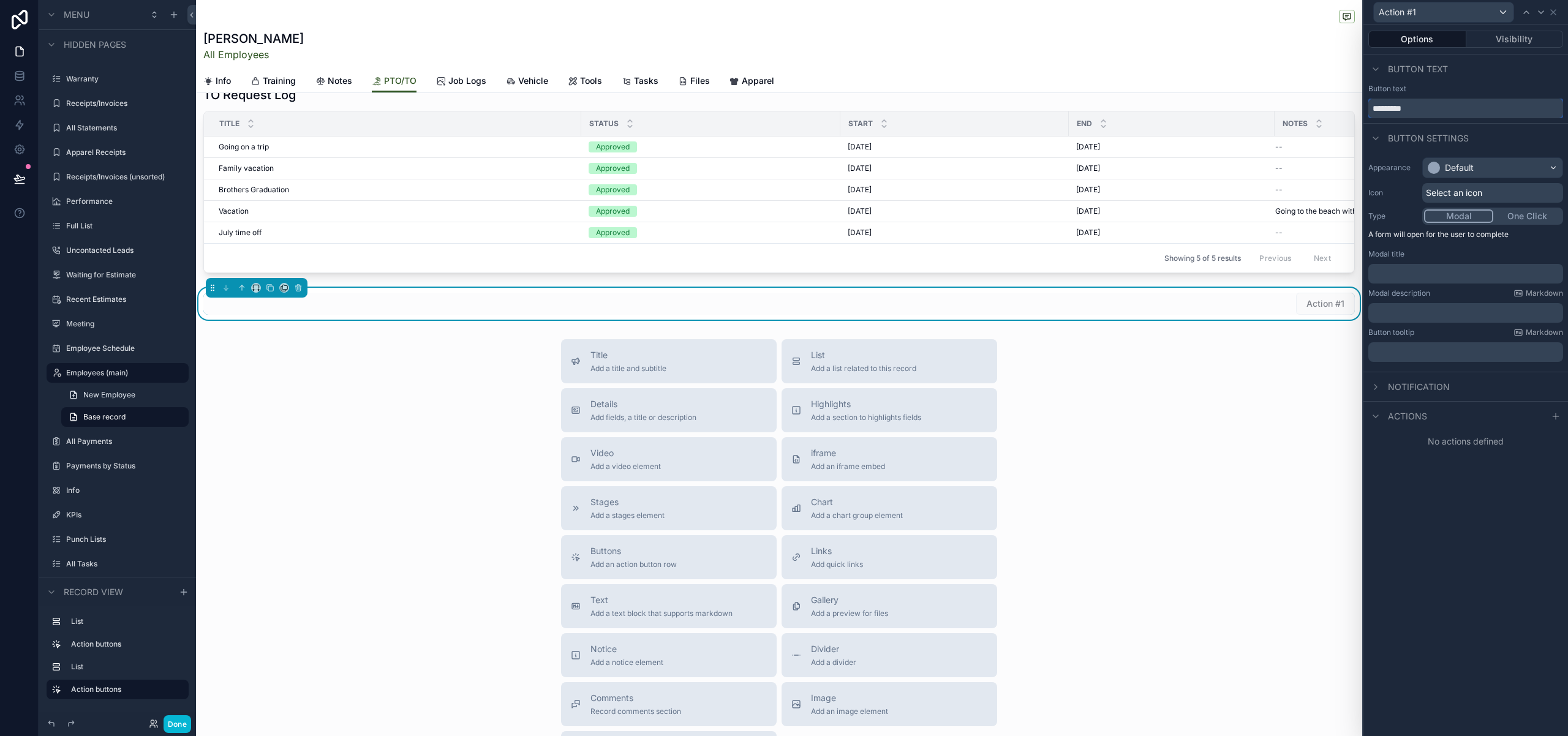
click at [1437, 112] on input "*********" at bounding box center [1465, 108] width 195 height 19
type input "***"
click at [1470, 196] on span "Select an icon" at bounding box center [1454, 193] width 57 height 12
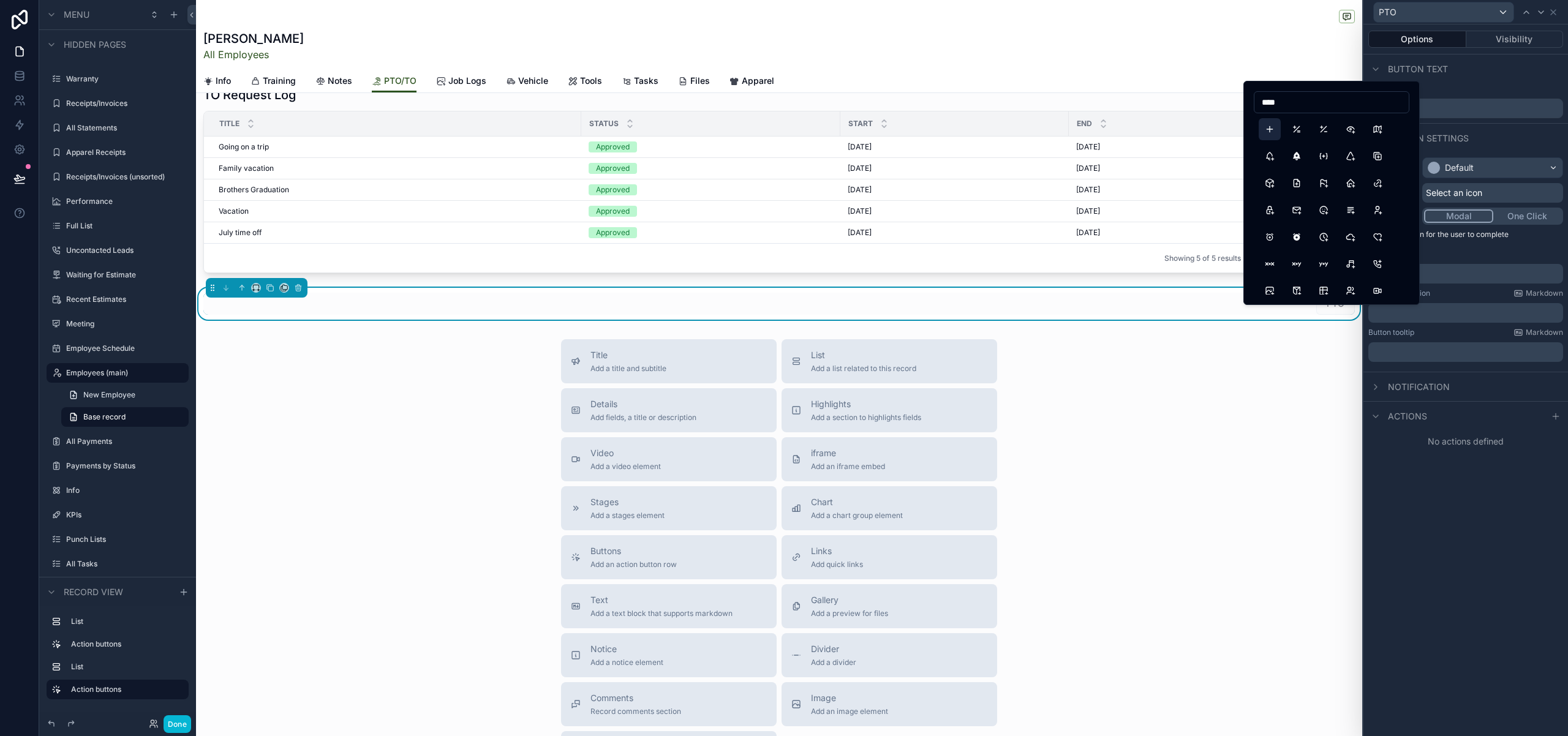
type input "****"
click at [1275, 130] on button "Plus" at bounding box center [1269, 129] width 22 height 22
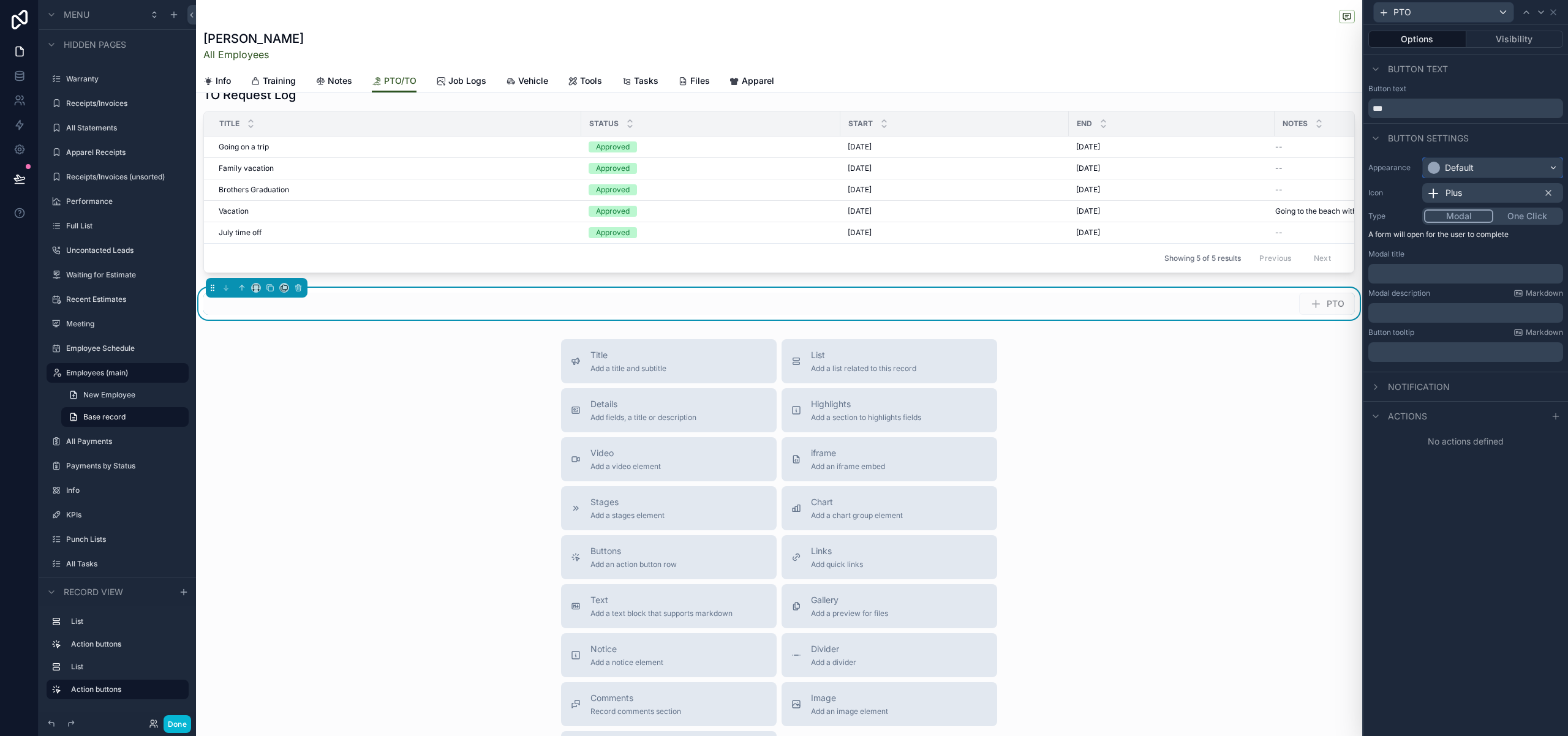
click at [1552, 164] on div "Default" at bounding box center [1492, 168] width 140 height 19
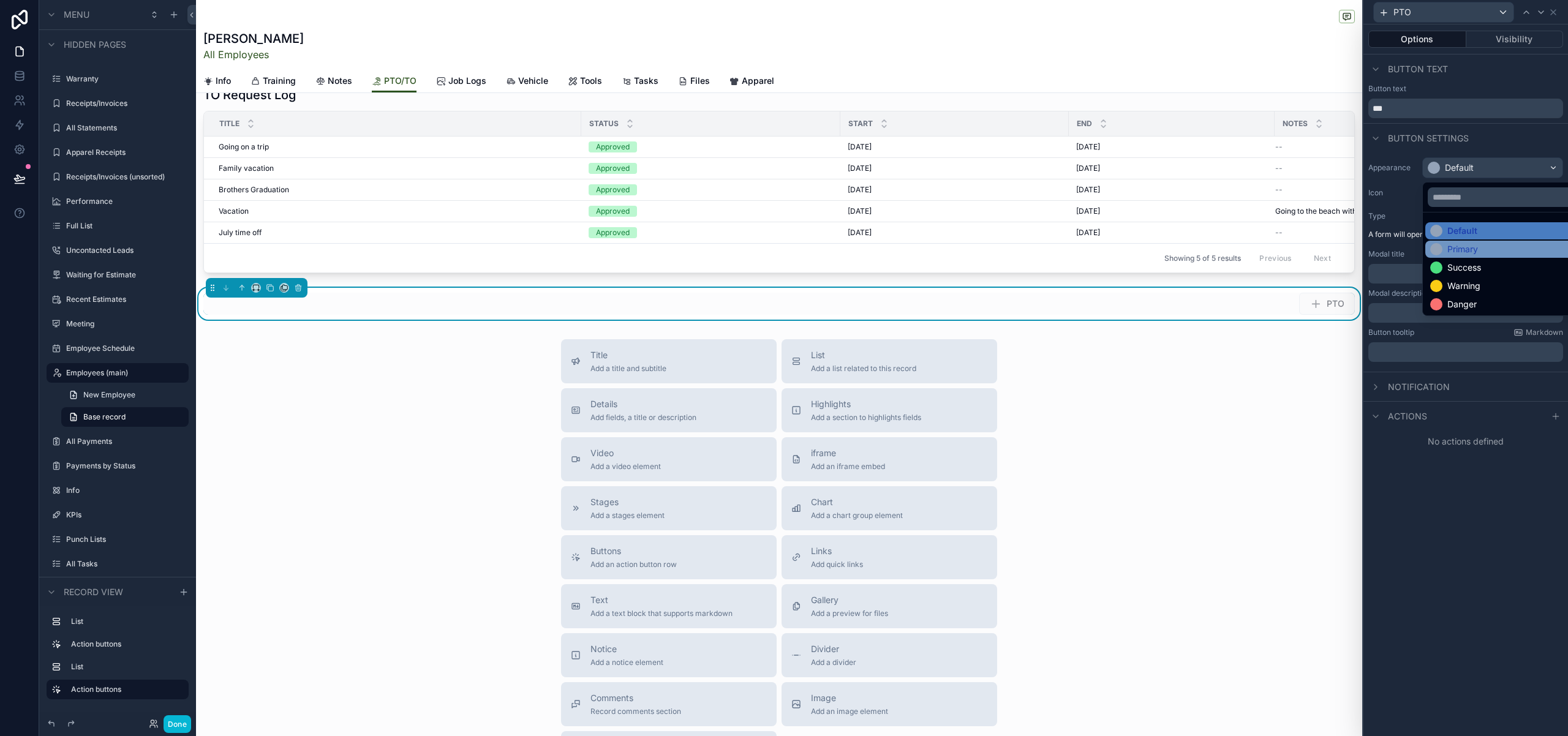
click at [1473, 252] on div "Primary" at bounding box center [1462, 249] width 31 height 12
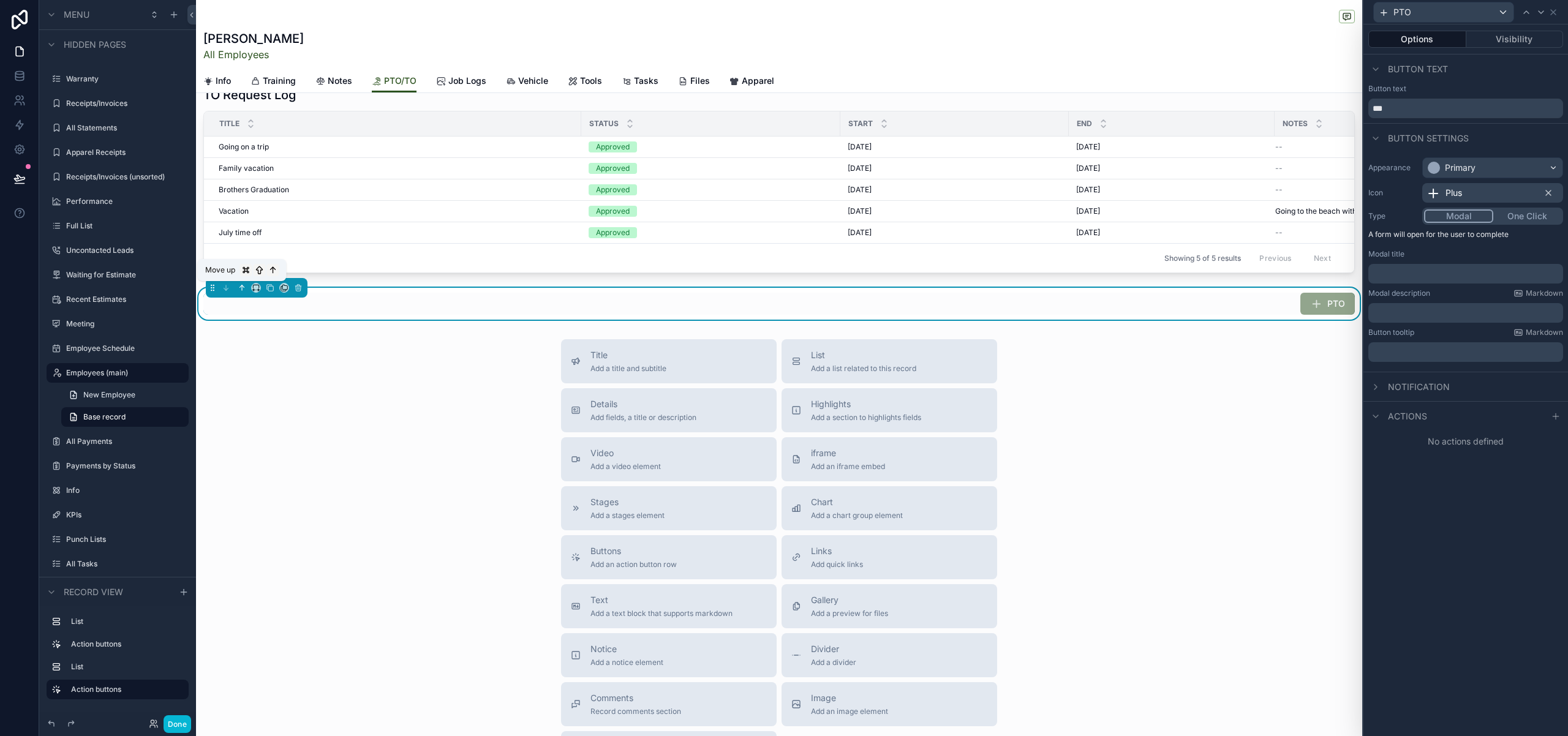
click at [245, 289] on icon "scrollable content" at bounding box center [242, 288] width 9 height 9
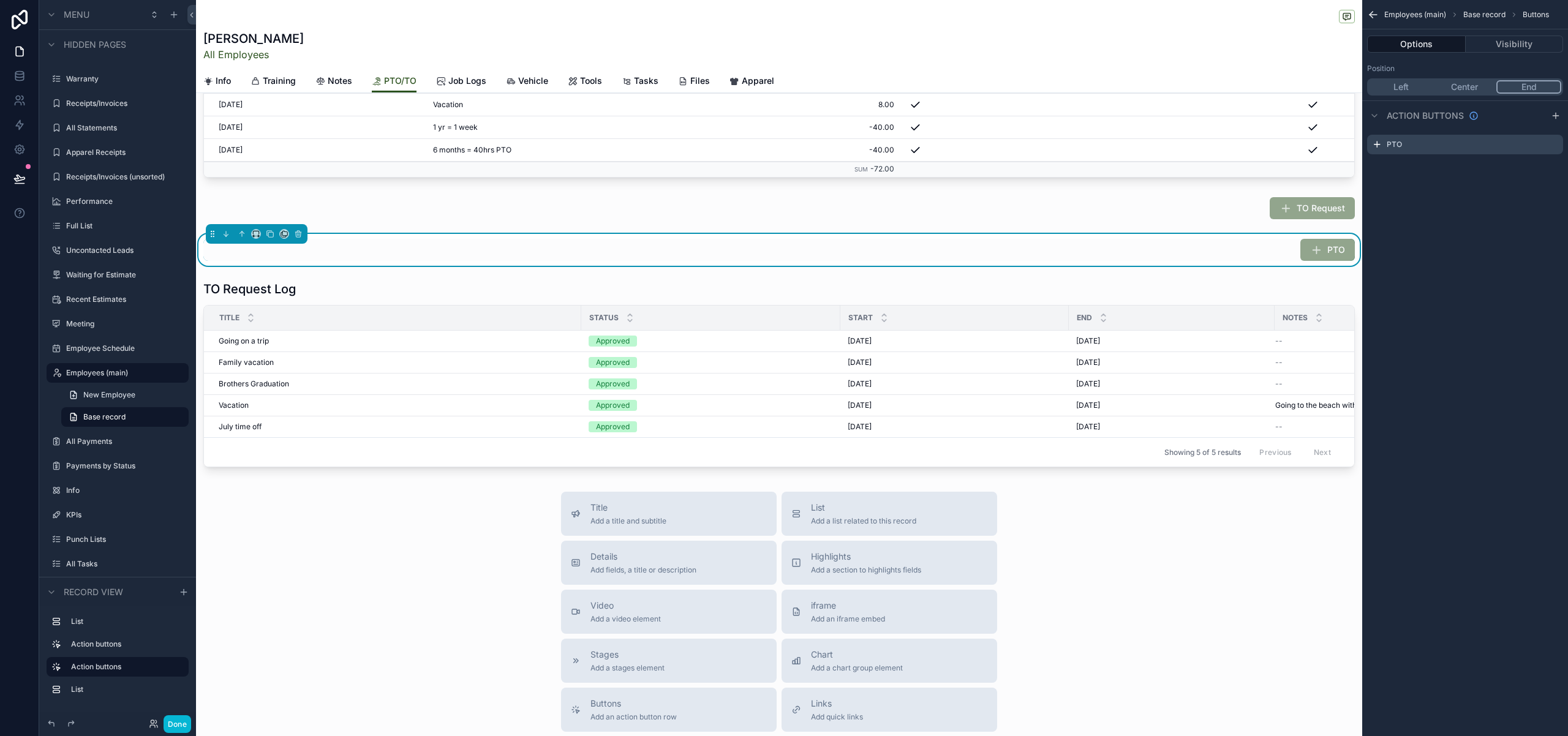
scroll to position [14, 0]
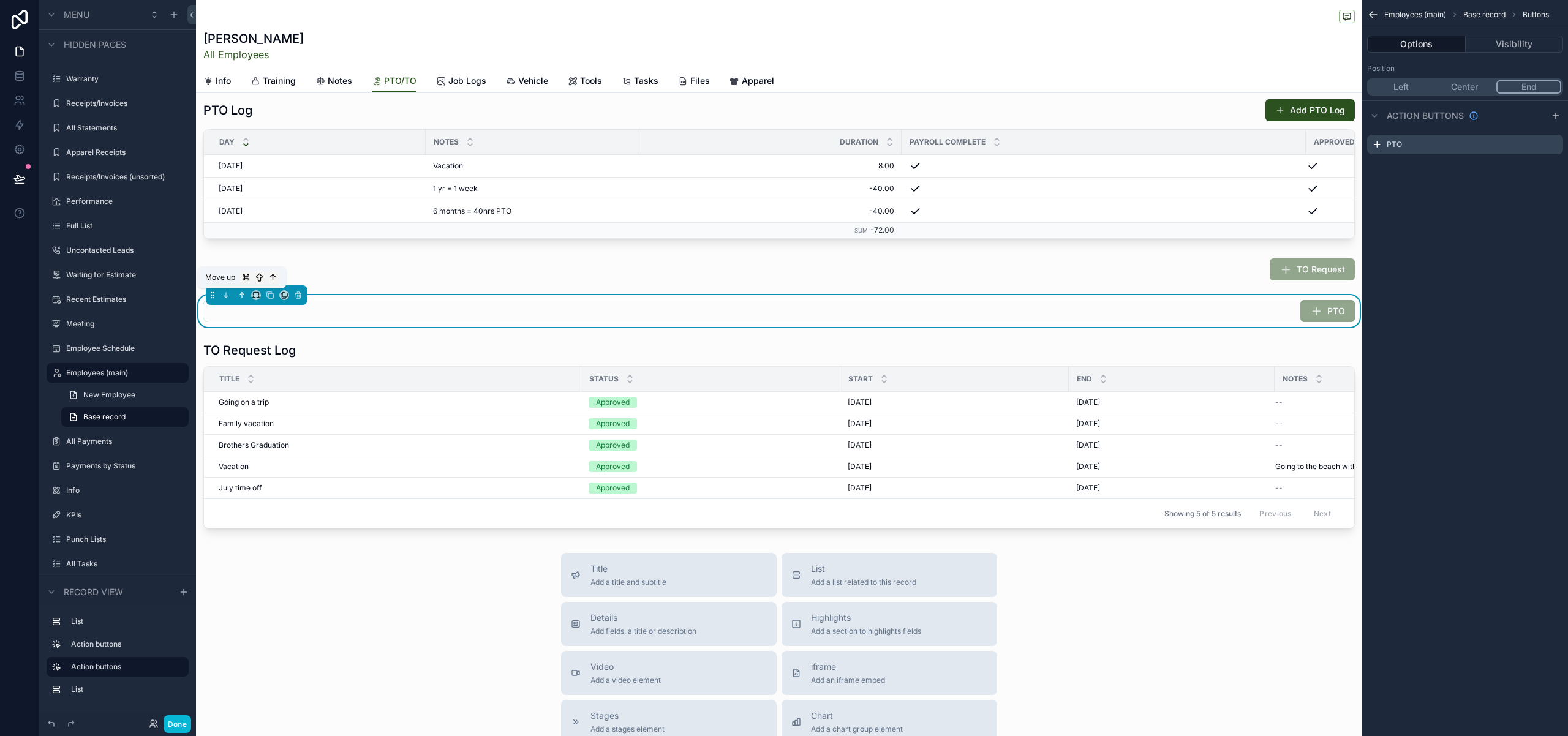
click at [242, 293] on icon "scrollable content" at bounding box center [243, 294] width 3 height 3
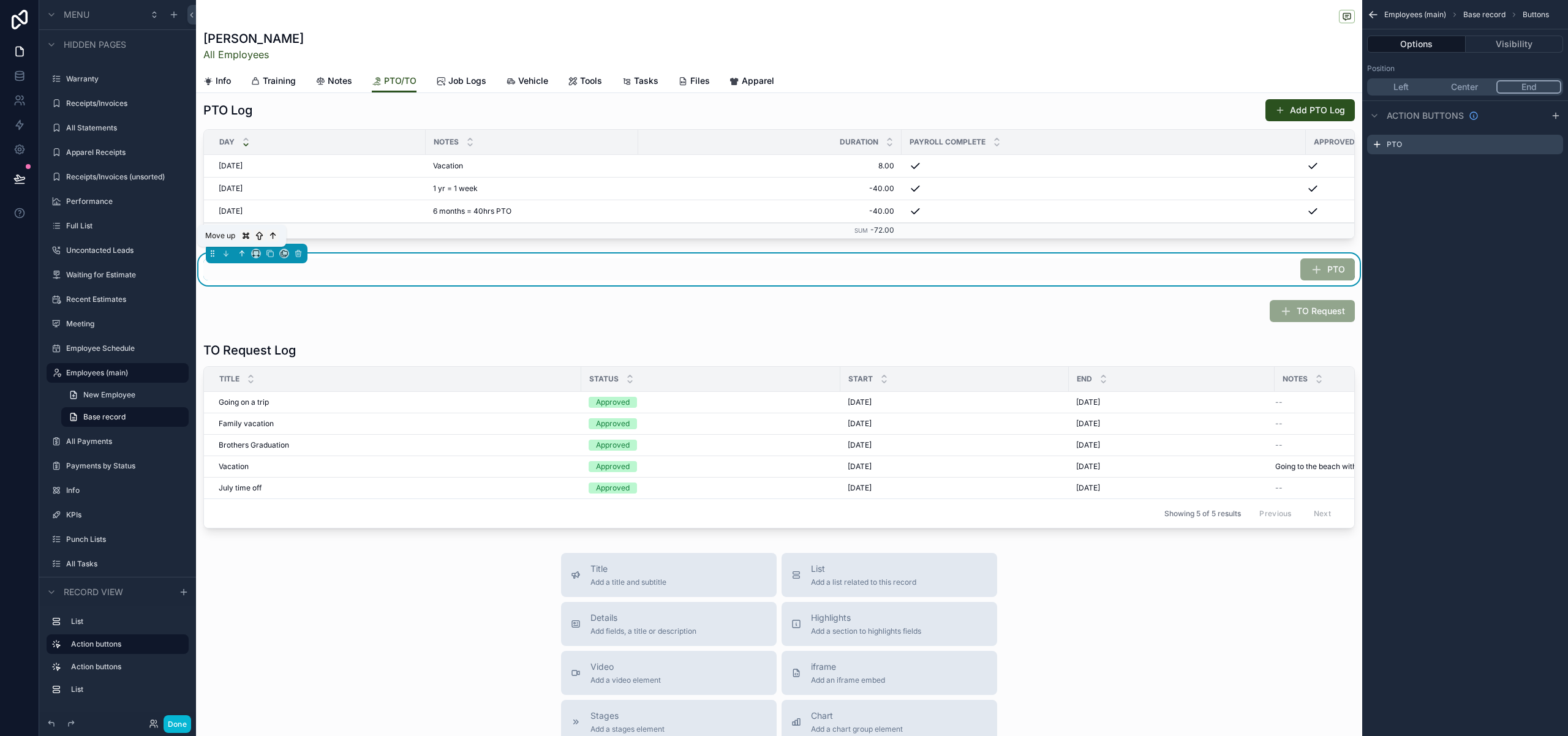
click at [244, 258] on button "scrollable content" at bounding box center [241, 253] width 13 height 13
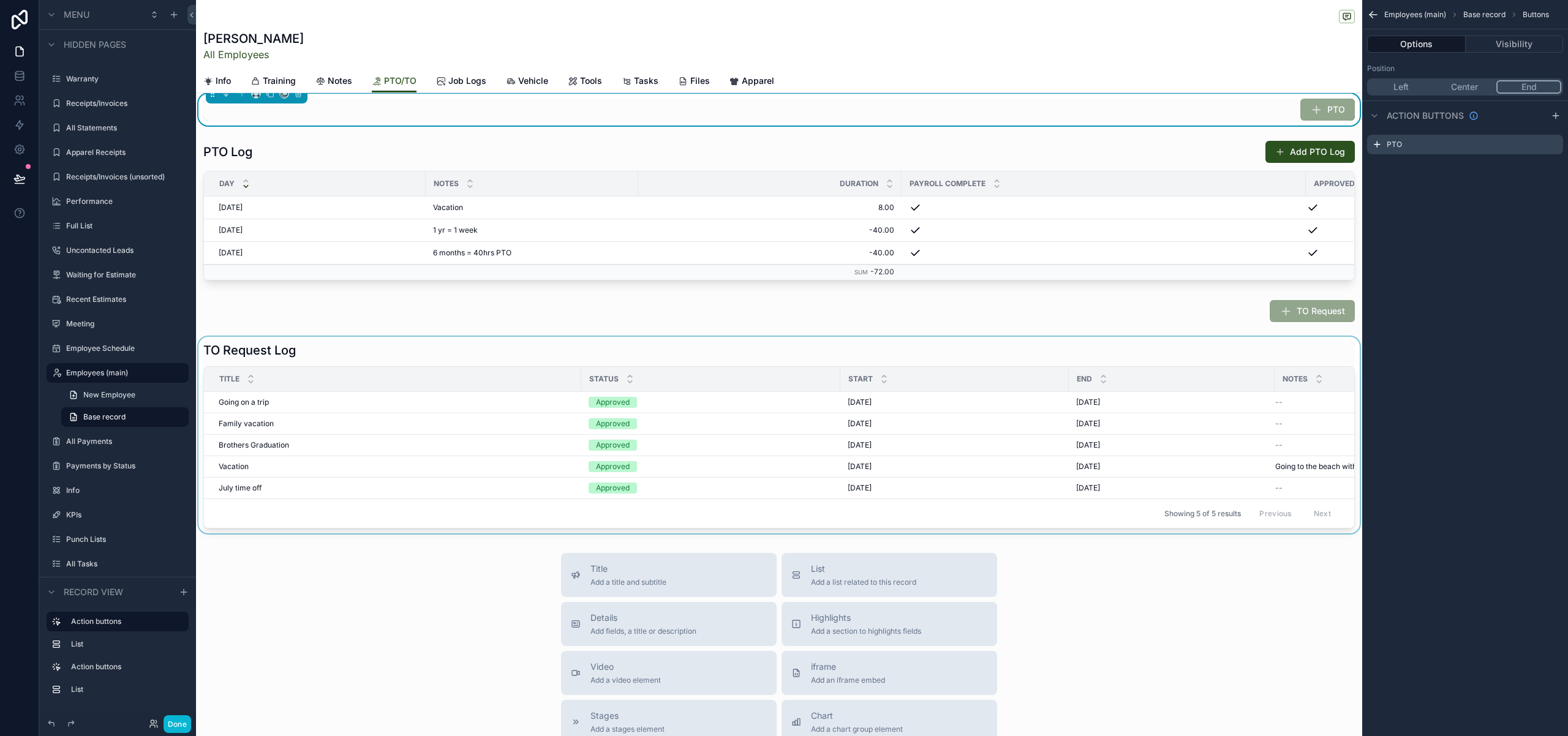
scroll to position [0, 0]
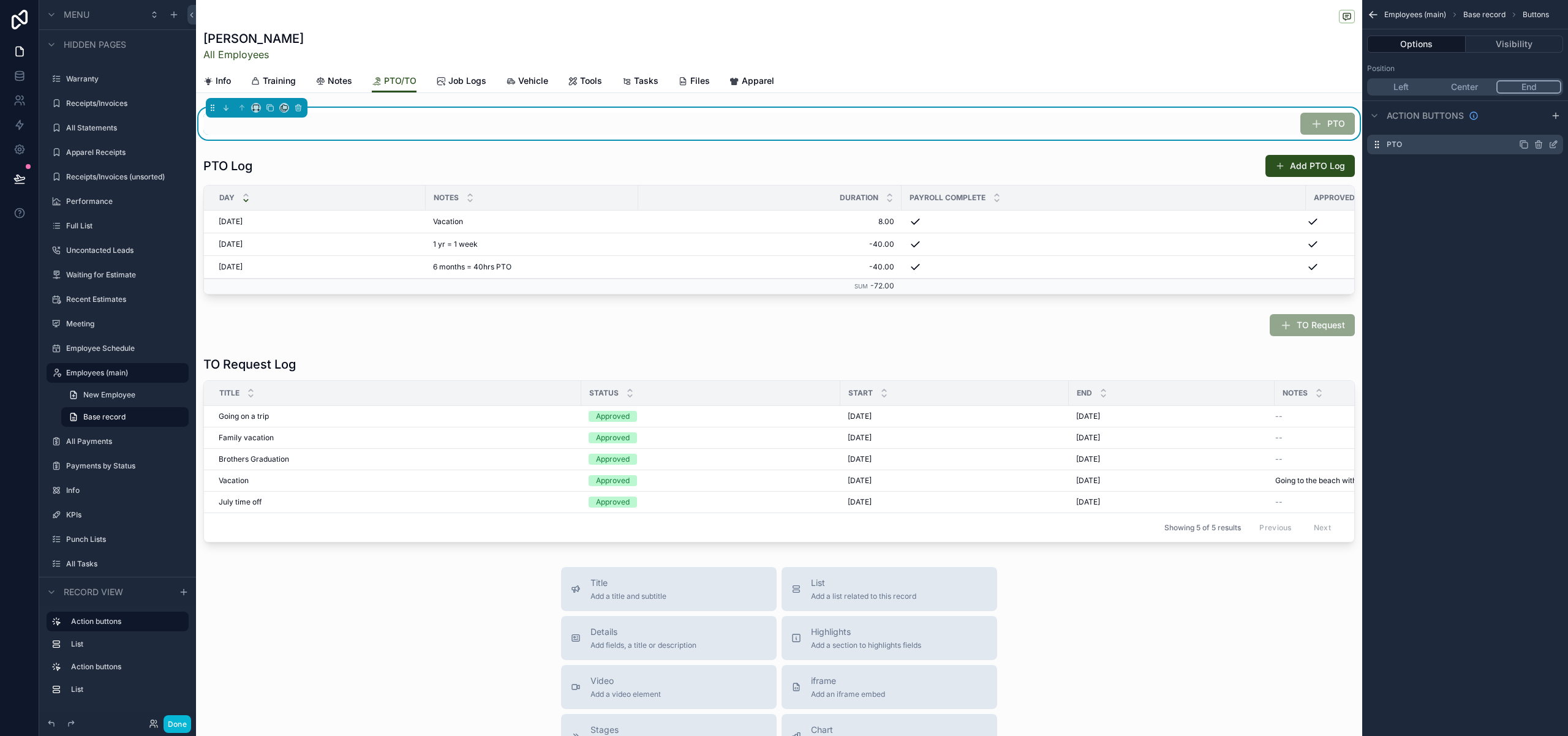
click at [1556, 142] on icon "scrollable content" at bounding box center [1555, 142] width 1 height 1
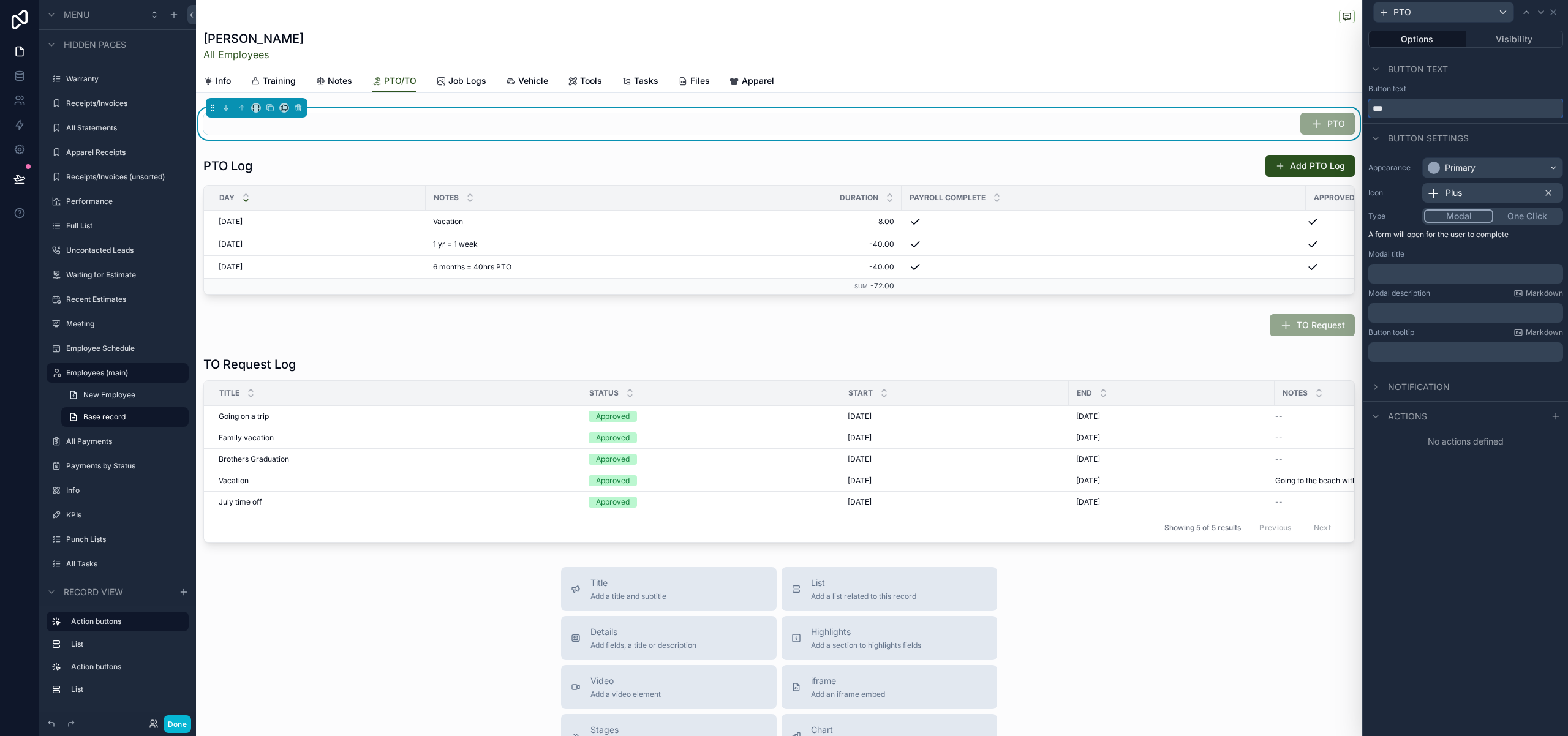
click at [1448, 101] on input "***" at bounding box center [1465, 108] width 195 height 19
click at [1444, 109] on input "***" at bounding box center [1465, 108] width 195 height 19
type input "*******"
click at [1506, 524] on div "Options Visibility Button text Button text ******* Button settings Appearance P…" at bounding box center [1465, 380] width 204 height 712
click at [1450, 274] on p "﻿" at bounding box center [1466, 274] width 187 height 12
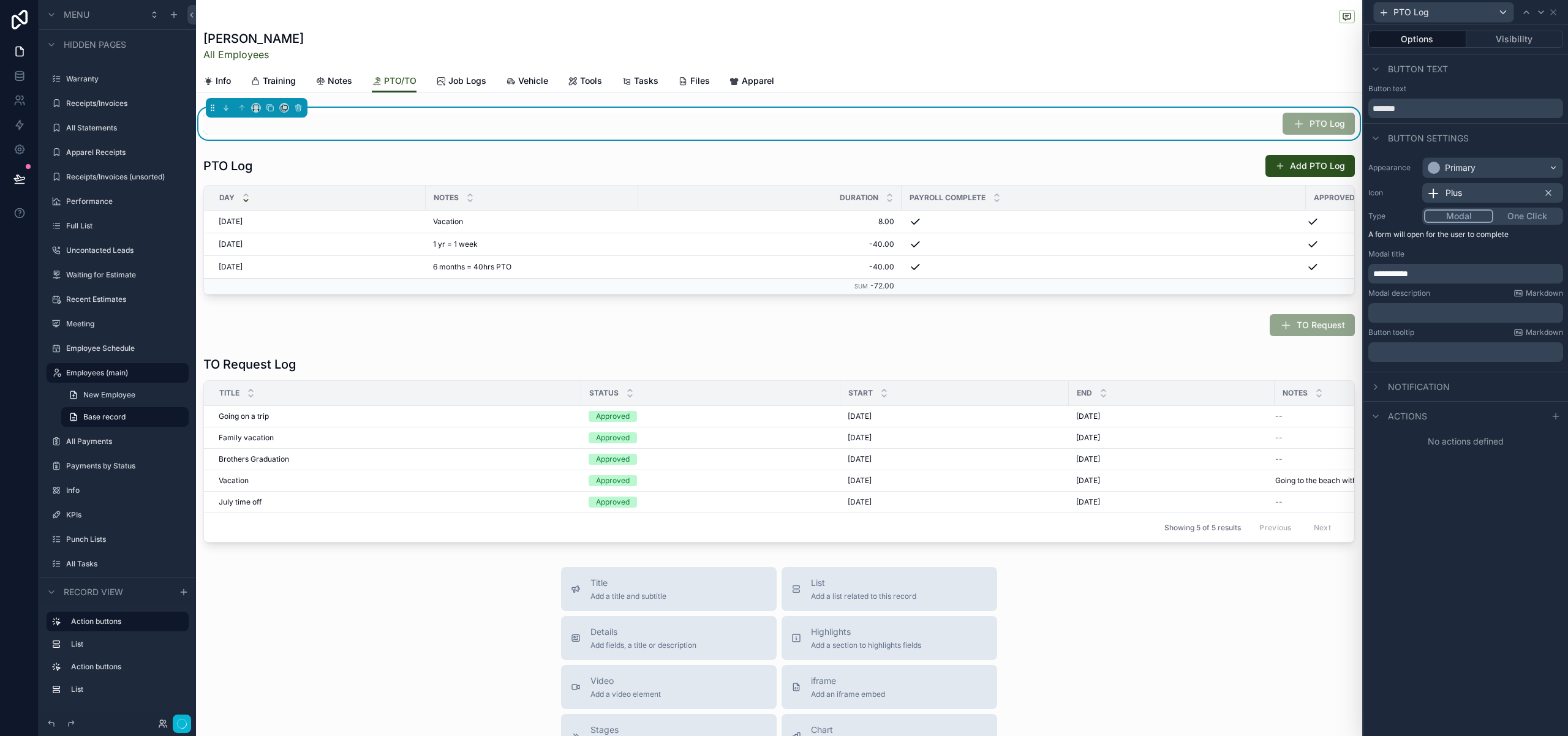
click at [1447, 490] on div "**********" at bounding box center [1465, 380] width 204 height 712
click at [1412, 415] on span "Actions" at bounding box center [1407, 417] width 39 height 12
click at [1442, 425] on div "Actions" at bounding box center [1465, 416] width 204 height 29
click at [1404, 420] on span "Actions" at bounding box center [1407, 417] width 39 height 12
click at [1557, 419] on icon at bounding box center [1555, 416] width 10 height 10
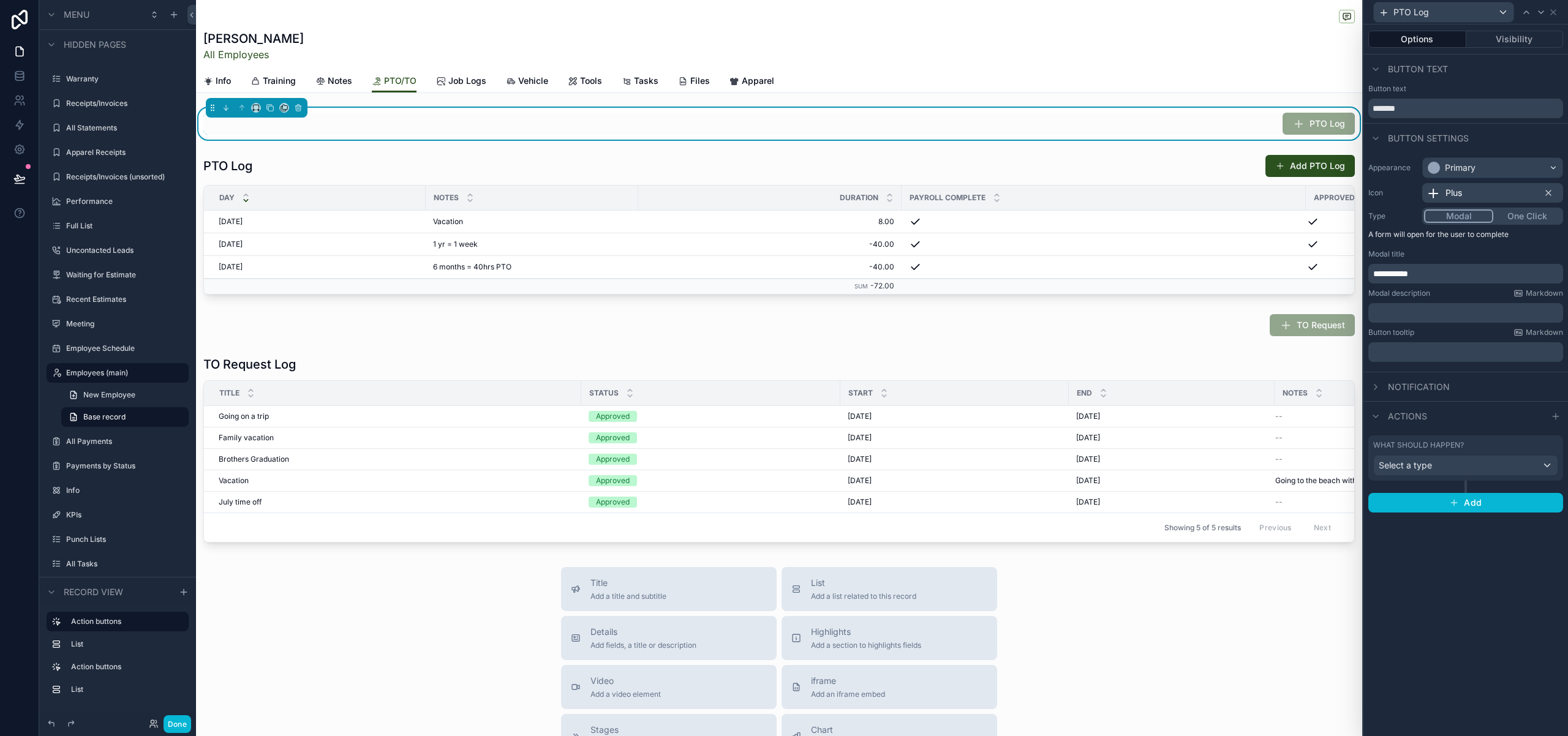
click at [1511, 477] on div "What should happen? Select a type" at bounding box center [1465, 457] width 195 height 45
click at [1546, 473] on div "Select a type" at bounding box center [1465, 465] width 184 height 19
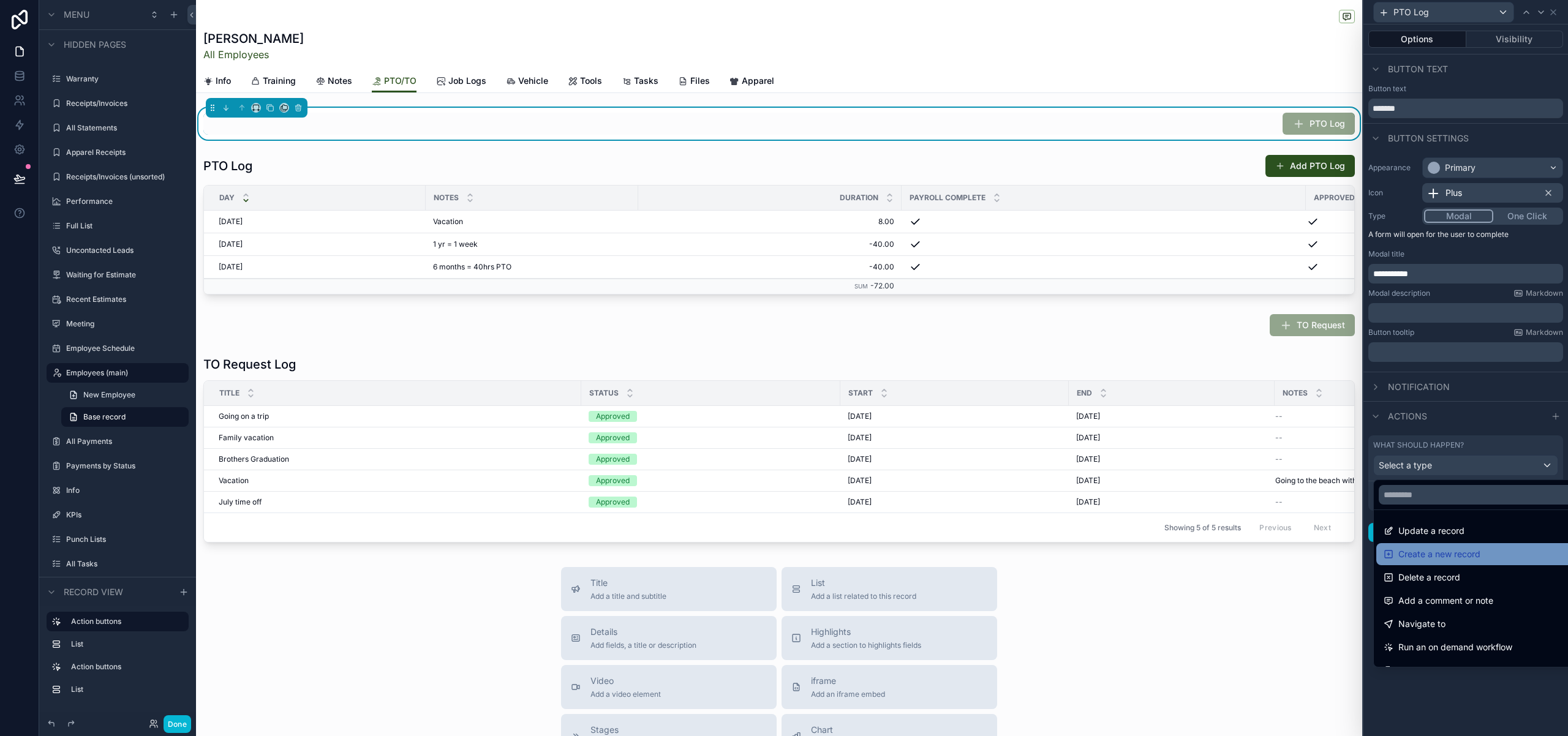
click at [1454, 548] on span "Create a new record" at bounding box center [1439, 554] width 82 height 15
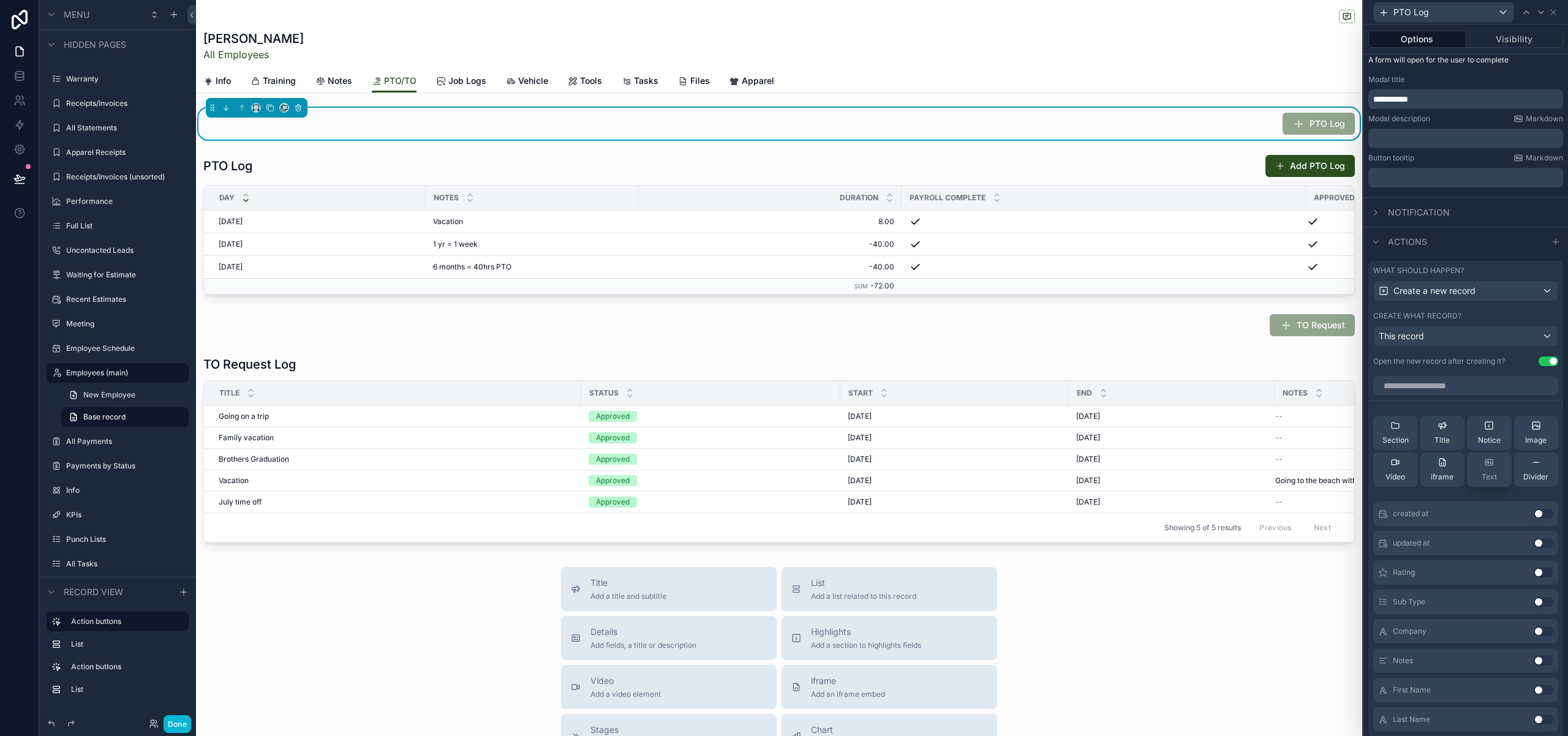
scroll to position [244, 0]
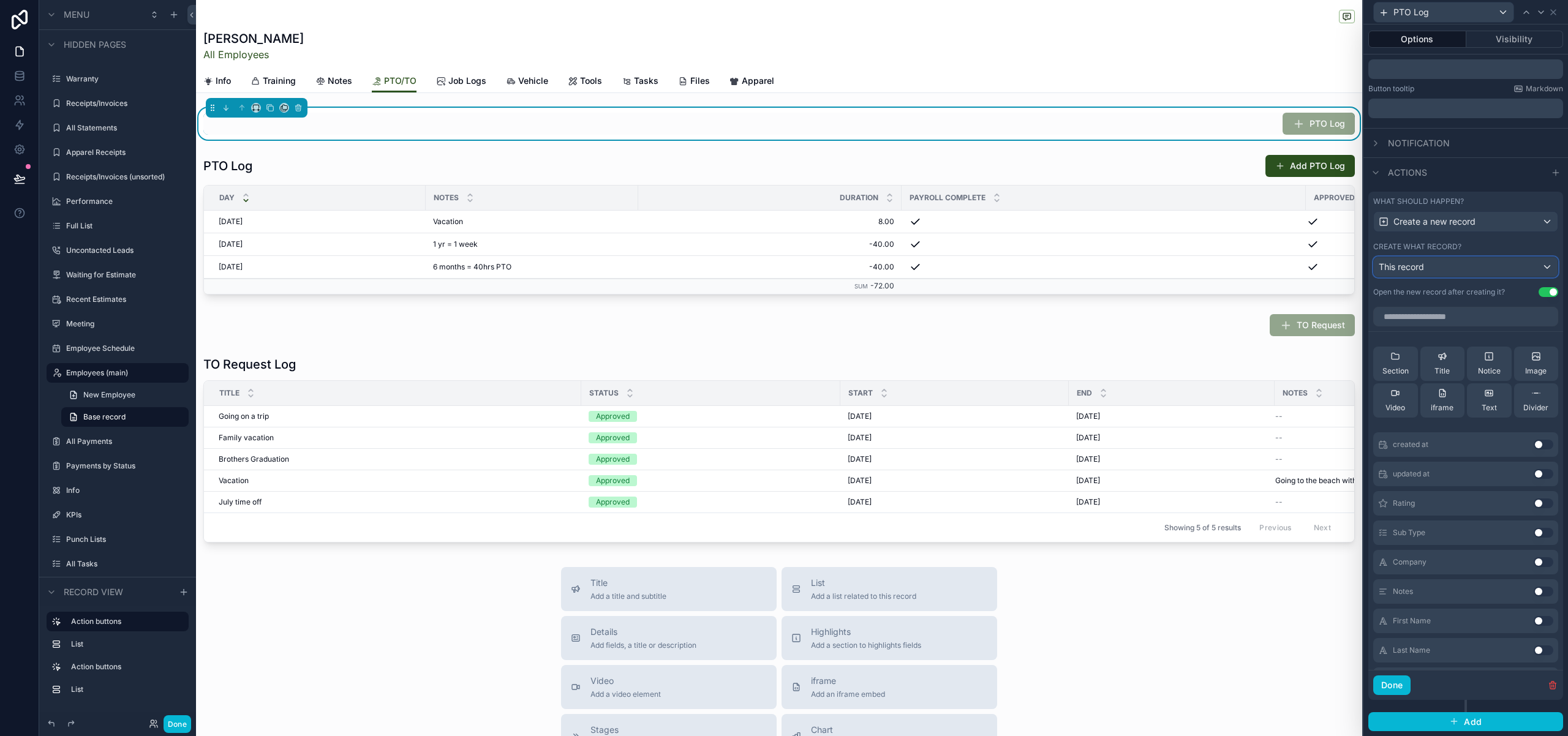
click at [1524, 267] on div "This record" at bounding box center [1465, 267] width 184 height 19
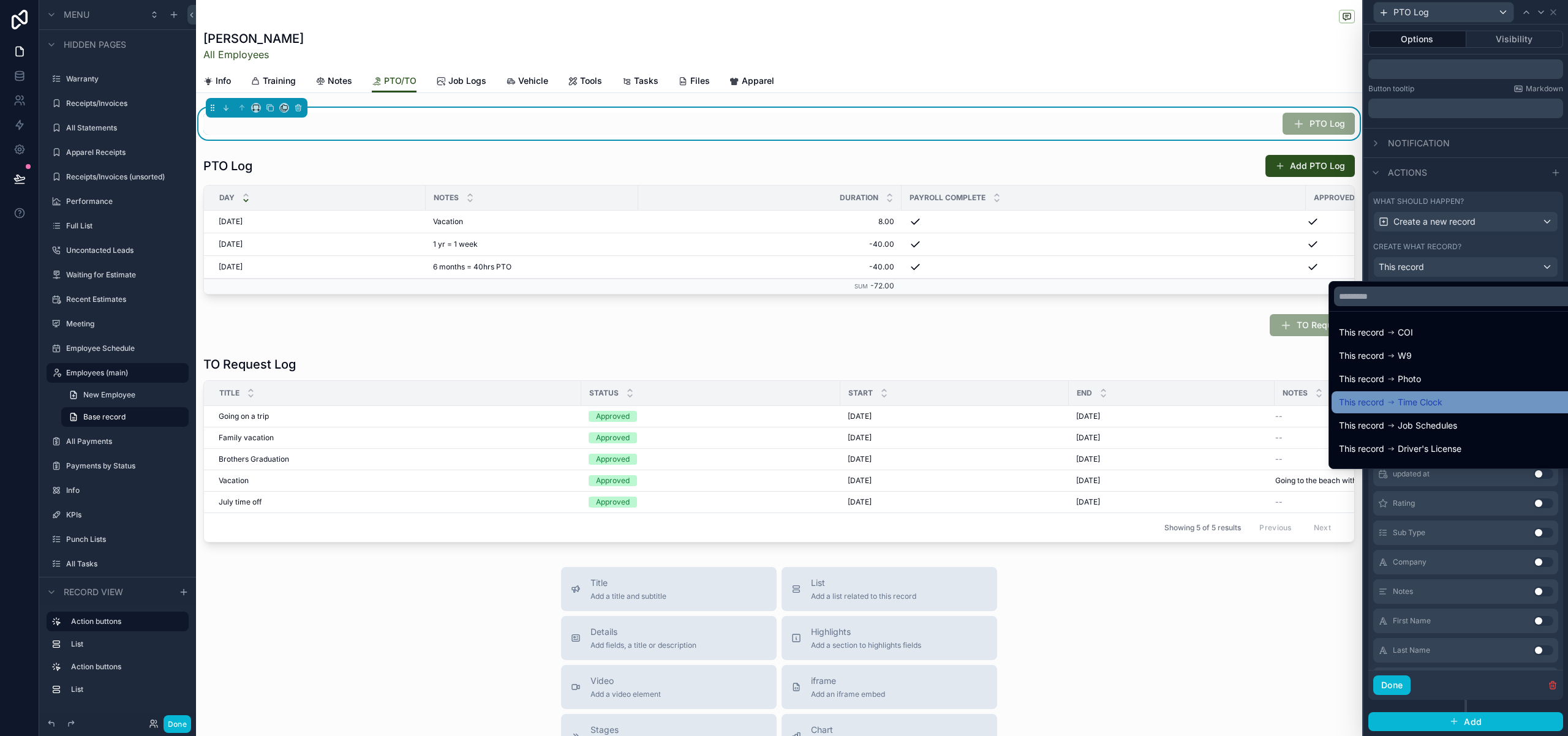
click at [1442, 405] on div "This record Time Clock" at bounding box center [1457, 402] width 238 height 15
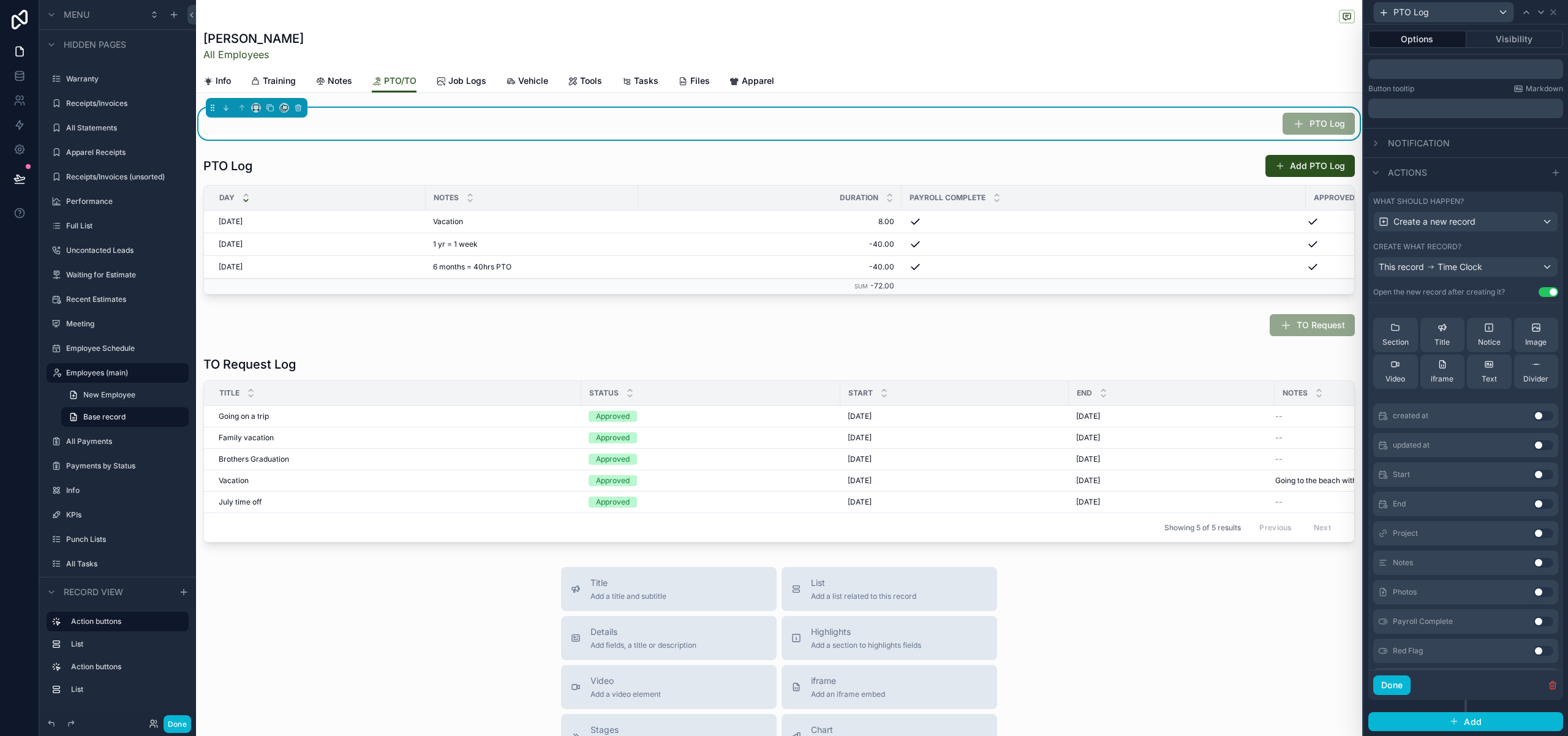
scroll to position [33, 0]
click at [1541, 529] on button "Use setting" at bounding box center [1543, 529] width 19 height 10
click at [1542, 570] on button "Use setting" at bounding box center [1543, 569] width 19 height 10
click at [1547, 556] on button "Use setting" at bounding box center [1543, 555] width 19 height 10
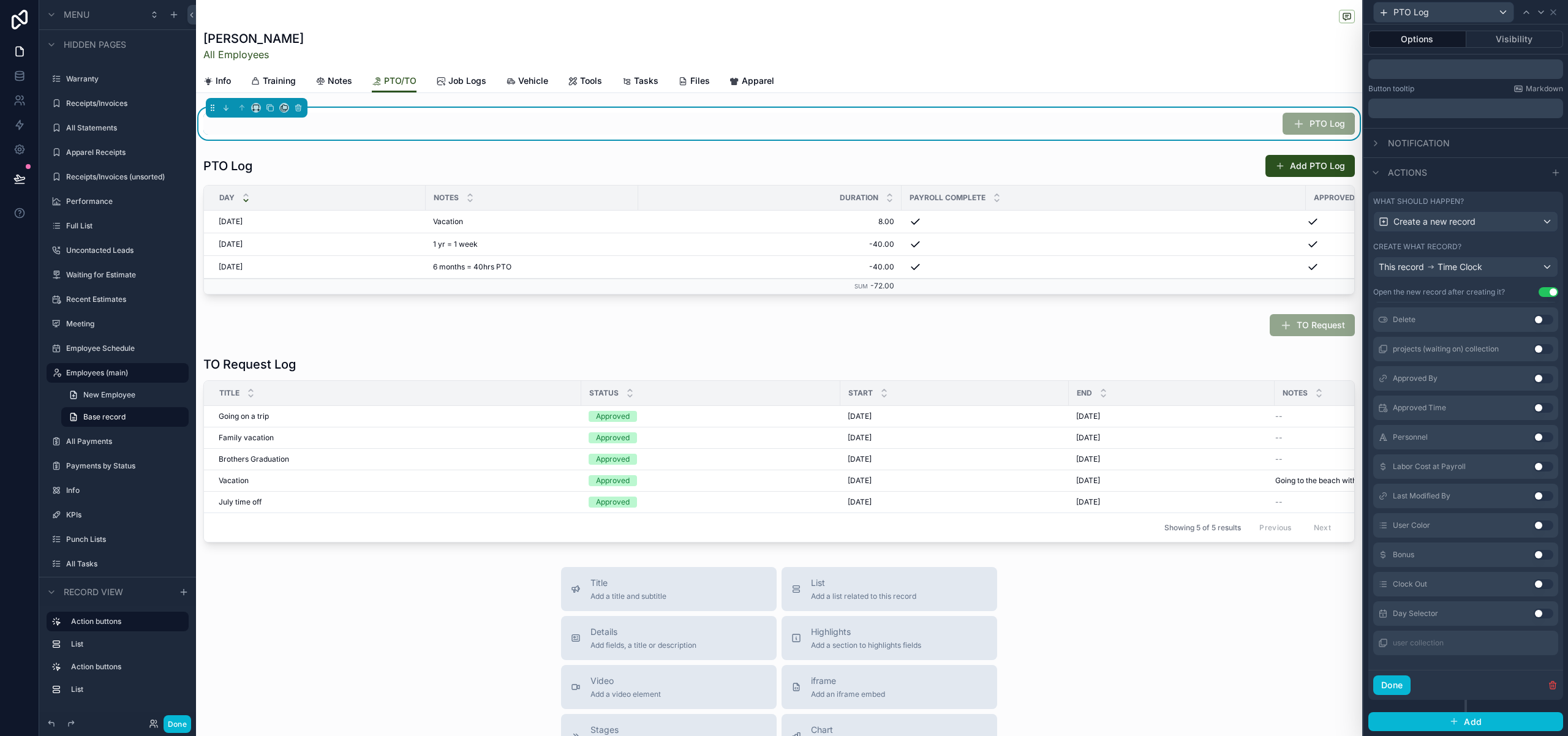
click at [1544, 585] on button "Use setting" at bounding box center [1543, 584] width 19 height 10
click at [1544, 614] on button "Use setting" at bounding box center [1543, 613] width 19 height 10
click at [1523, 350] on icon at bounding box center [1518, 349] width 10 height 10
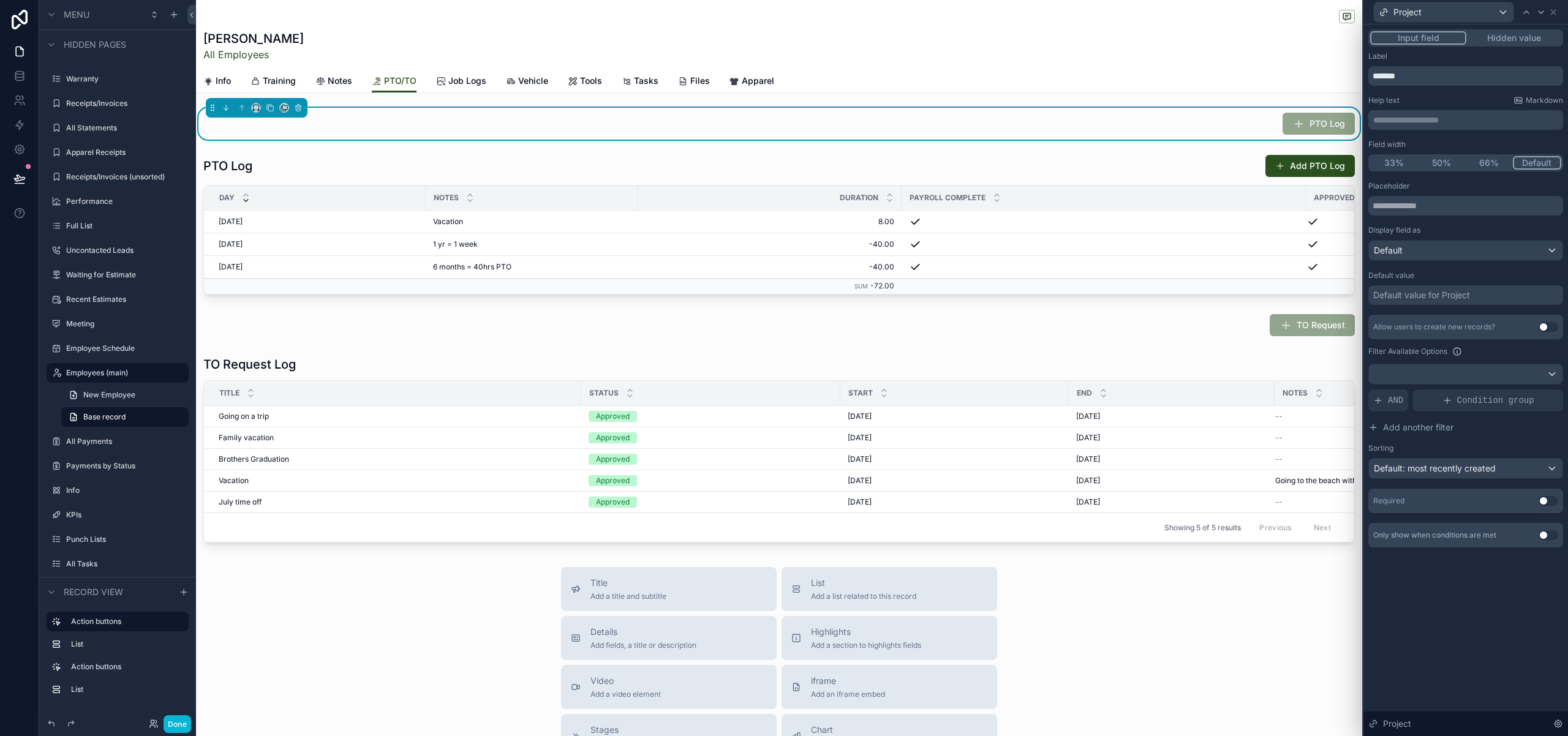
click at [1520, 41] on button "Hidden value" at bounding box center [1513, 37] width 95 height 13
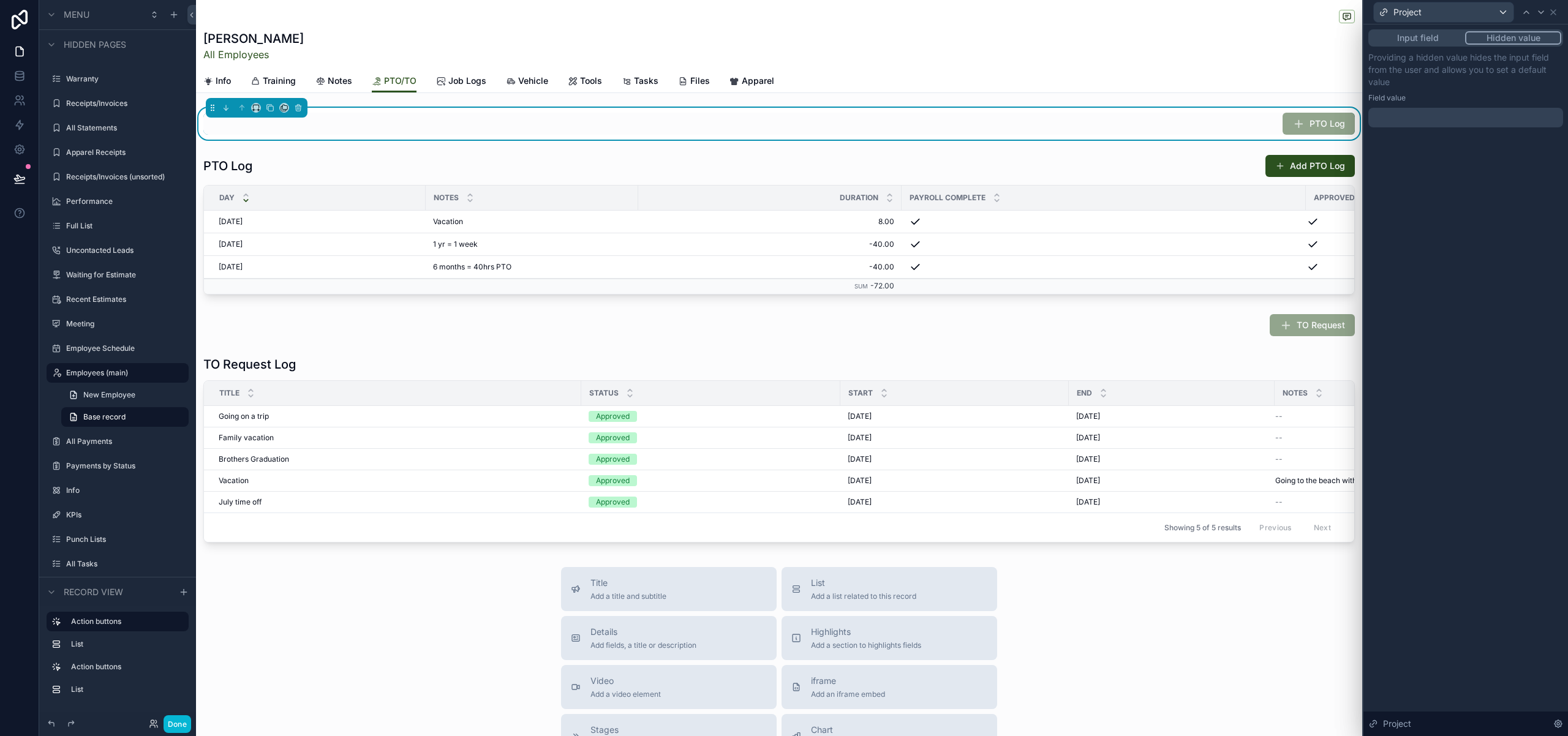
click at [1458, 122] on div at bounding box center [1465, 118] width 195 height 19
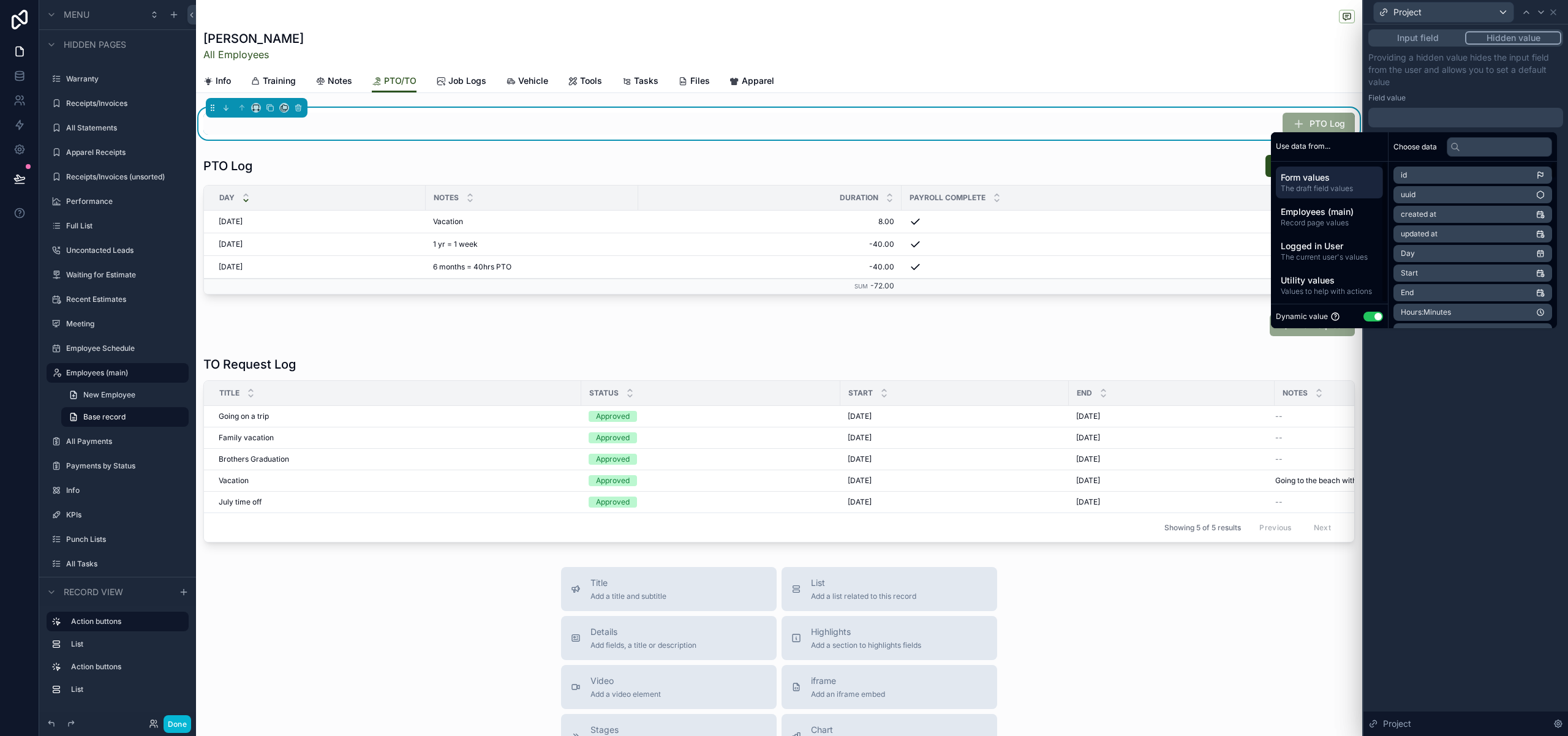
click at [1371, 317] on button "Use setting" at bounding box center [1373, 316] width 19 height 10
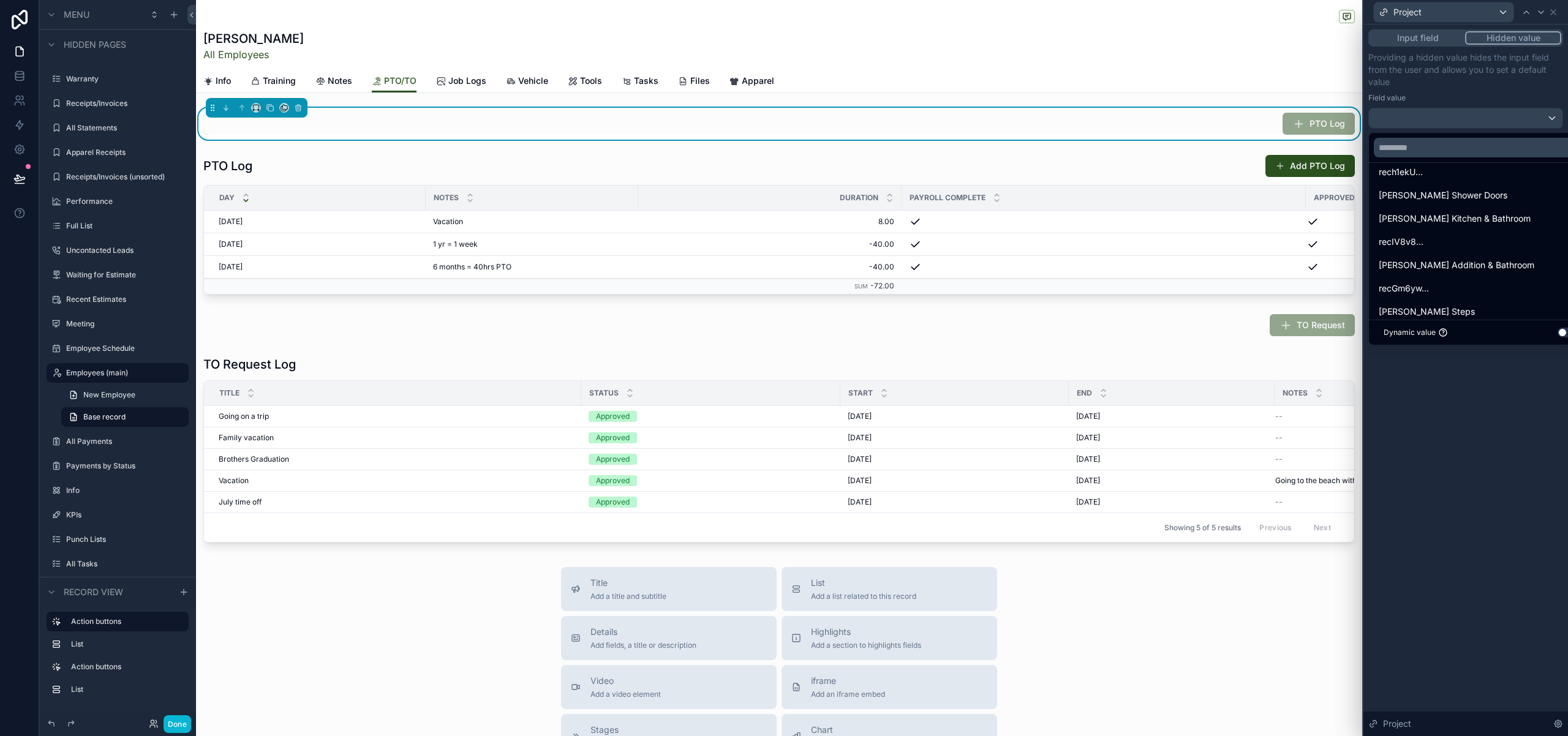
scroll to position [90, 0]
click at [1447, 142] on input "text" at bounding box center [1480, 148] width 213 height 19
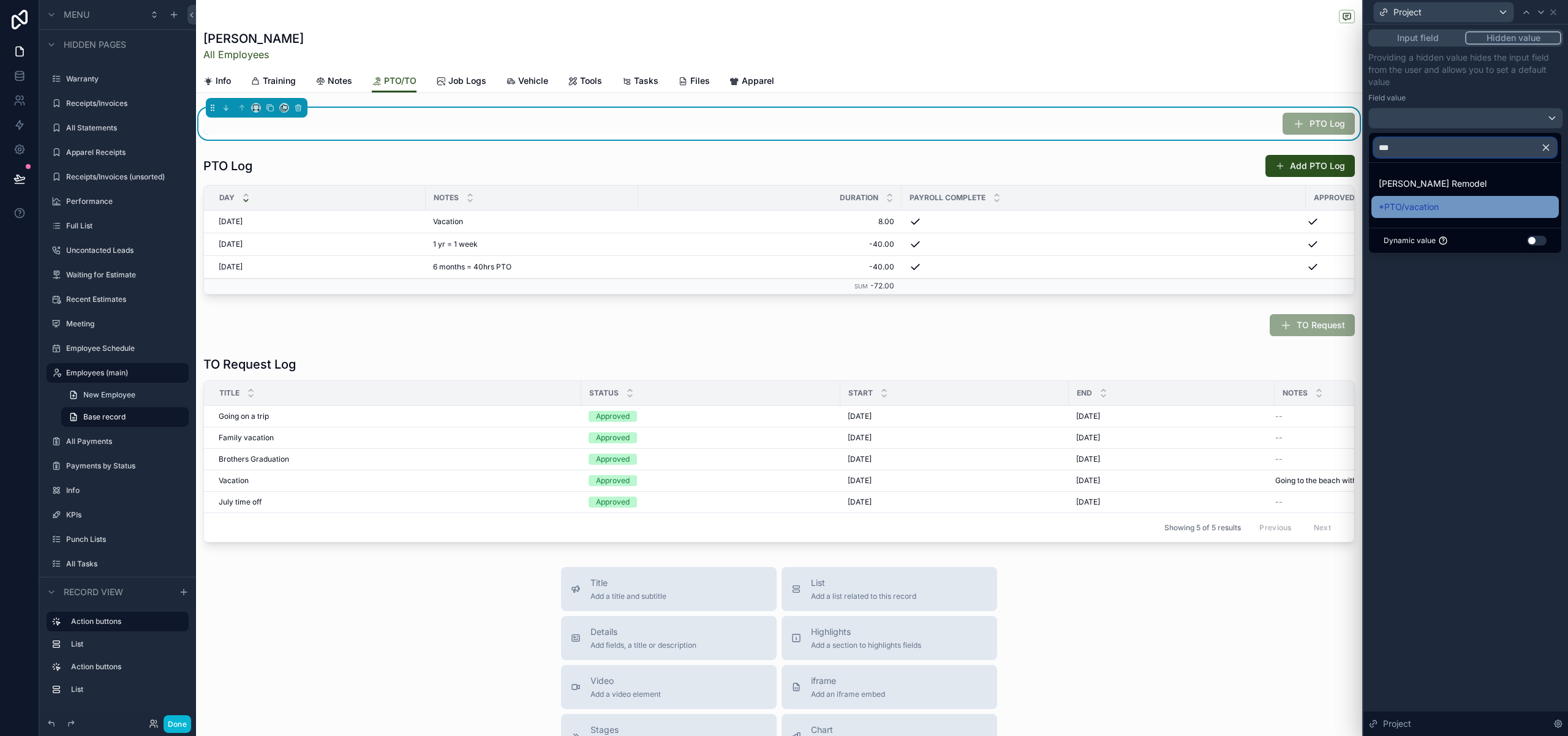
type input "***"
click at [1430, 208] on span "*PTO/vacation" at bounding box center [1409, 207] width 60 height 15
click at [1465, 348] on div "Input field Hidden value Providing a hidden value hides the input field from th…" at bounding box center [1465, 380] width 204 height 712
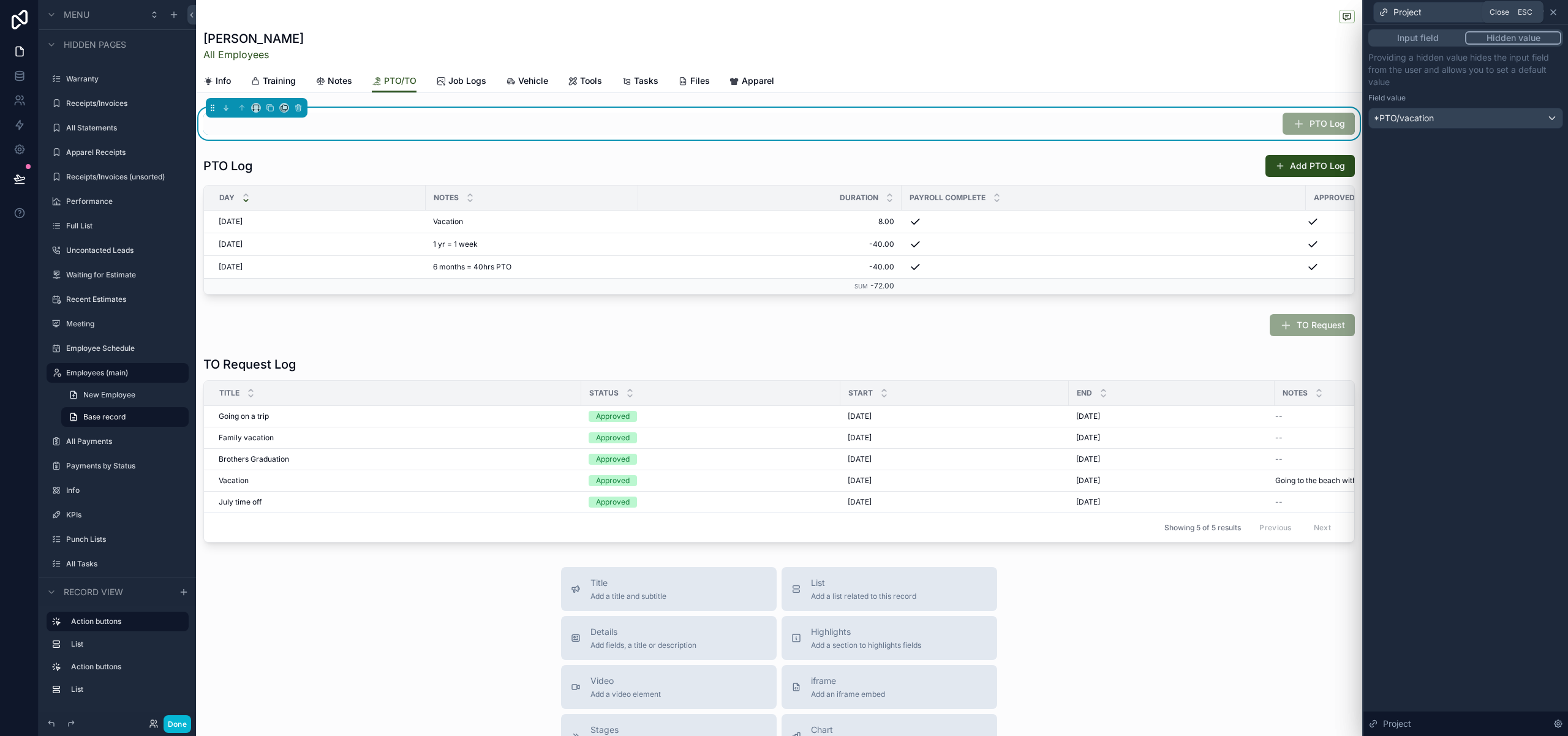
click at [1552, 10] on icon at bounding box center [1552, 12] width 10 height 10
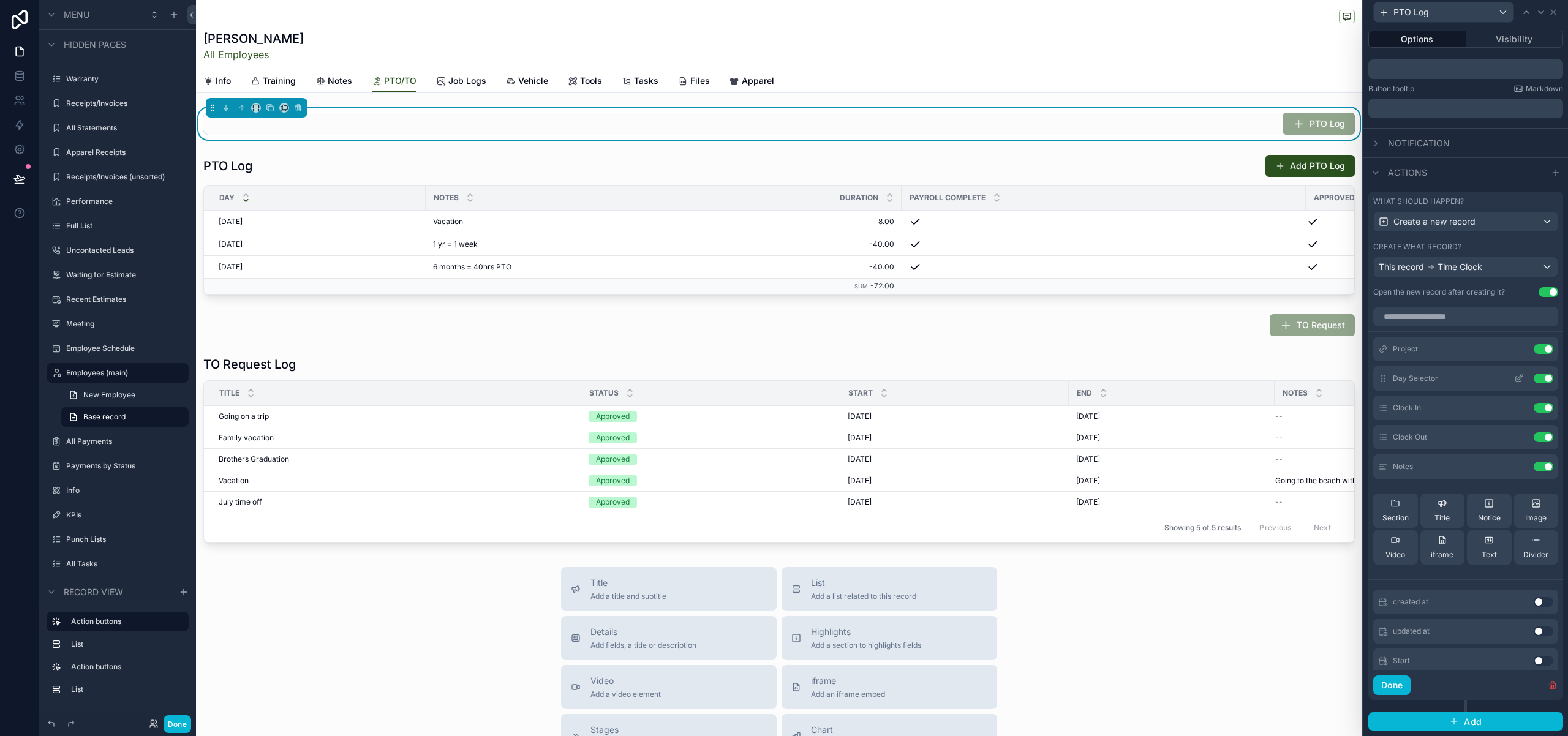
click at [1518, 380] on icon at bounding box center [1520, 378] width 5 height 5
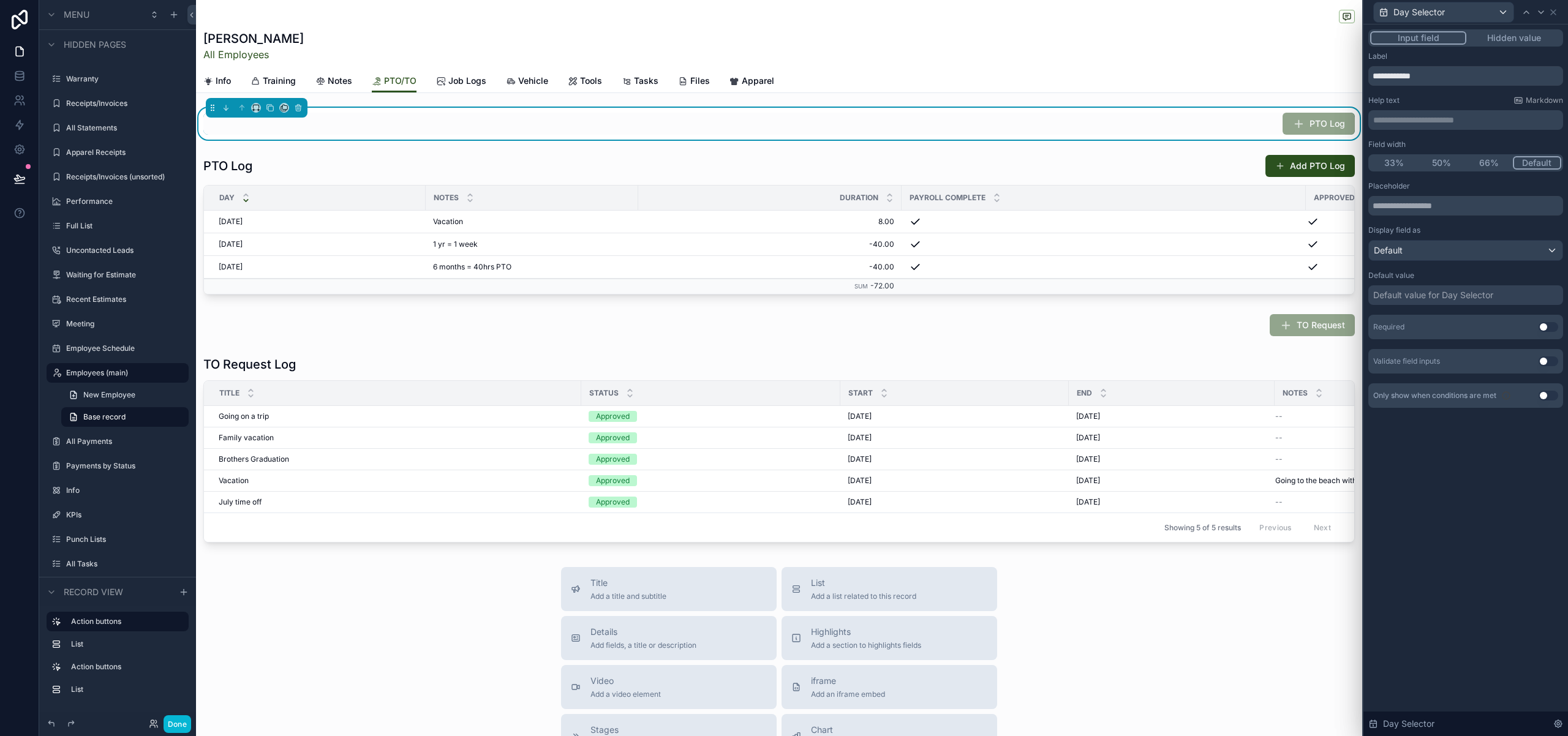
drag, startPoint x: 1544, startPoint y: 331, endPoint x: 1472, endPoint y: 278, distance: 89.4
click at [1544, 331] on button "Use setting" at bounding box center [1548, 326] width 19 height 10
click at [1526, 248] on div "Default" at bounding box center [1465, 250] width 194 height 19
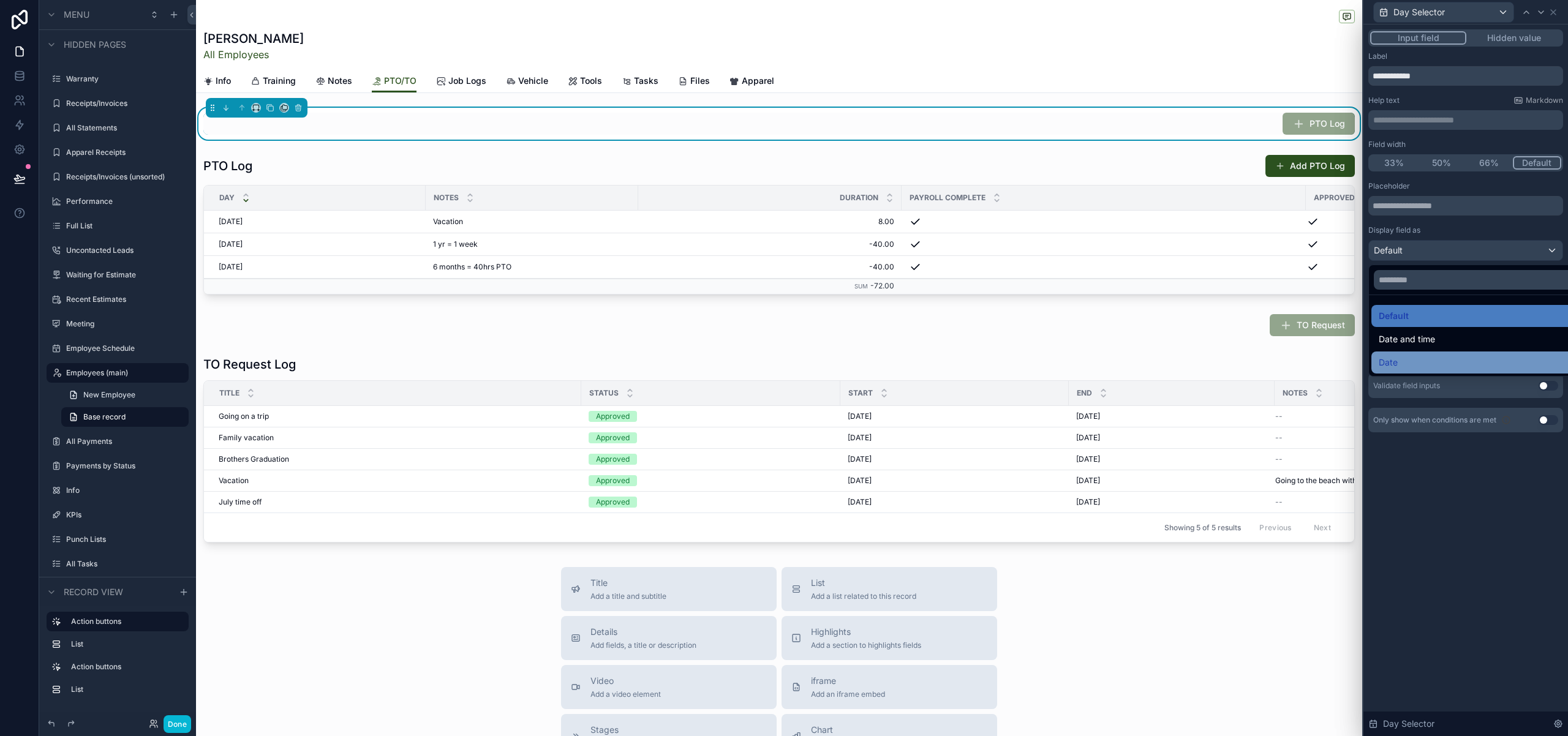
click at [1422, 356] on div "Date" at bounding box center [1480, 363] width 202 height 15
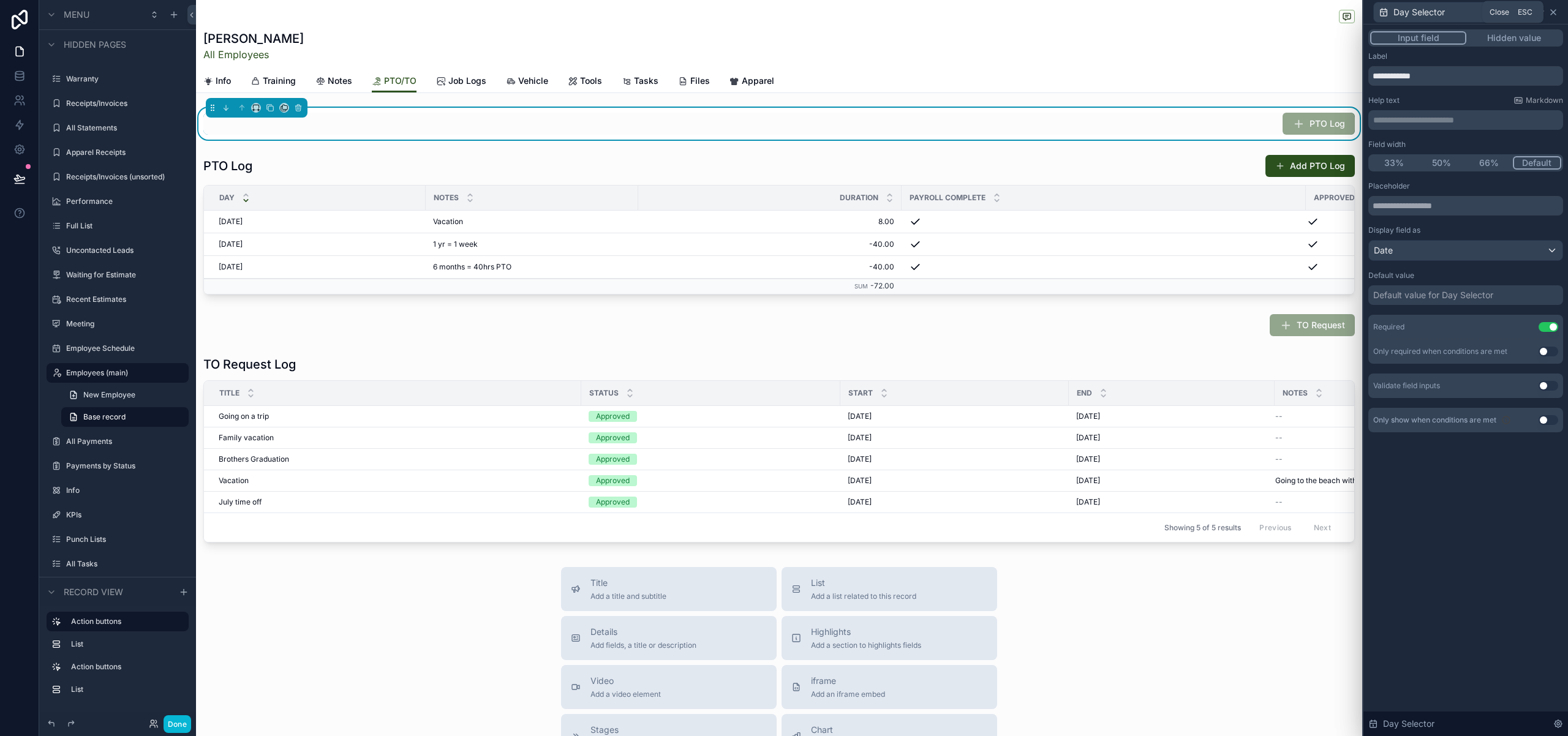
click at [1557, 12] on icon at bounding box center [1552, 12] width 10 height 10
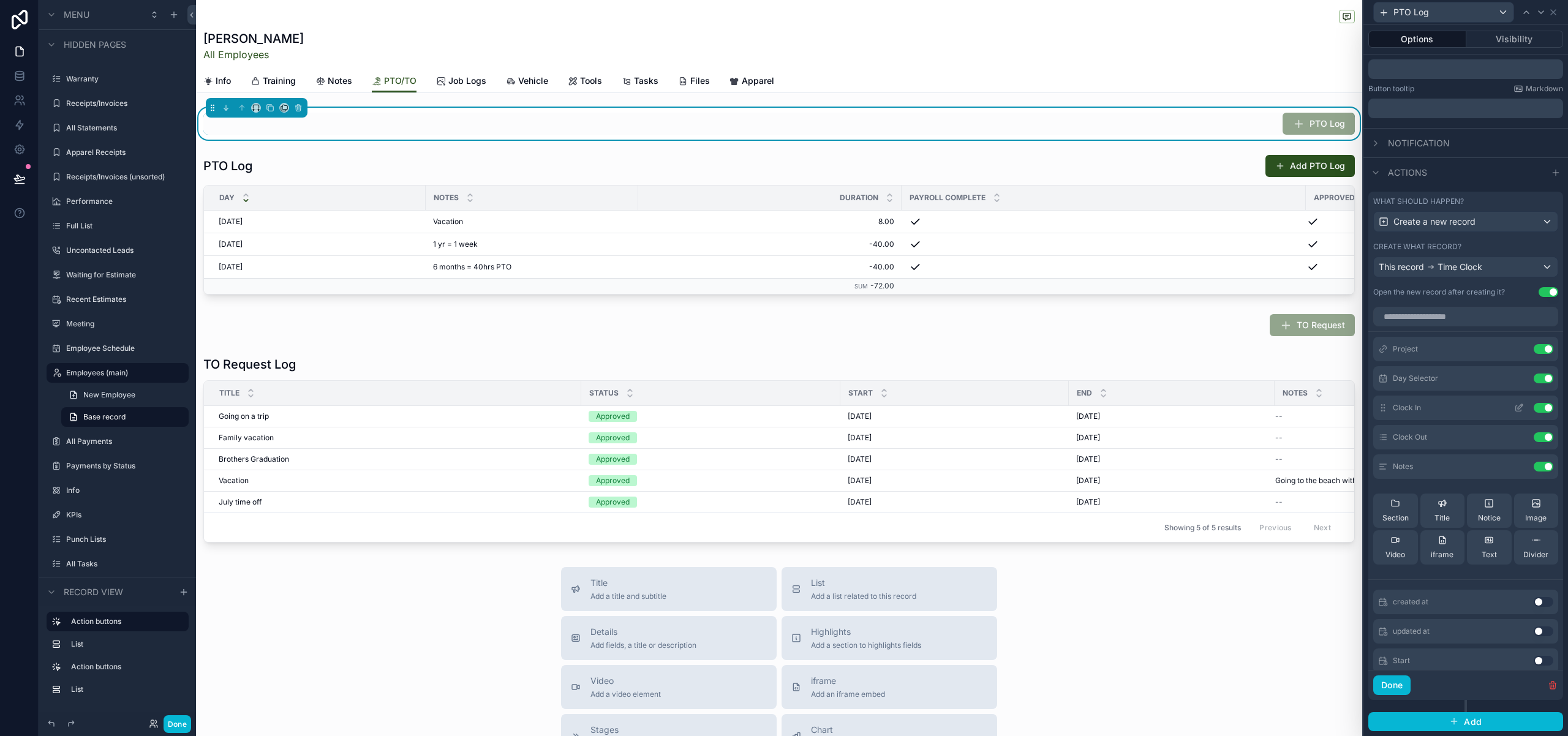
click at [1518, 406] on icon at bounding box center [1518, 408] width 10 height 10
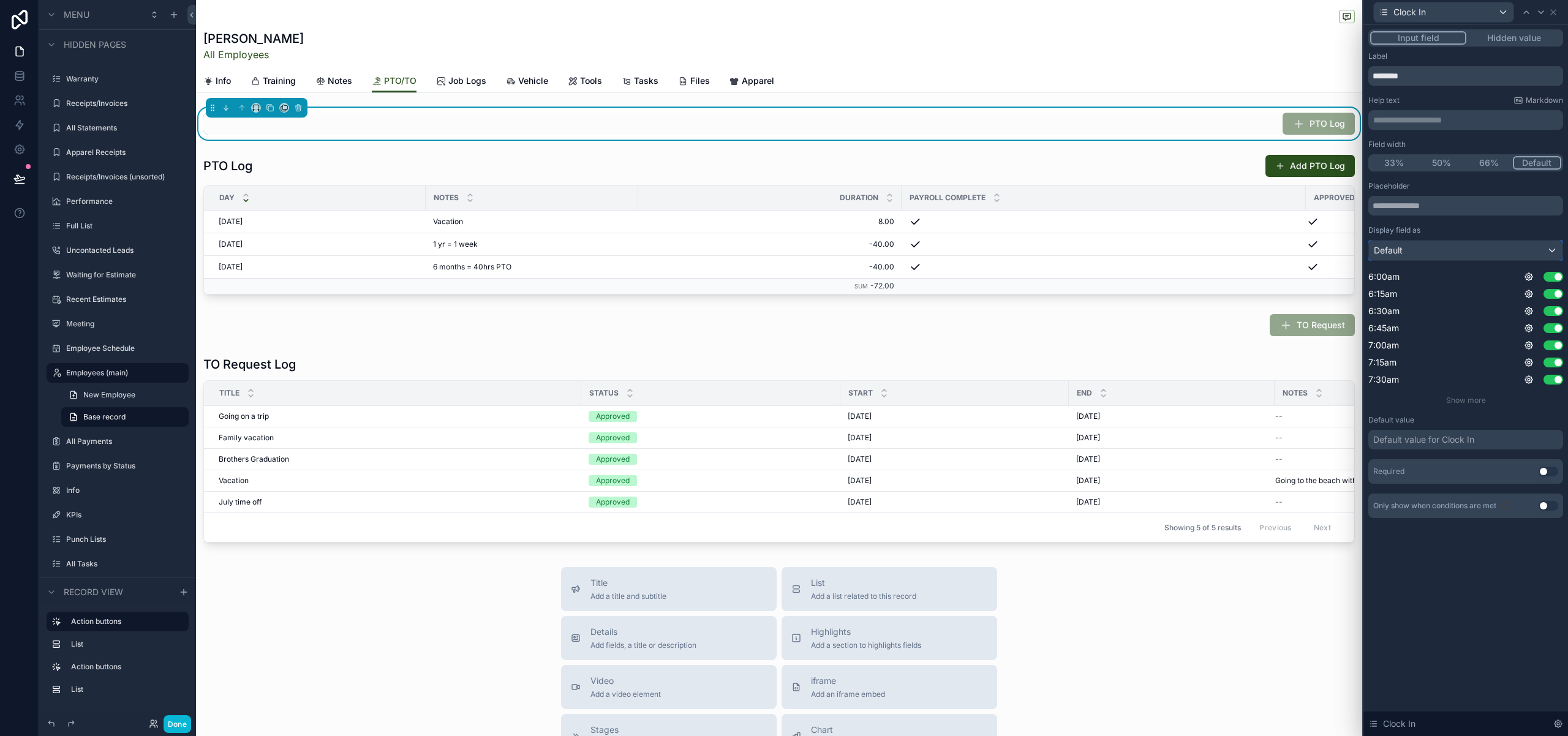
click at [1476, 256] on div "Default" at bounding box center [1465, 250] width 194 height 19
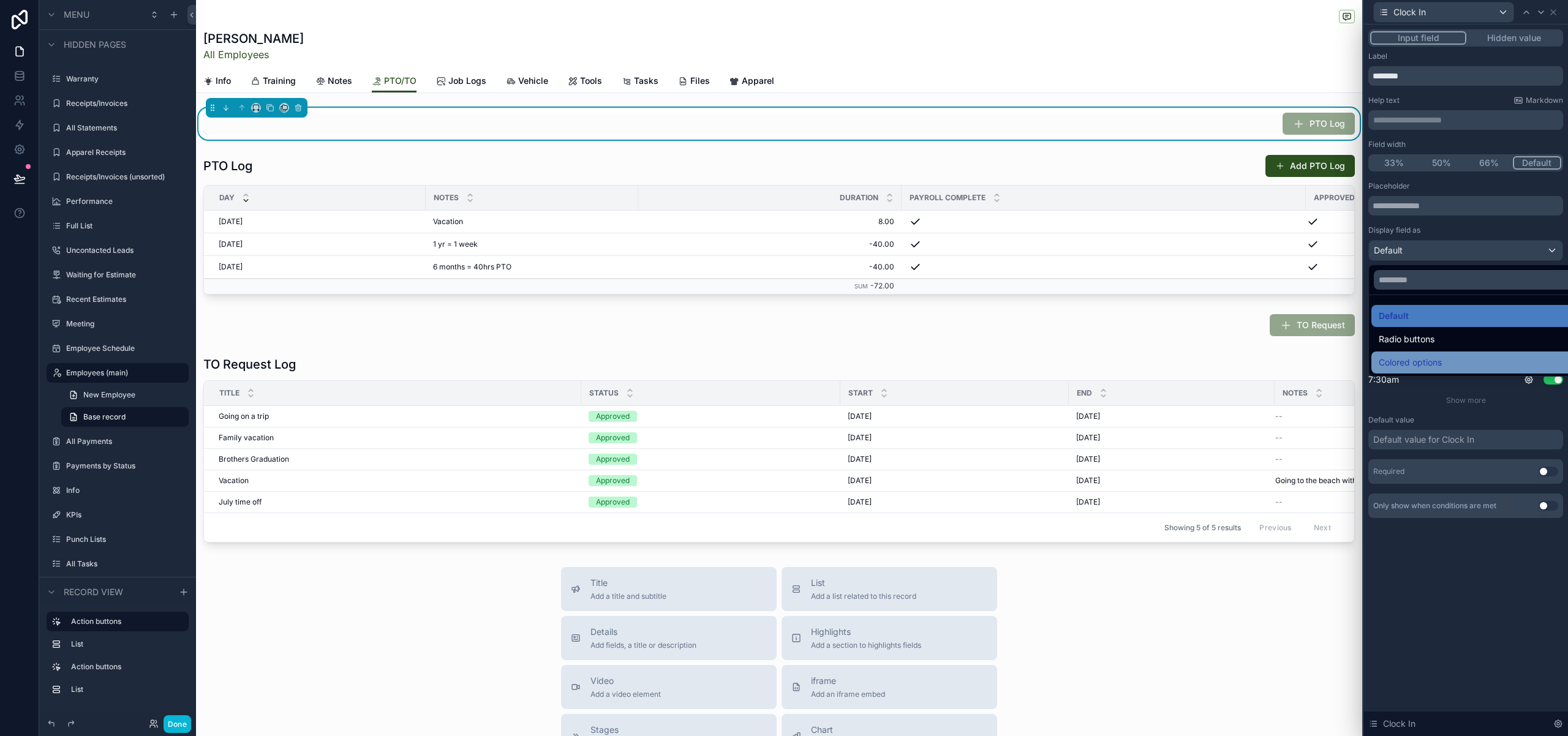
click at [1422, 356] on span "Colored options" at bounding box center [1410, 363] width 63 height 15
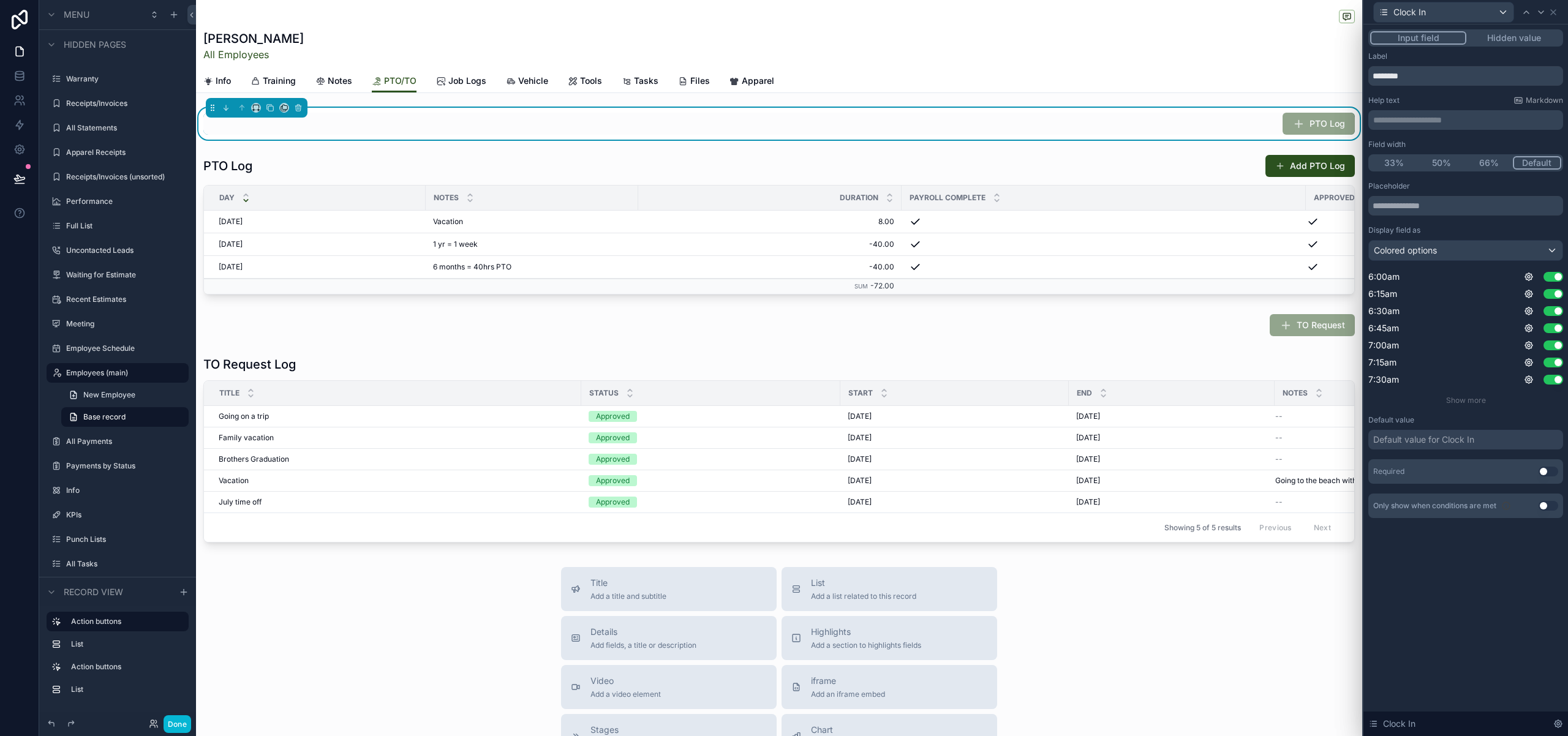
click at [1438, 165] on button "50%" at bounding box center [1442, 163] width 48 height 13
click at [1555, 12] on icon at bounding box center [1552, 12] width 10 height 10
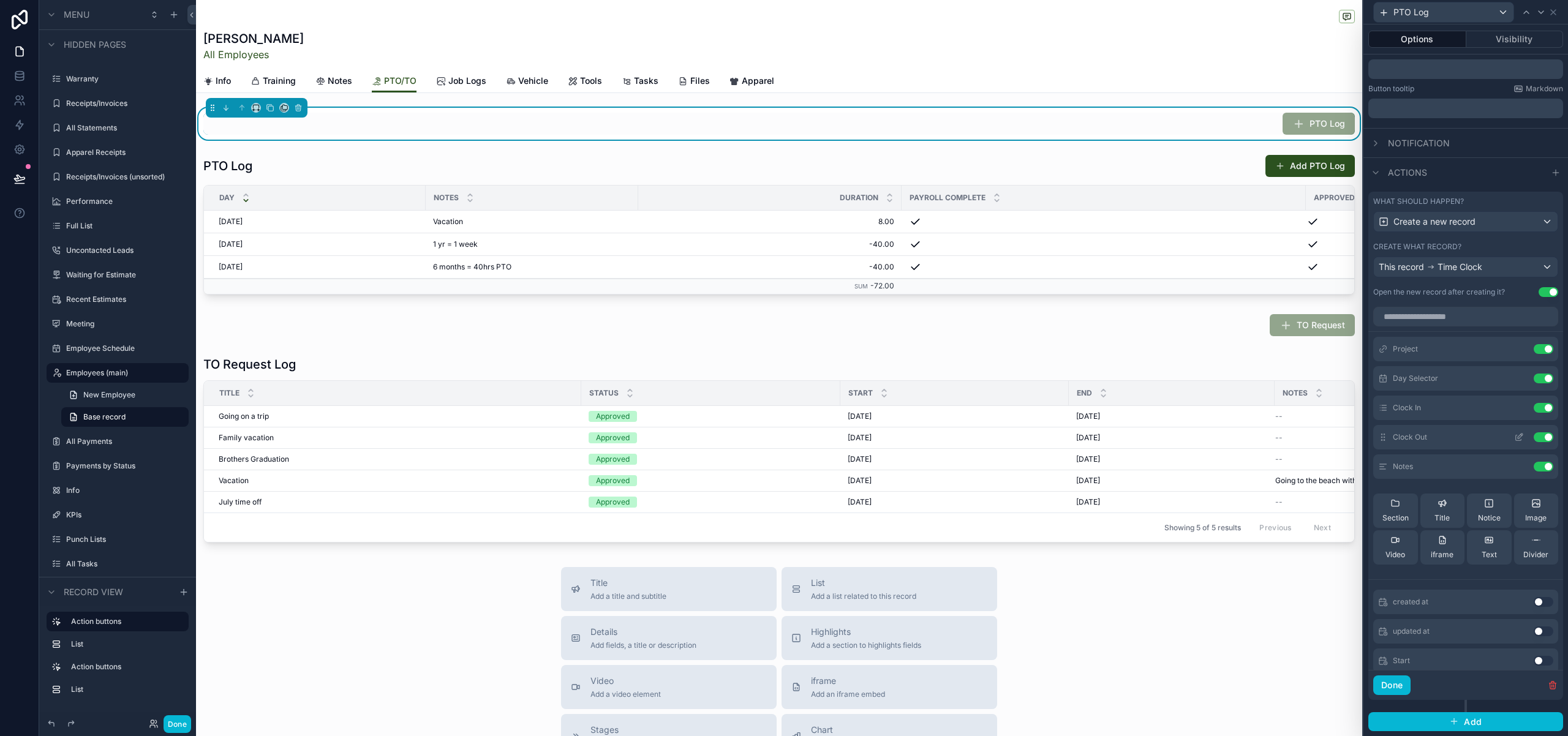
click at [1518, 436] on icon at bounding box center [1518, 437] width 10 height 10
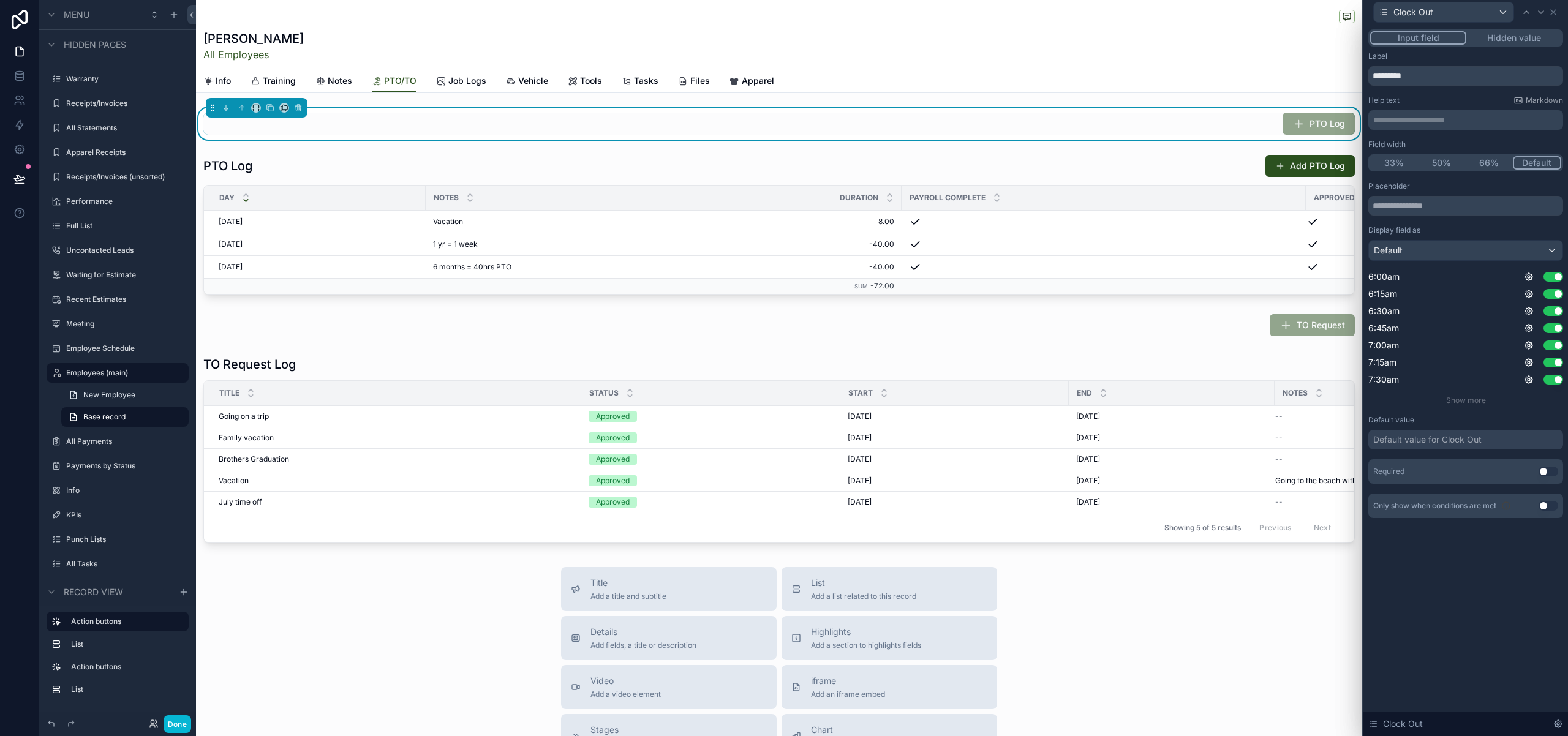
click at [1442, 160] on button "50%" at bounding box center [1442, 163] width 48 height 13
click at [1526, 251] on div "Default" at bounding box center [1465, 250] width 194 height 19
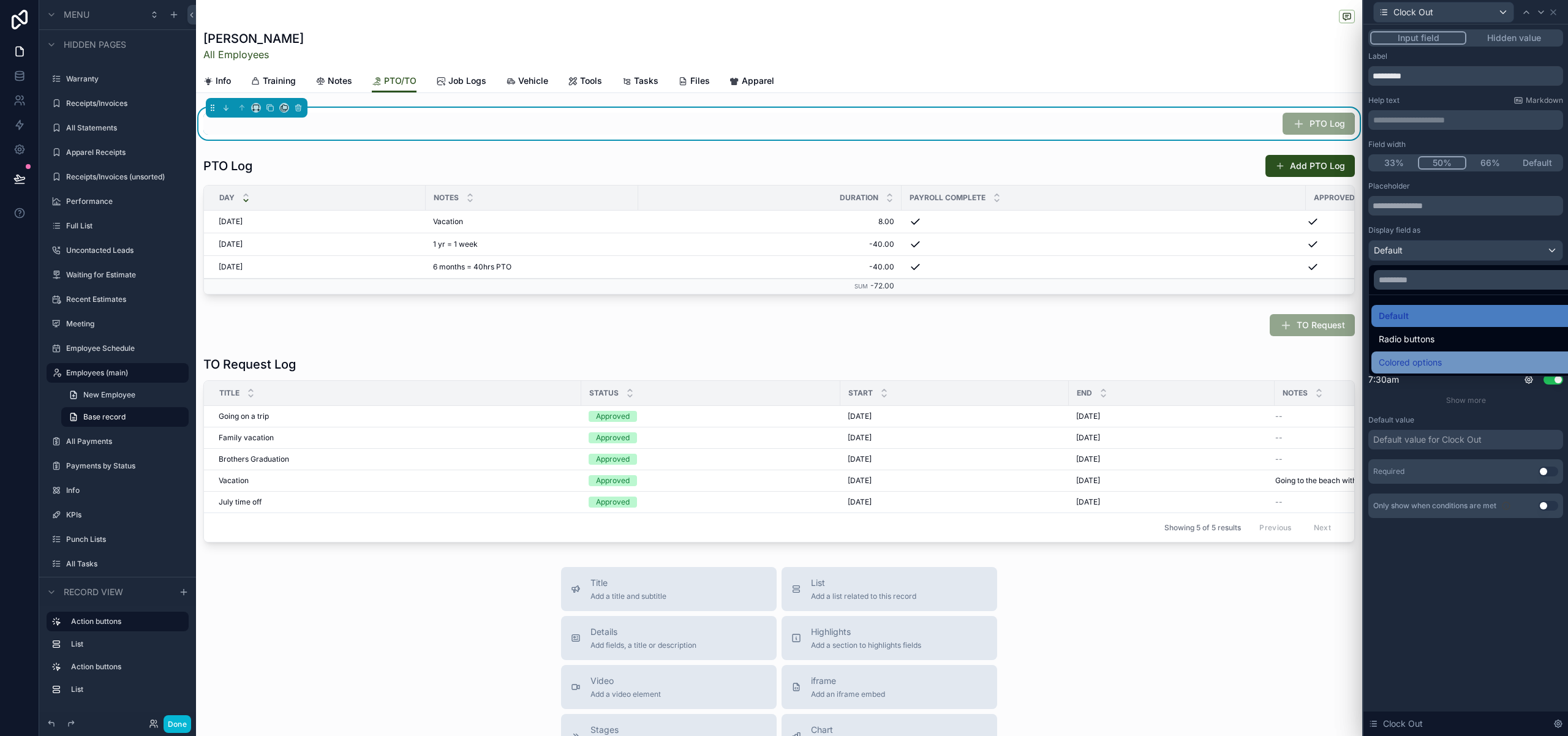
click at [1426, 362] on span "Colored options" at bounding box center [1410, 363] width 63 height 15
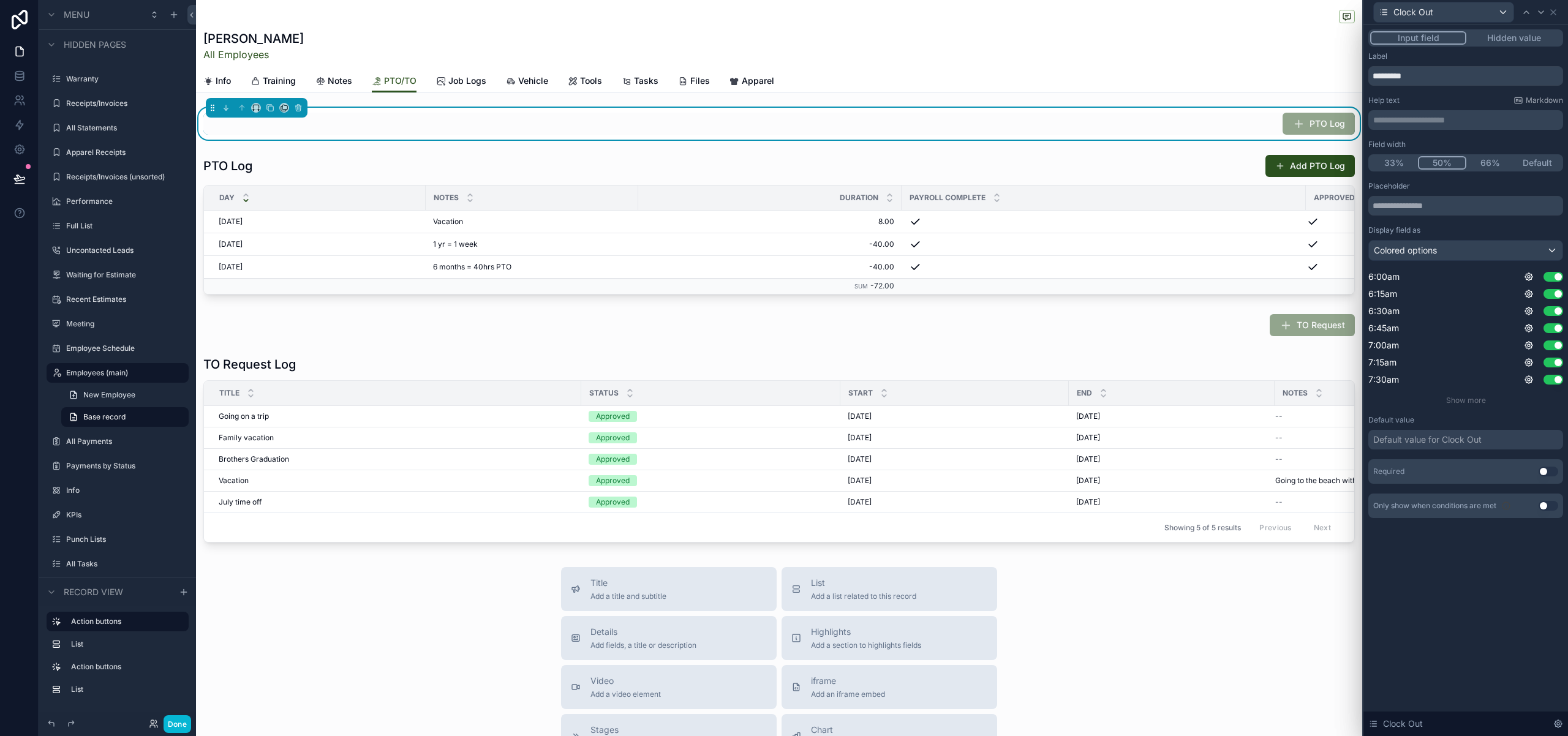
click at [1551, 469] on button "Use setting" at bounding box center [1548, 472] width 19 height 10
click at [1554, 13] on icon at bounding box center [1552, 12] width 10 height 10
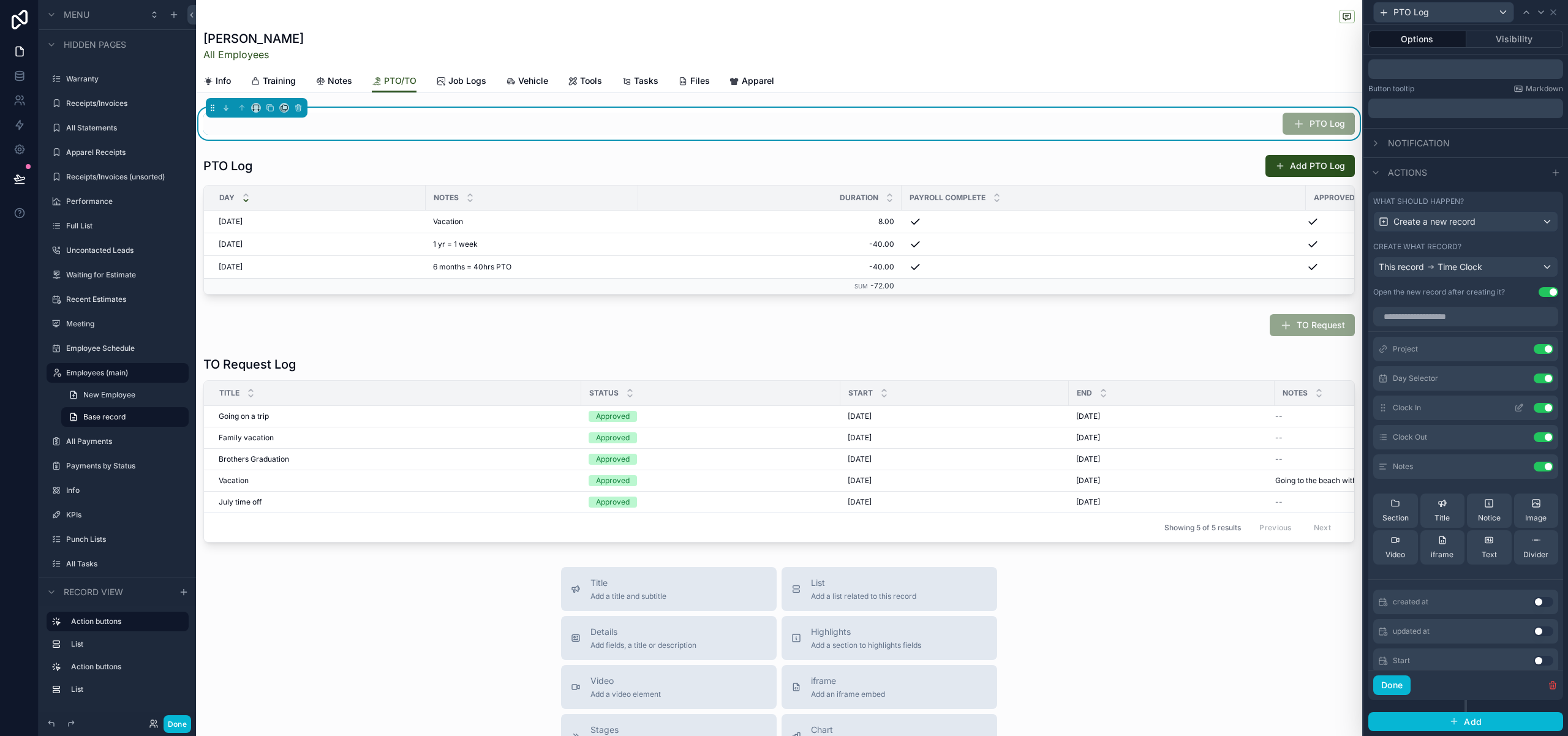
click at [1522, 405] on icon at bounding box center [1520, 407] width 5 height 5
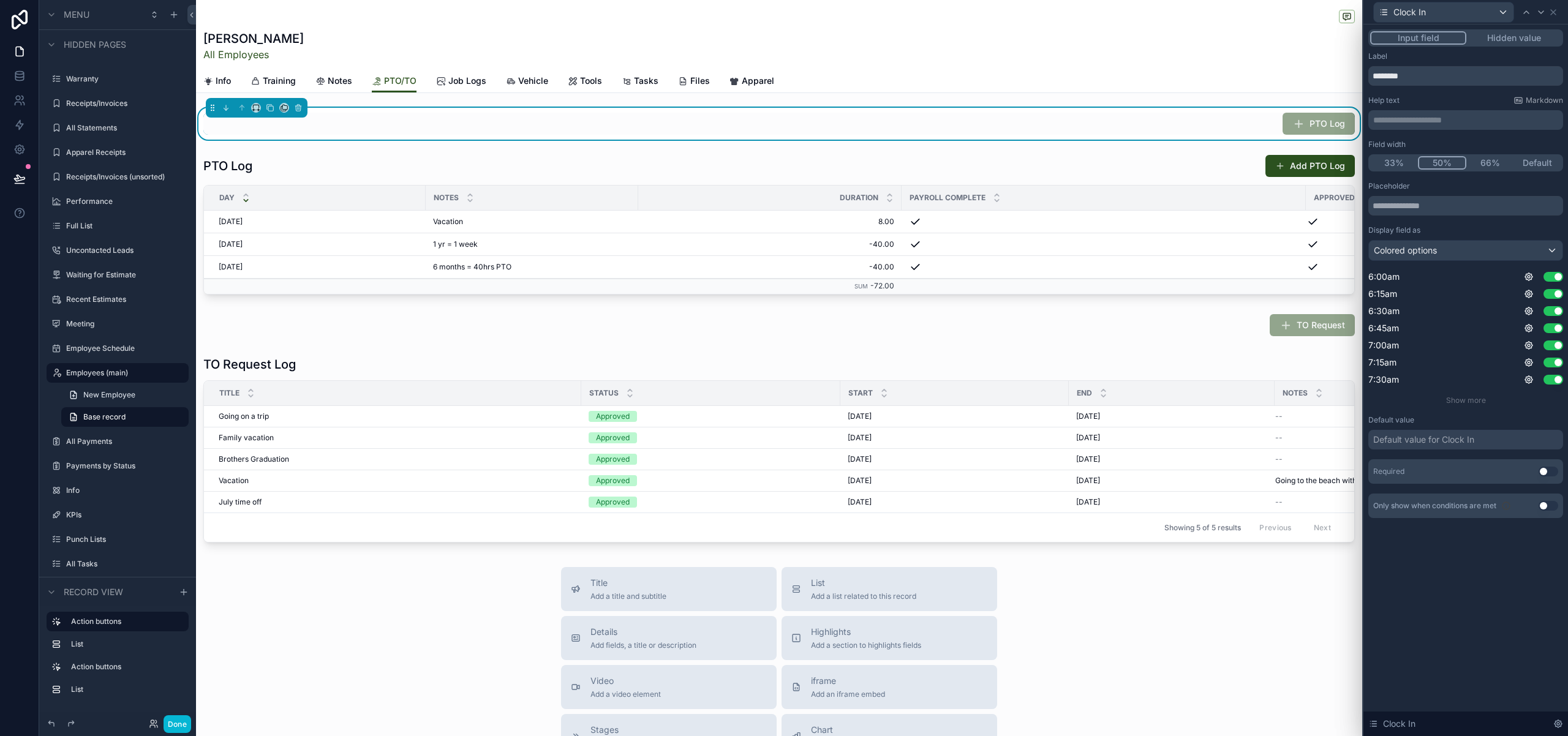
click at [1543, 475] on button "Use setting" at bounding box center [1548, 472] width 19 height 10
click at [1556, 11] on icon at bounding box center [1552, 12] width 10 height 10
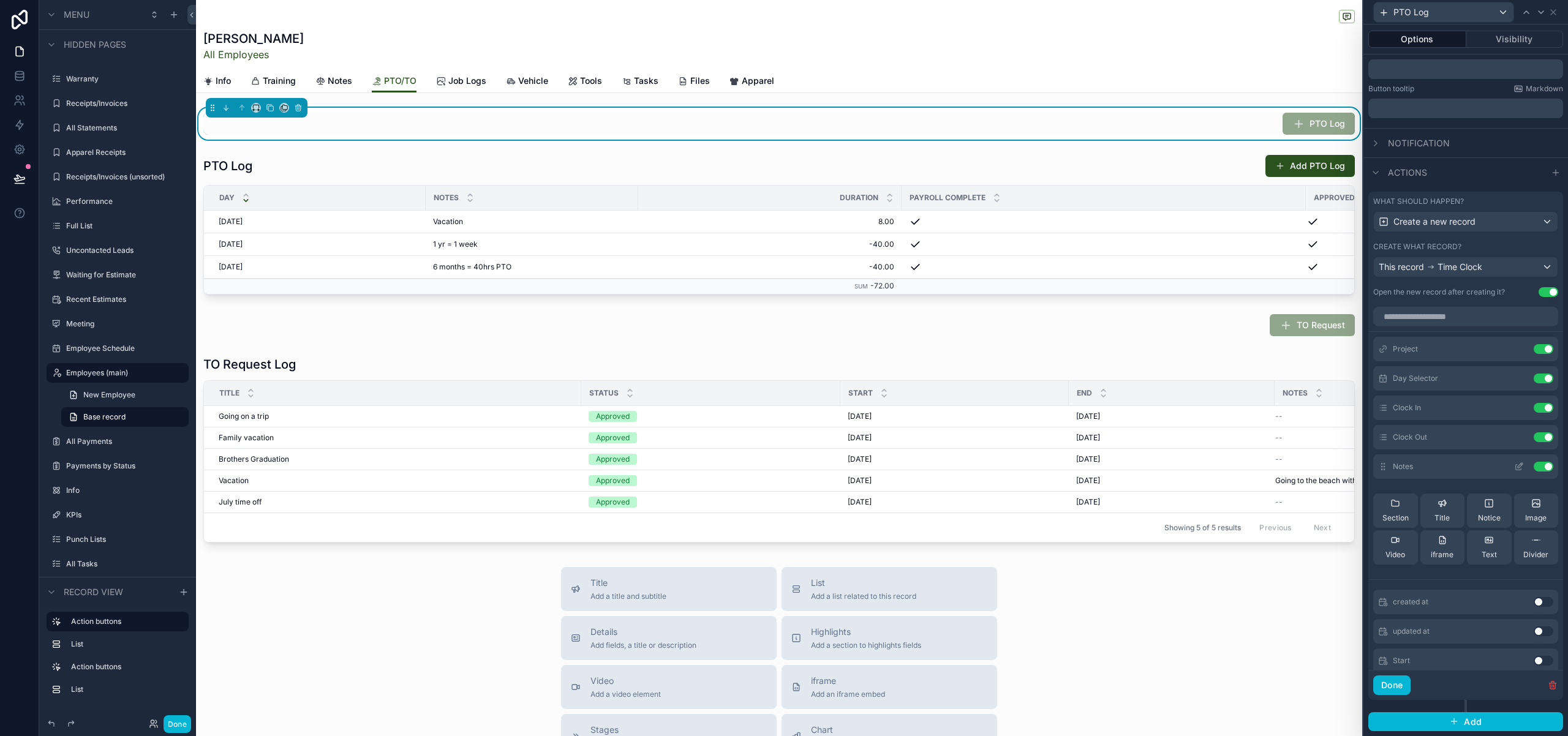
click at [1516, 466] on icon at bounding box center [1518, 468] width 5 height 5
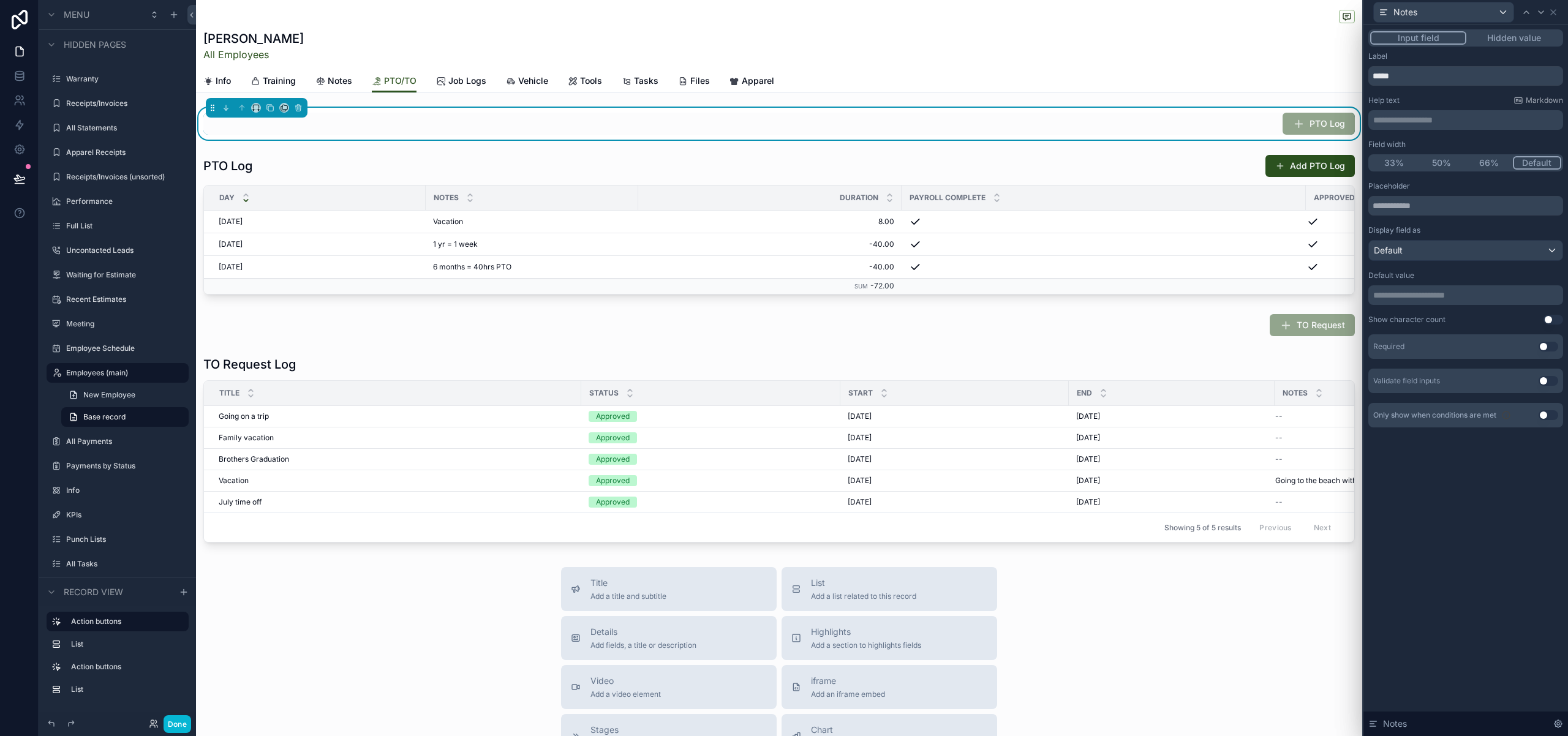
click at [1430, 295] on p "**********" at bounding box center [1466, 295] width 187 height 12
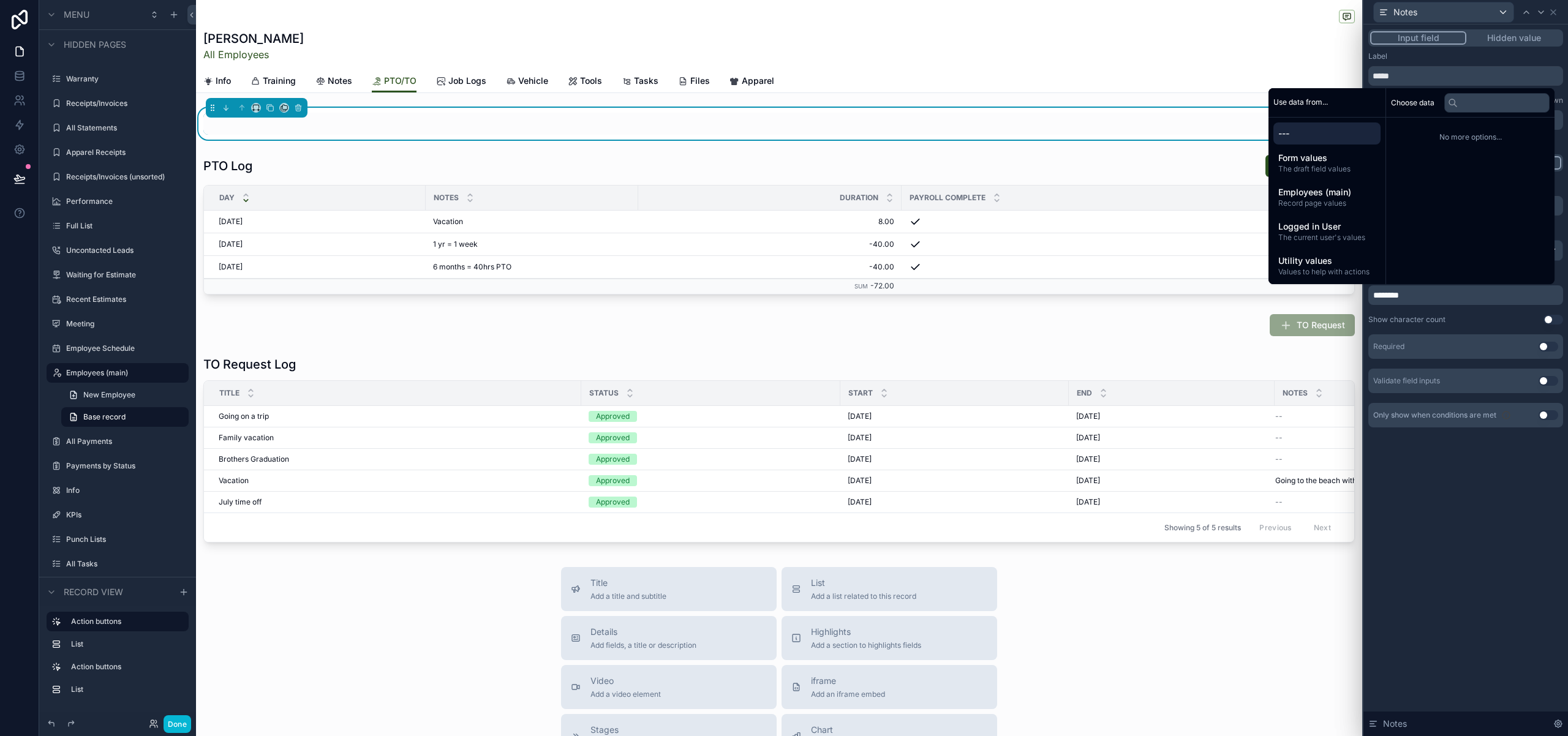
click at [1542, 343] on button "Use setting" at bounding box center [1548, 346] width 19 height 10
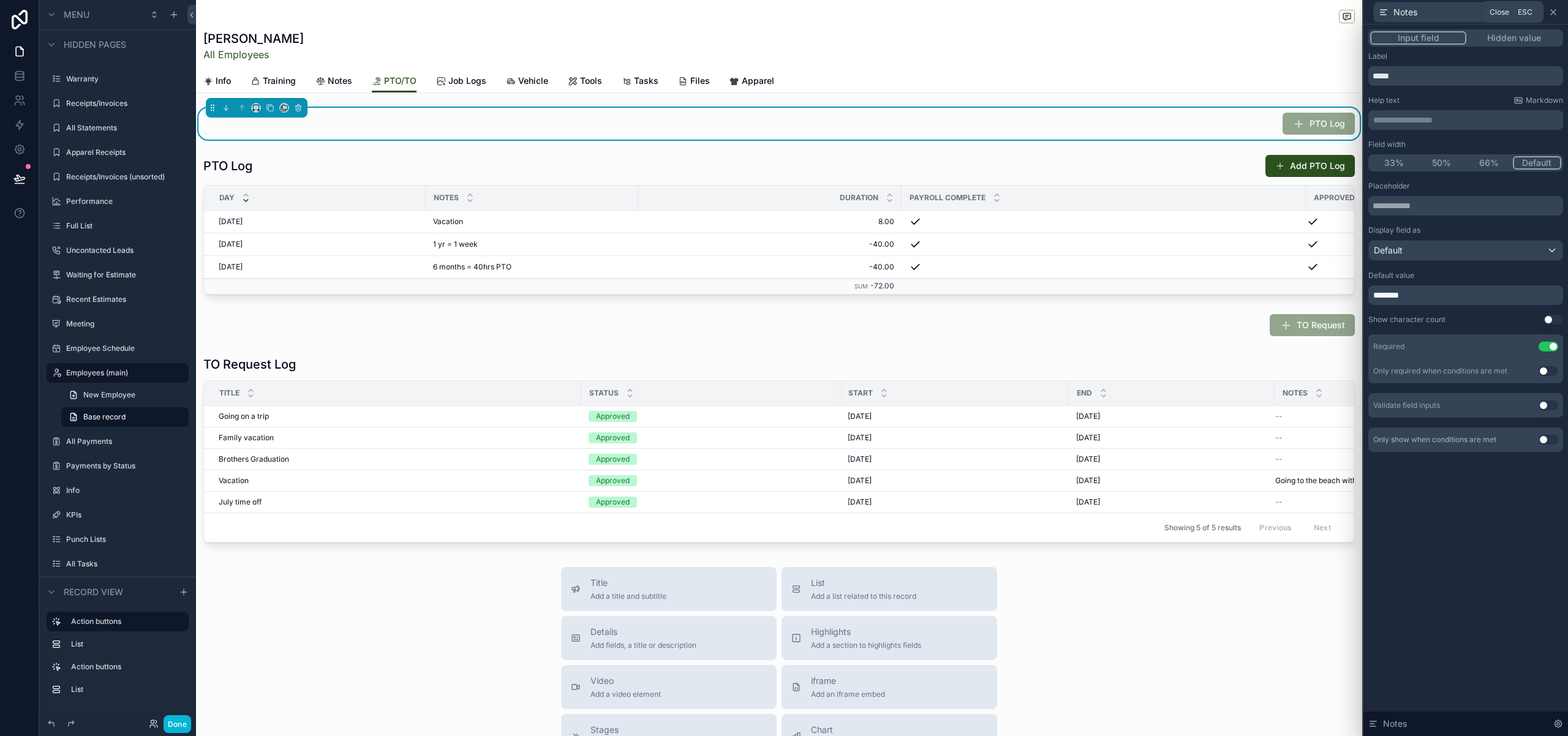
click at [1556, 11] on icon at bounding box center [1552, 12] width 10 height 10
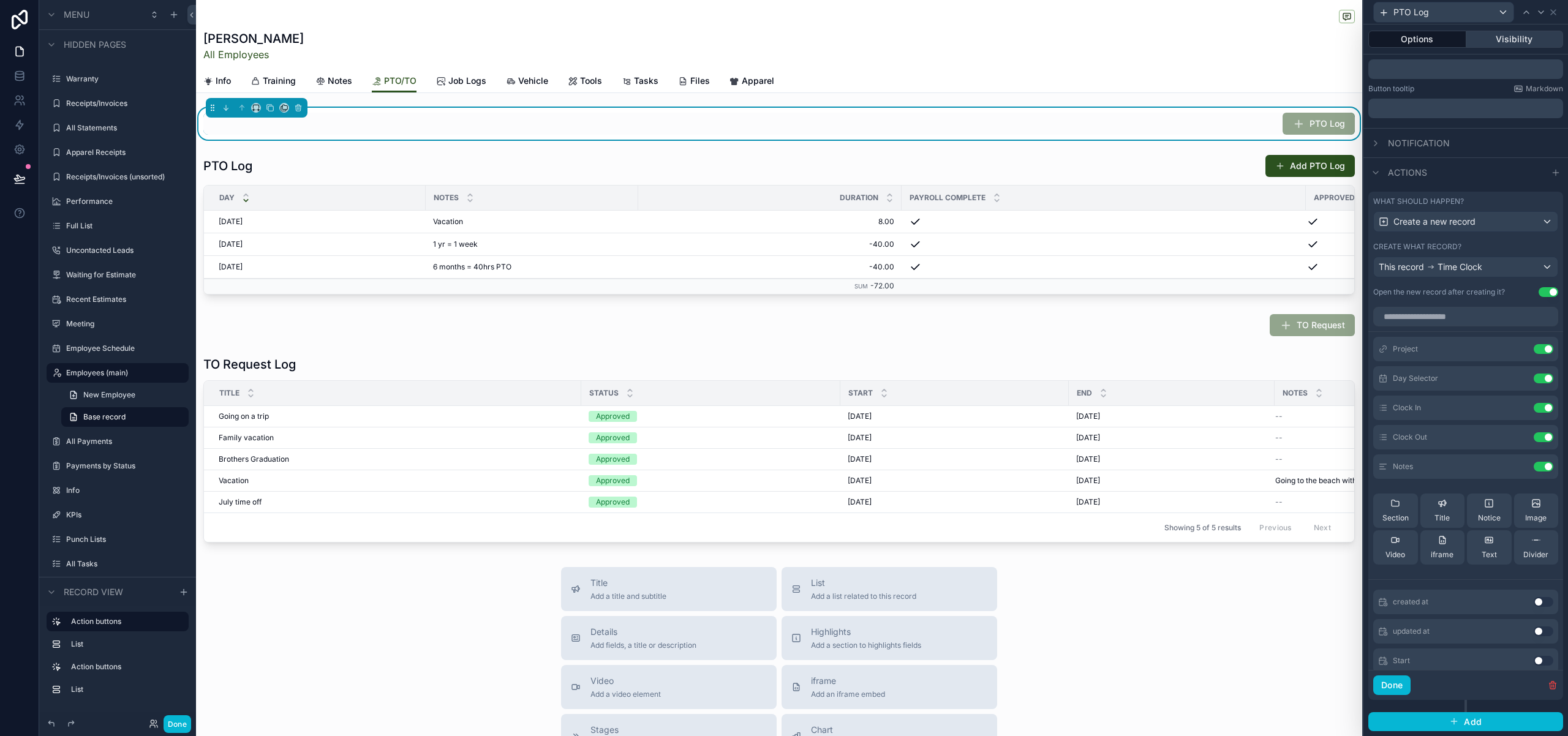
click at [1521, 41] on button "Visibility" at bounding box center [1515, 39] width 97 height 17
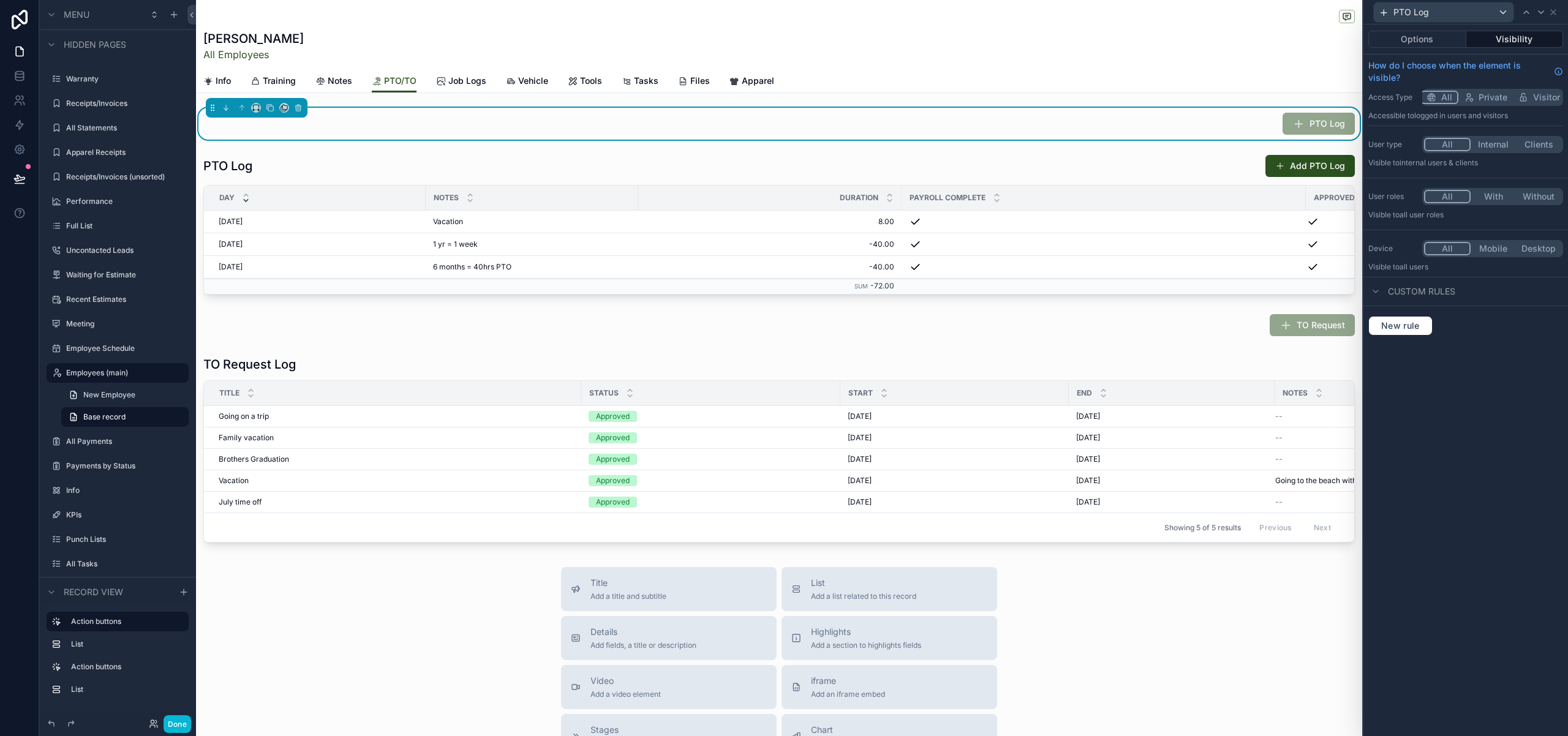
click at [1499, 192] on button "With" at bounding box center [1492, 196] width 45 height 13
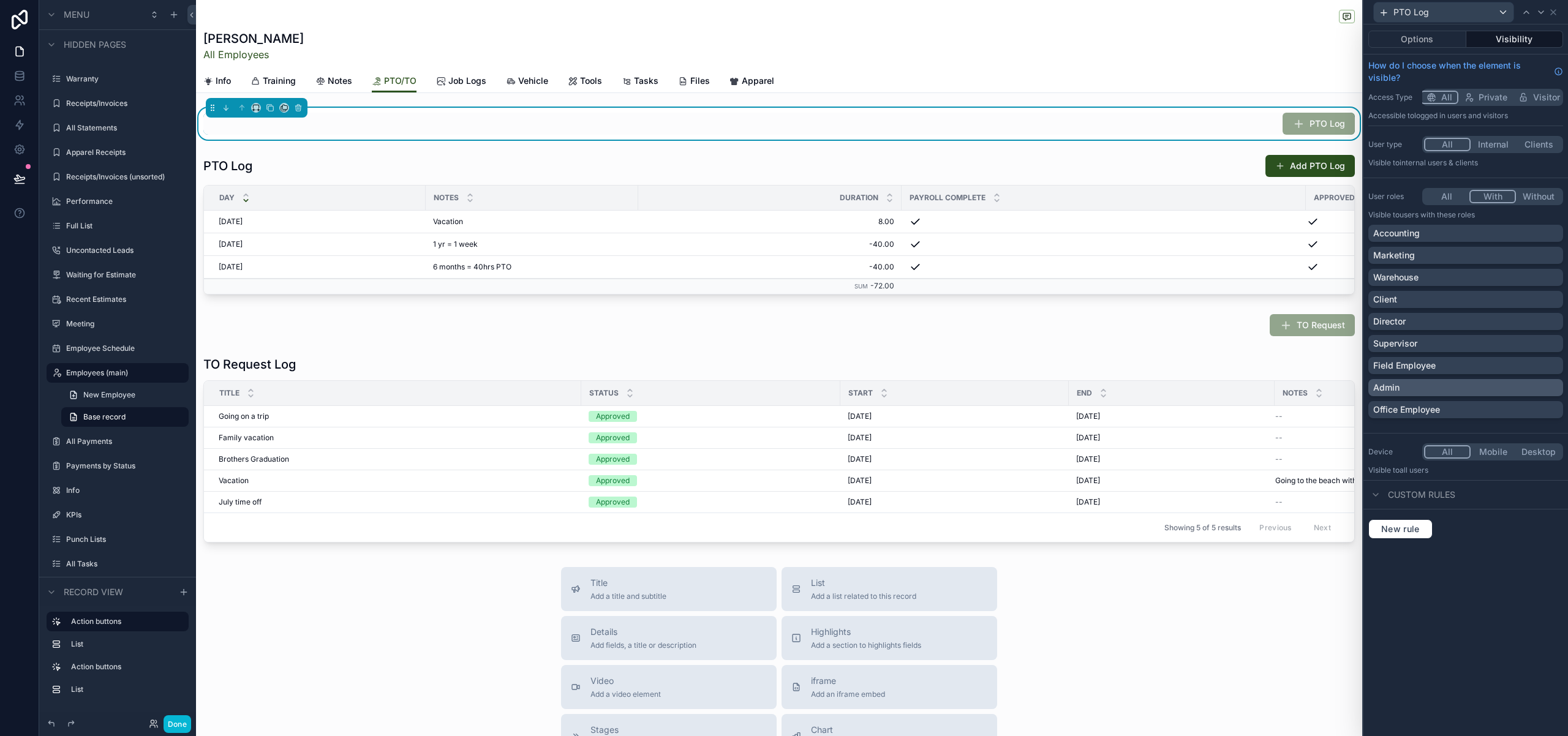
click at [1541, 389] on div "Admin" at bounding box center [1465, 387] width 185 height 12
click at [1548, 412] on div "Office Employee" at bounding box center [1465, 410] width 185 height 12
click at [1522, 341] on div "Supervisor" at bounding box center [1465, 344] width 185 height 12
click at [1526, 326] on div "Director" at bounding box center [1465, 322] width 185 height 12
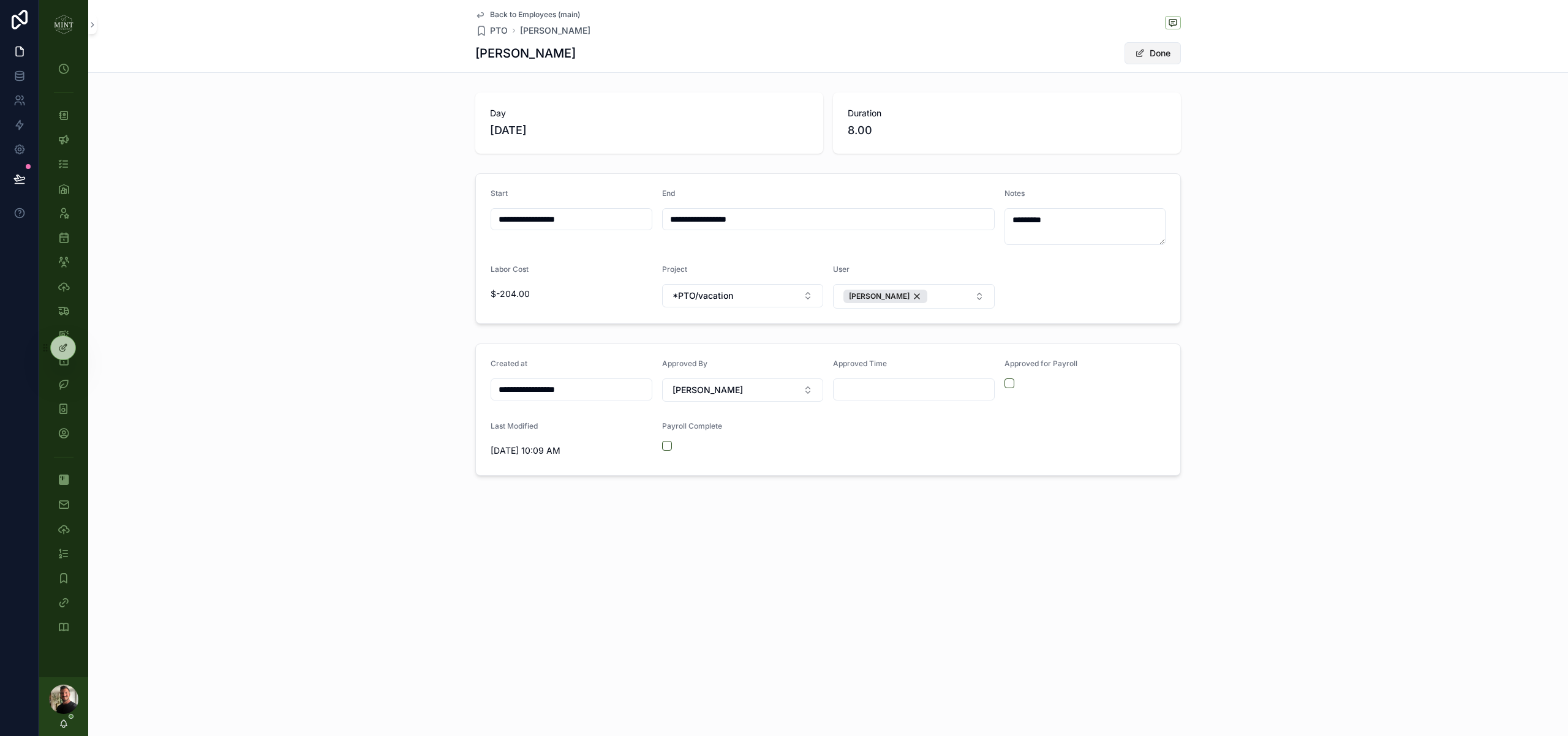
click at [1159, 54] on button "Done" at bounding box center [1152, 53] width 57 height 22
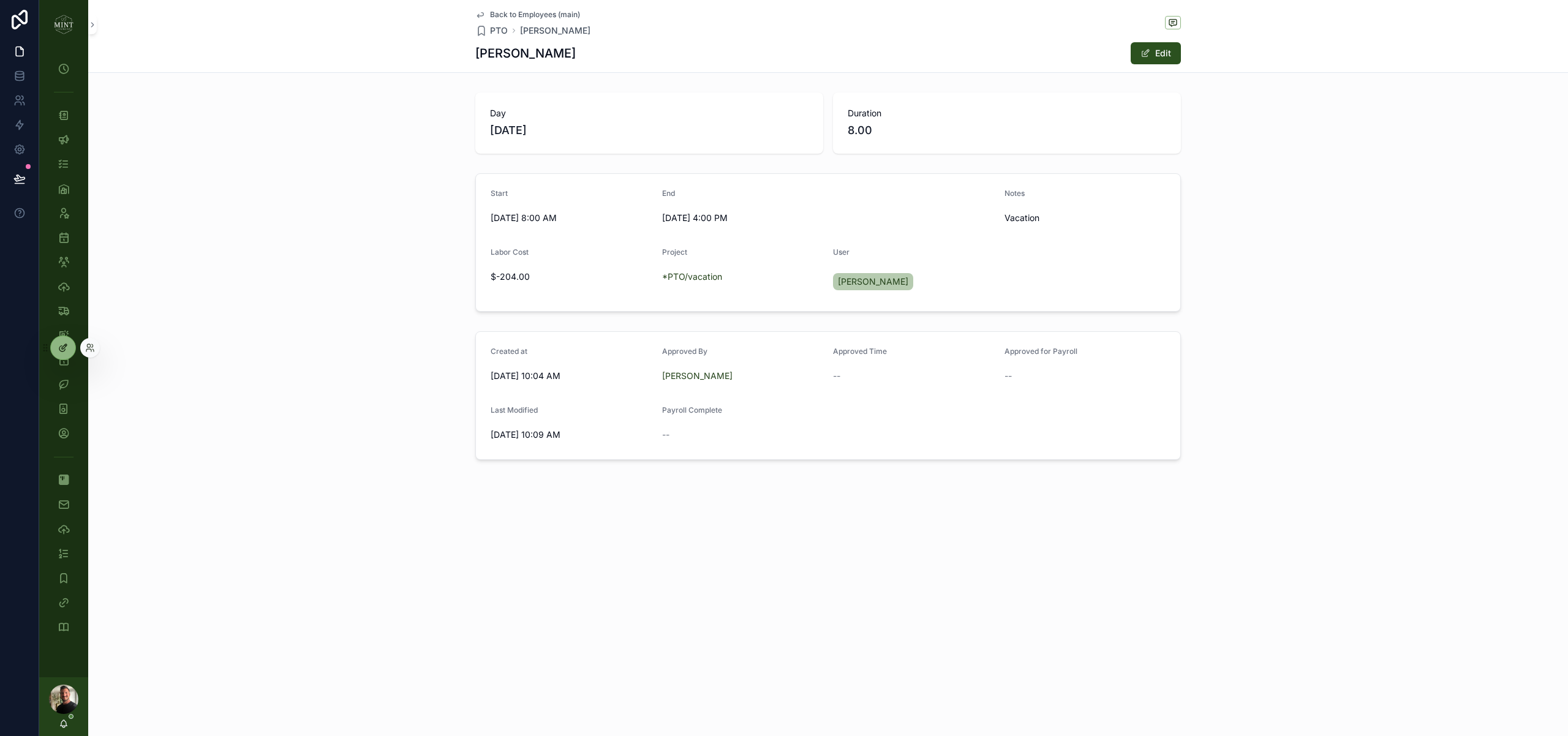
click at [69, 351] on div at bounding box center [63, 348] width 25 height 23
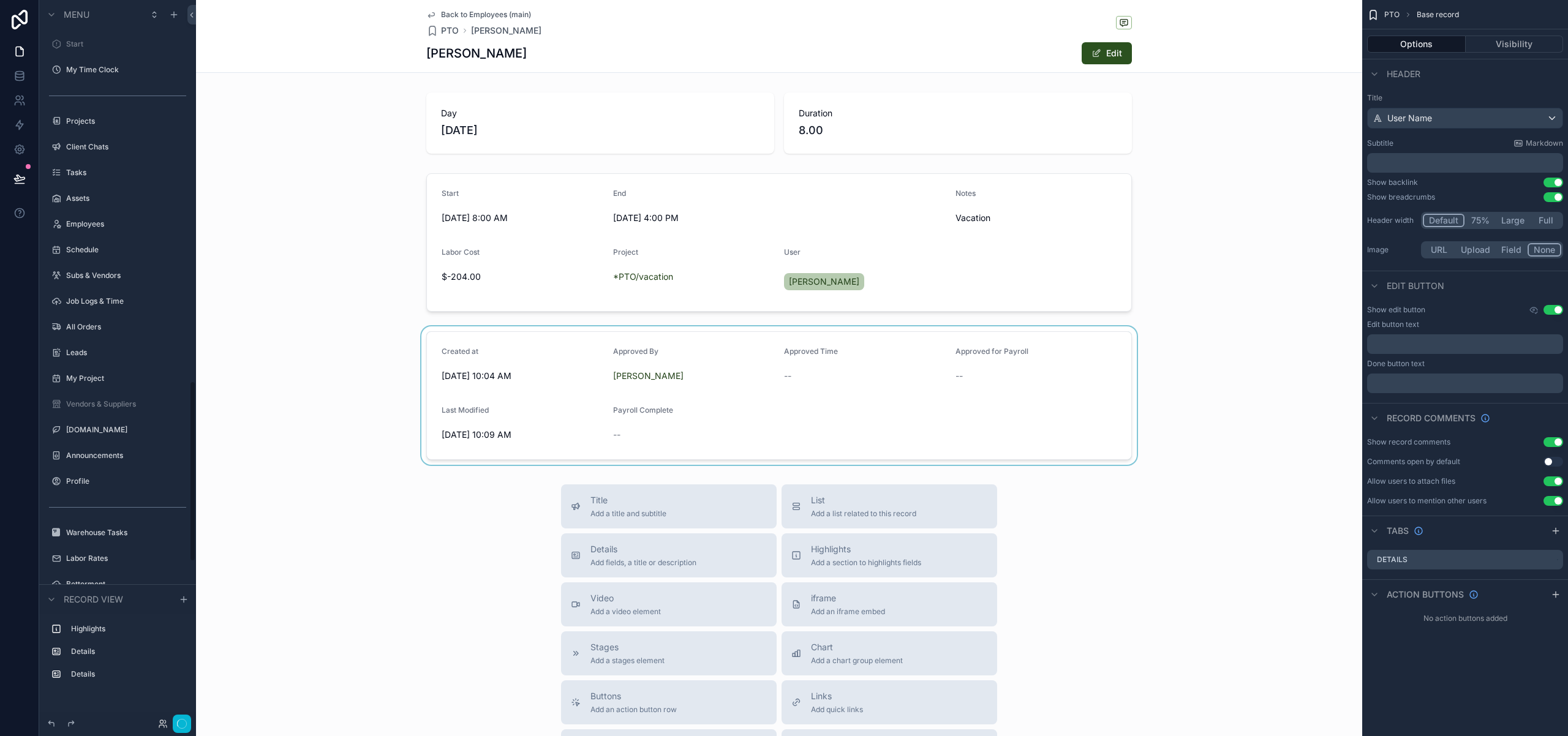
scroll to position [1521, 0]
click at [1079, 433] on div "scrollable content" at bounding box center [779, 395] width 1166 height 138
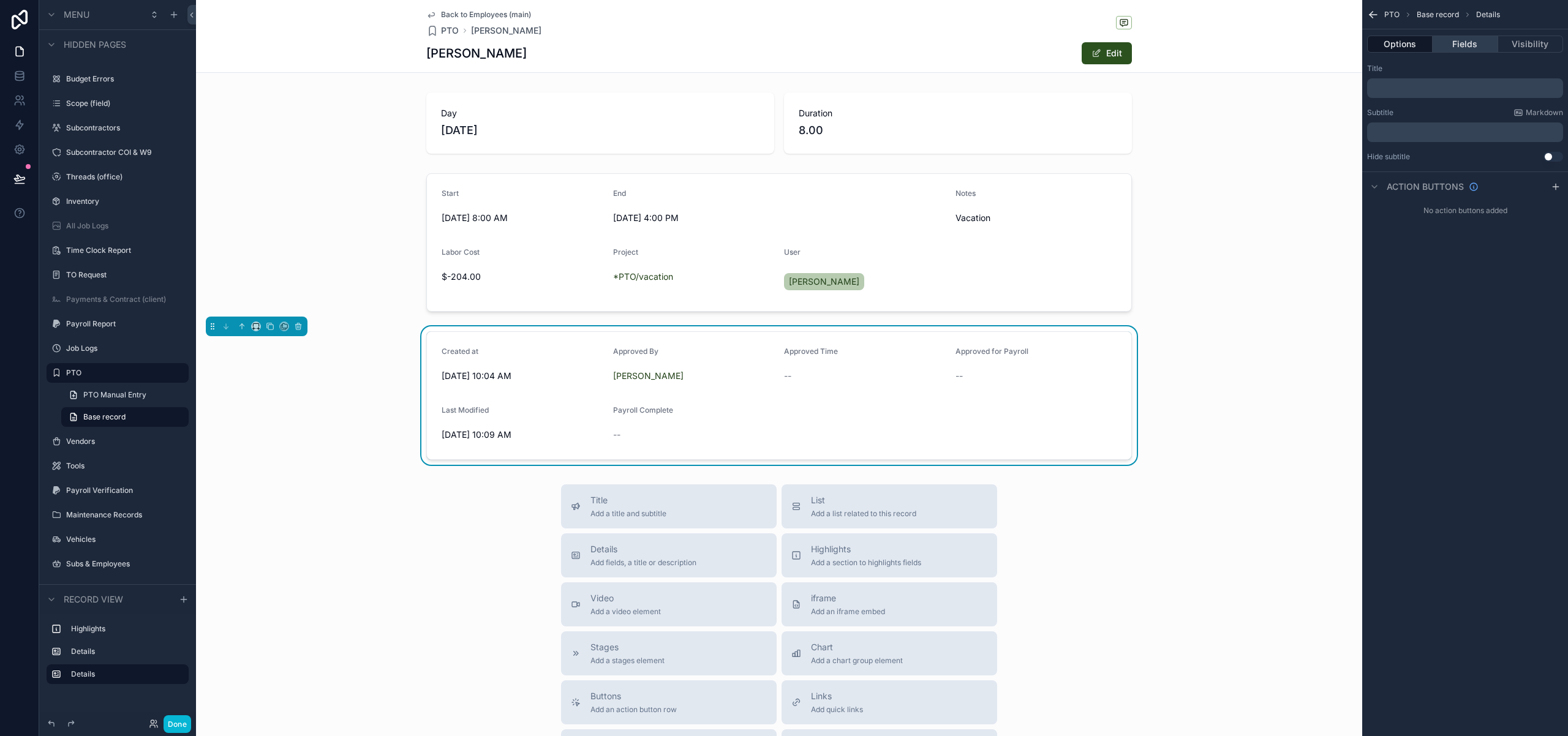
click at [1466, 46] on button "Fields" at bounding box center [1465, 43] width 65 height 17
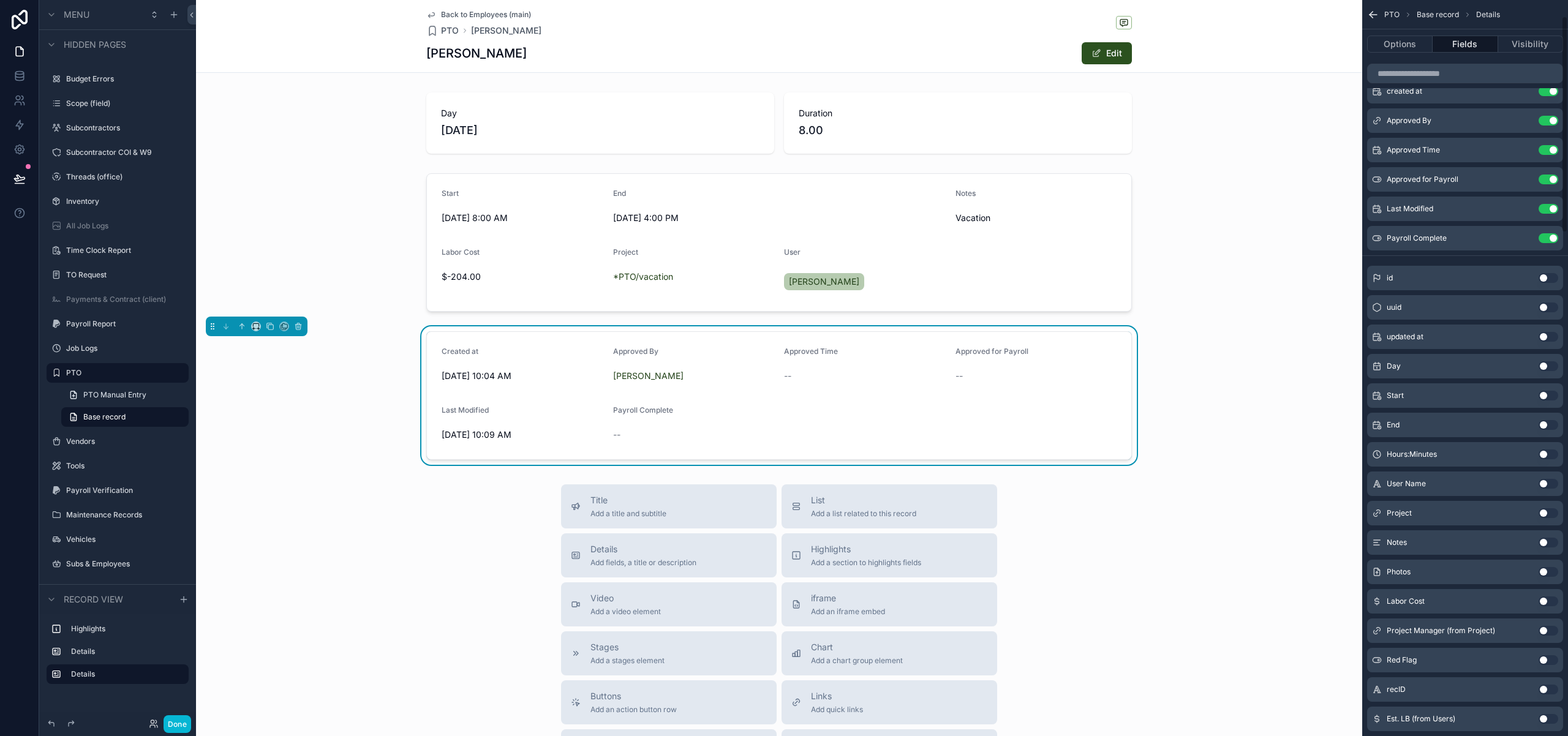
scroll to position [0, 0]
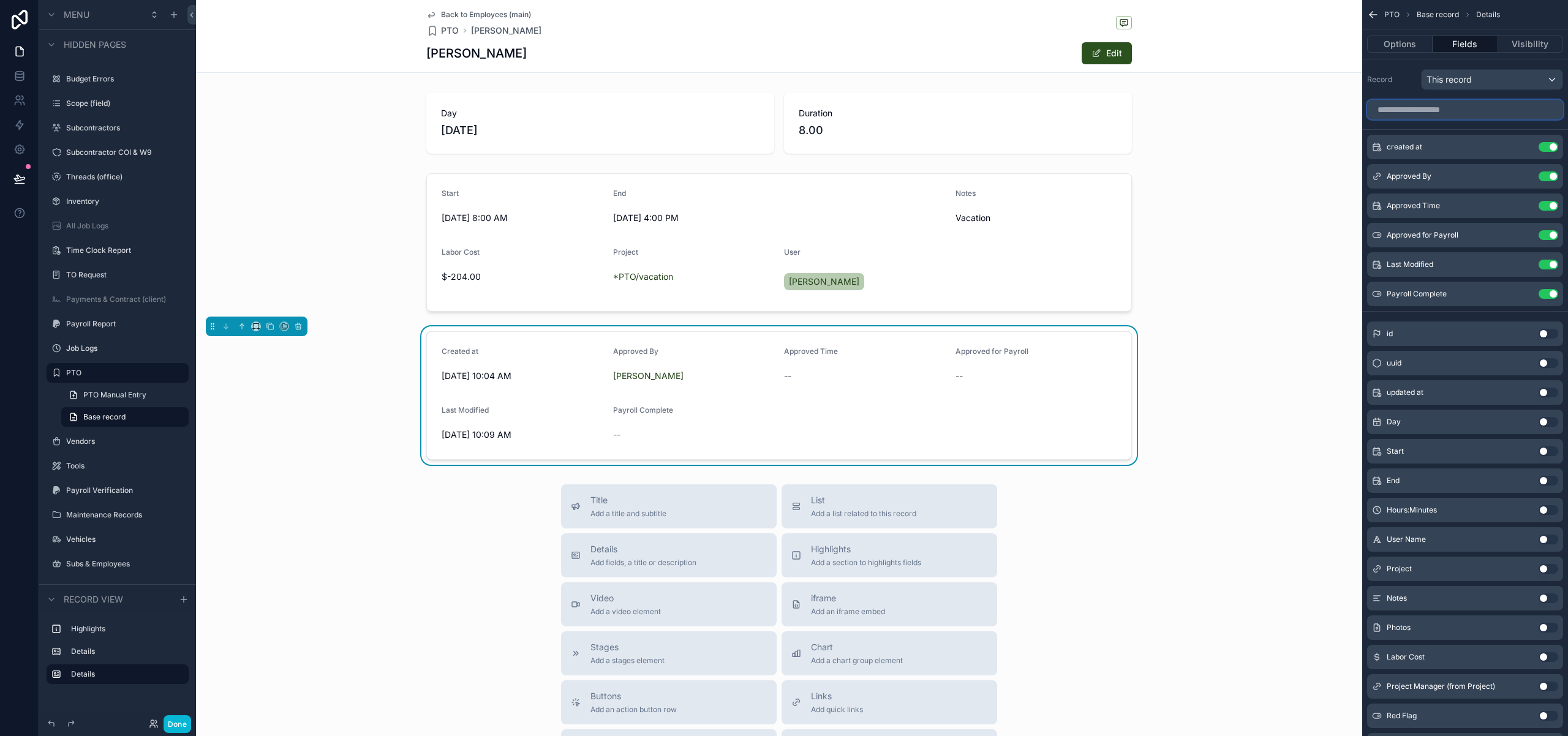
click at [1428, 107] on input "scrollable content" at bounding box center [1465, 110] width 196 height 19
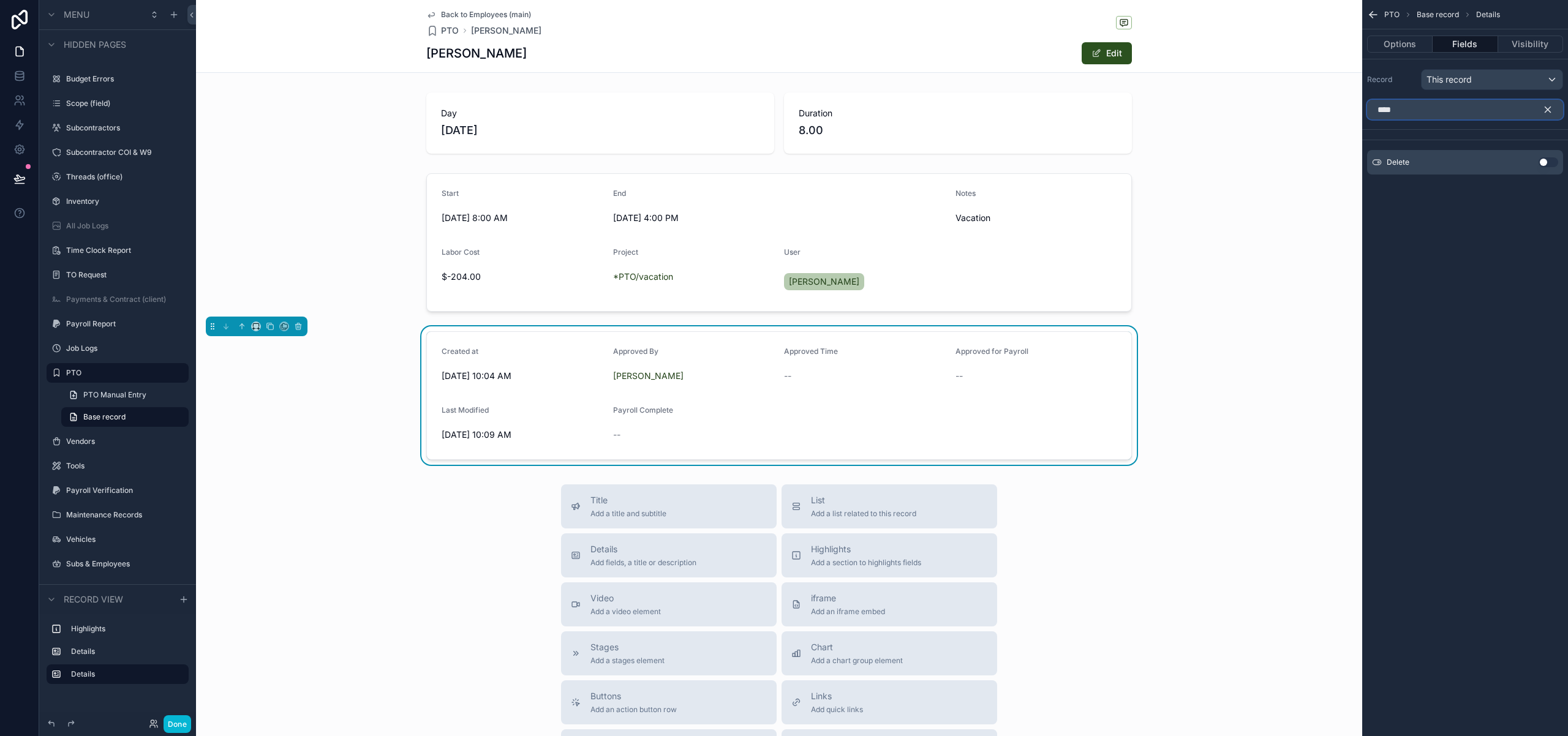
type input "****"
click at [1549, 160] on button "Use setting" at bounding box center [1548, 162] width 19 height 10
click at [1525, 145] on icon "scrollable content" at bounding box center [1523, 147] width 10 height 10
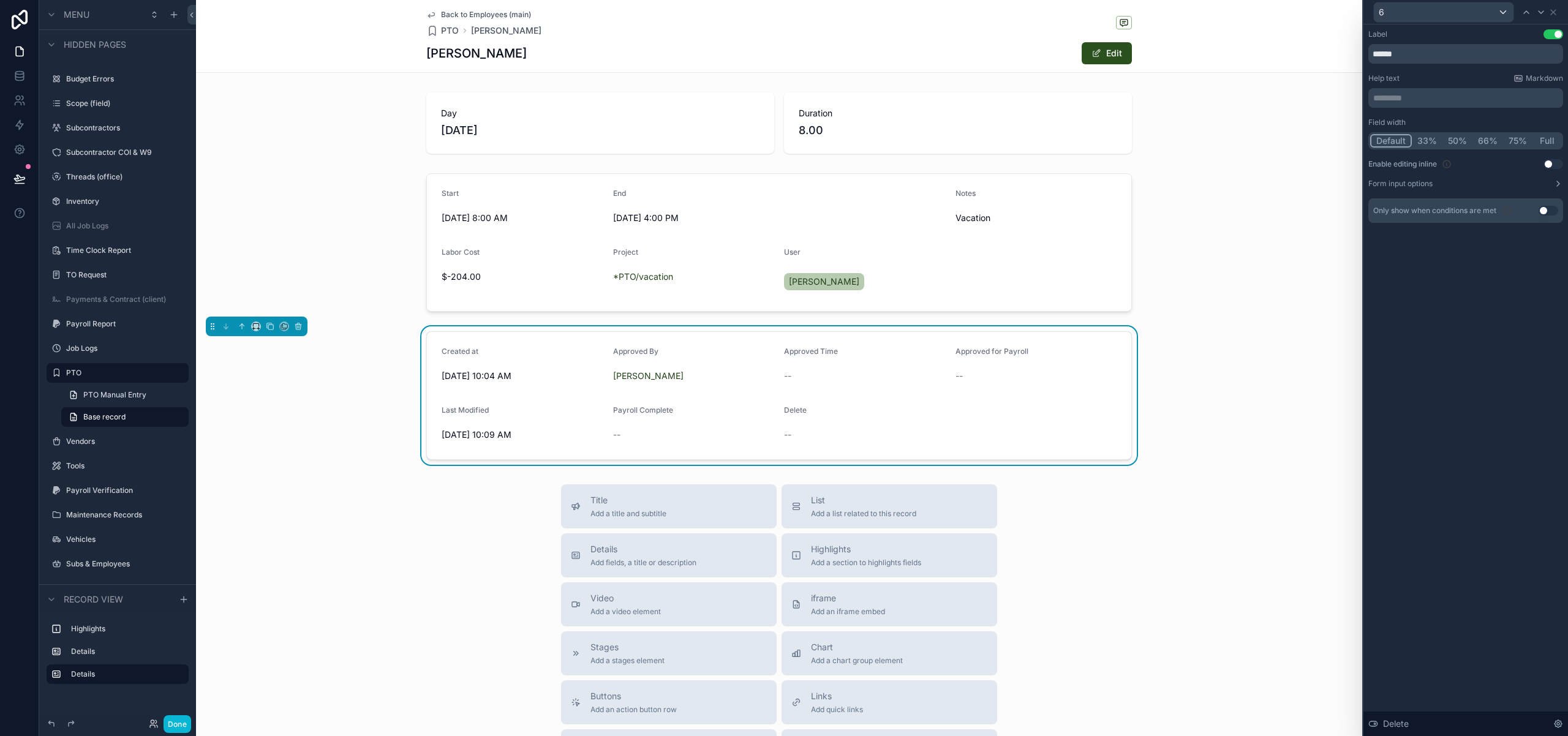
click at [1554, 165] on button "Use setting" at bounding box center [1553, 164] width 19 height 10
drag, startPoint x: 176, startPoint y: 724, endPoint x: 420, endPoint y: 669, distance: 250.1
click at [176, 724] on button "Done" at bounding box center [177, 724] width 27 height 18
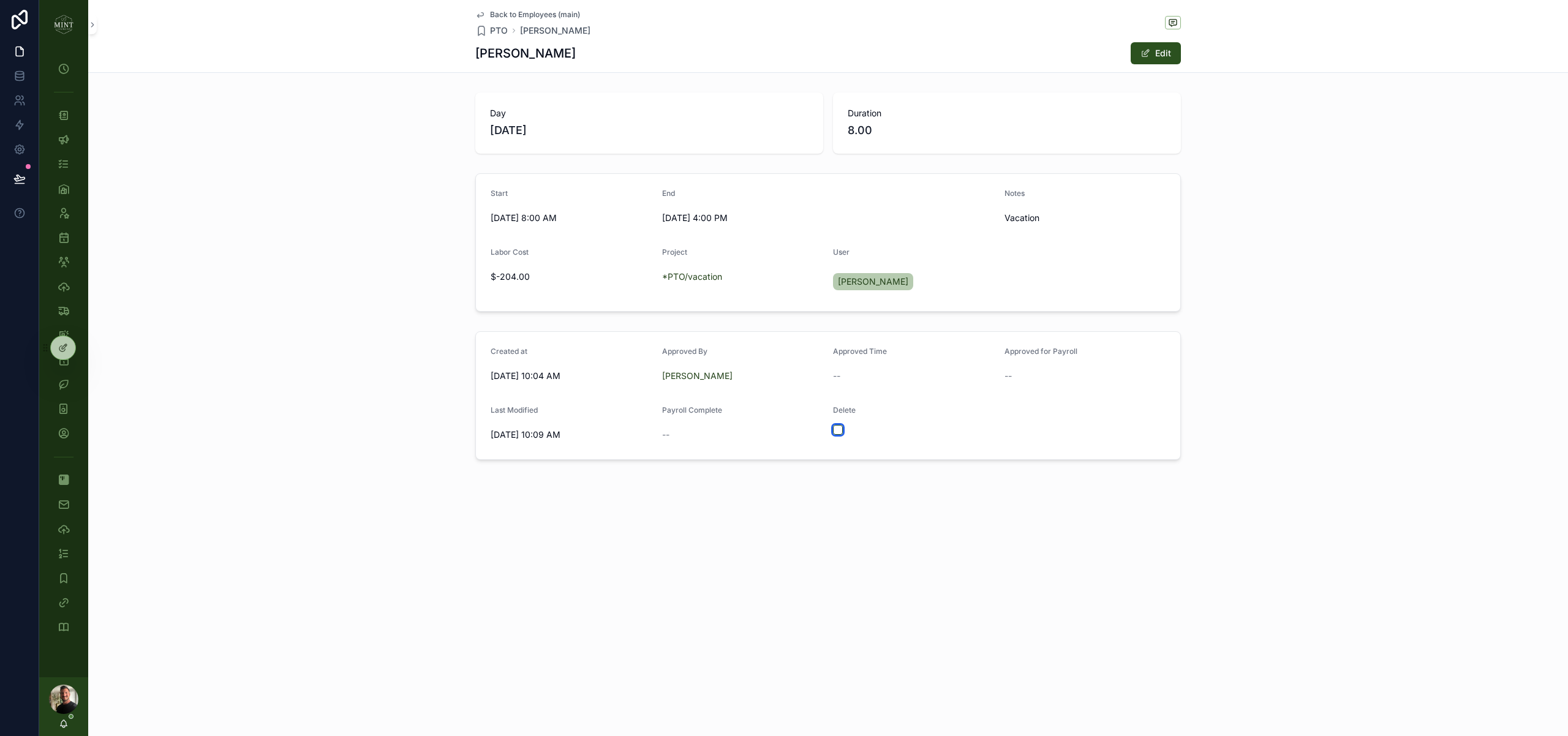
click at [839, 427] on button "scrollable content" at bounding box center [838, 430] width 10 height 10
click at [521, 12] on span "Back to Employees (main)" at bounding box center [535, 14] width 90 height 10
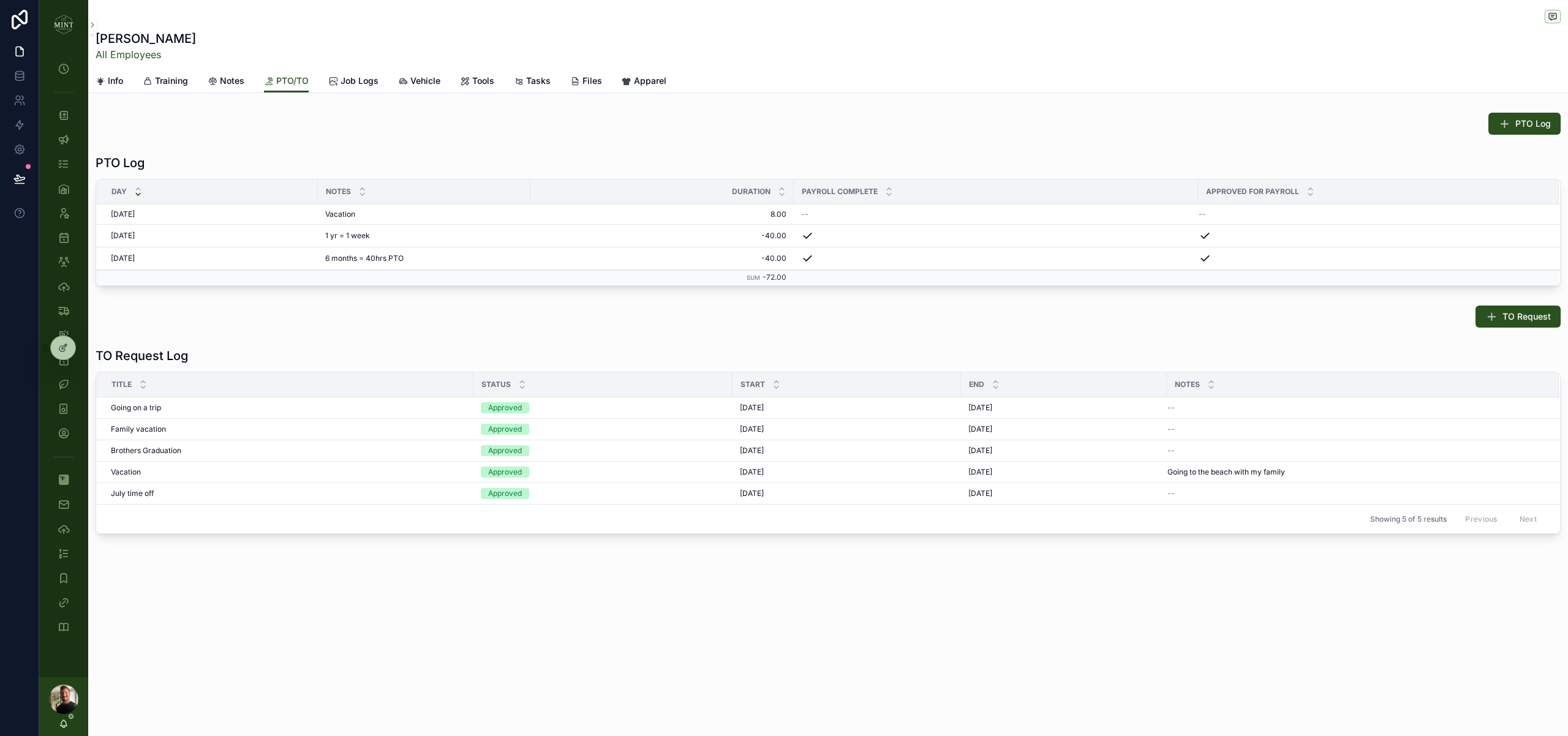
click at [776, 340] on div "PTO Log PTO Log Day Notes Duration Payroll Complete Approved for Payroll 9/17/2…" at bounding box center [828, 323] width 1480 height 431
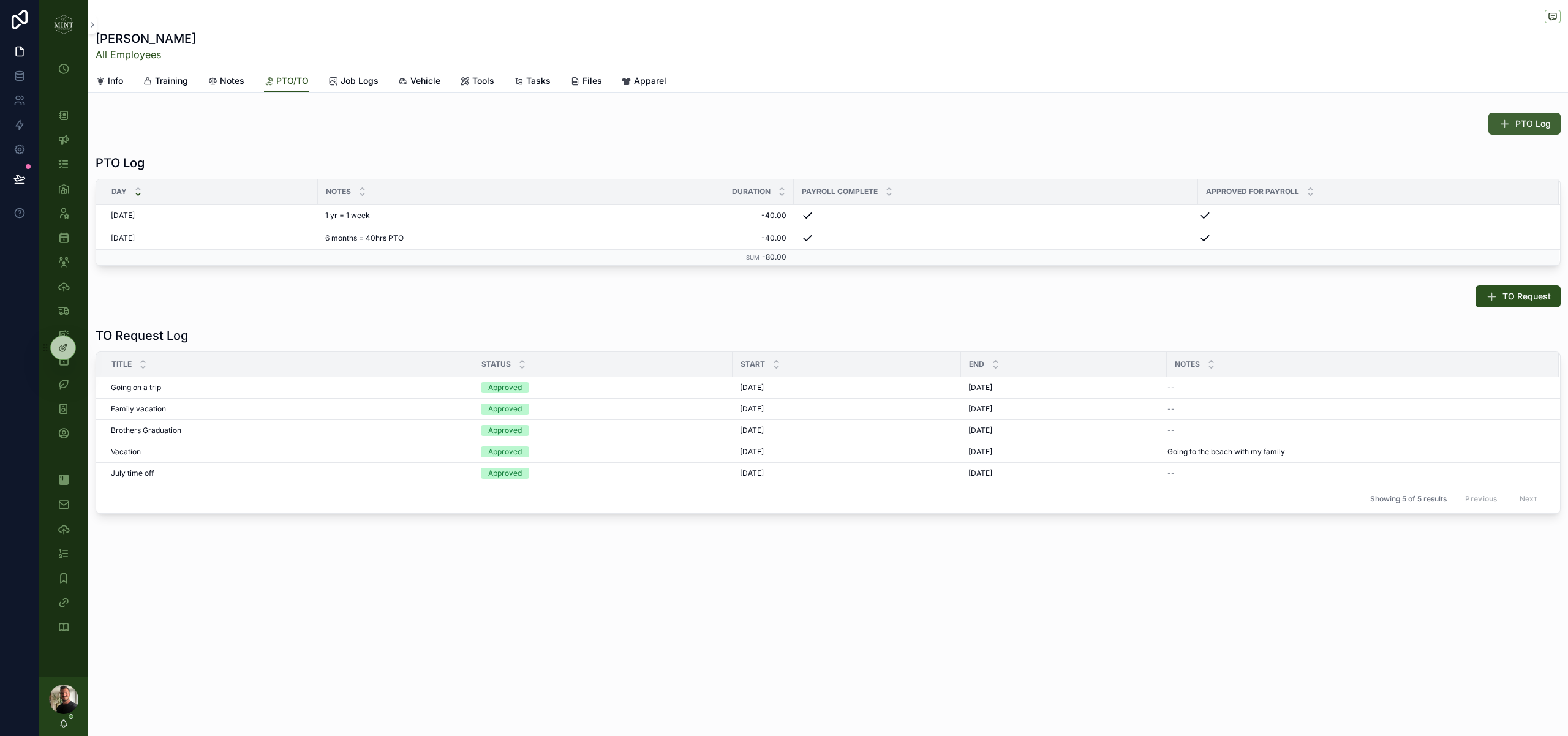
click at [1516, 126] on span "PTO Log" at bounding box center [1533, 124] width 35 height 12
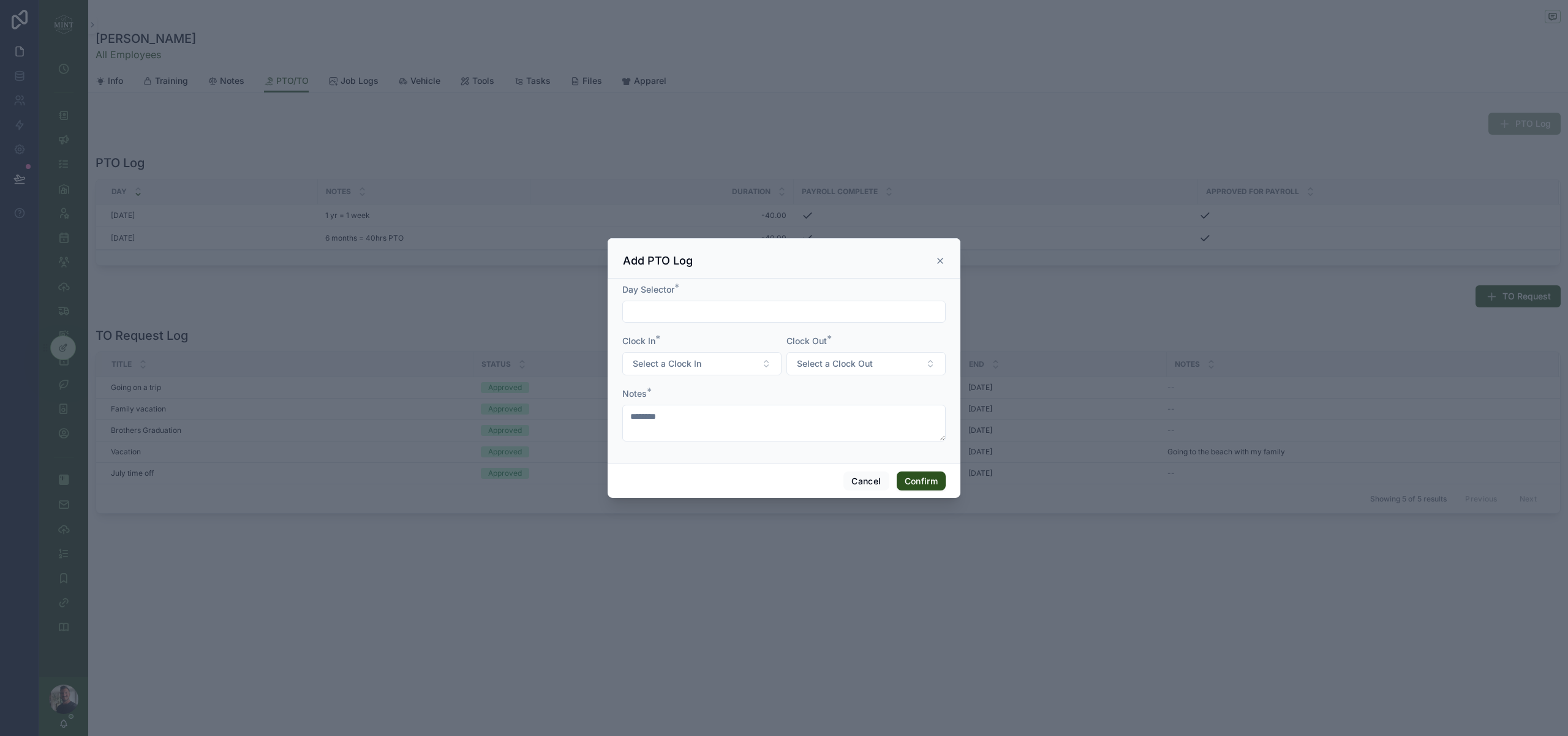
click at [714, 310] on input "text" at bounding box center [784, 311] width 322 height 17
click at [787, 467] on button "17" at bounding box center [784, 467] width 22 height 22
type input "*********"
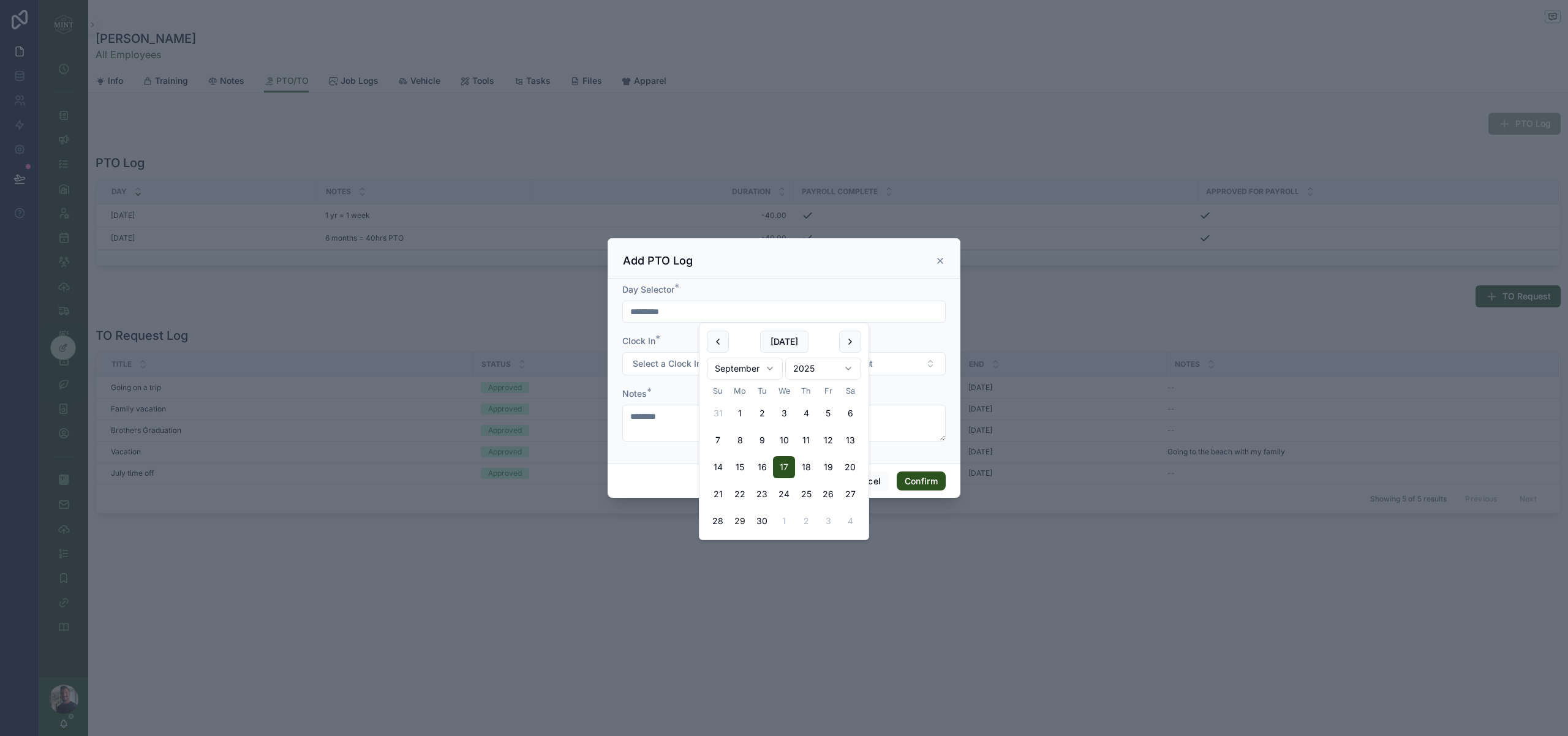
click at [656, 387] on div "Notes *" at bounding box center [784, 394] width 324 height 12
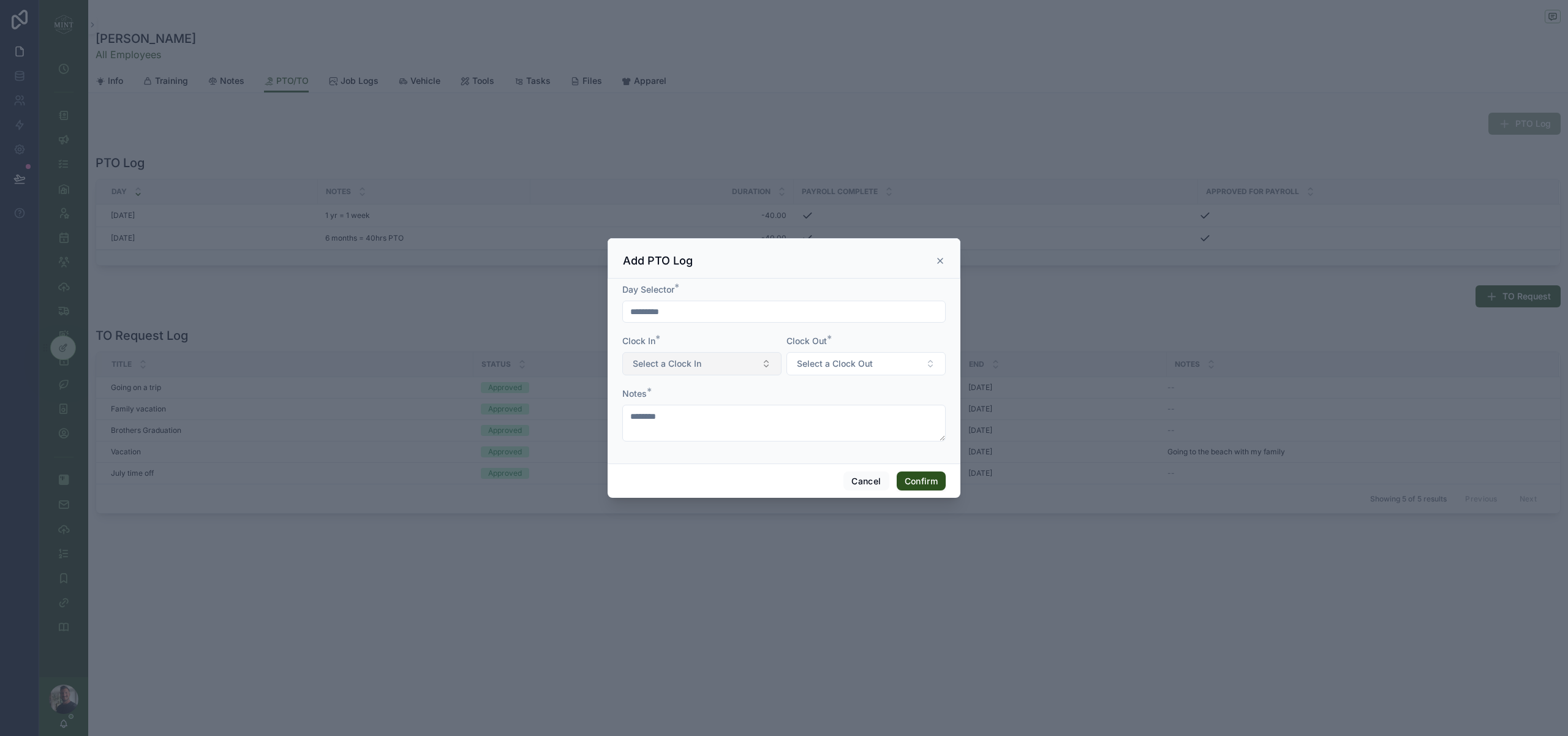
click at [669, 361] on span "Select a Clock In" at bounding box center [667, 364] width 69 height 12
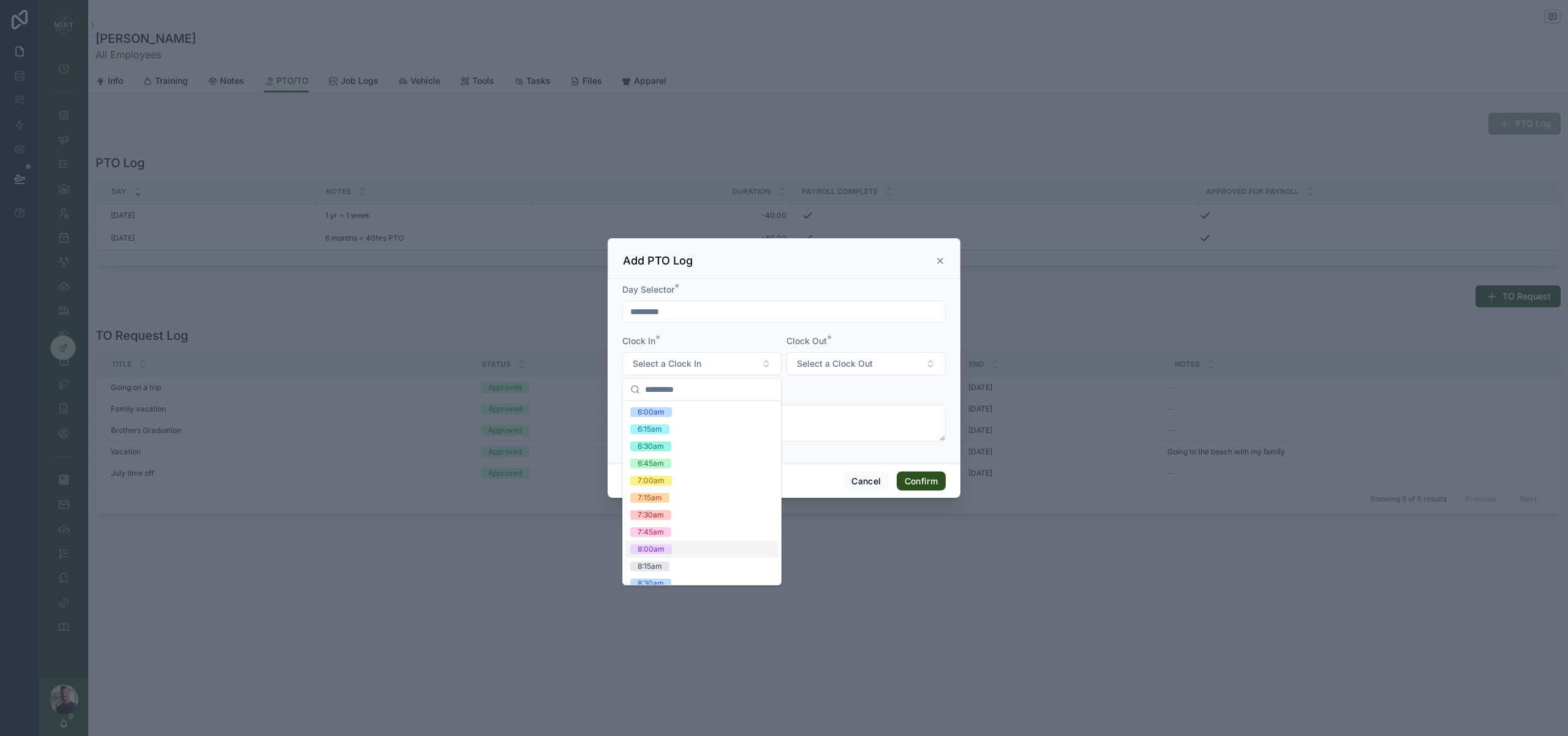
click at [706, 547] on div "8:00am" at bounding box center [701, 548] width 153 height 17
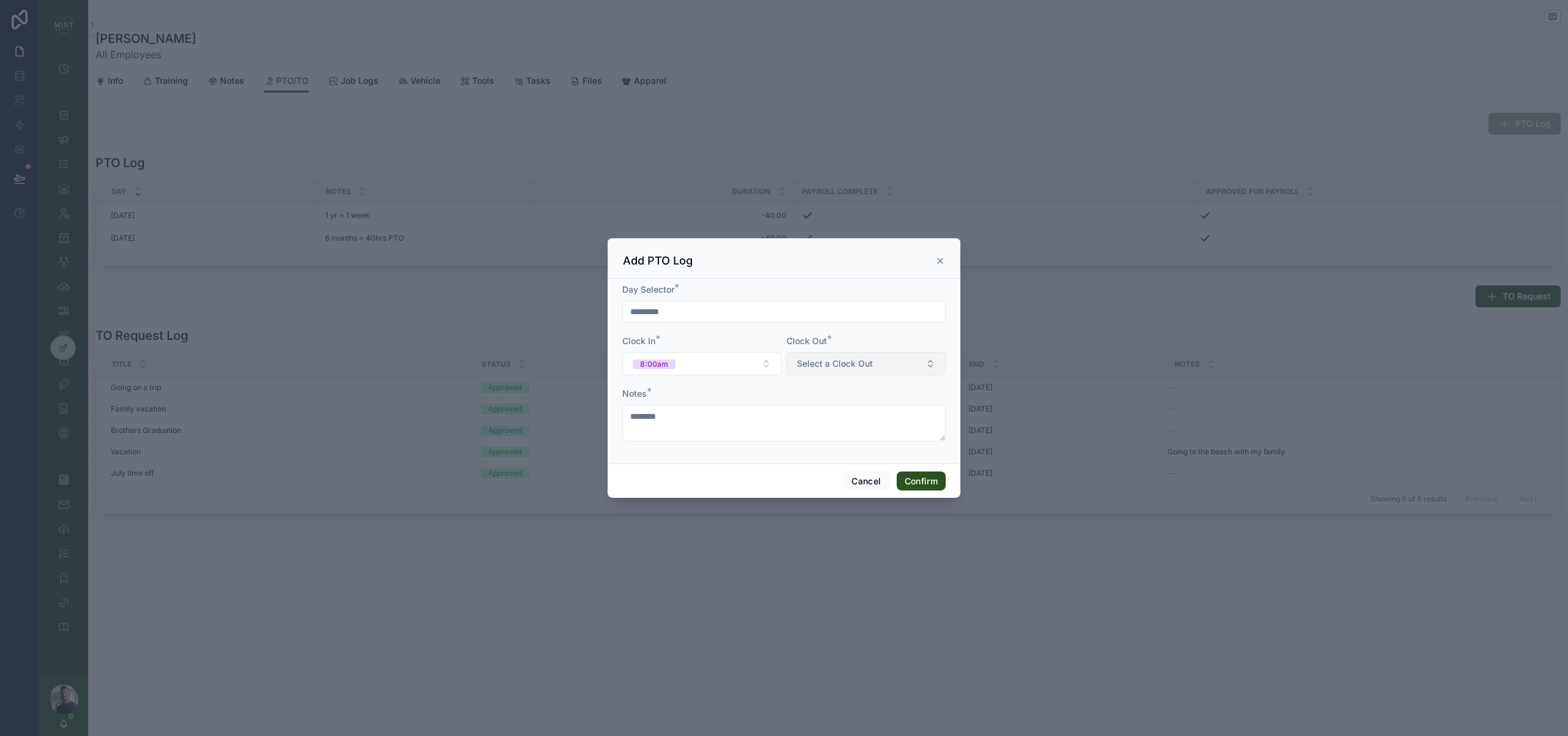
click at [863, 369] on span "Select a Clock Out" at bounding box center [835, 364] width 76 height 12
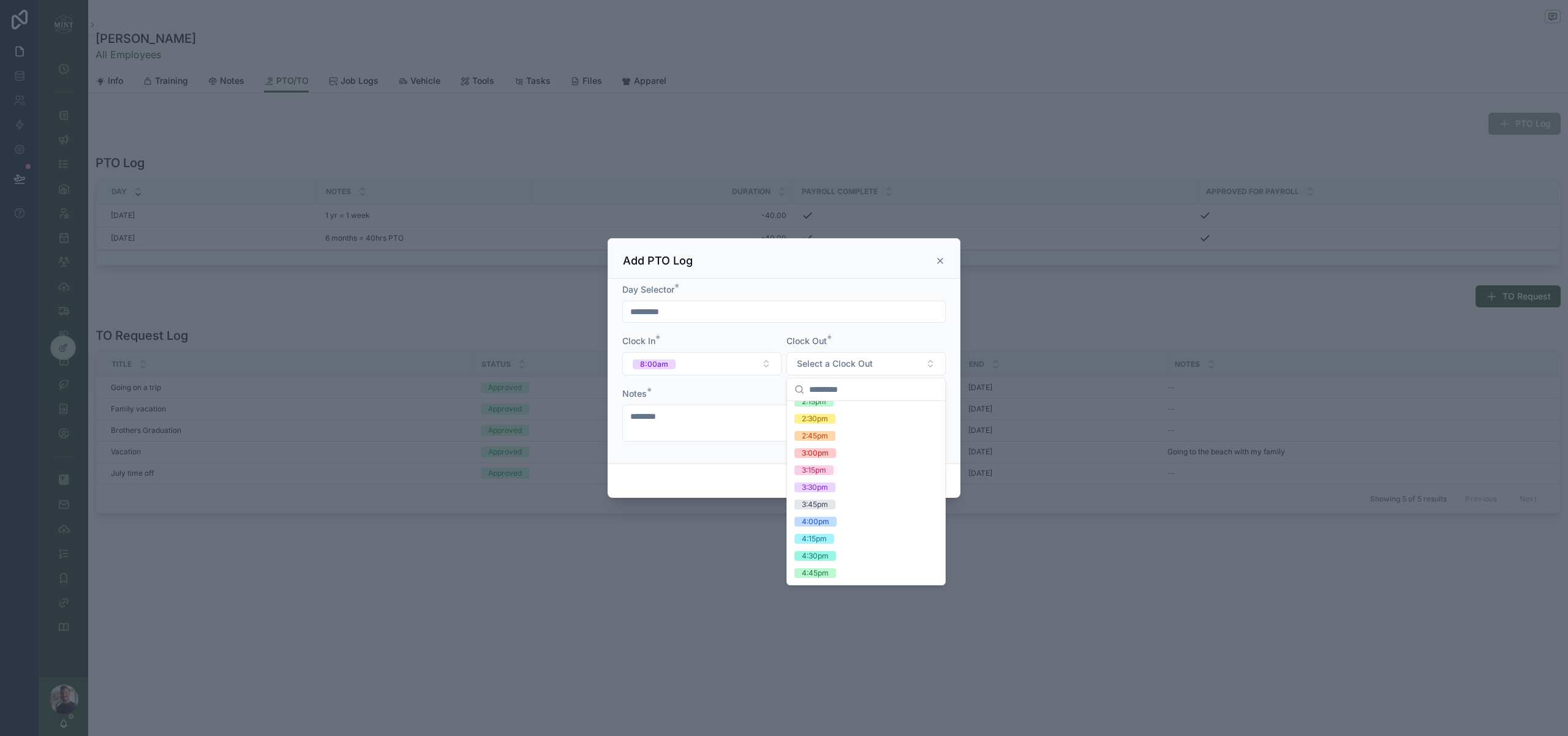
scroll to position [600, 0]
click at [837, 498] on div "4:00pm" at bounding box center [866, 498] width 153 height 17
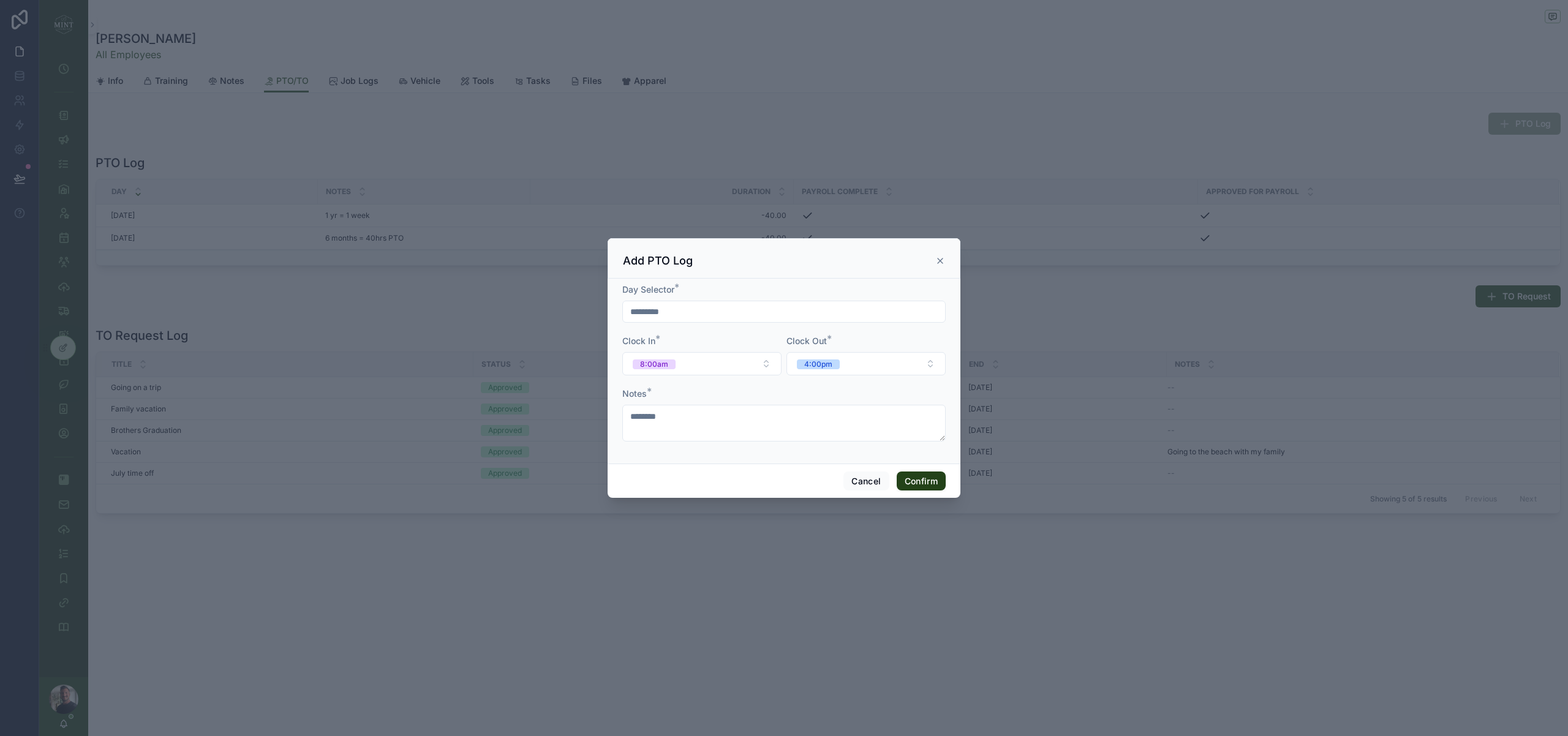
click at [922, 479] on button "Confirm" at bounding box center [921, 481] width 49 height 19
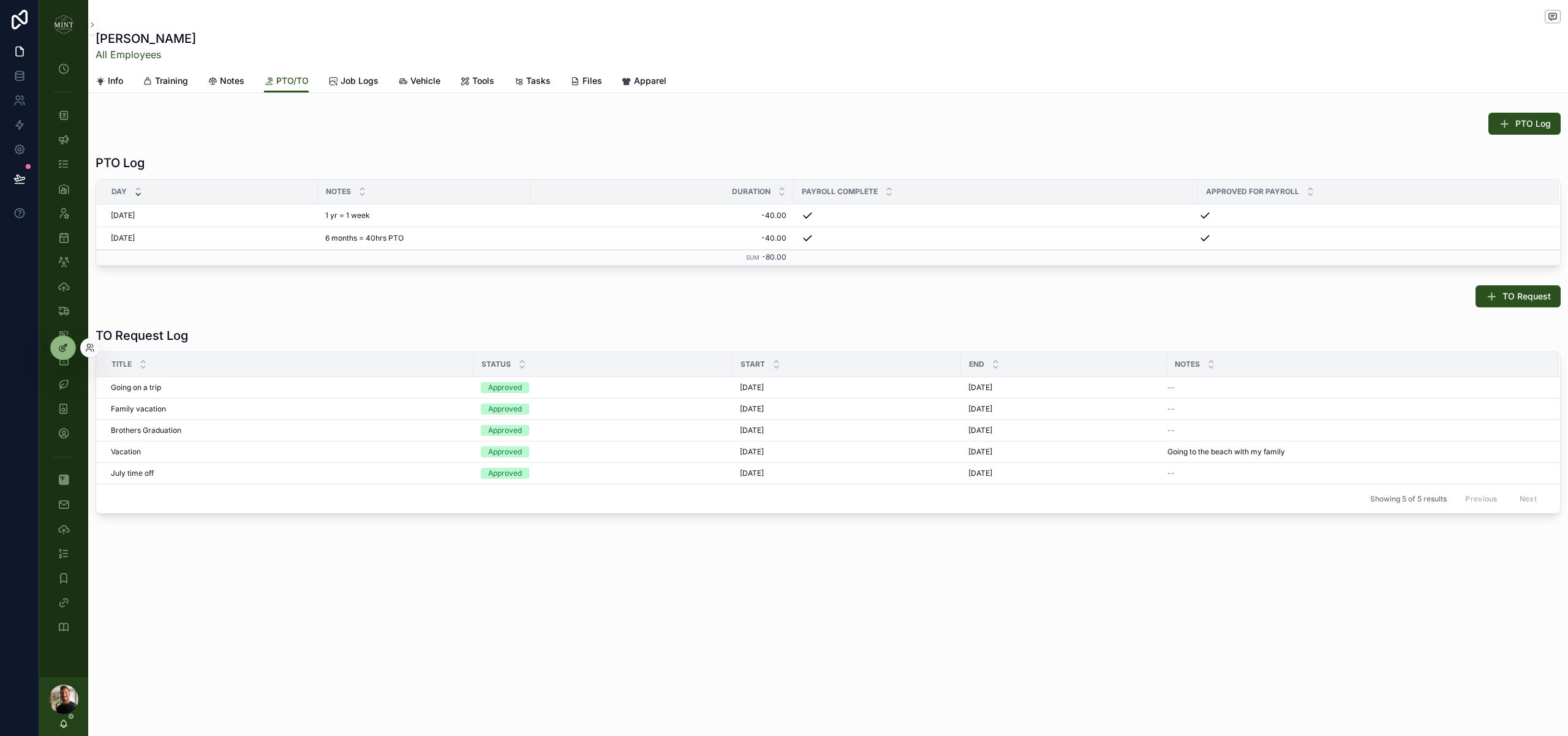
click at [55, 348] on div at bounding box center [63, 348] width 25 height 23
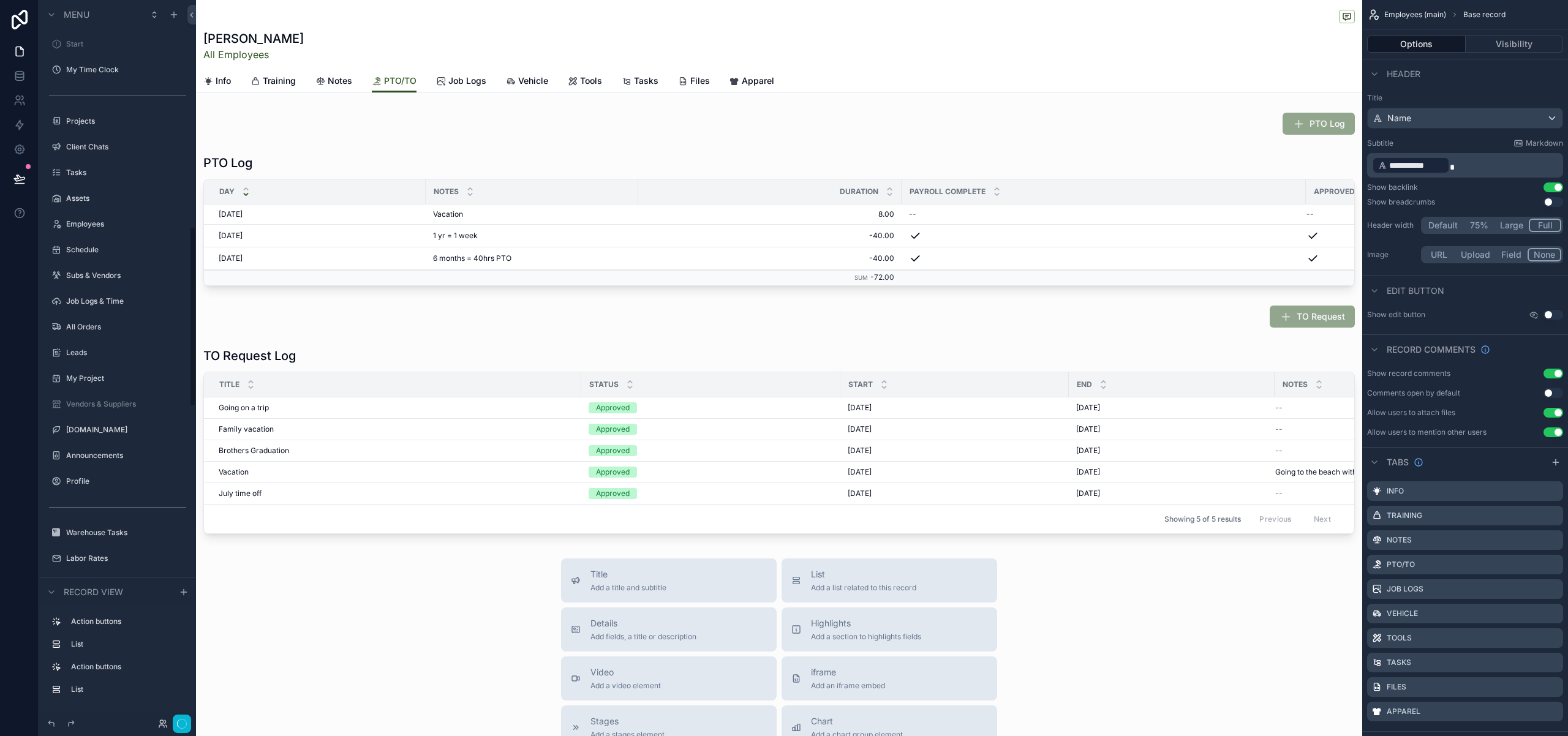
scroll to position [908, 0]
click at [1262, 259] on div "scrollable content" at bounding box center [779, 220] width 1166 height 142
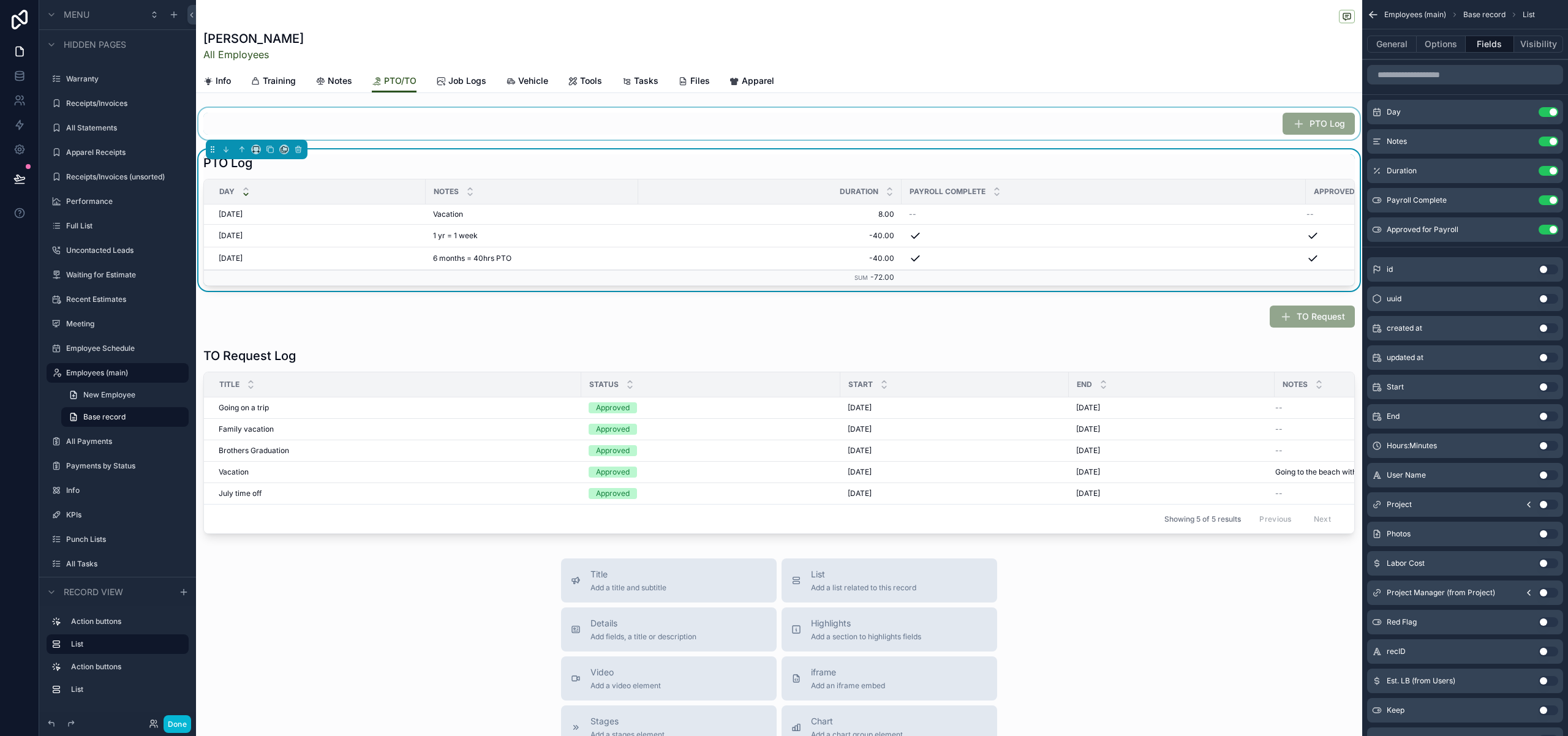
click at [1261, 120] on div "scrollable content" at bounding box center [779, 124] width 1166 height 32
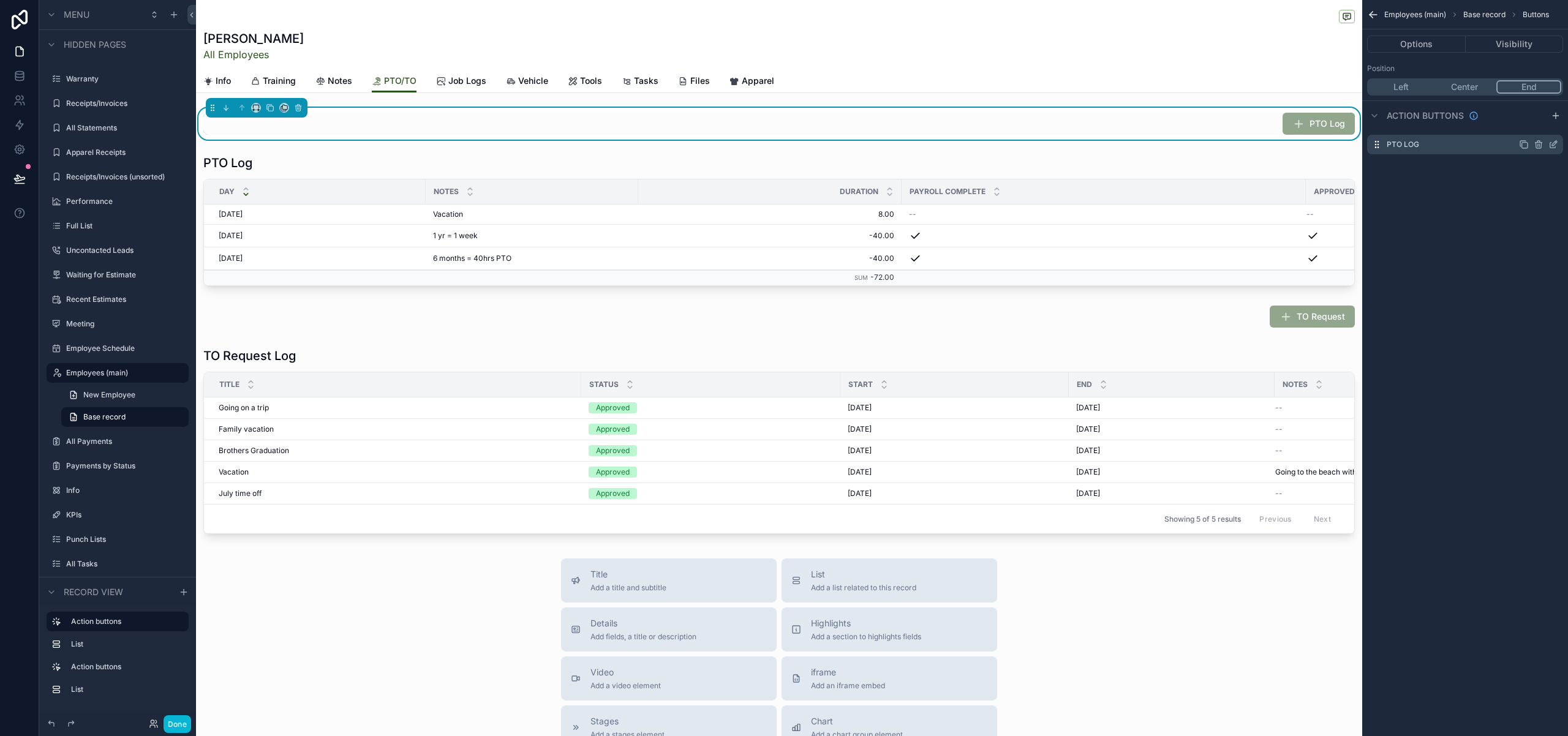
click at [1553, 142] on icon "scrollable content" at bounding box center [1555, 143] width 5 height 5
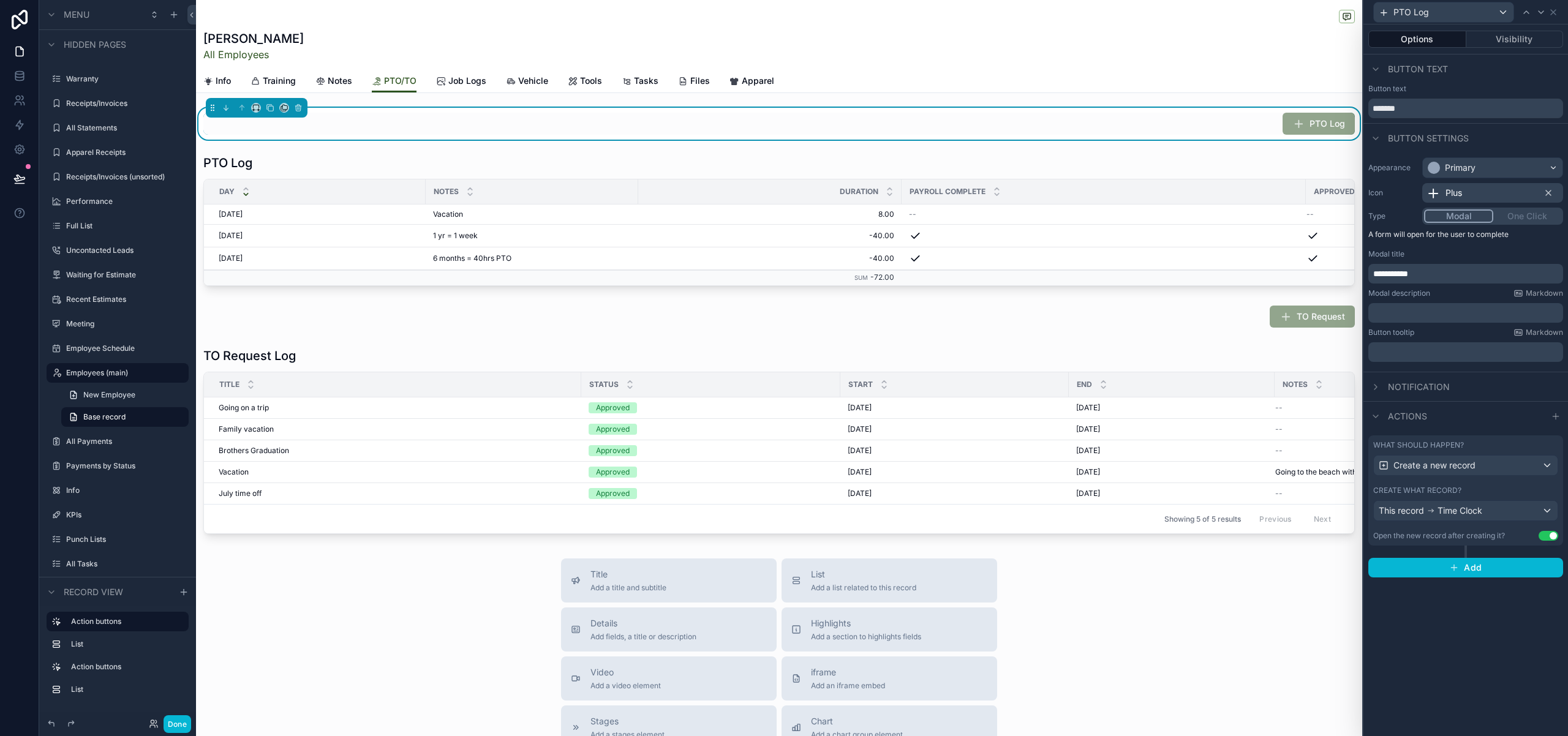
click at [1544, 537] on button "Use setting" at bounding box center [1548, 535] width 19 height 10
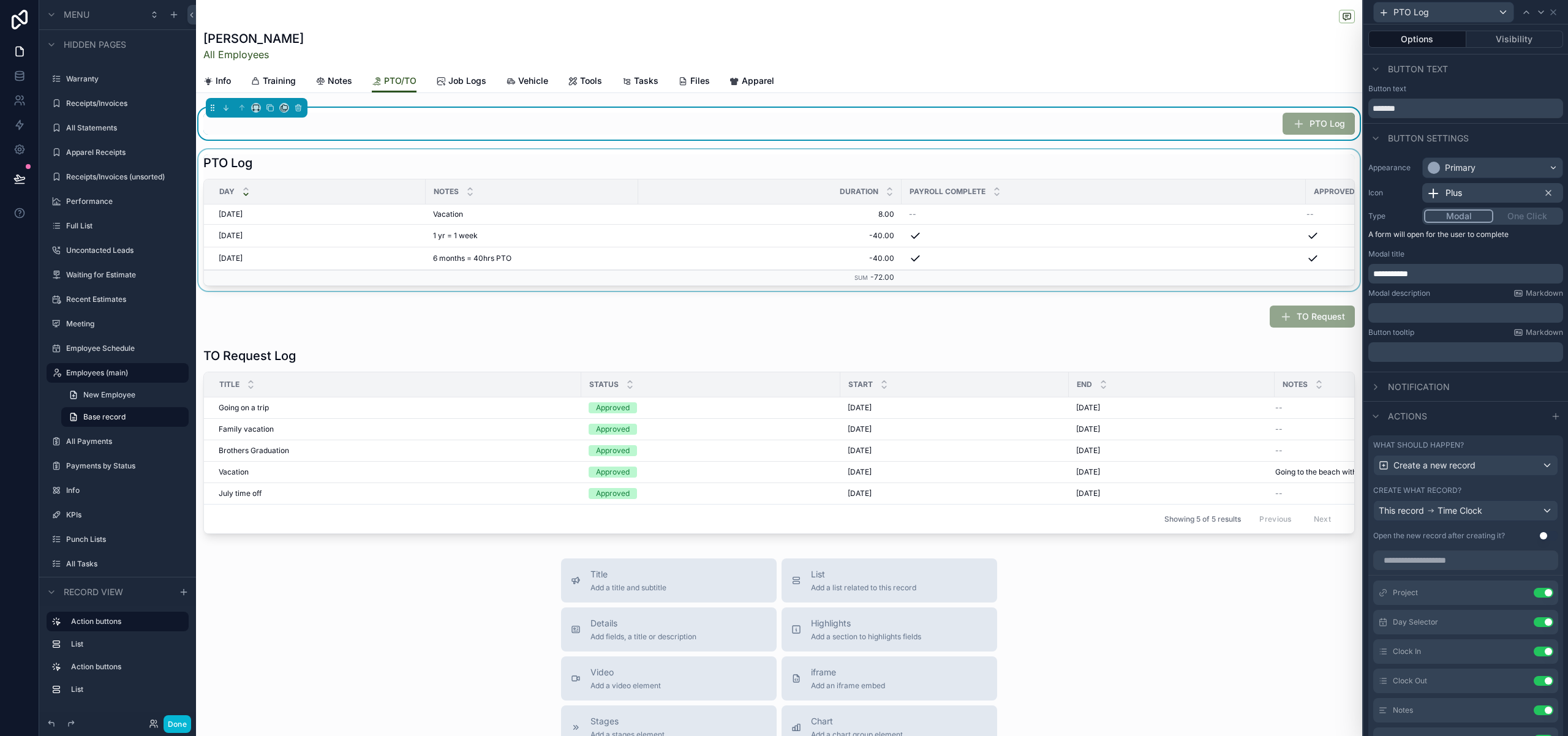
click at [1126, 179] on div "scrollable content" at bounding box center [779, 220] width 1166 height 142
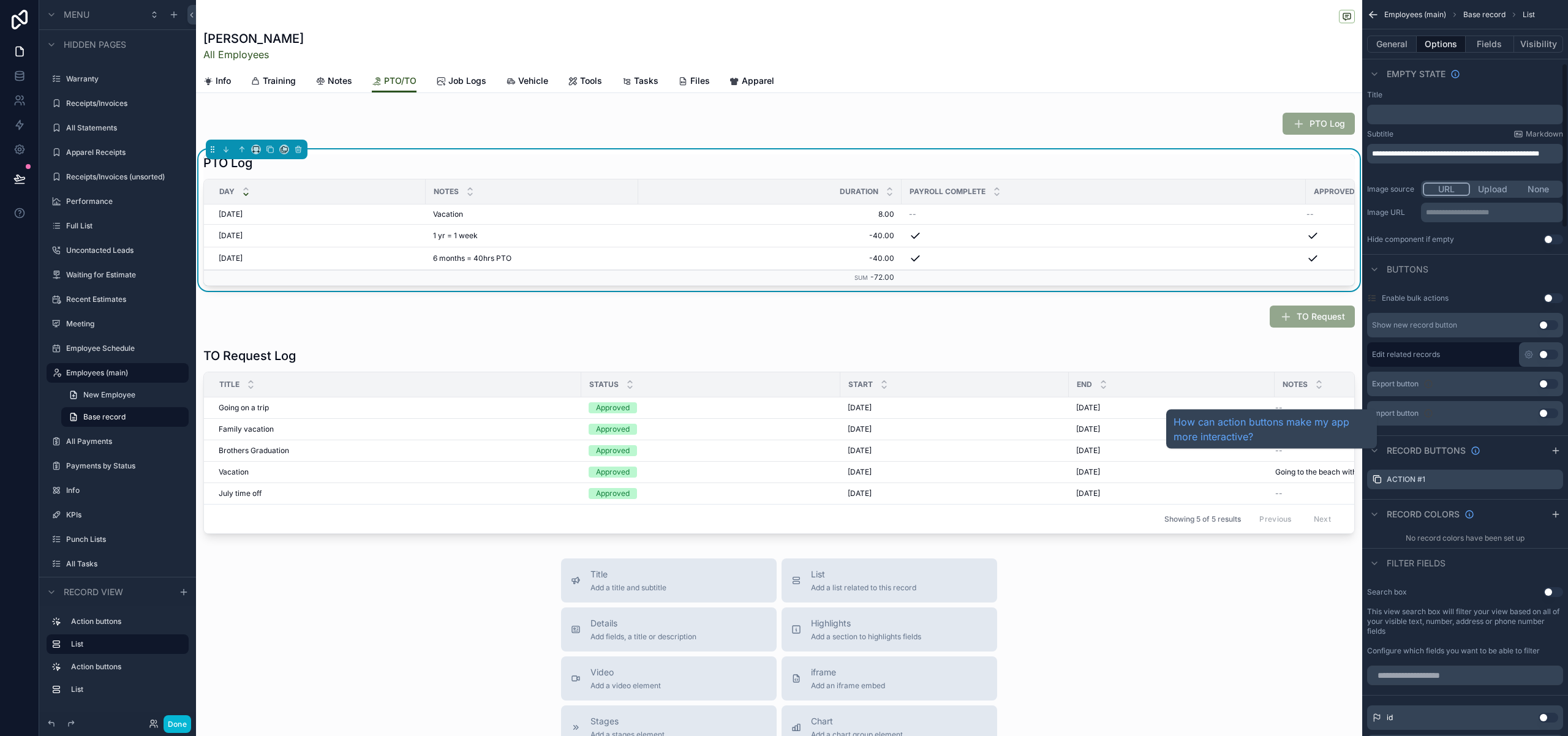
scroll to position [301, 0]
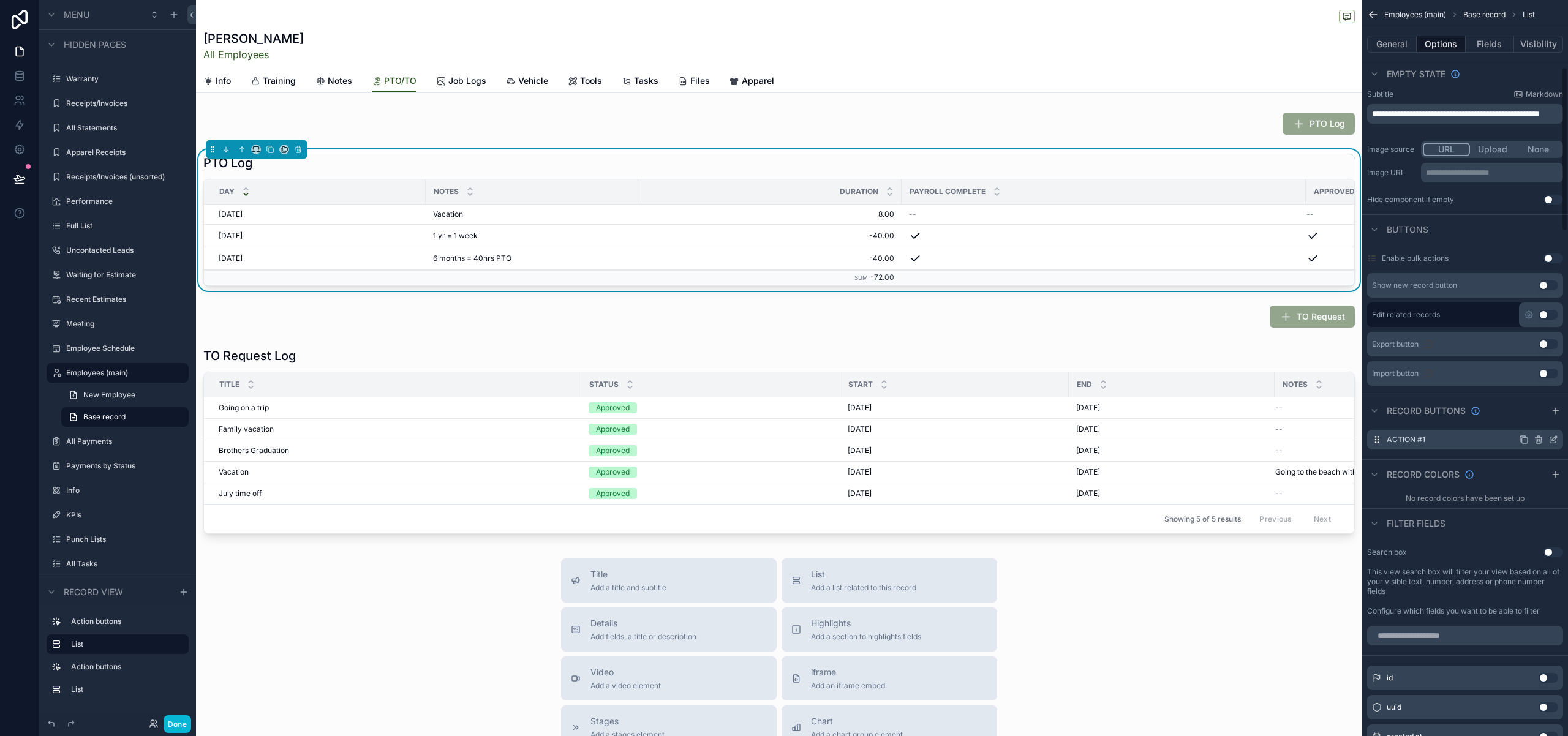
click at [1551, 441] on icon "scrollable content" at bounding box center [1552, 440] width 10 height 10
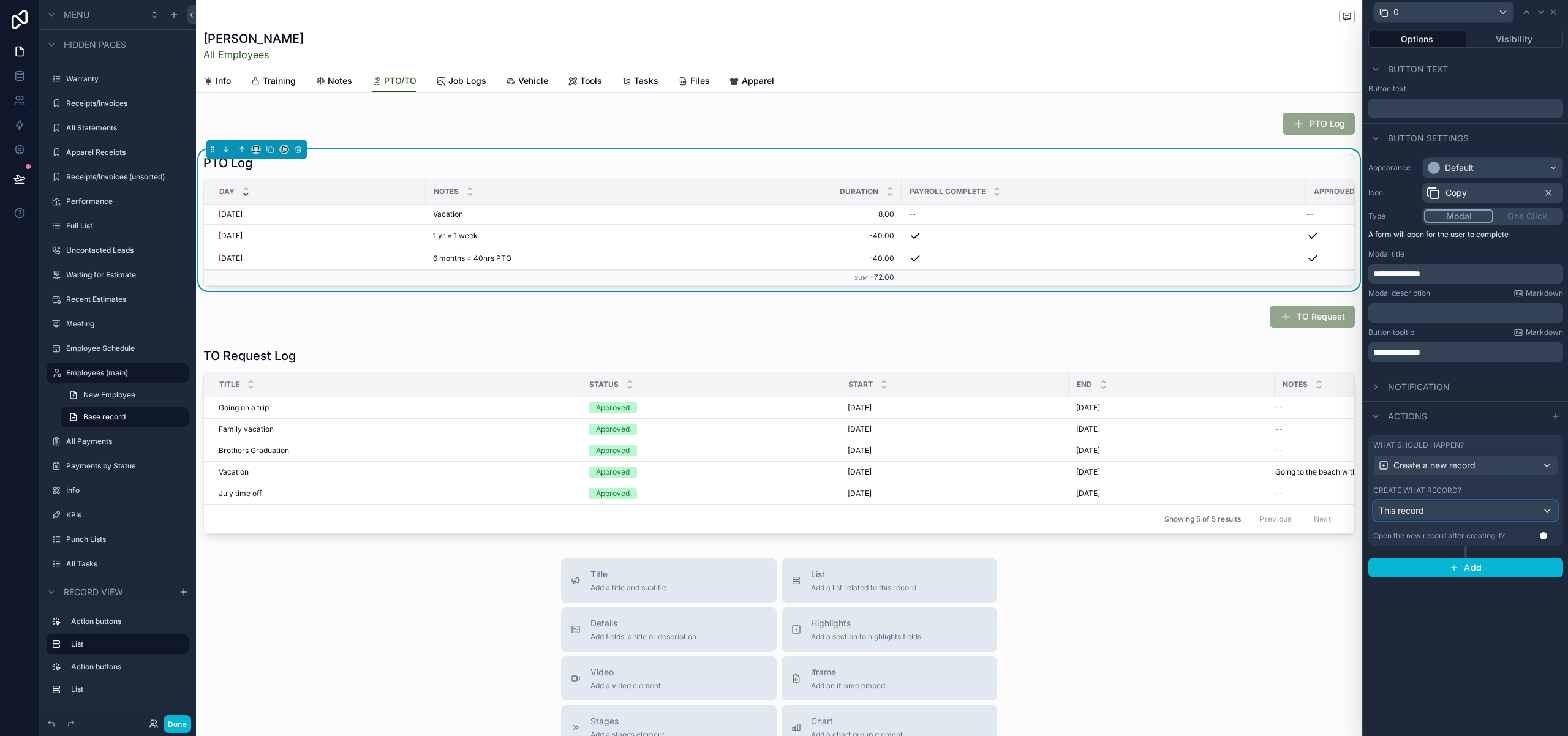
click at [1550, 512] on div "This record" at bounding box center [1465, 510] width 184 height 19
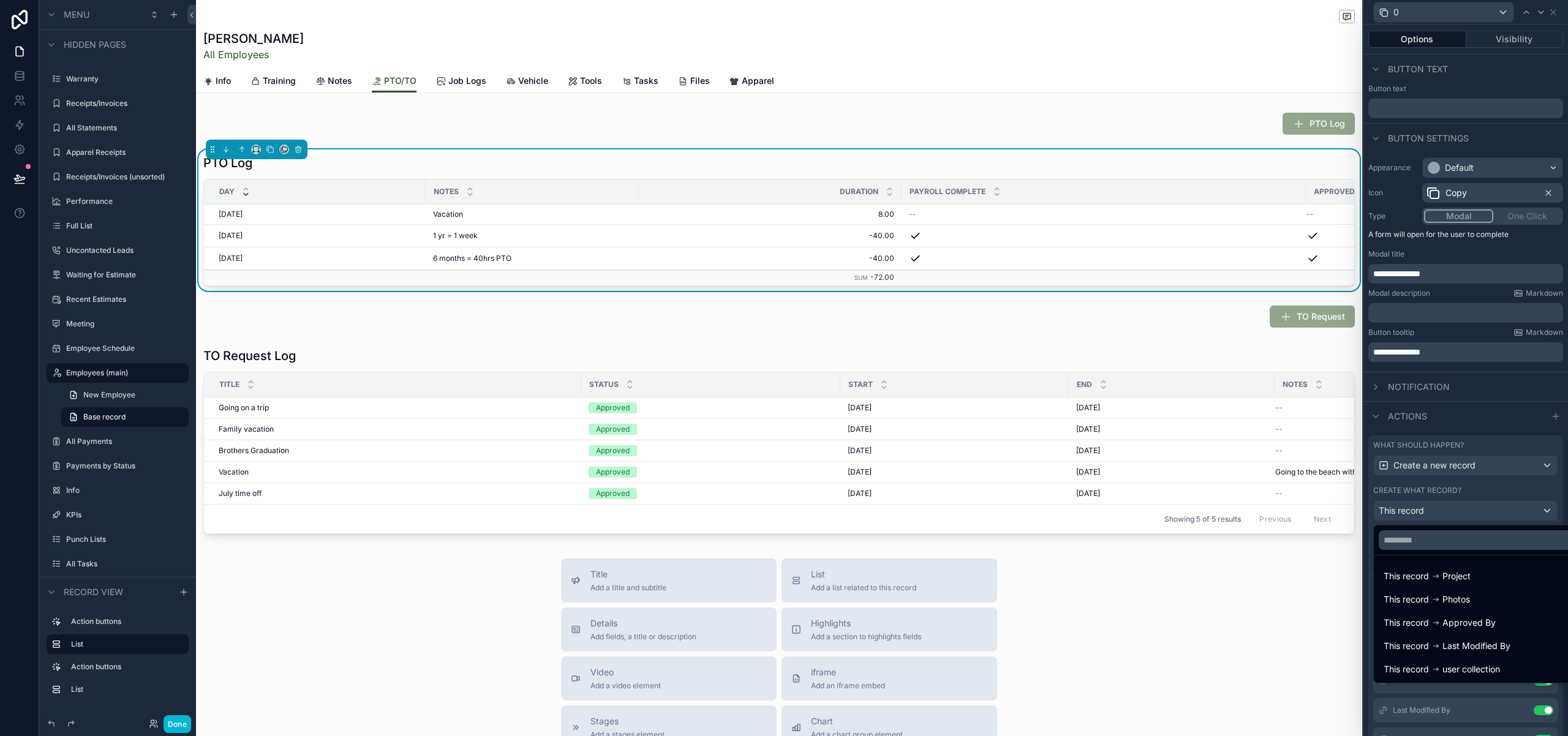
click at [1558, 509] on div at bounding box center [1465, 368] width 204 height 736
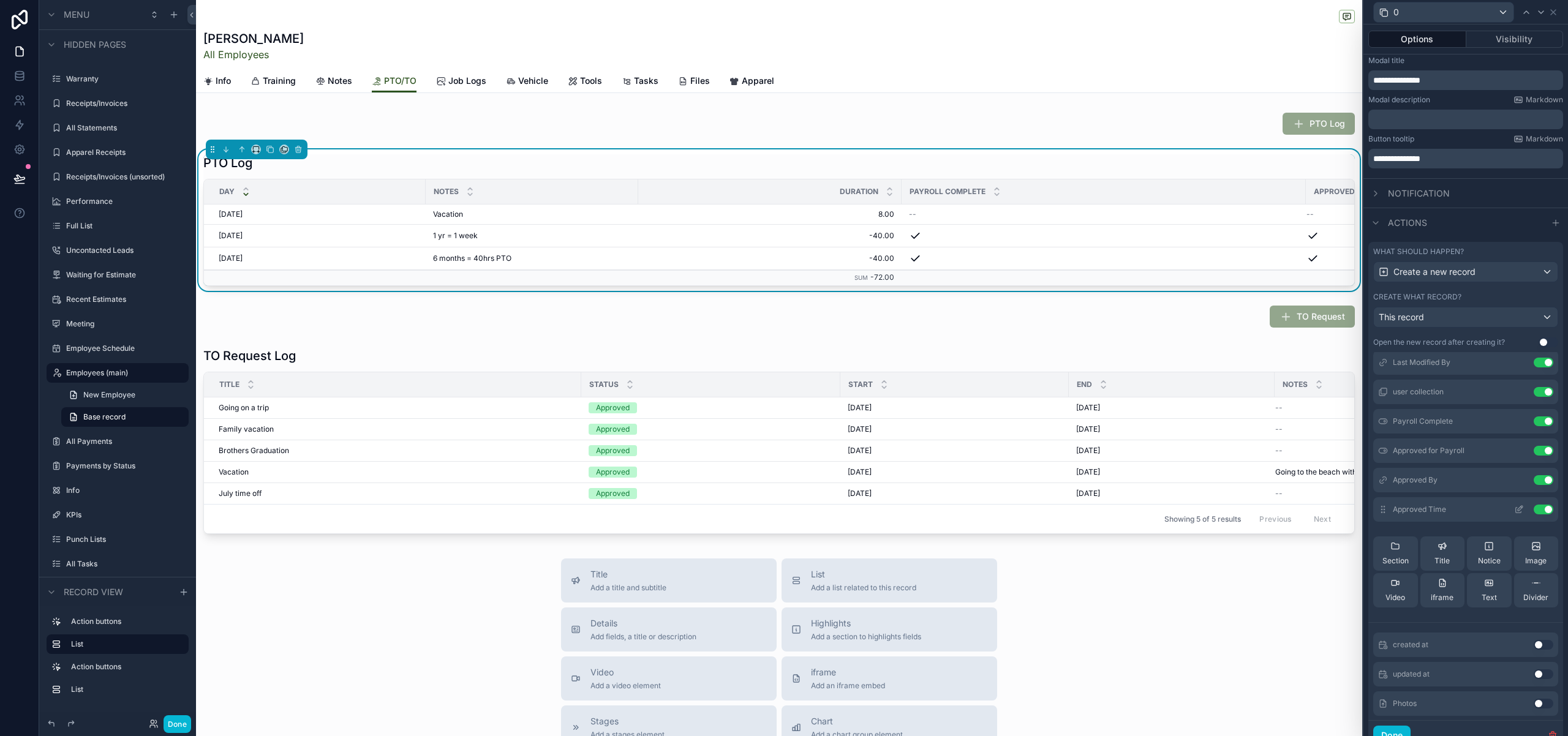
scroll to position [195, 0]
click at [1538, 479] on button "Use setting" at bounding box center [1543, 479] width 19 height 10
click at [1540, 477] on button "Use setting" at bounding box center [1543, 479] width 19 height 10
click at [1541, 449] on button "Use setting" at bounding box center [1543, 449] width 19 height 10
click at [1540, 422] on button "Use setting" at bounding box center [1543, 419] width 19 height 10
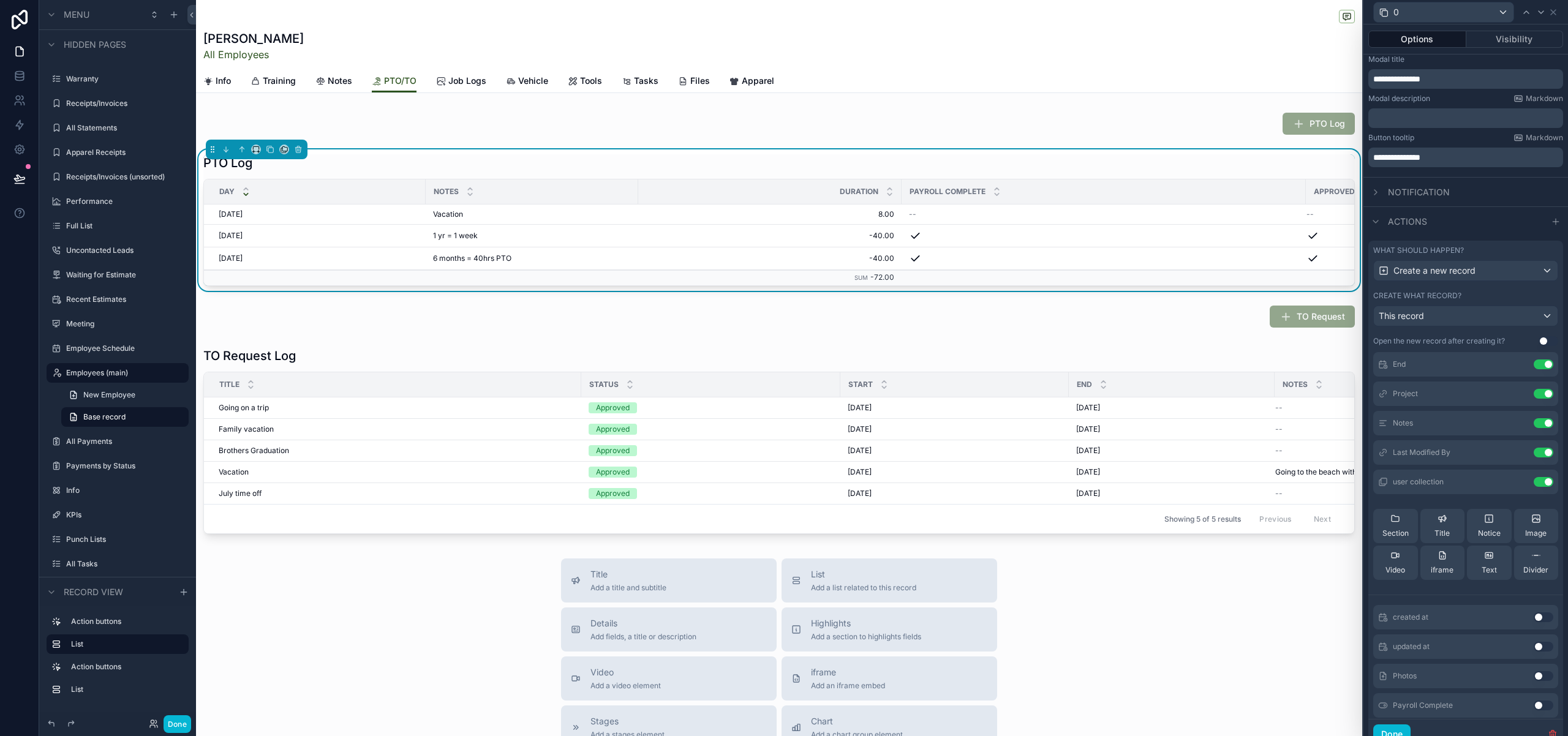
scroll to position [0, 0]
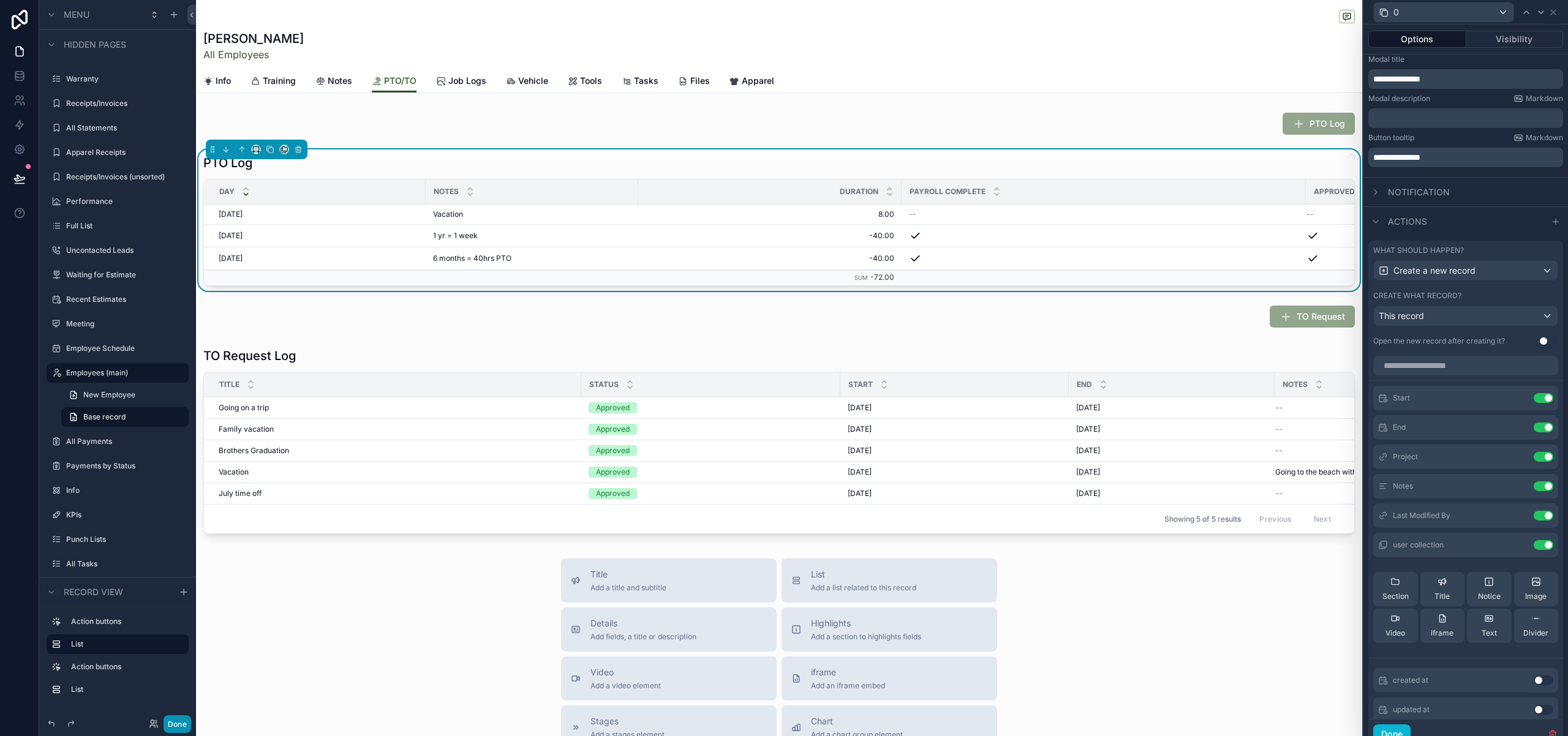
click at [180, 726] on button "Done" at bounding box center [177, 724] width 27 height 18
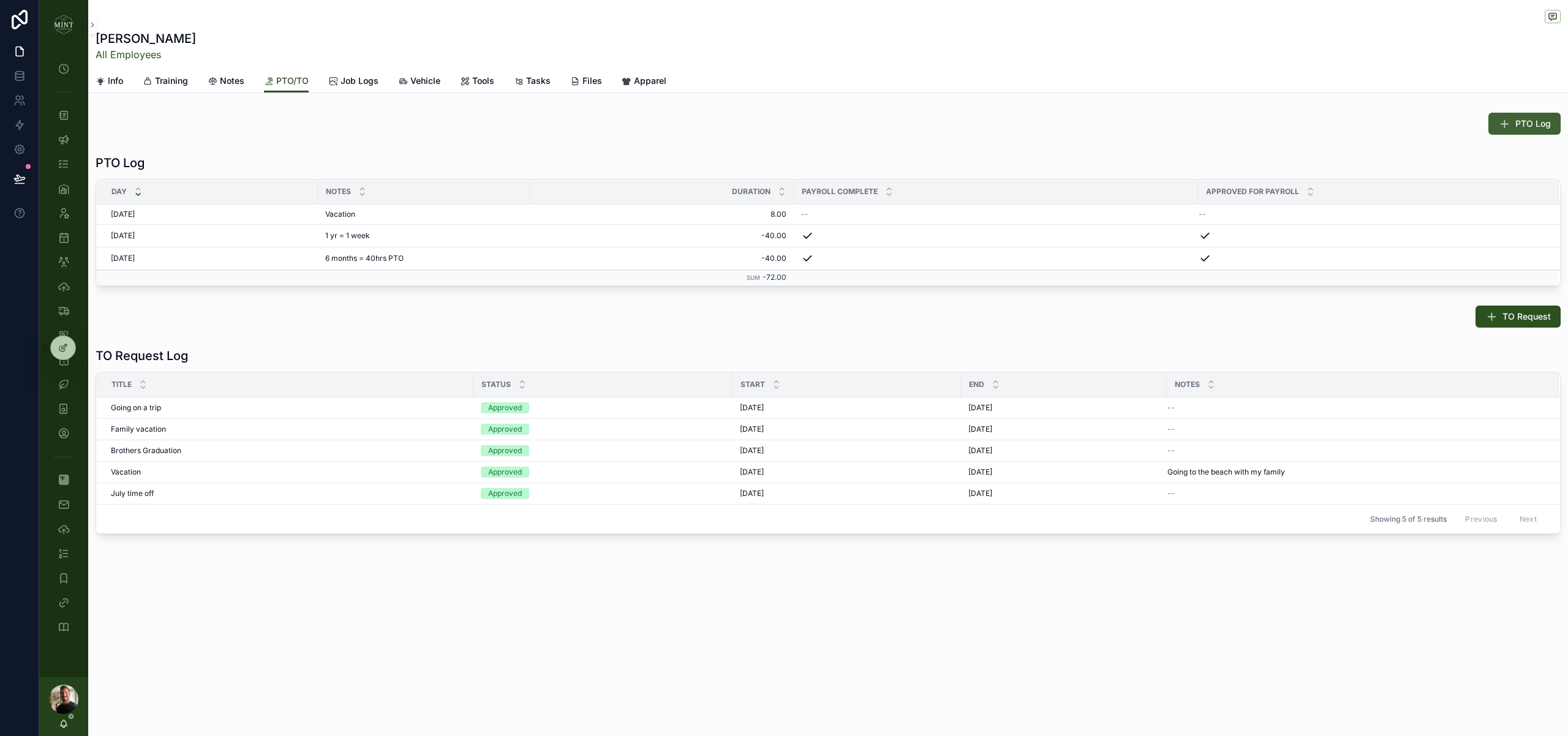
click at [1501, 125] on icon "scrollable content" at bounding box center [1504, 124] width 12 height 12
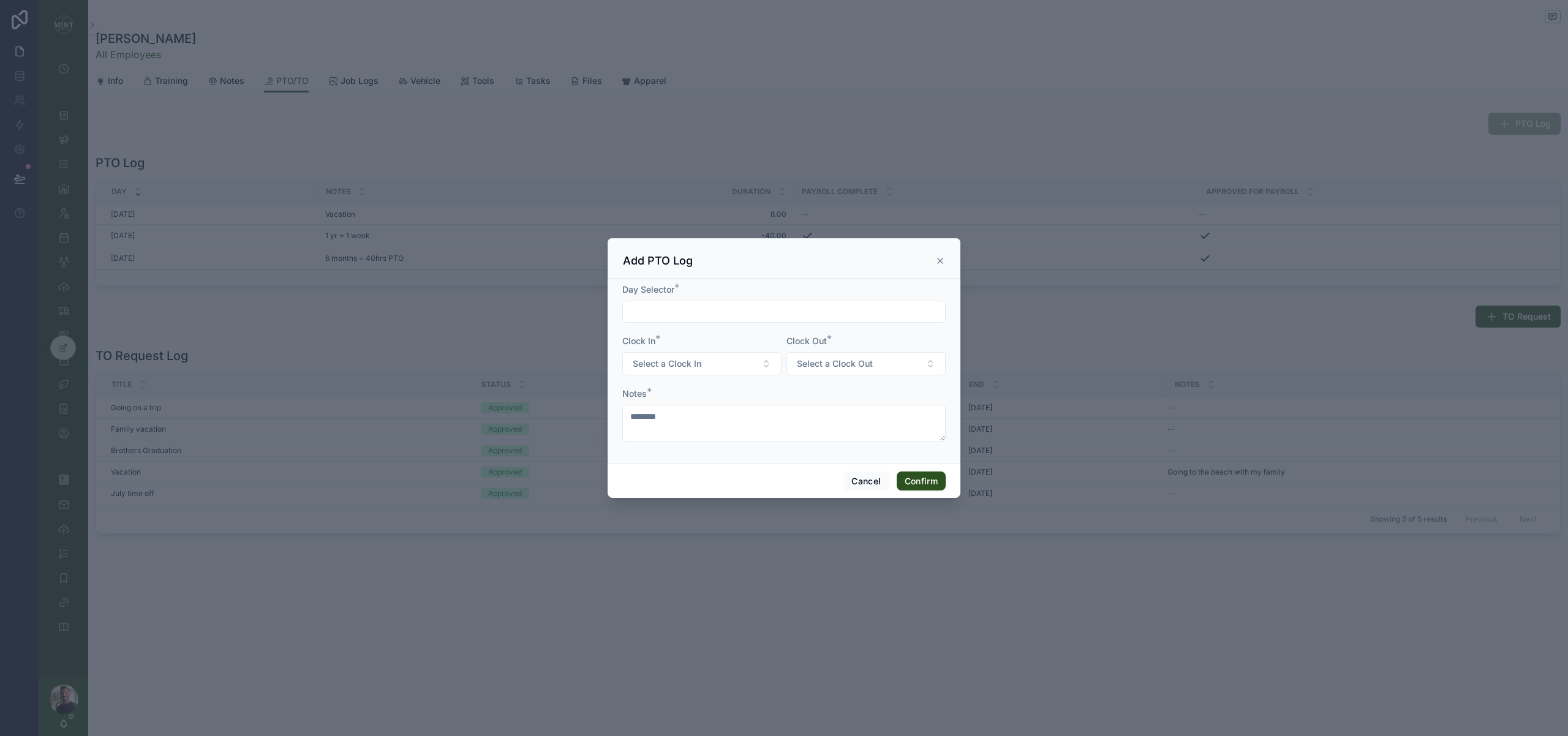
click at [659, 304] on input "text" at bounding box center [784, 311] width 322 height 17
click at [795, 467] on button "18" at bounding box center [806, 467] width 22 height 22
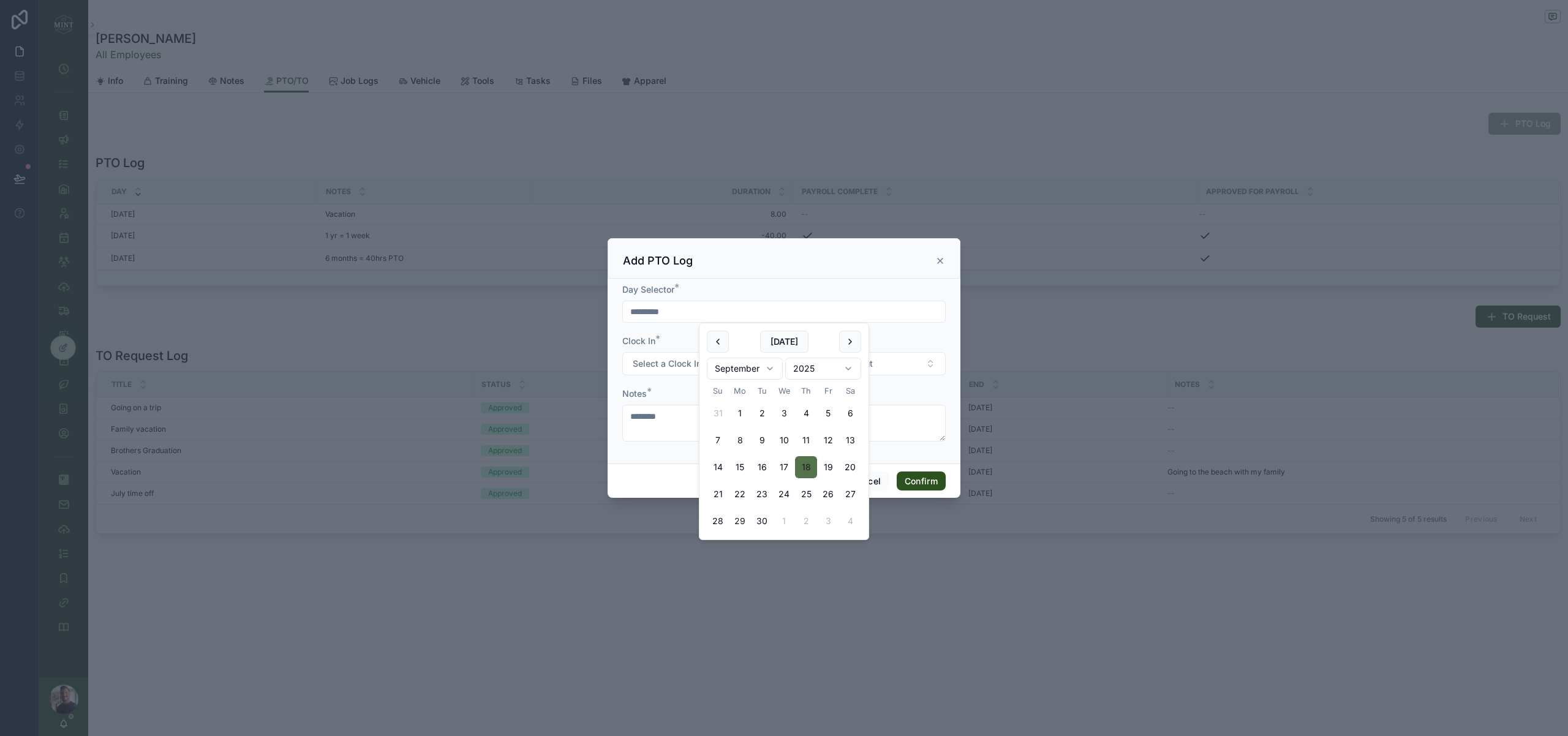
type input "*********"
click at [646, 471] on div "Cancel Confirm" at bounding box center [784, 480] width 353 height 34
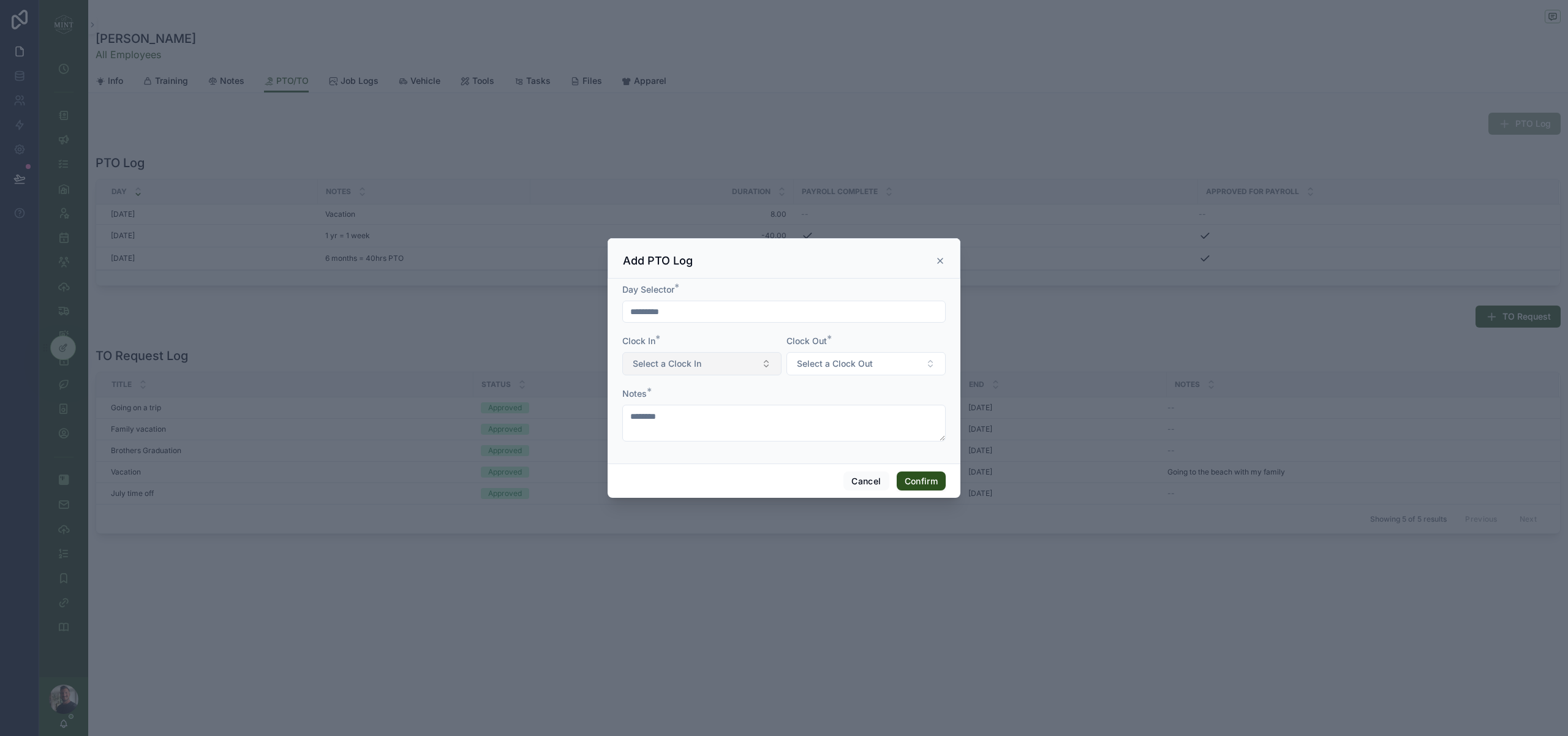
click at [689, 364] on span "Select a Clock In" at bounding box center [667, 364] width 69 height 12
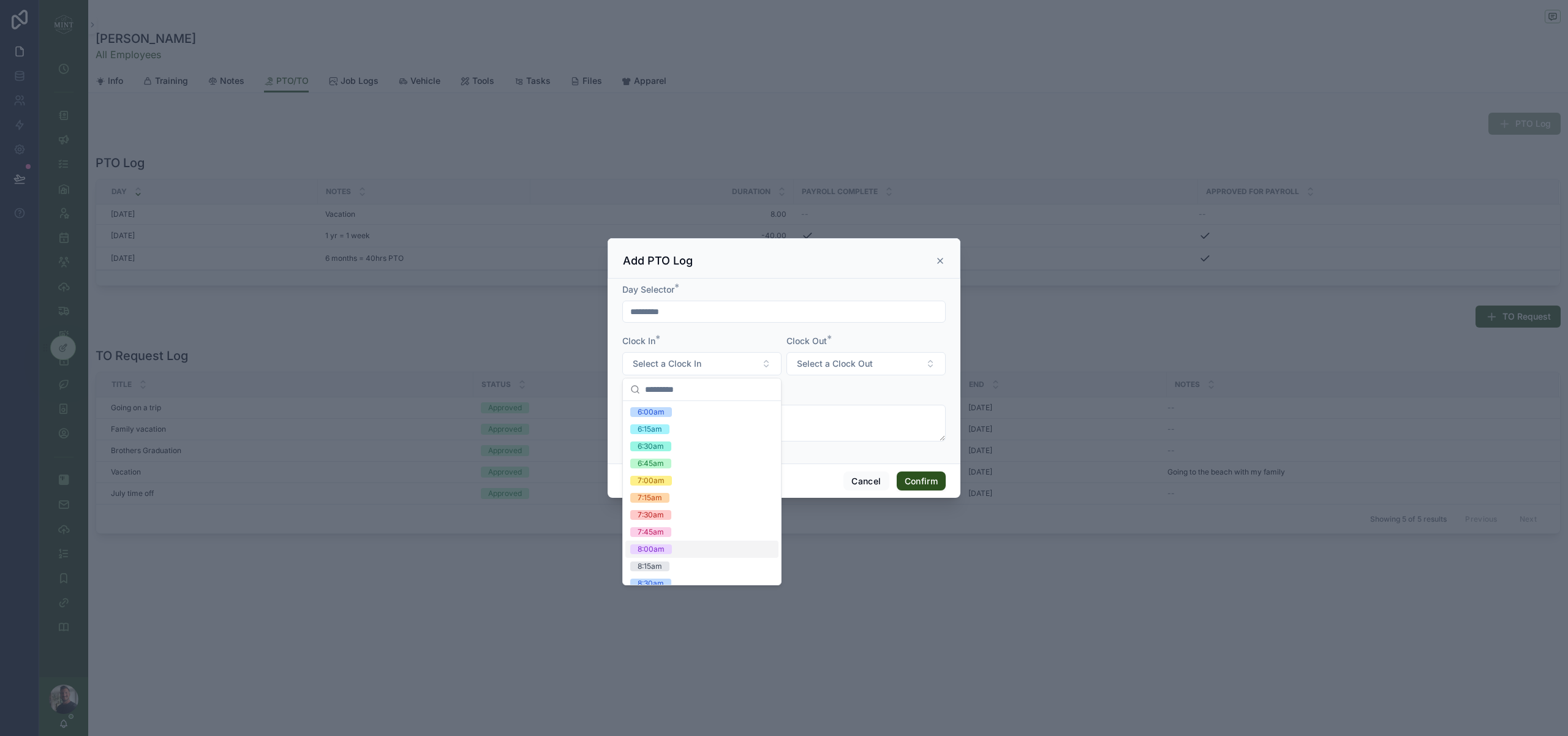
drag, startPoint x: 687, startPoint y: 552, endPoint x: 694, endPoint y: 548, distance: 8.1
click at [687, 551] on div "8:00am" at bounding box center [701, 548] width 153 height 17
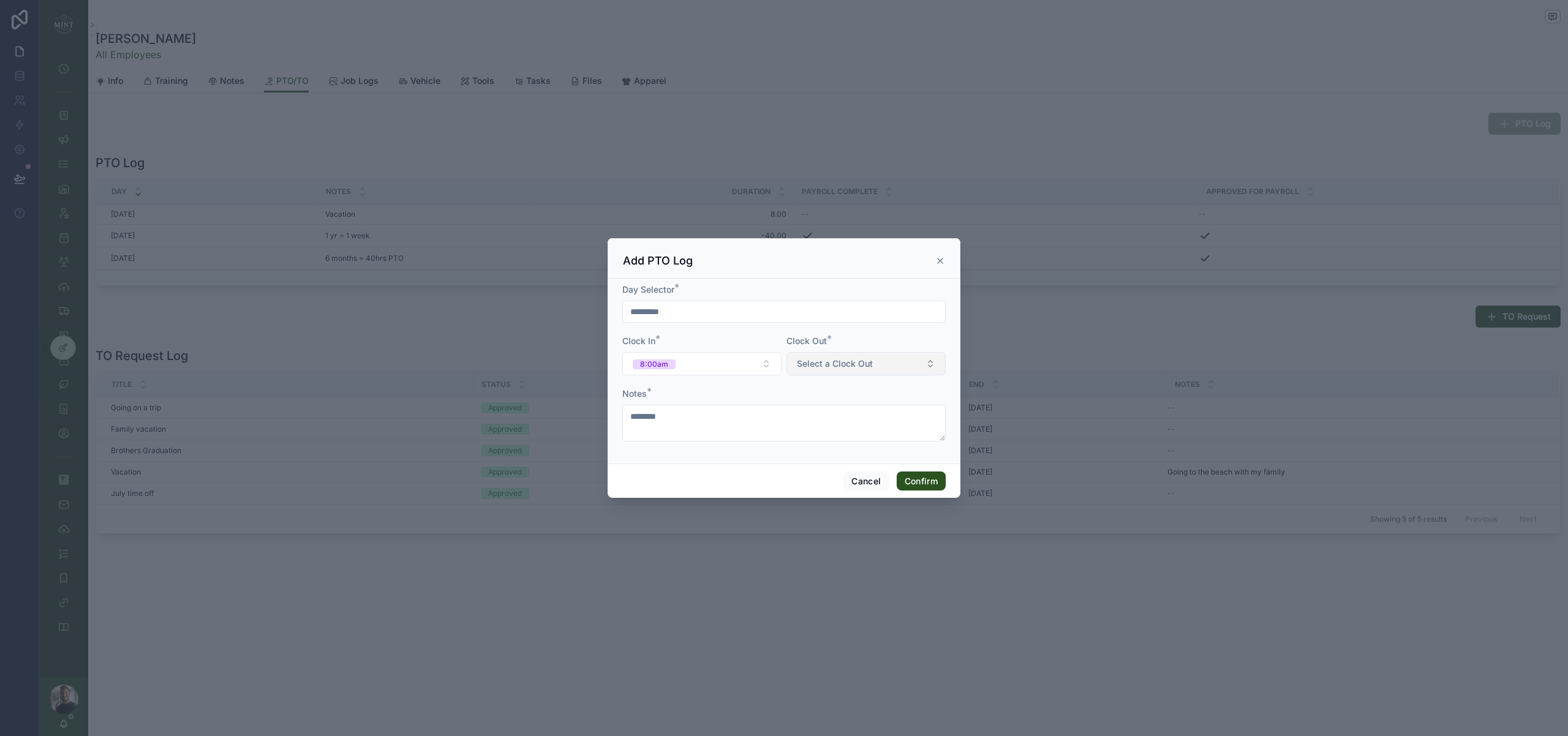
click at [867, 361] on span "Select a Clock Out" at bounding box center [835, 364] width 76 height 12
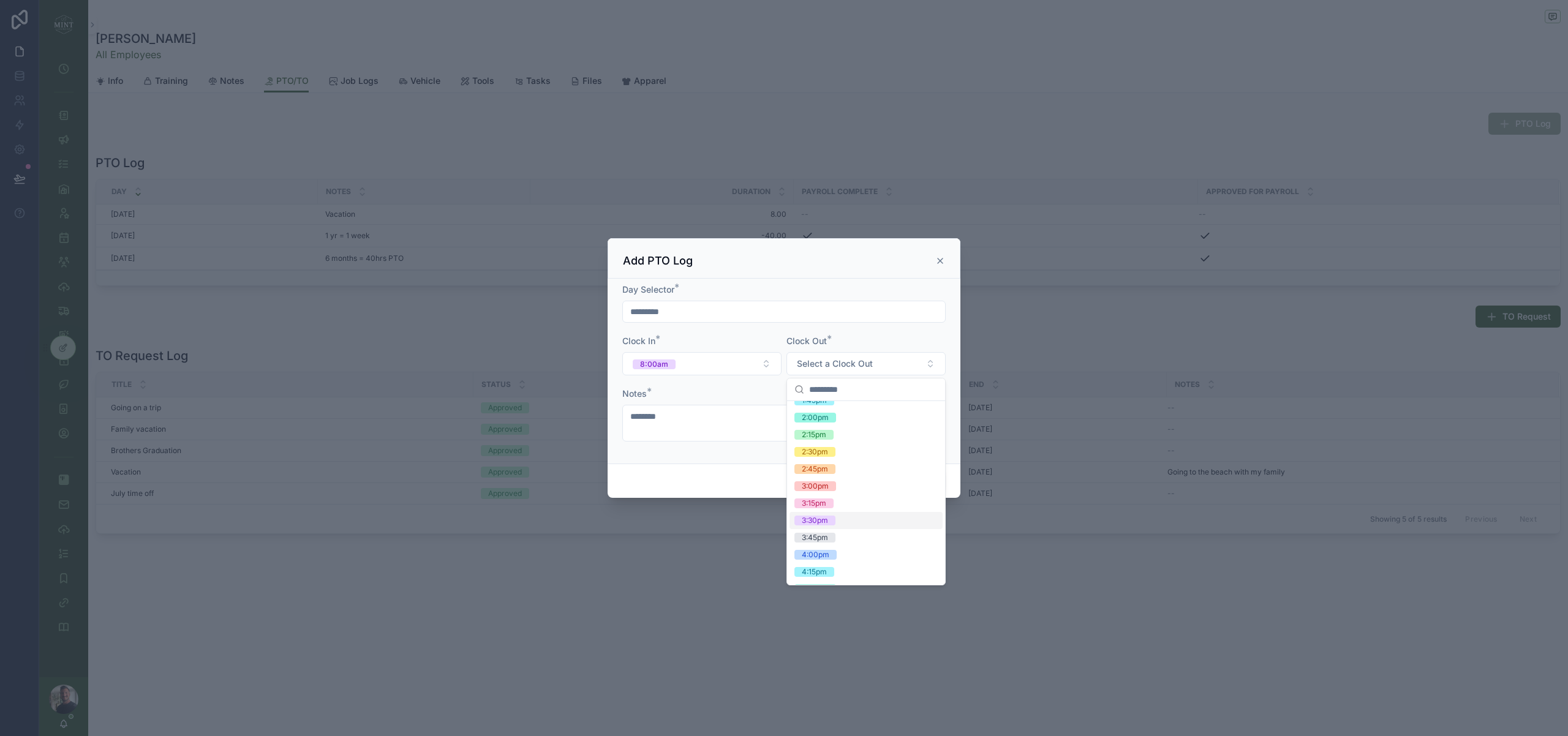
scroll to position [547, 0]
click at [829, 548] on span "4:00pm" at bounding box center [815, 551] width 42 height 10
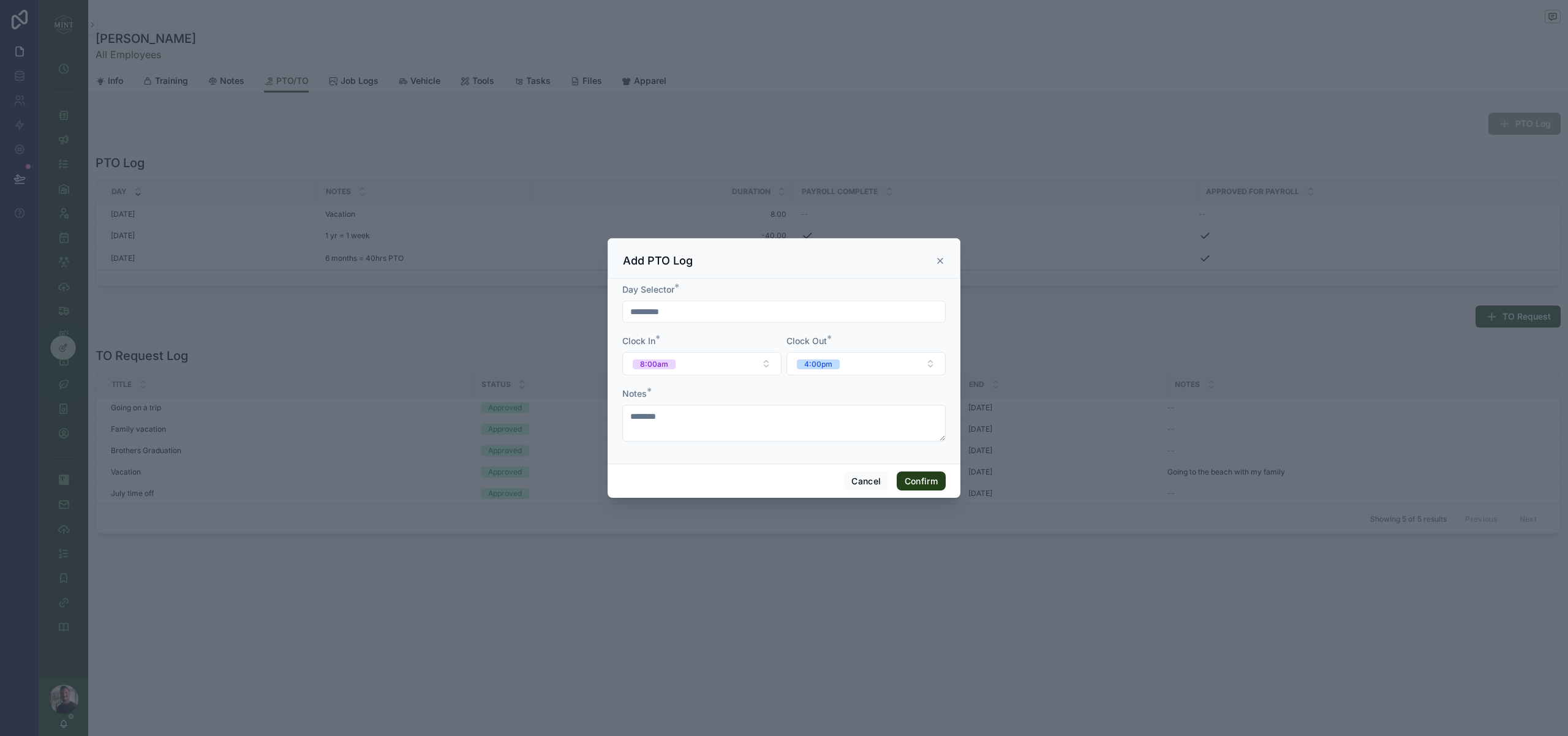
click at [922, 477] on button "Confirm" at bounding box center [921, 481] width 49 height 19
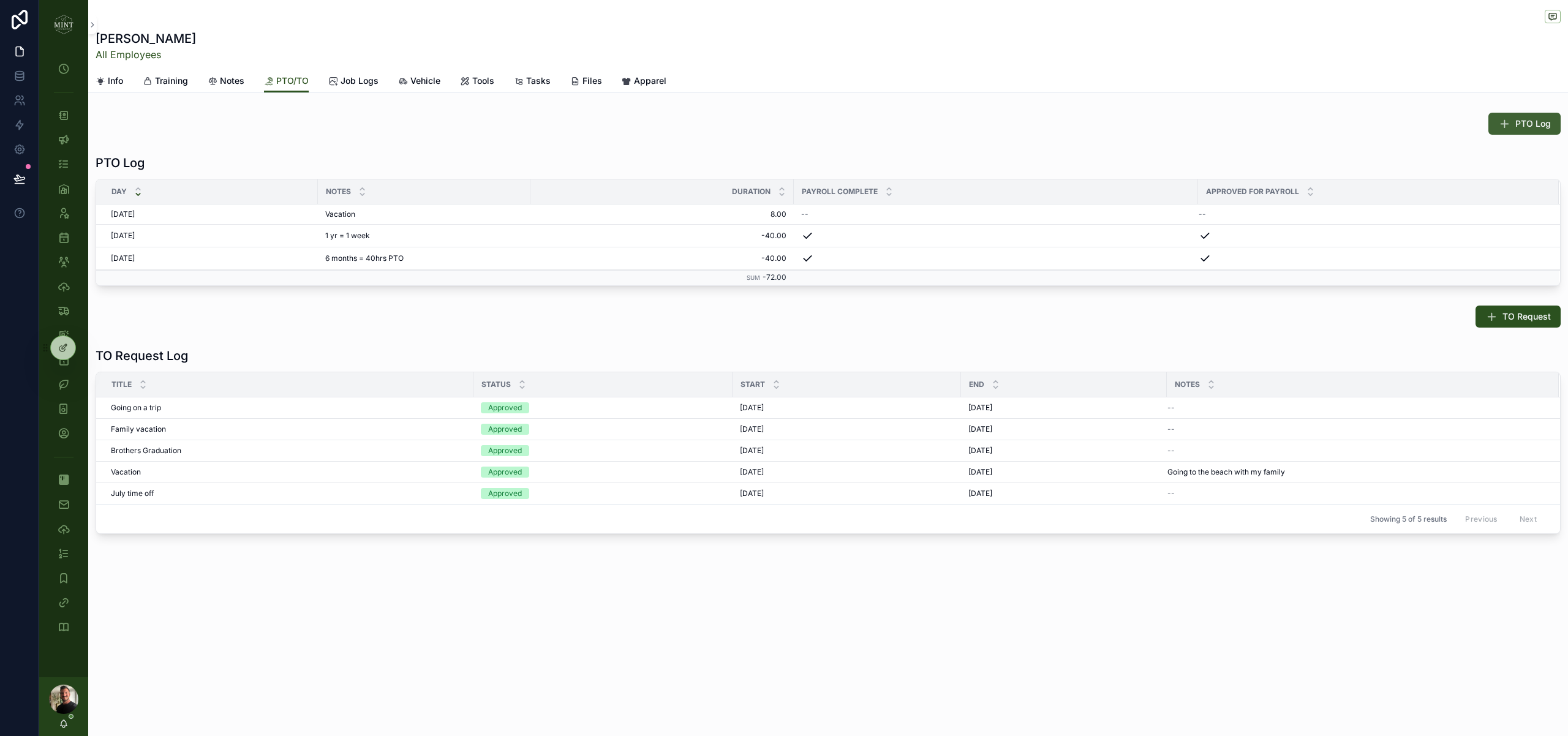
click at [1526, 126] on span "PTO Log" at bounding box center [1533, 124] width 35 height 12
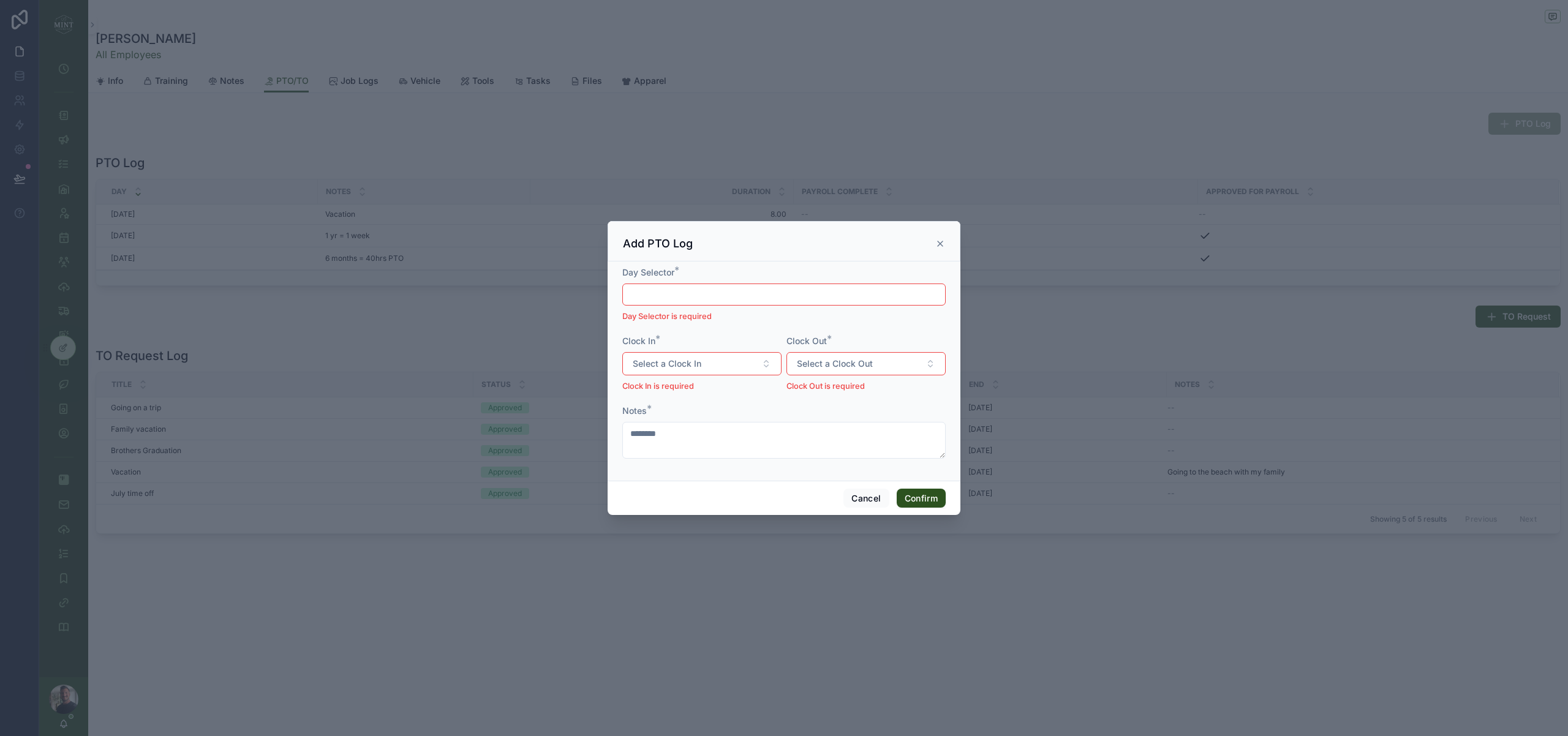
click at [674, 288] on input "text" at bounding box center [784, 294] width 322 height 17
click at [831, 448] on button "19" at bounding box center [828, 449] width 22 height 22
type input "*********"
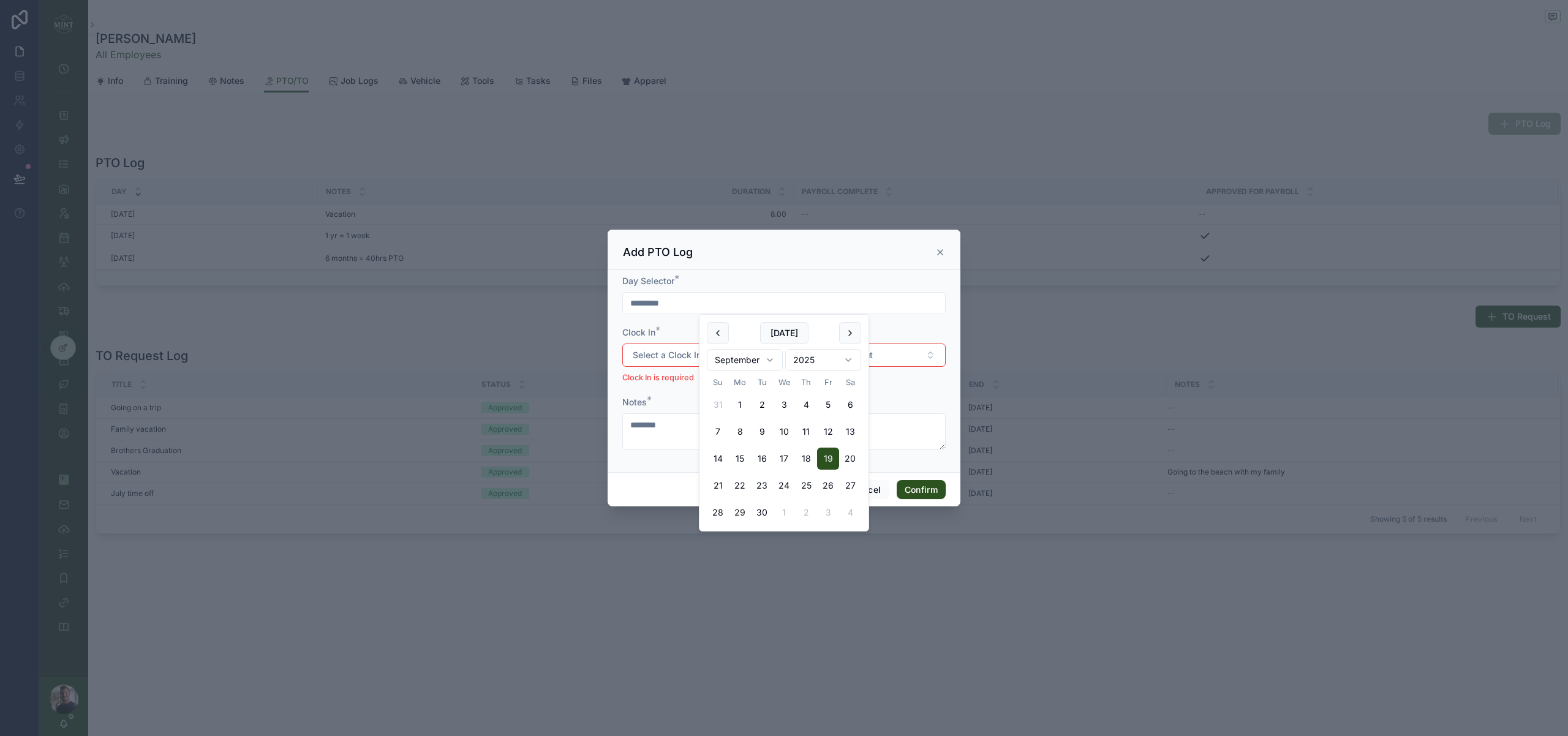
drag, startPoint x: 674, startPoint y: 403, endPoint x: 668, endPoint y: 373, distance: 30.6
click at [672, 403] on div "Notes *" at bounding box center [784, 402] width 324 height 12
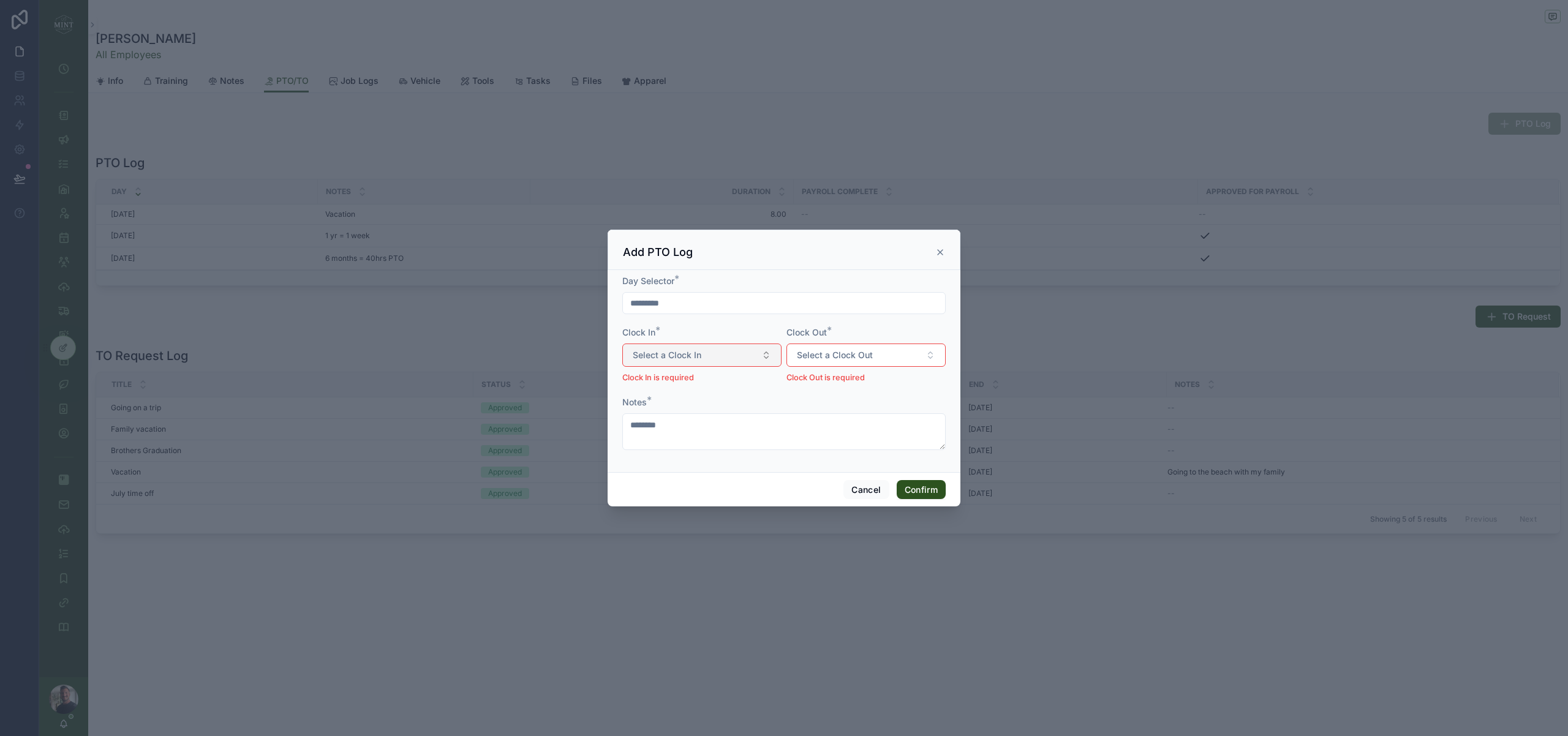
click at [669, 354] on span "Select a Clock In" at bounding box center [667, 356] width 69 height 12
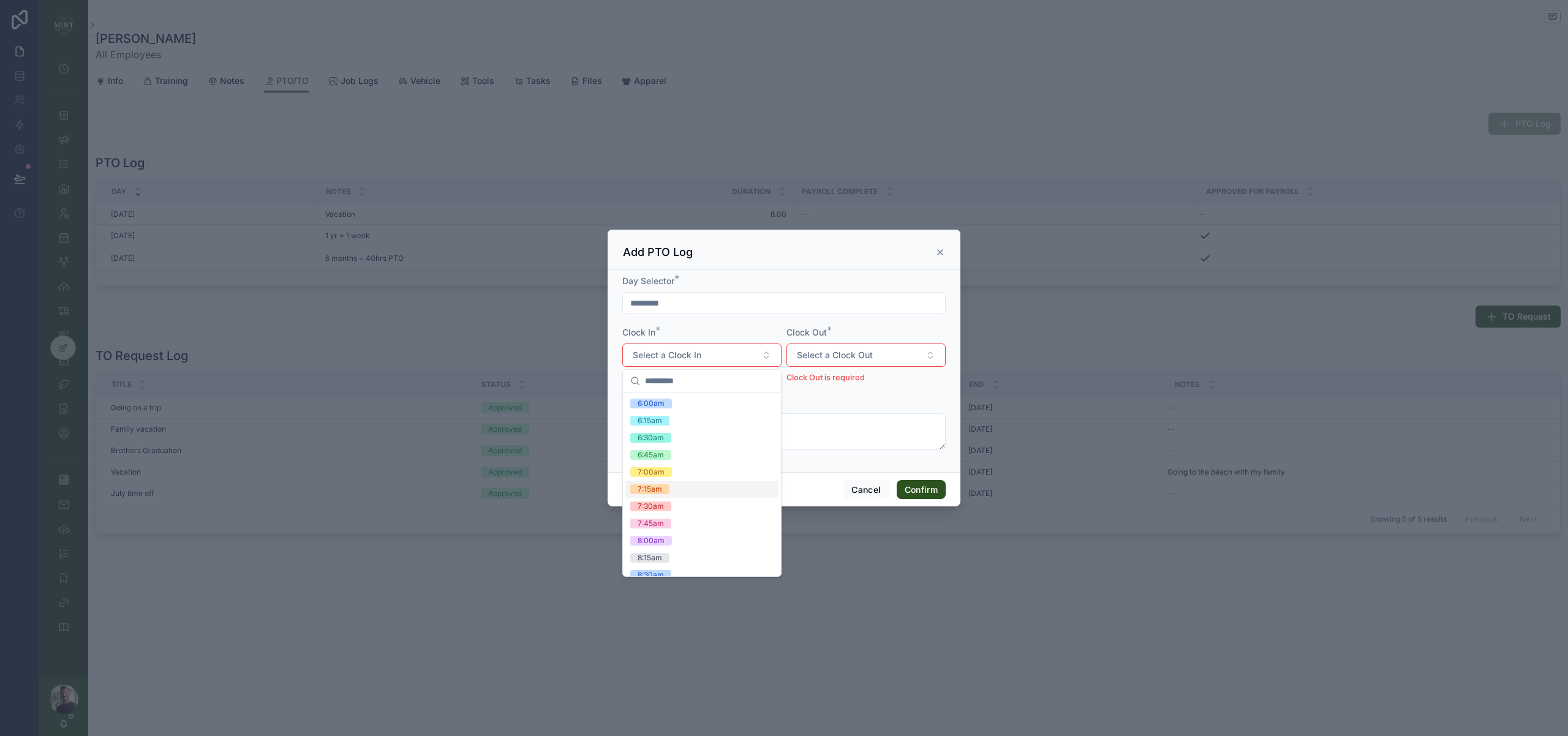
scroll to position [53, 0]
drag, startPoint x: 685, startPoint y: 487, endPoint x: 782, endPoint y: 464, distance: 99.7
click at [685, 487] on div "8:00am" at bounding box center [701, 487] width 153 height 17
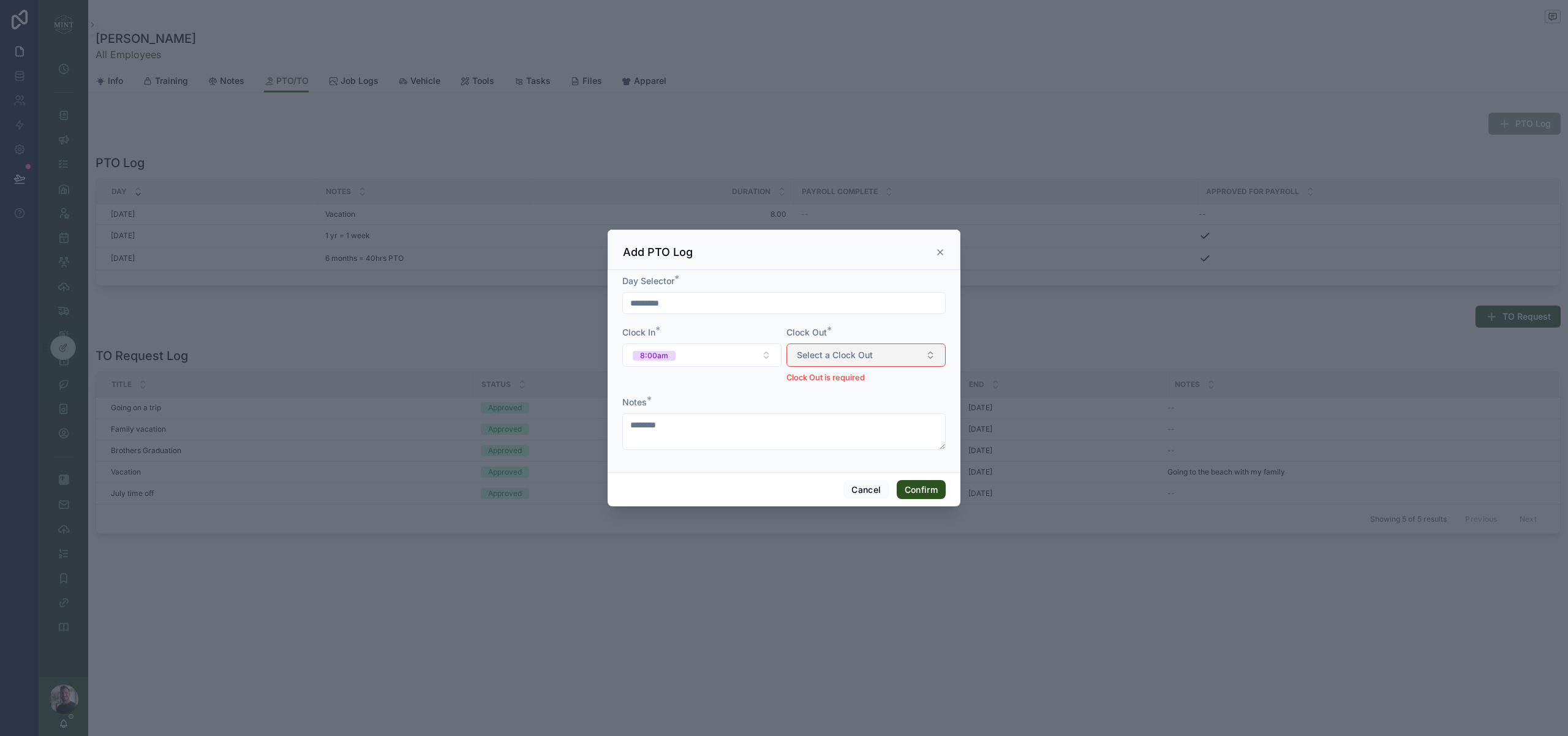
click at [845, 348] on button "Select a Clock Out" at bounding box center [866, 355] width 159 height 23
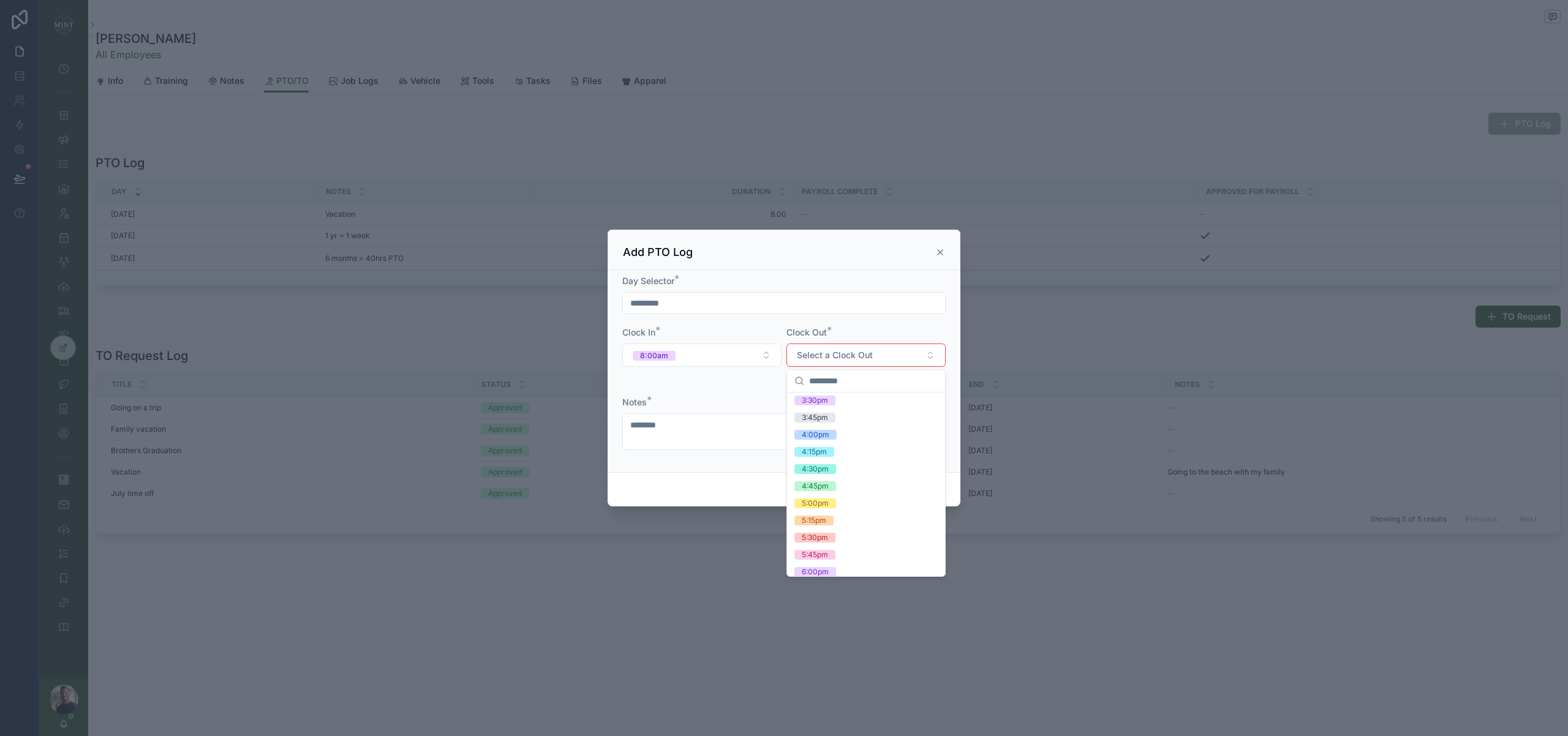
scroll to position [644, 0]
click at [851, 445] on div "4:00pm" at bounding box center [866, 445] width 153 height 17
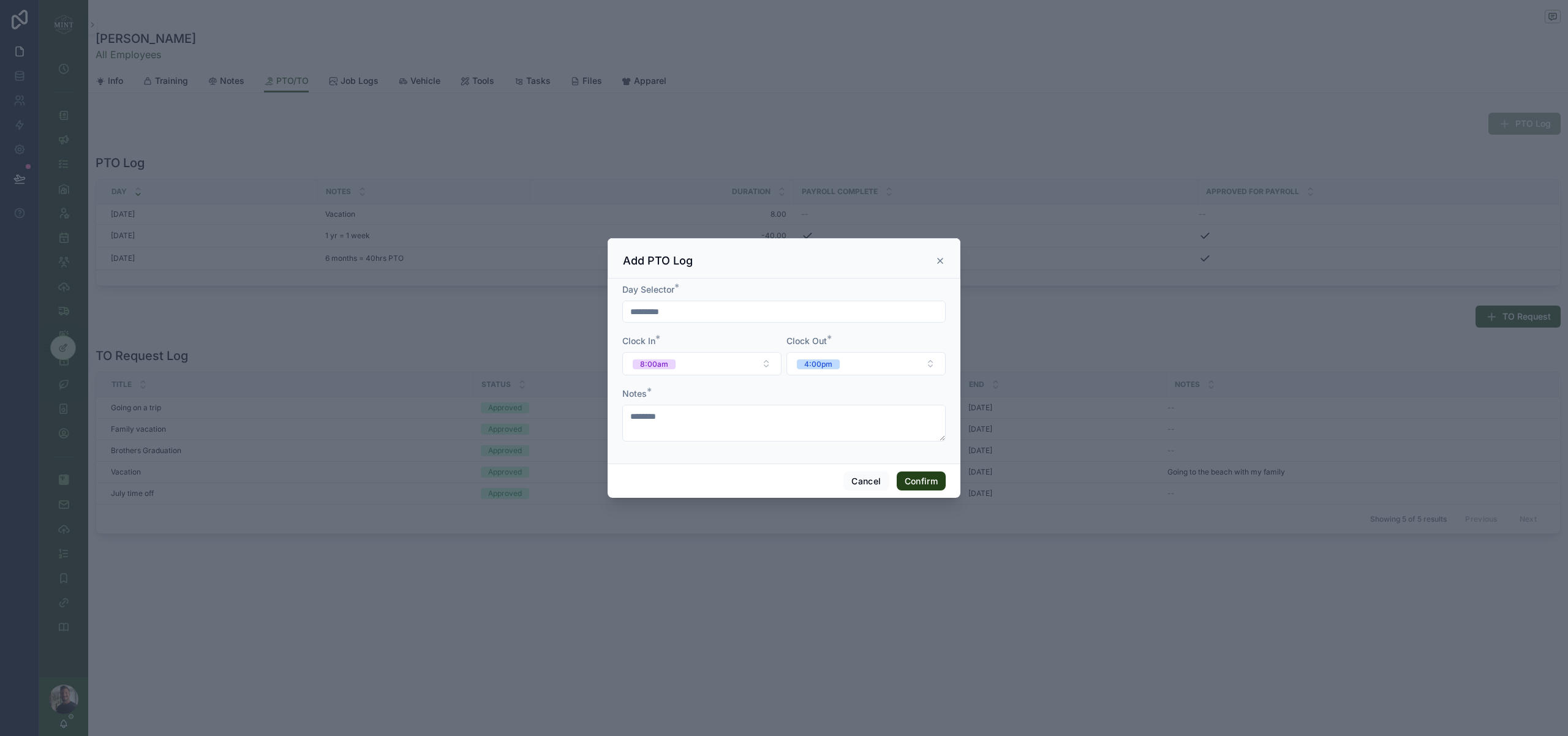
click at [927, 483] on button "Confirm" at bounding box center [921, 481] width 49 height 19
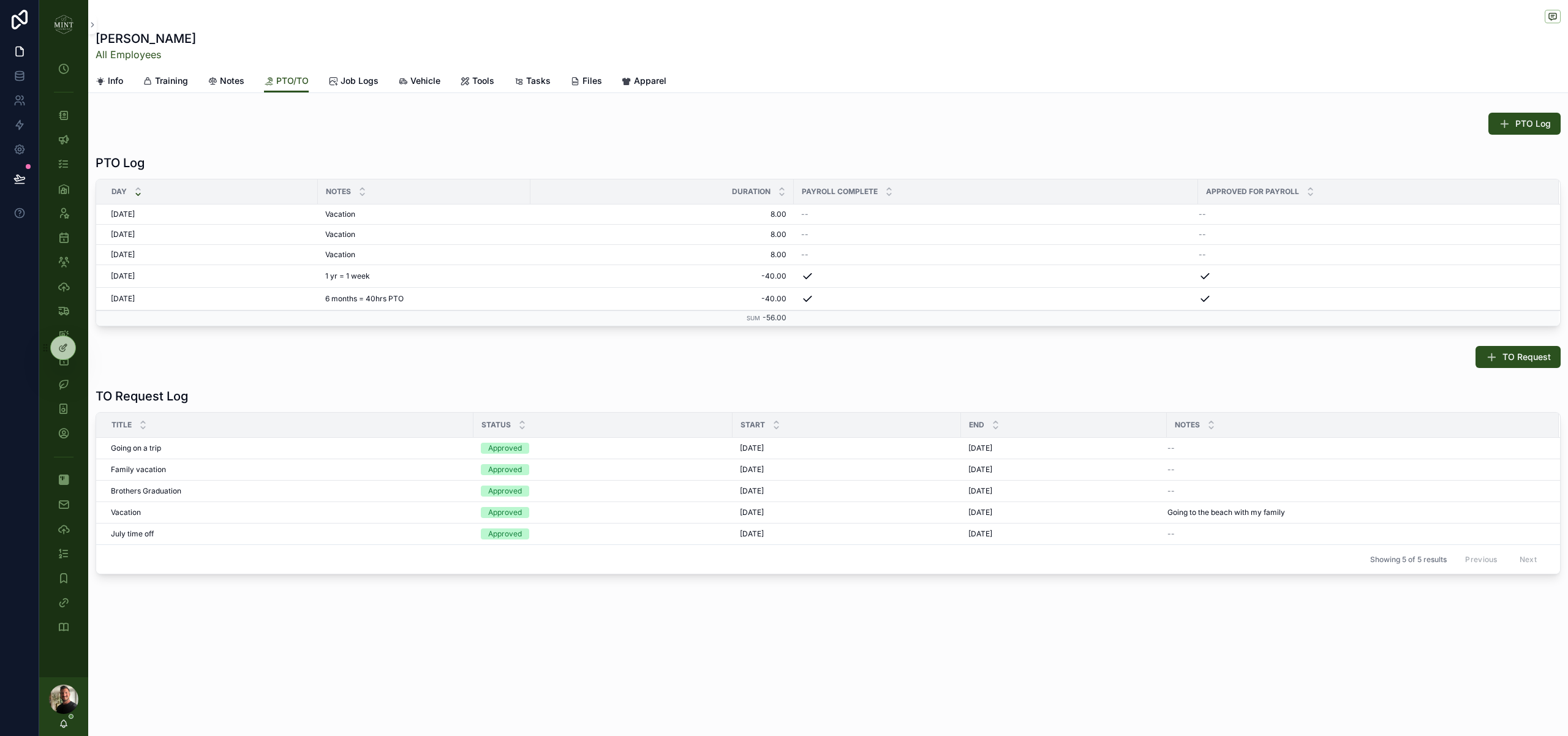
click at [65, 29] on img "scrollable content" at bounding box center [64, 25] width 19 height 19
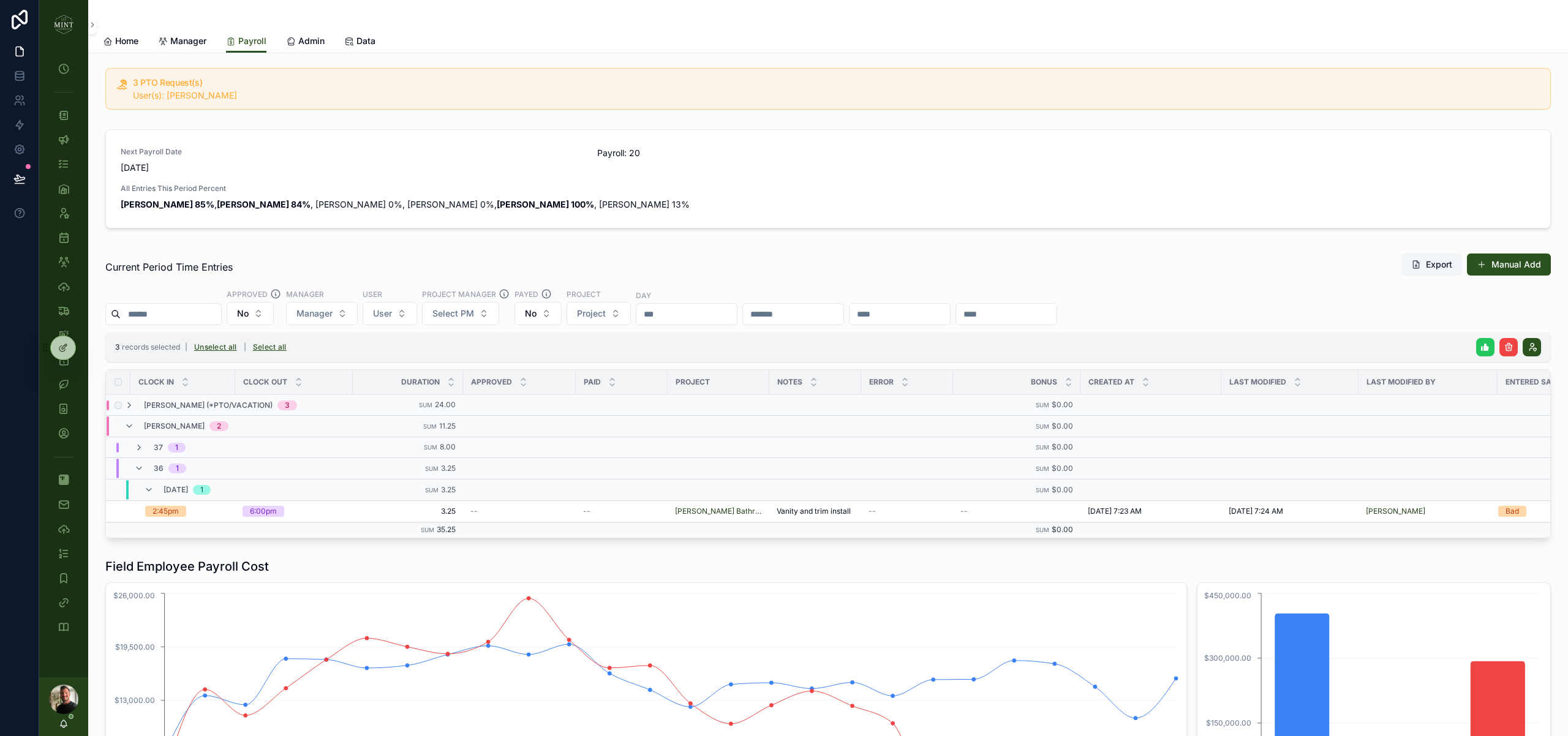
click at [1480, 347] on icon "scrollable content" at bounding box center [1485, 347] width 10 height 10
click at [1539, 325] on icon "scrollable content" at bounding box center [1537, 323] width 10 height 10
click at [274, 310] on button "No" at bounding box center [249, 313] width 47 height 23
click at [279, 395] on div "Yes" at bounding box center [262, 402] width 147 height 19
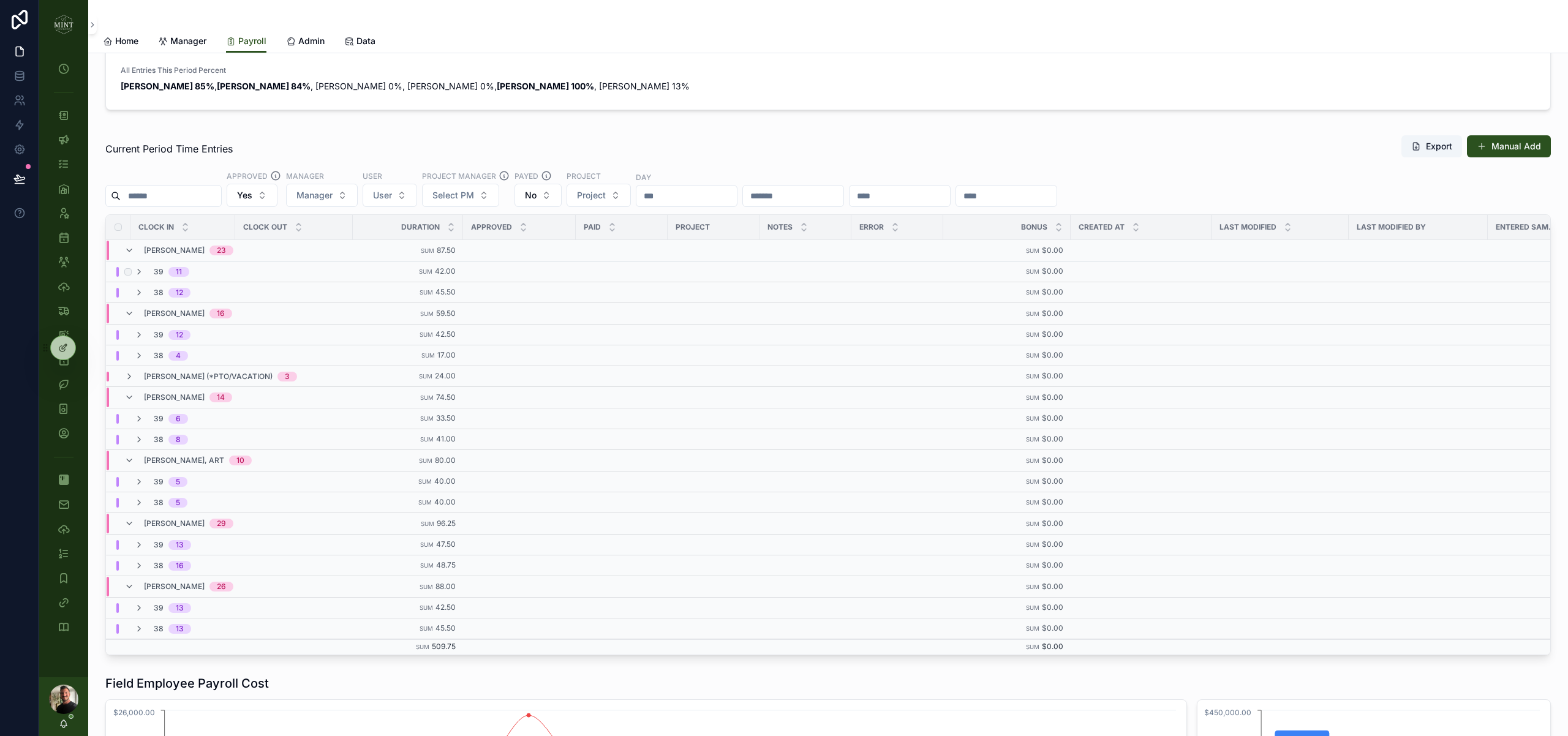
scroll to position [125, 0]
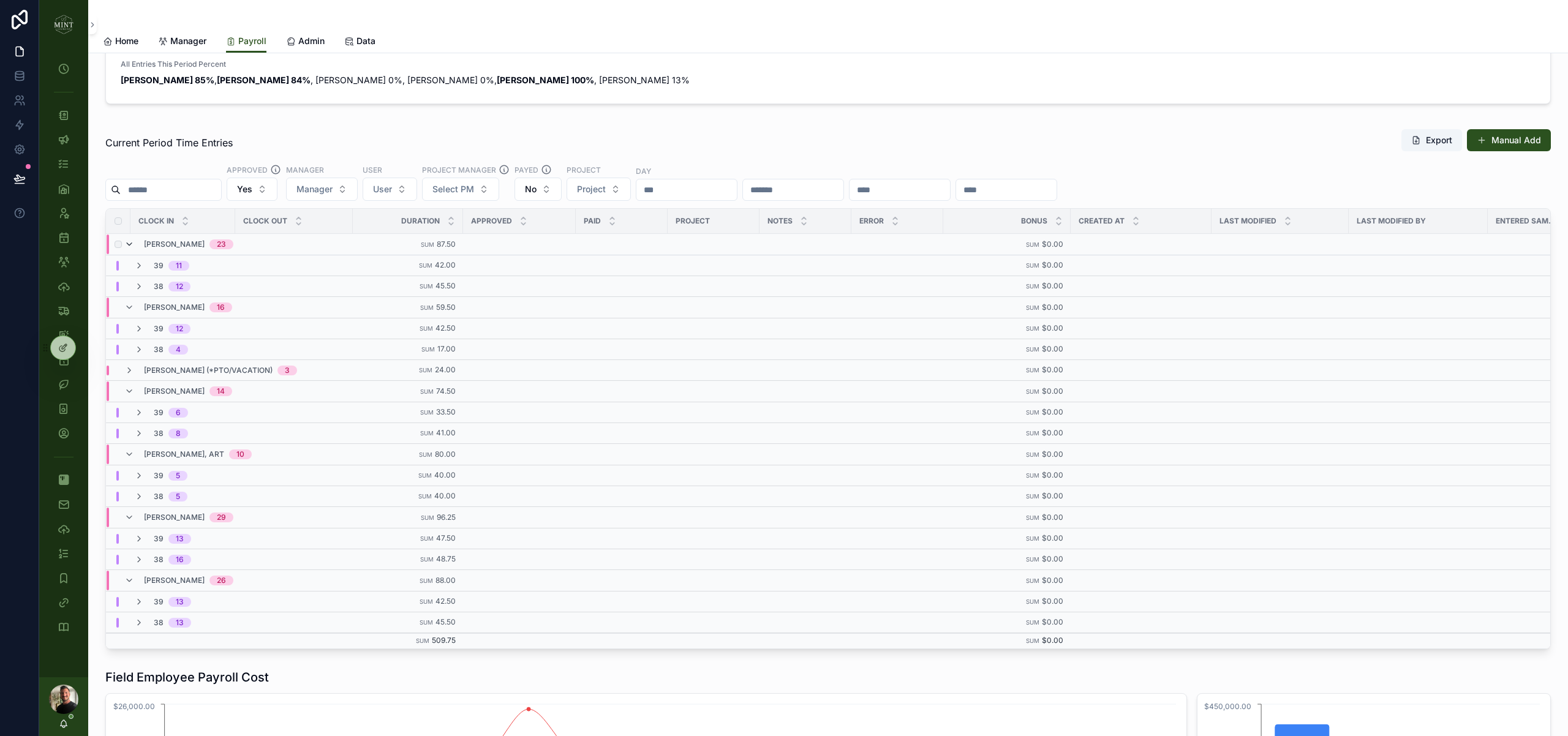
click at [131, 243] on icon "scrollable content" at bounding box center [129, 244] width 10 height 10
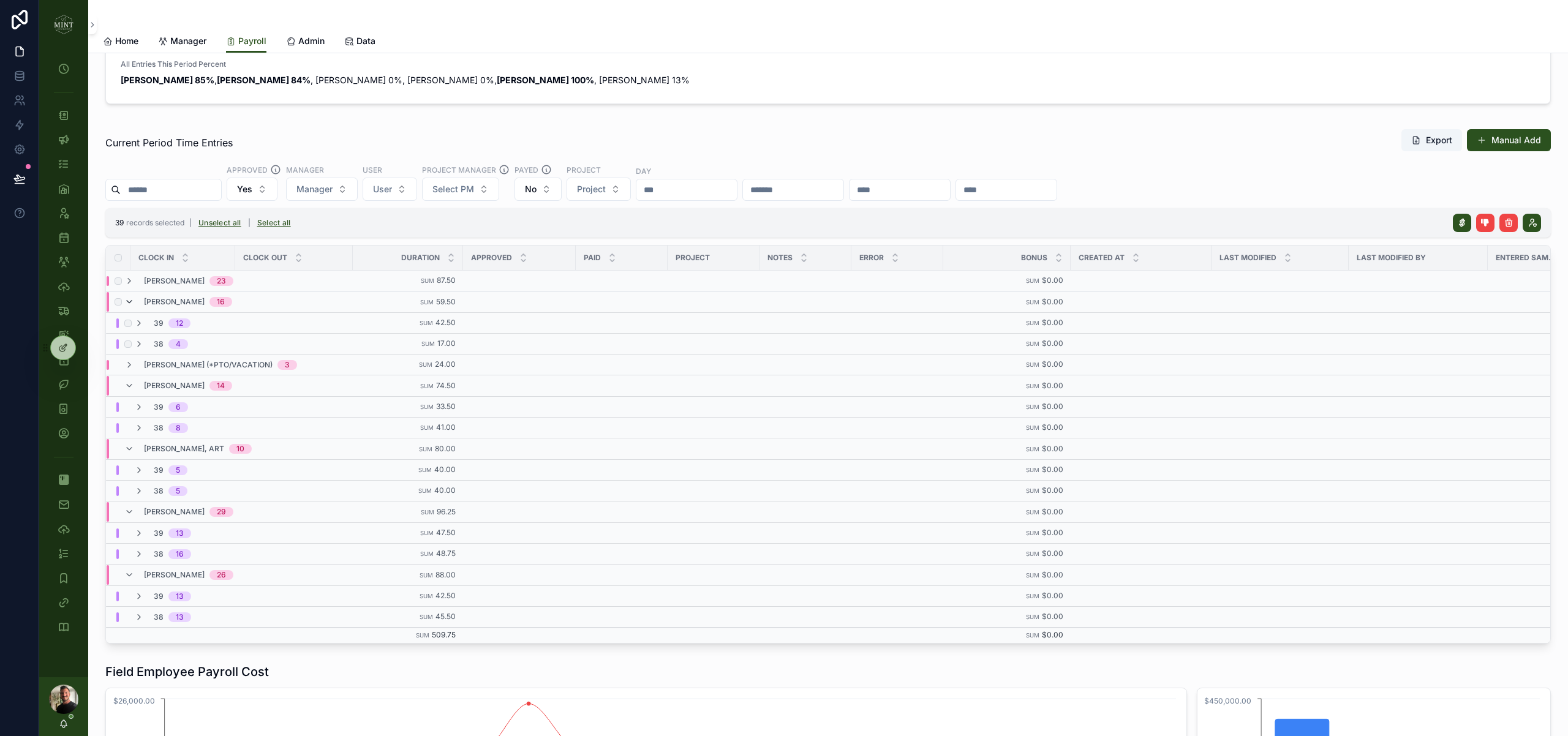
click at [131, 303] on icon "scrollable content" at bounding box center [129, 302] width 10 height 10
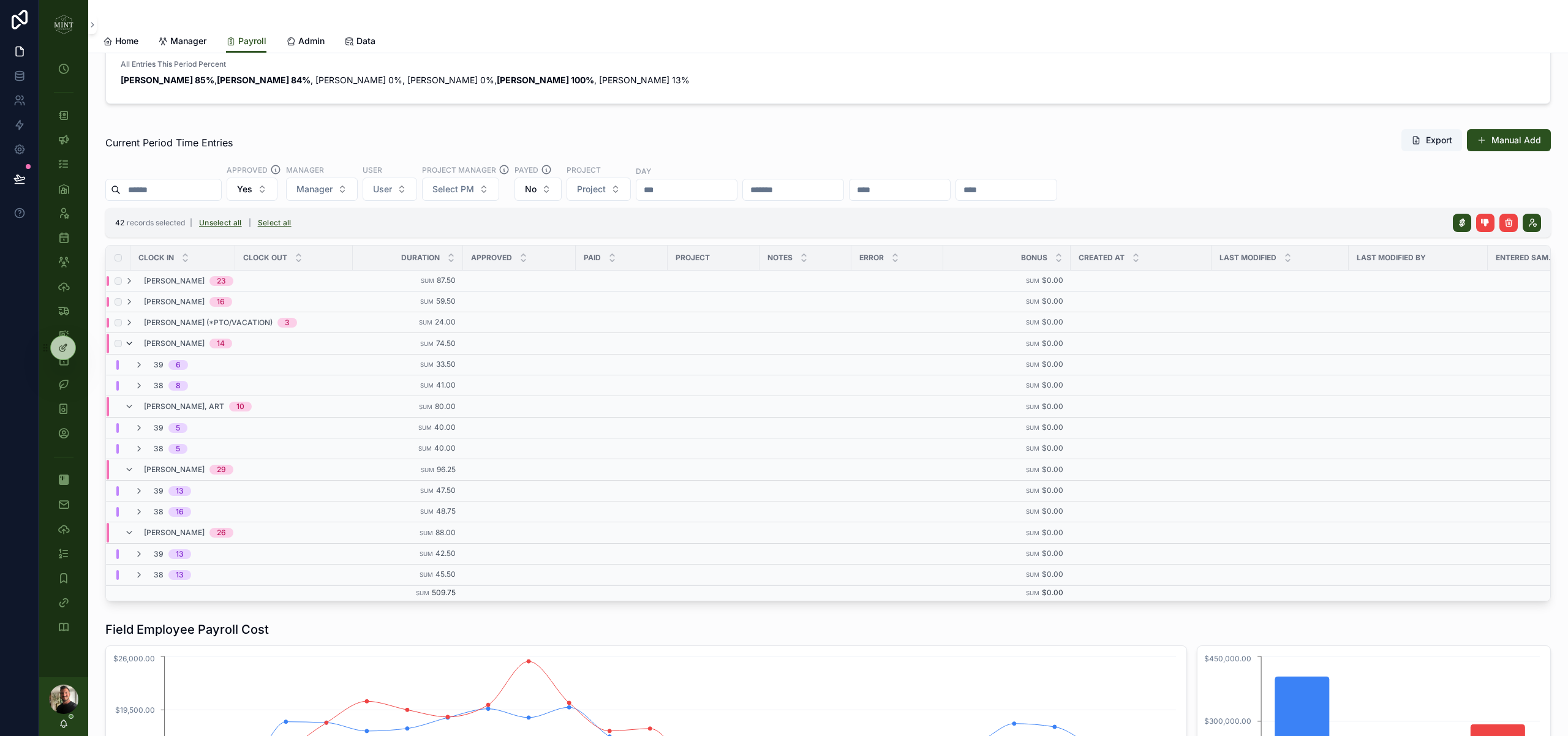
click at [129, 341] on icon "scrollable content" at bounding box center [129, 343] width 10 height 10
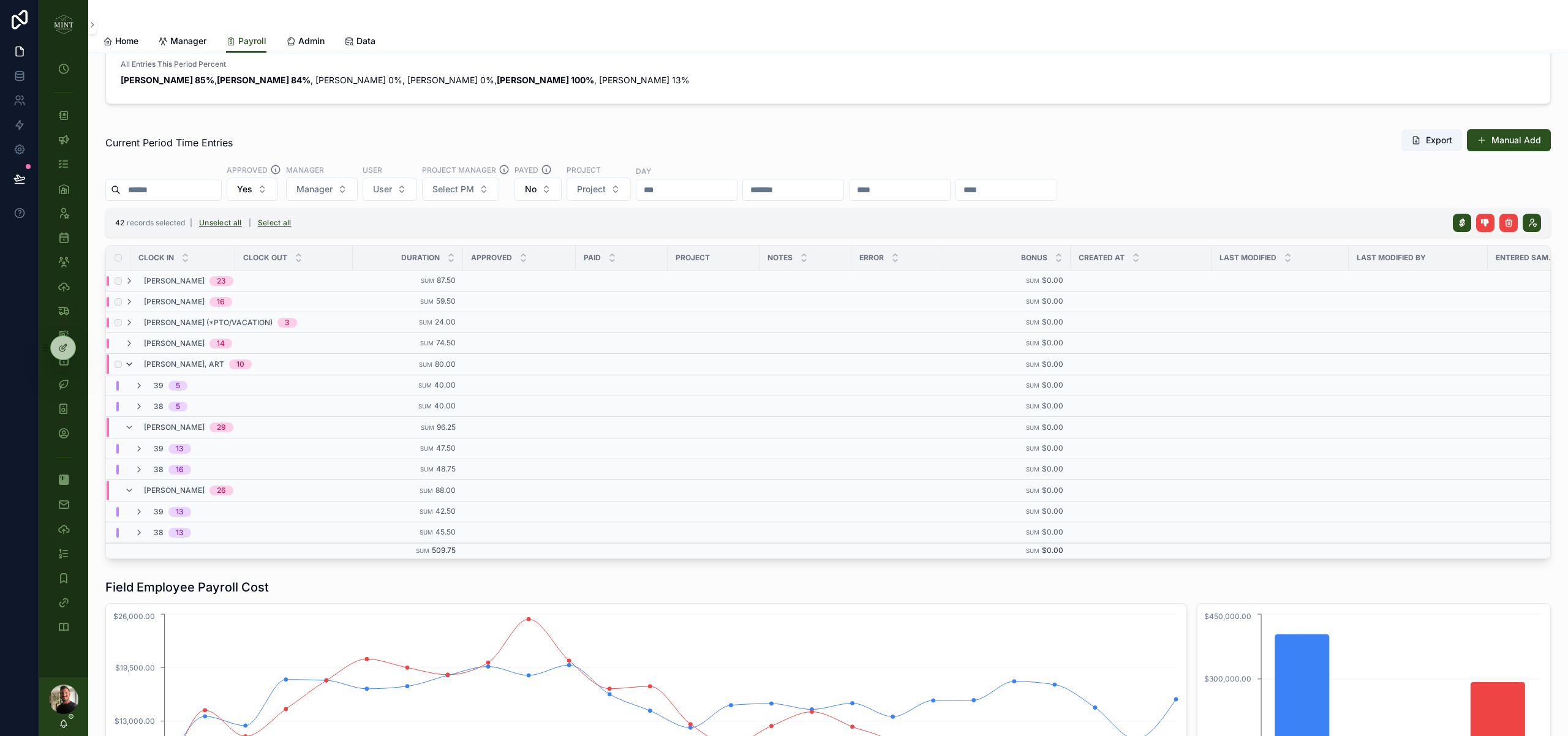
click at [129, 362] on icon "scrollable content" at bounding box center [129, 364] width 10 height 10
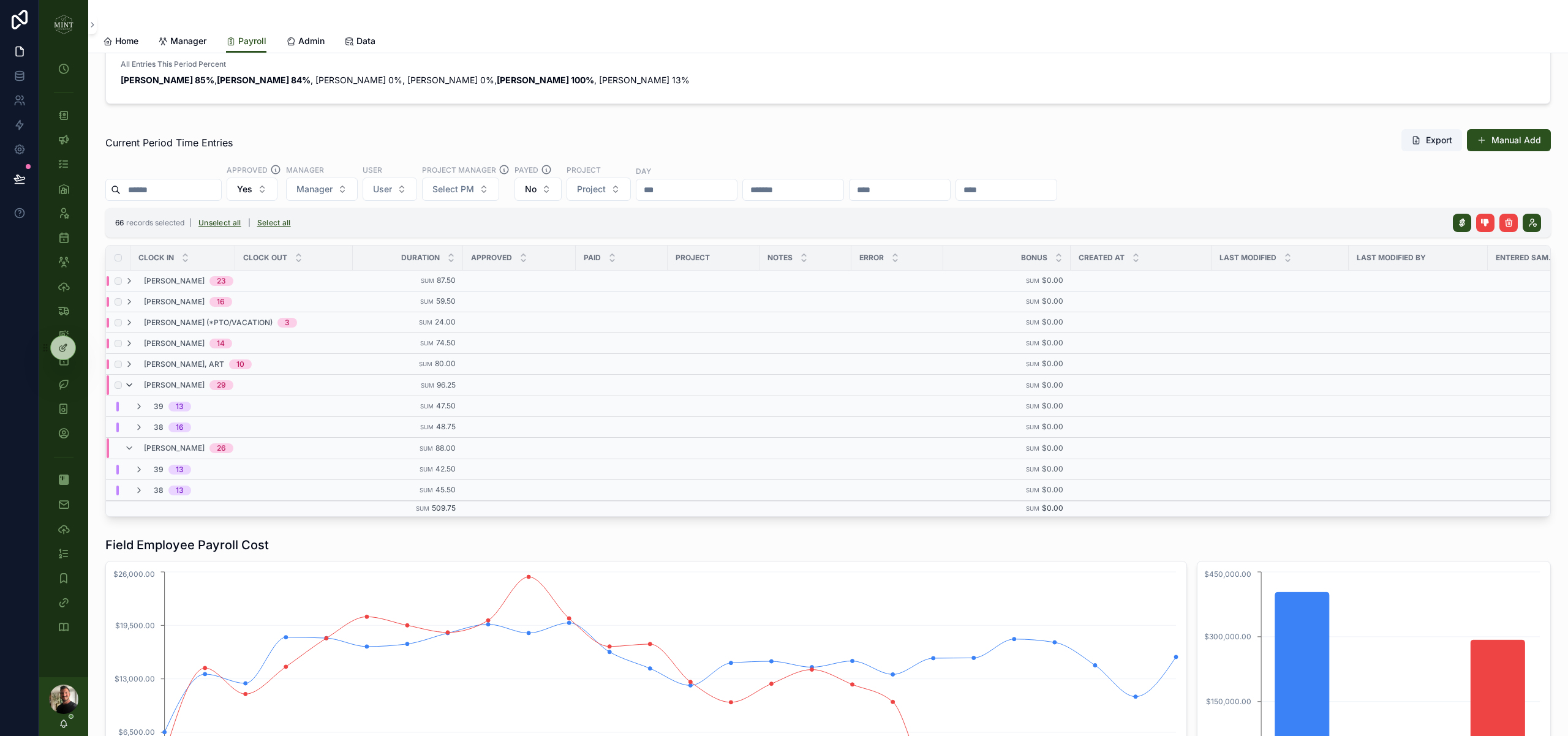
click at [127, 385] on icon "scrollable content" at bounding box center [129, 385] width 10 height 10
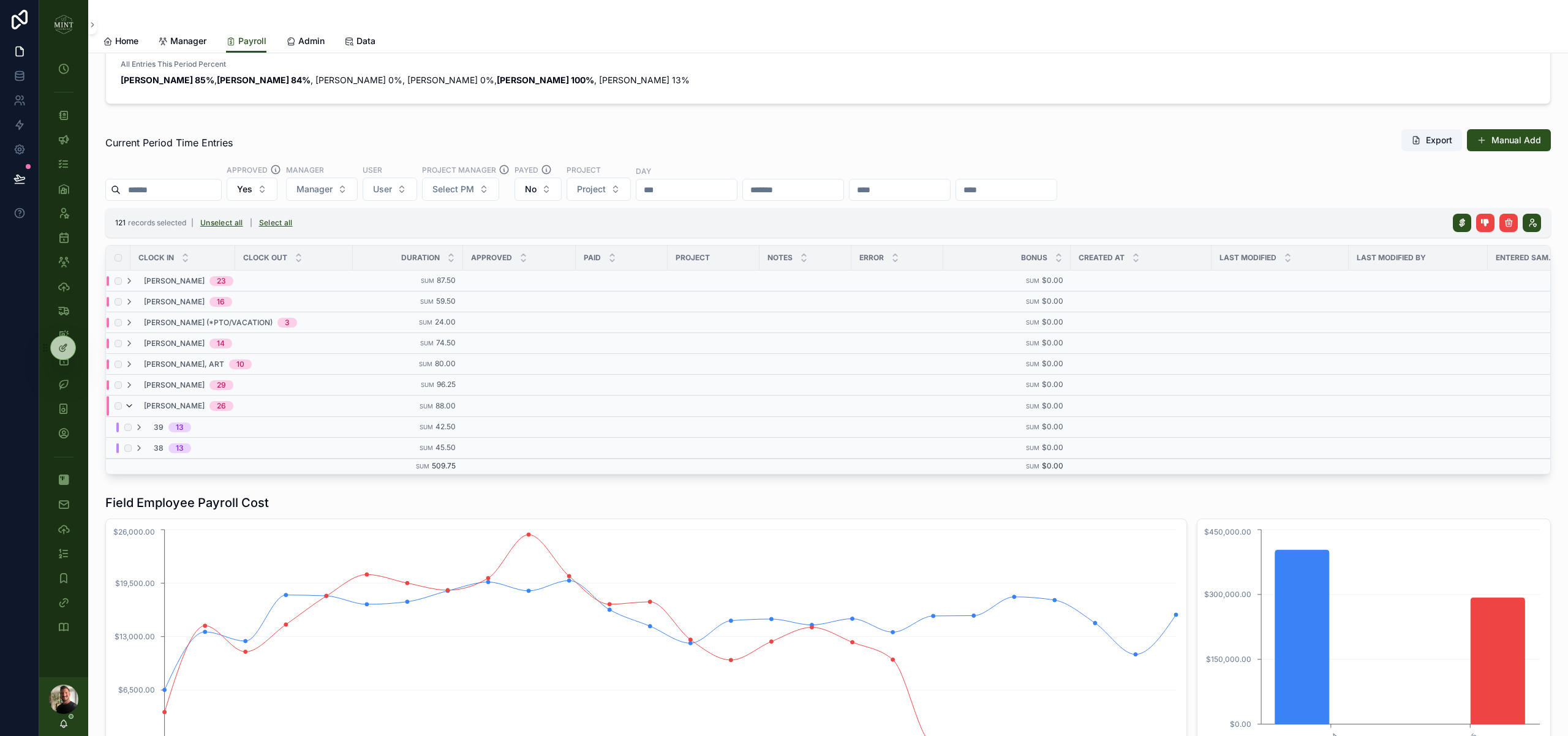
click at [128, 403] on icon "scrollable content" at bounding box center [129, 406] width 10 height 10
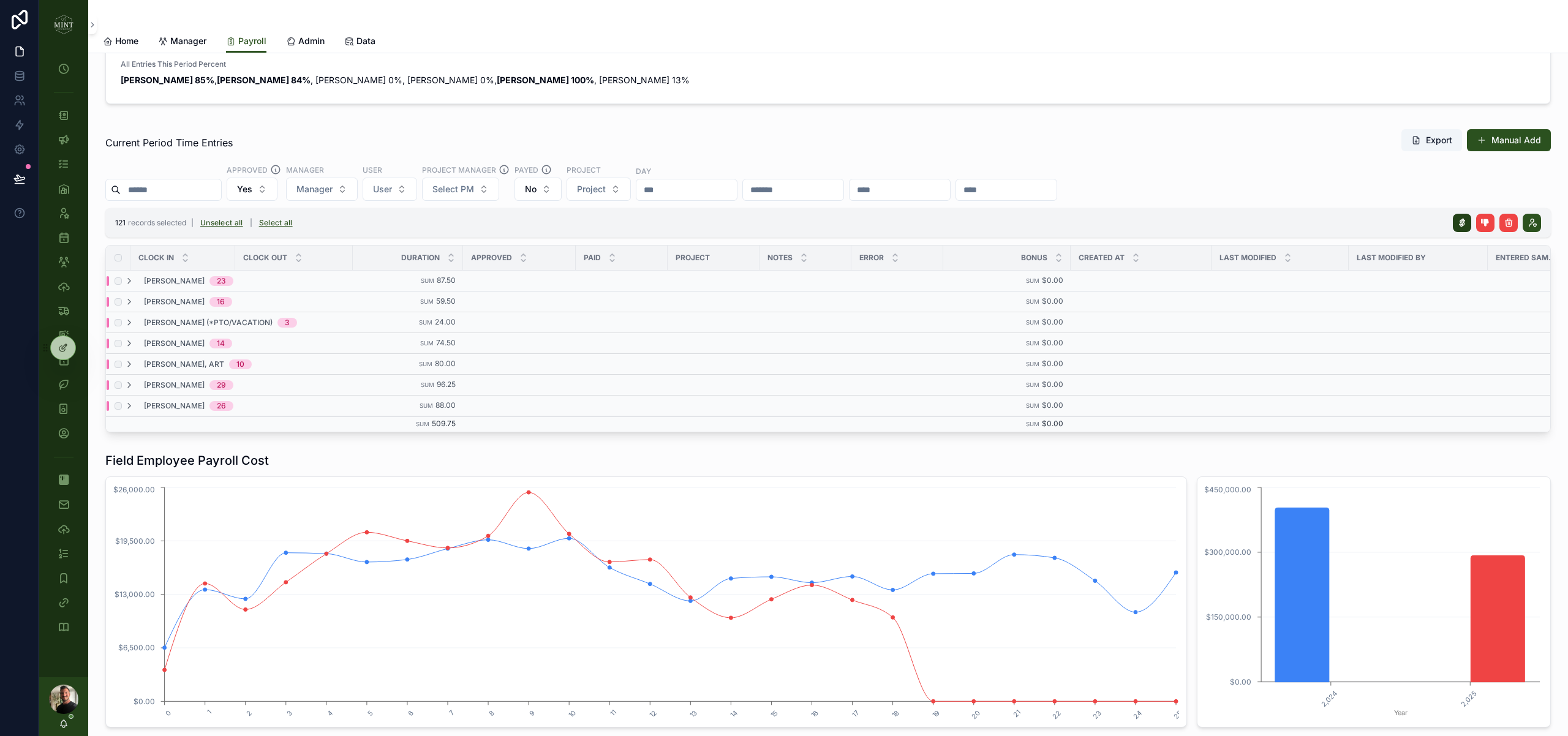
click at [1467, 225] on button "scrollable content" at bounding box center [1461, 223] width 19 height 19
click at [1524, 195] on icon "scrollable content" at bounding box center [1520, 198] width 10 height 10
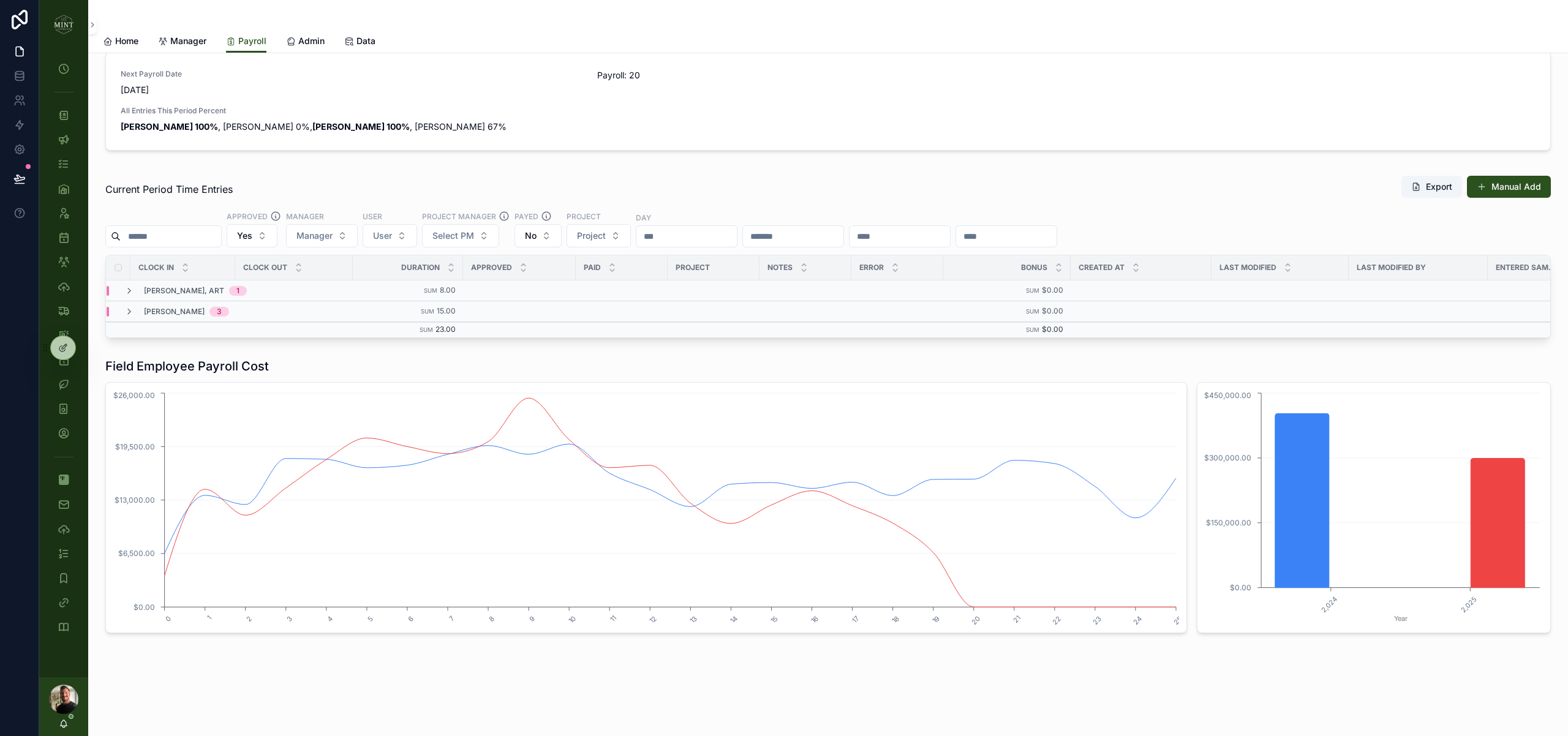
scroll to position [15, 0]
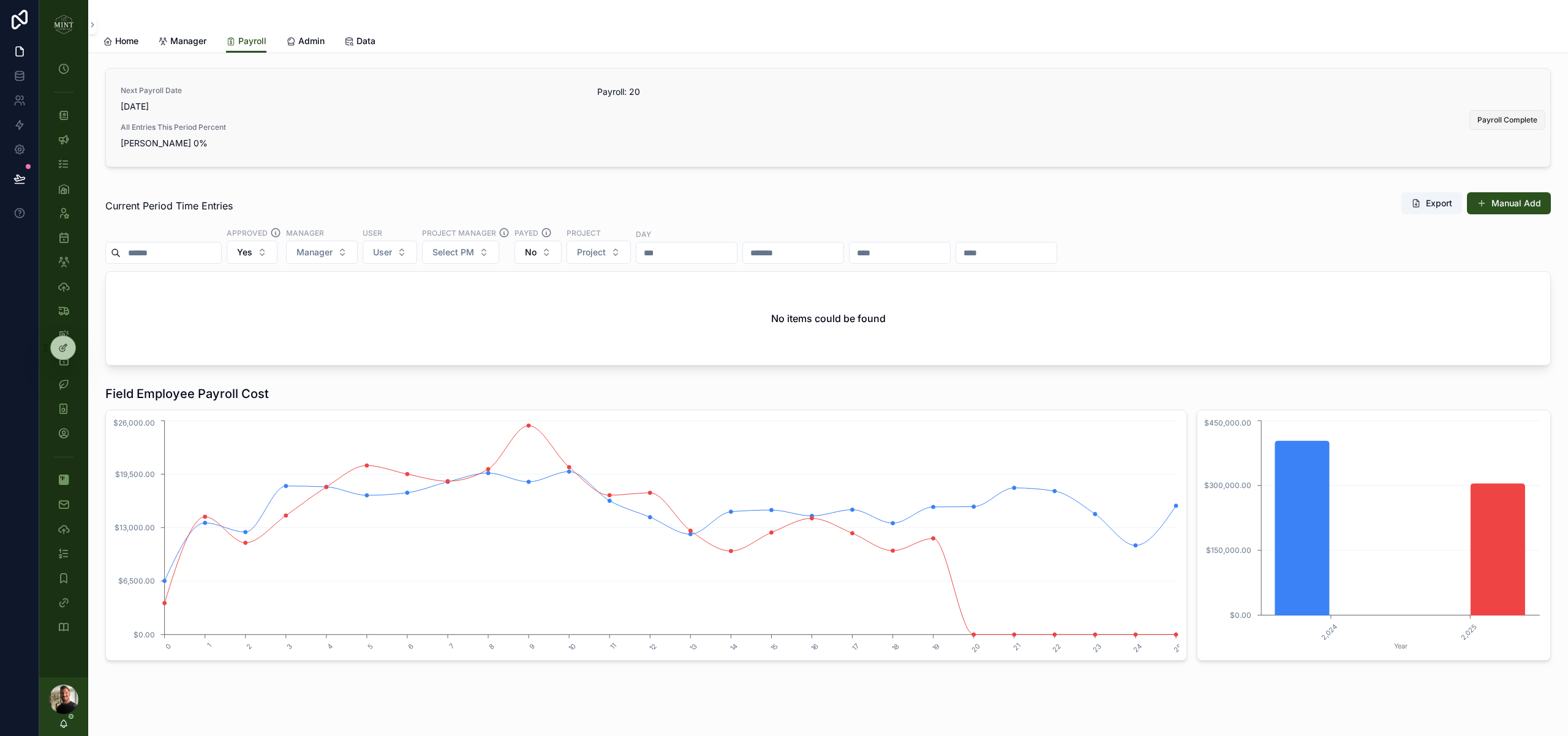
click at [1496, 120] on span "Payroll Complete" at bounding box center [1507, 119] width 60 height 10
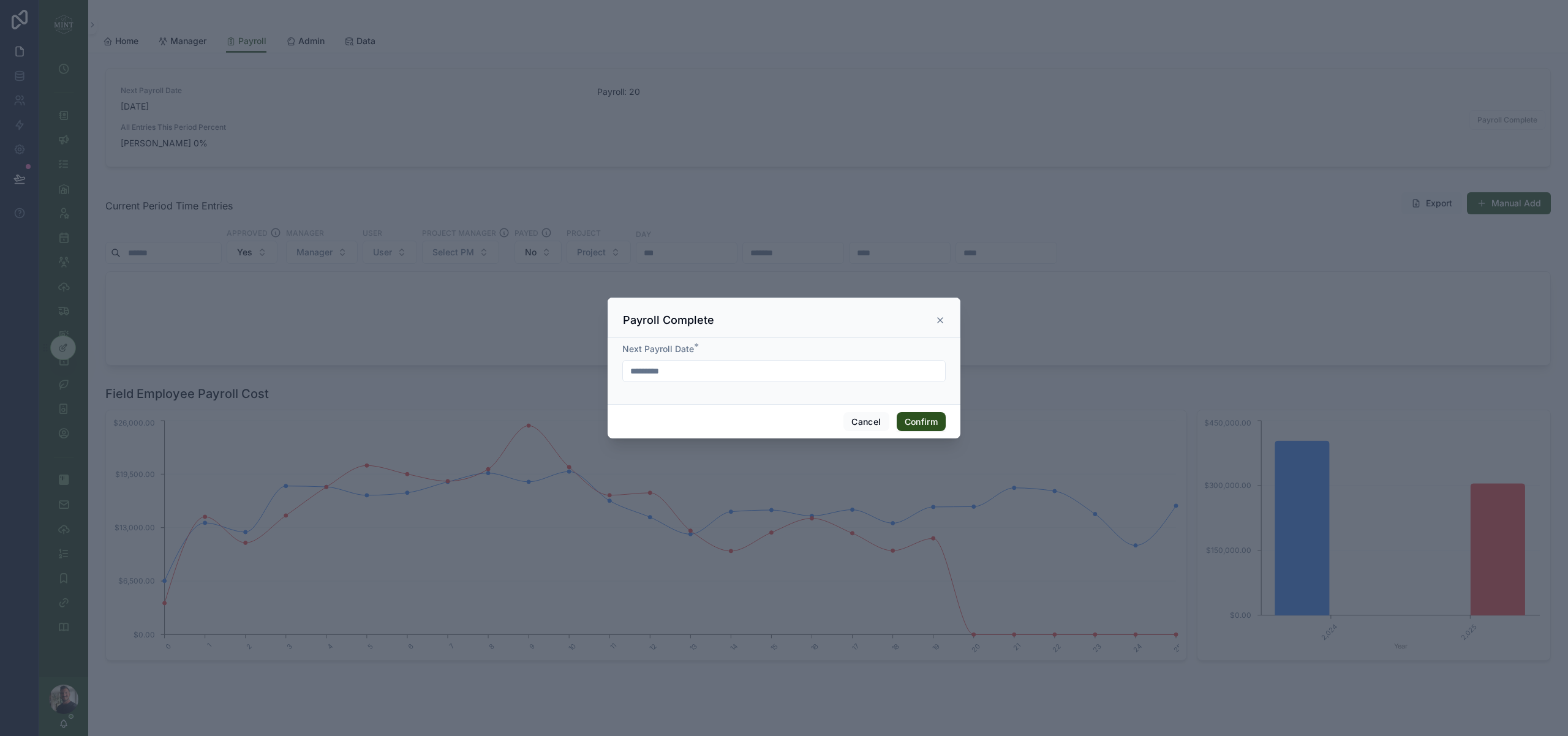
click at [666, 372] on input "*********" at bounding box center [784, 371] width 322 height 17
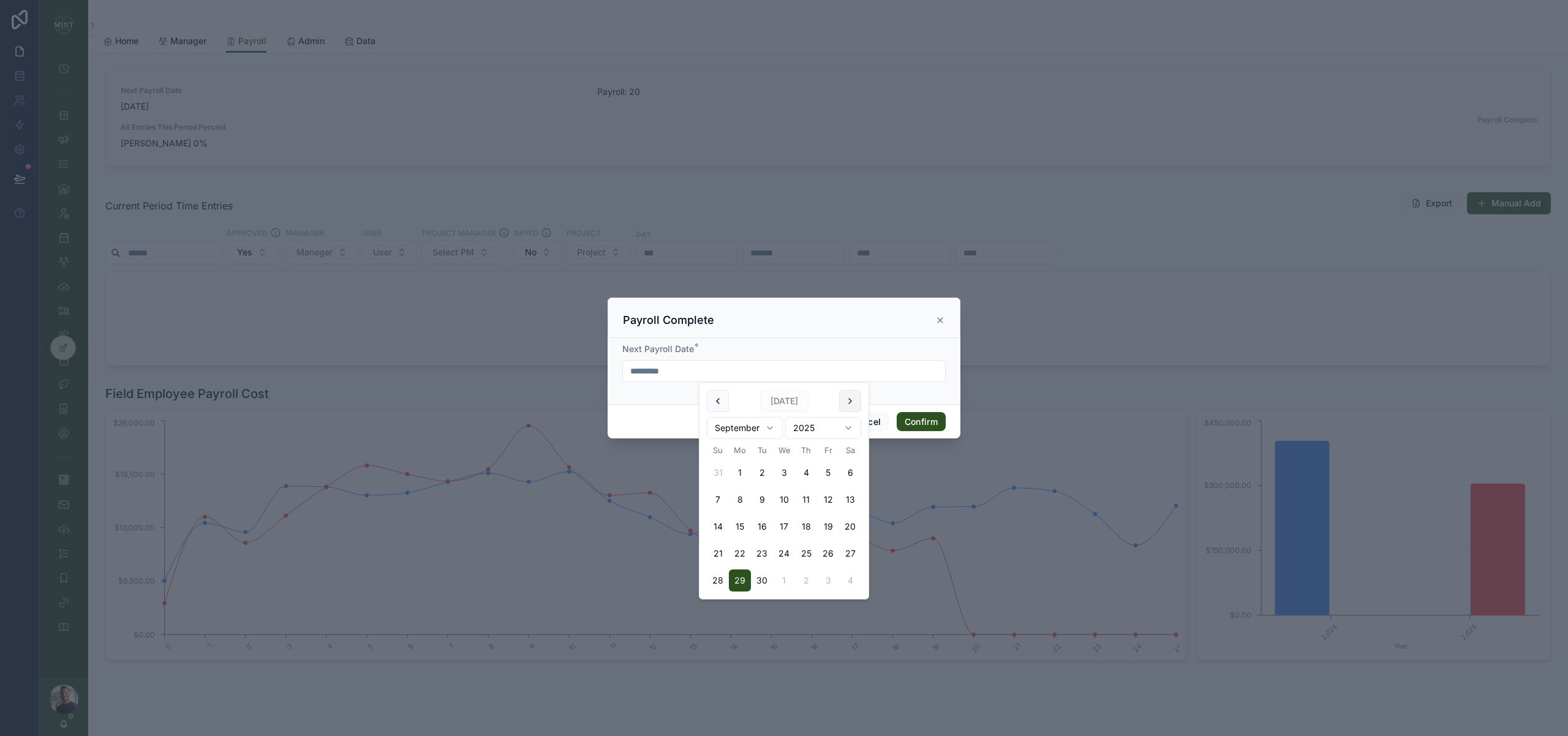
click at [857, 402] on button at bounding box center [850, 401] width 22 height 22
click at [738, 523] on button "13" at bounding box center [739, 526] width 22 height 22
type input "**********"
click at [666, 402] on div "**********" at bounding box center [784, 371] width 353 height 66
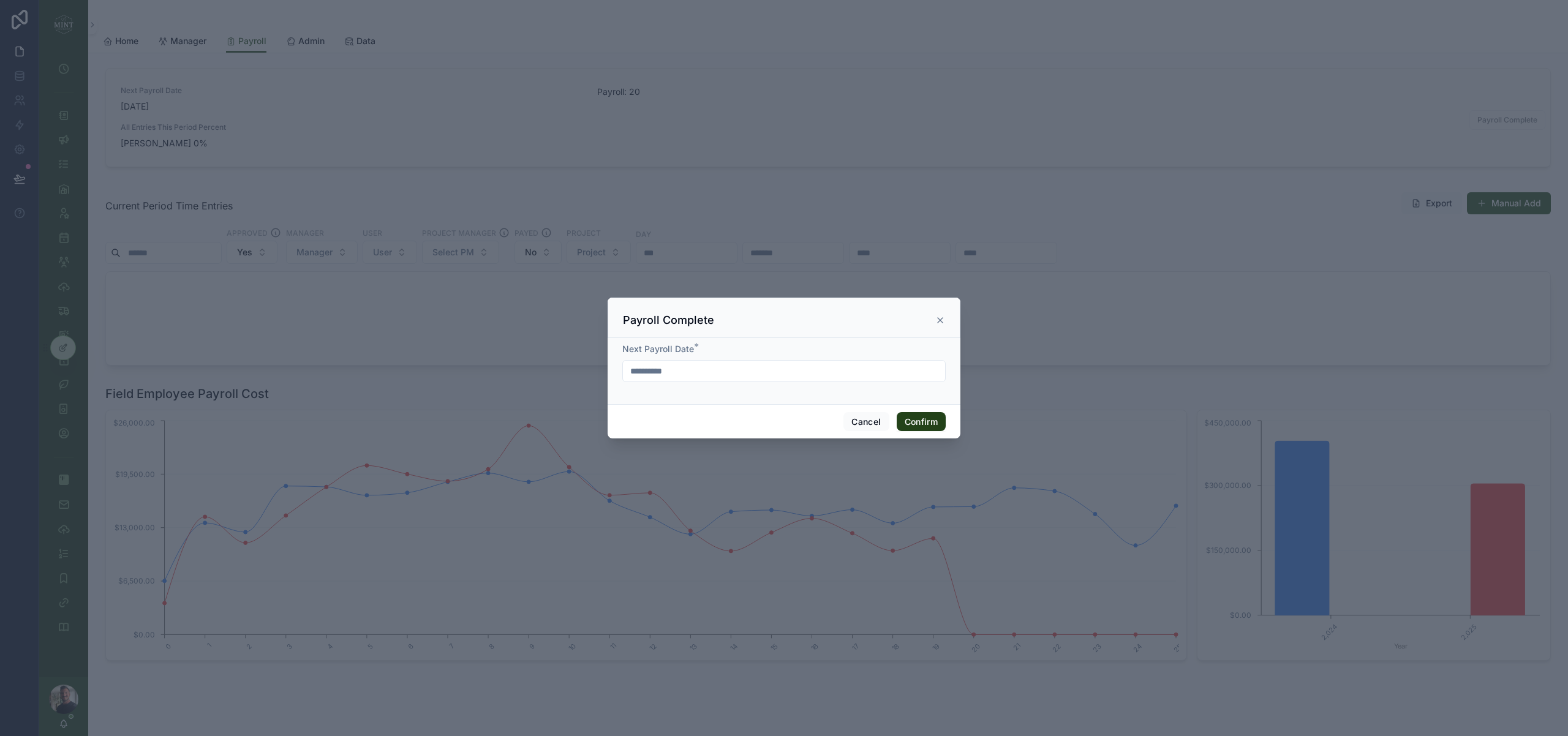
click at [913, 419] on button "Confirm" at bounding box center [921, 422] width 49 height 19
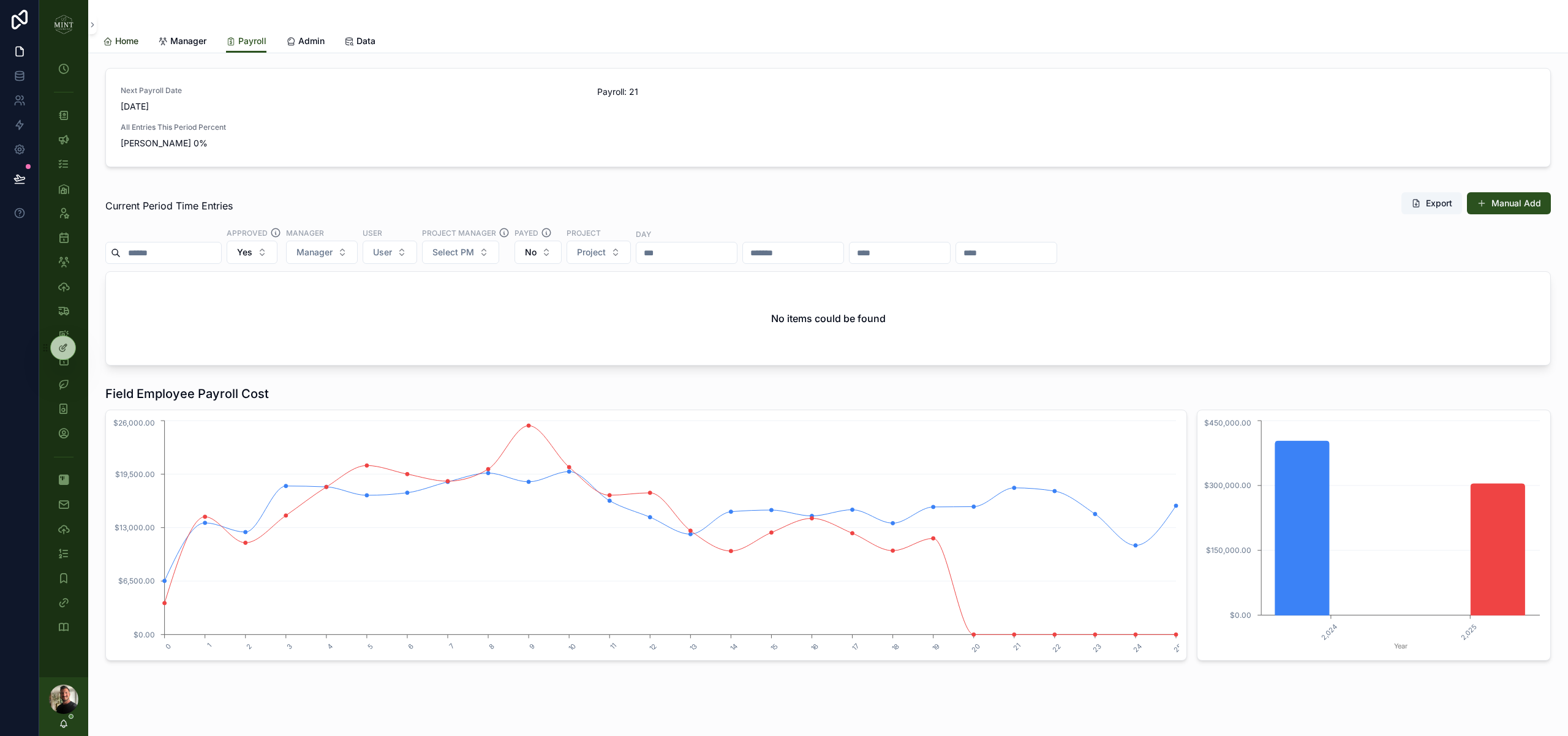
click at [129, 42] on span "Home" at bounding box center [126, 41] width 23 height 12
